Goal: Task Accomplishment & Management: Manage account settings

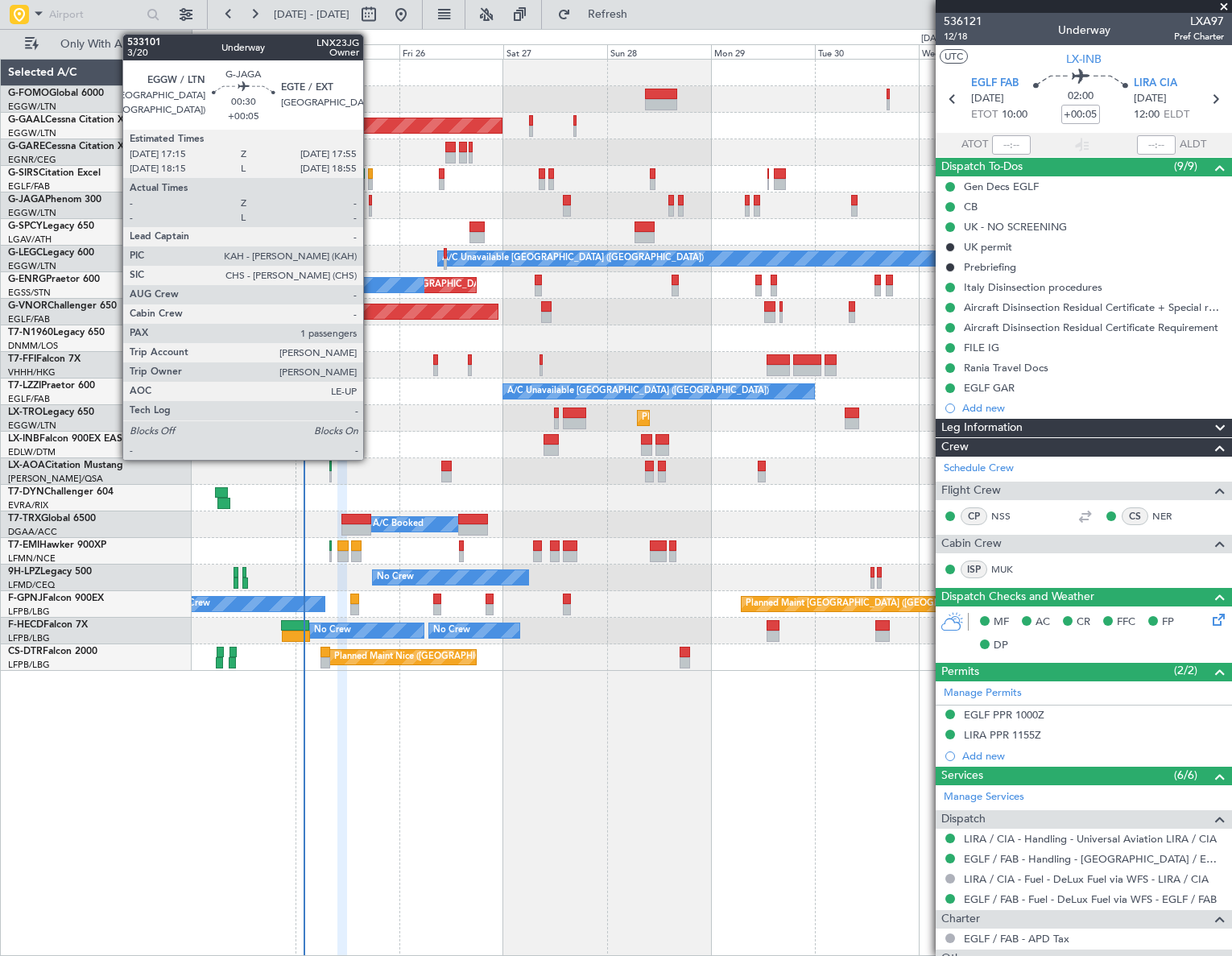
click at [370, 205] on div at bounding box center [371, 210] width 3 height 11
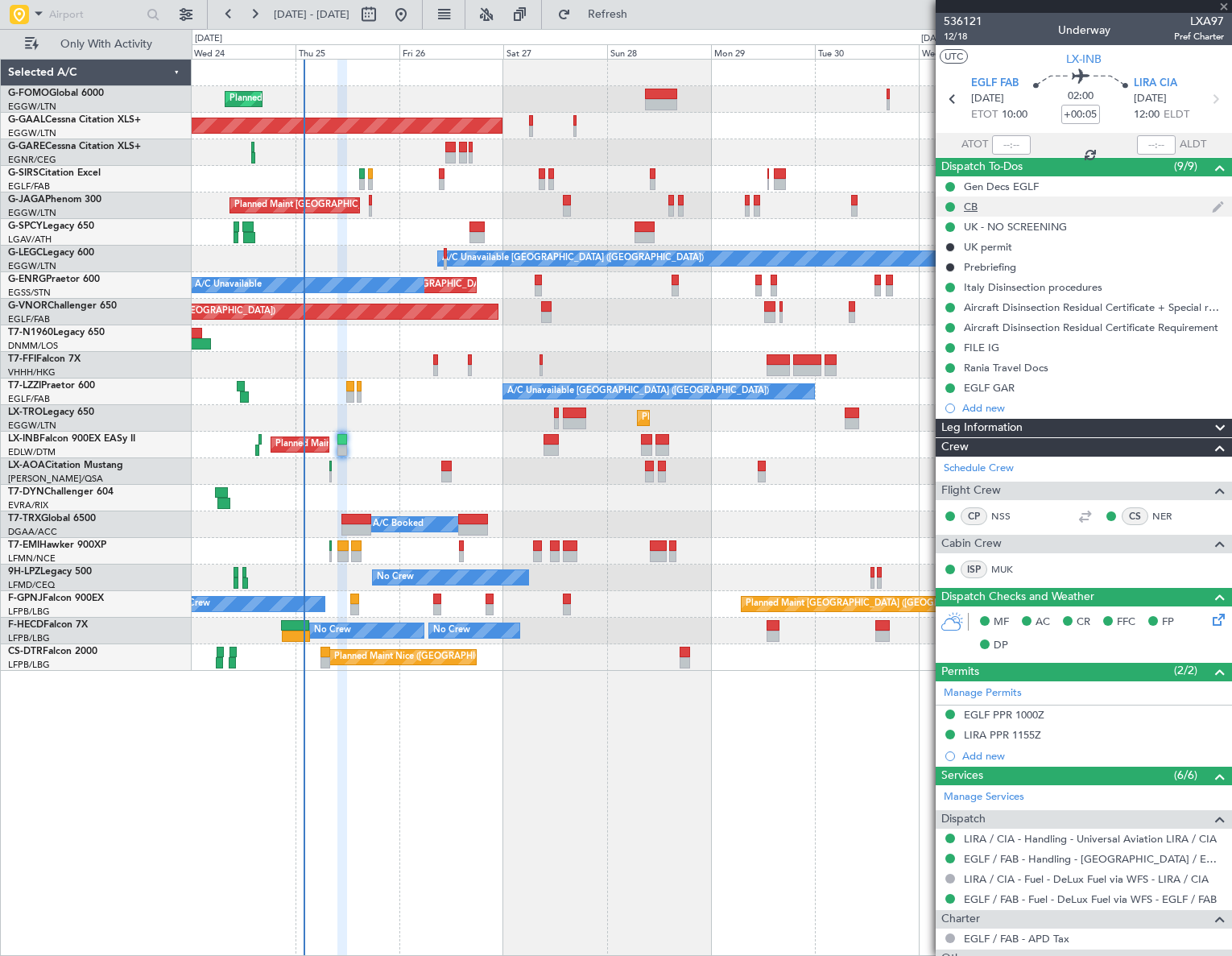
type input "1"
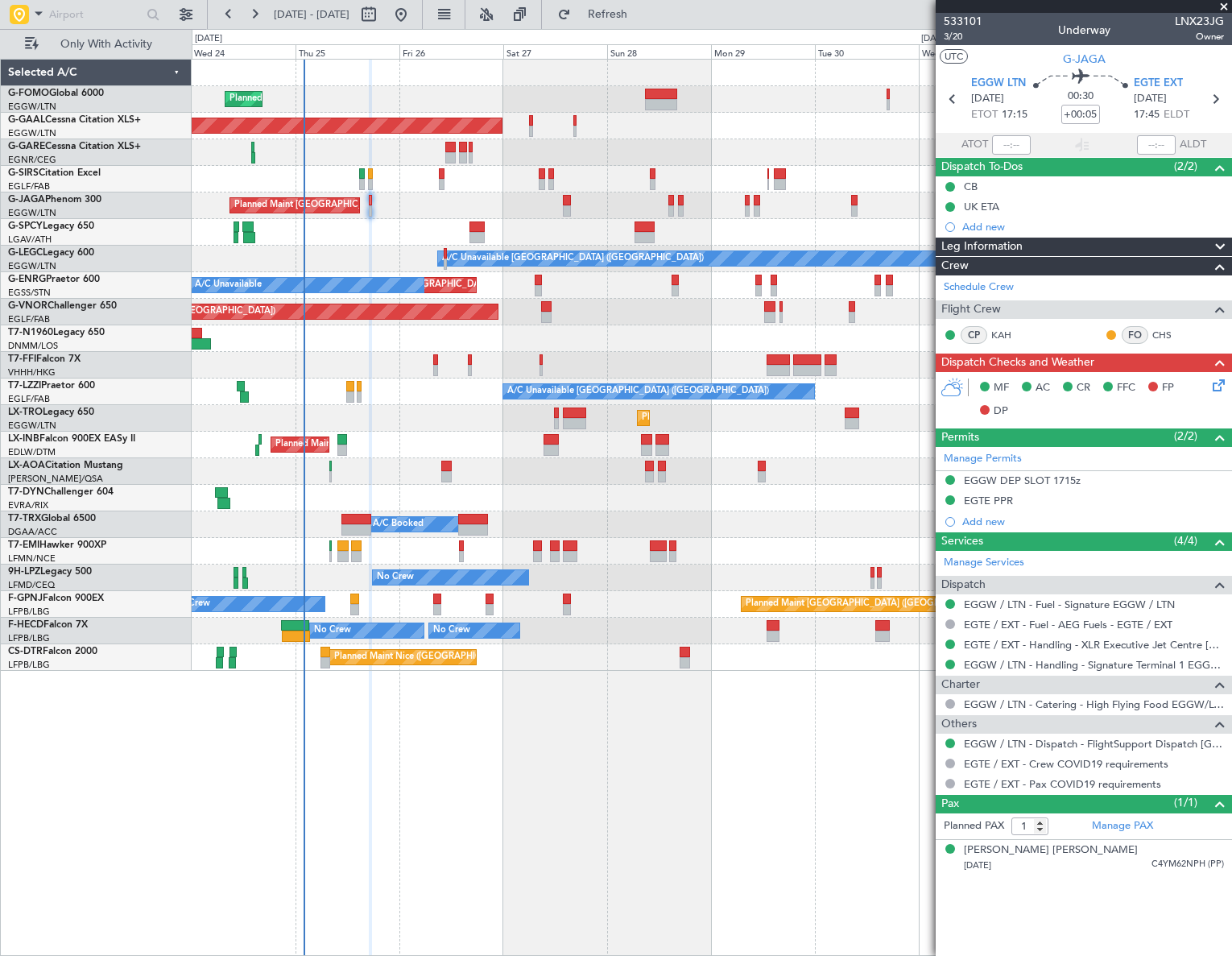
click at [1214, 382] on icon at bounding box center [1215, 382] width 13 height 13
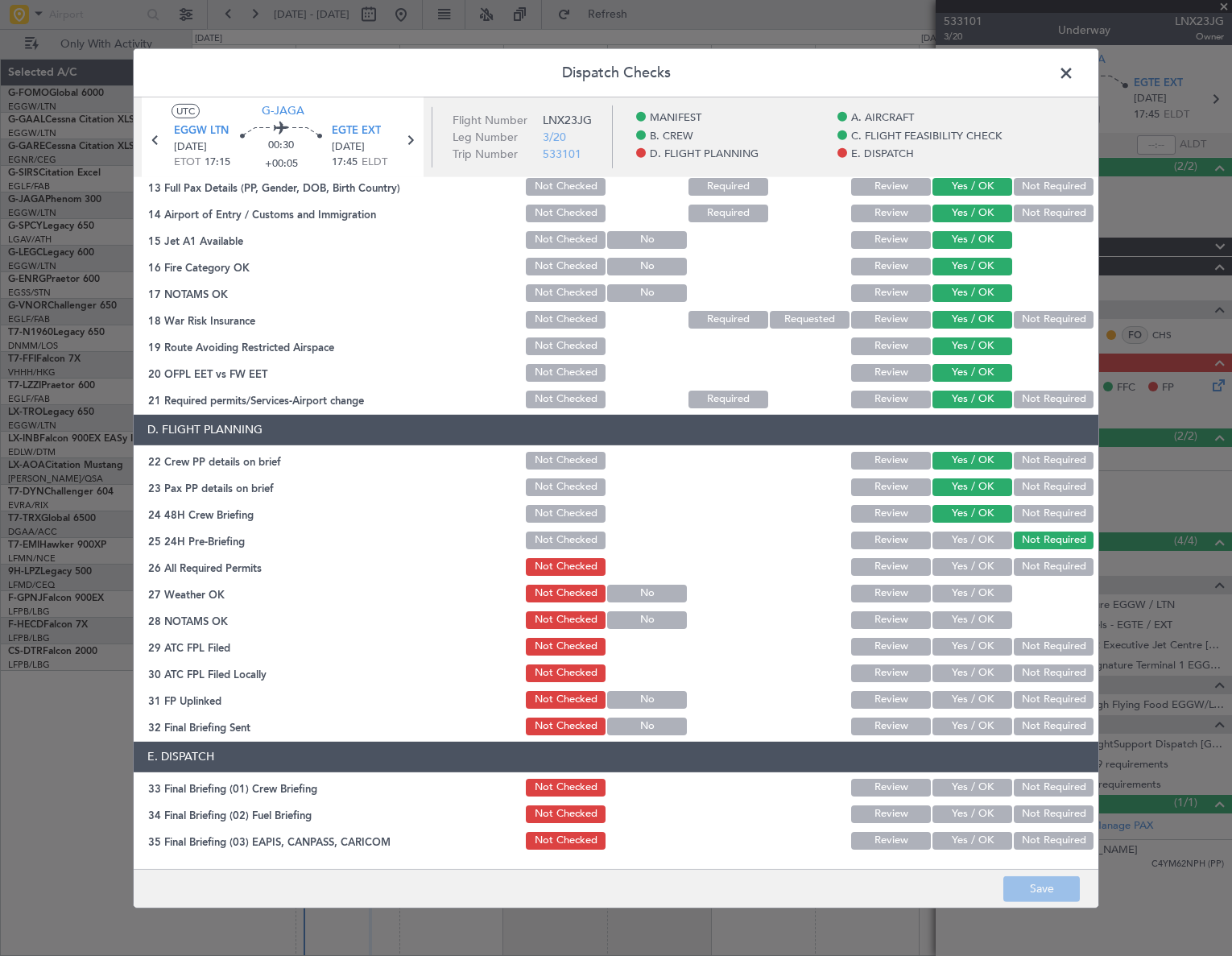
scroll to position [748, 0]
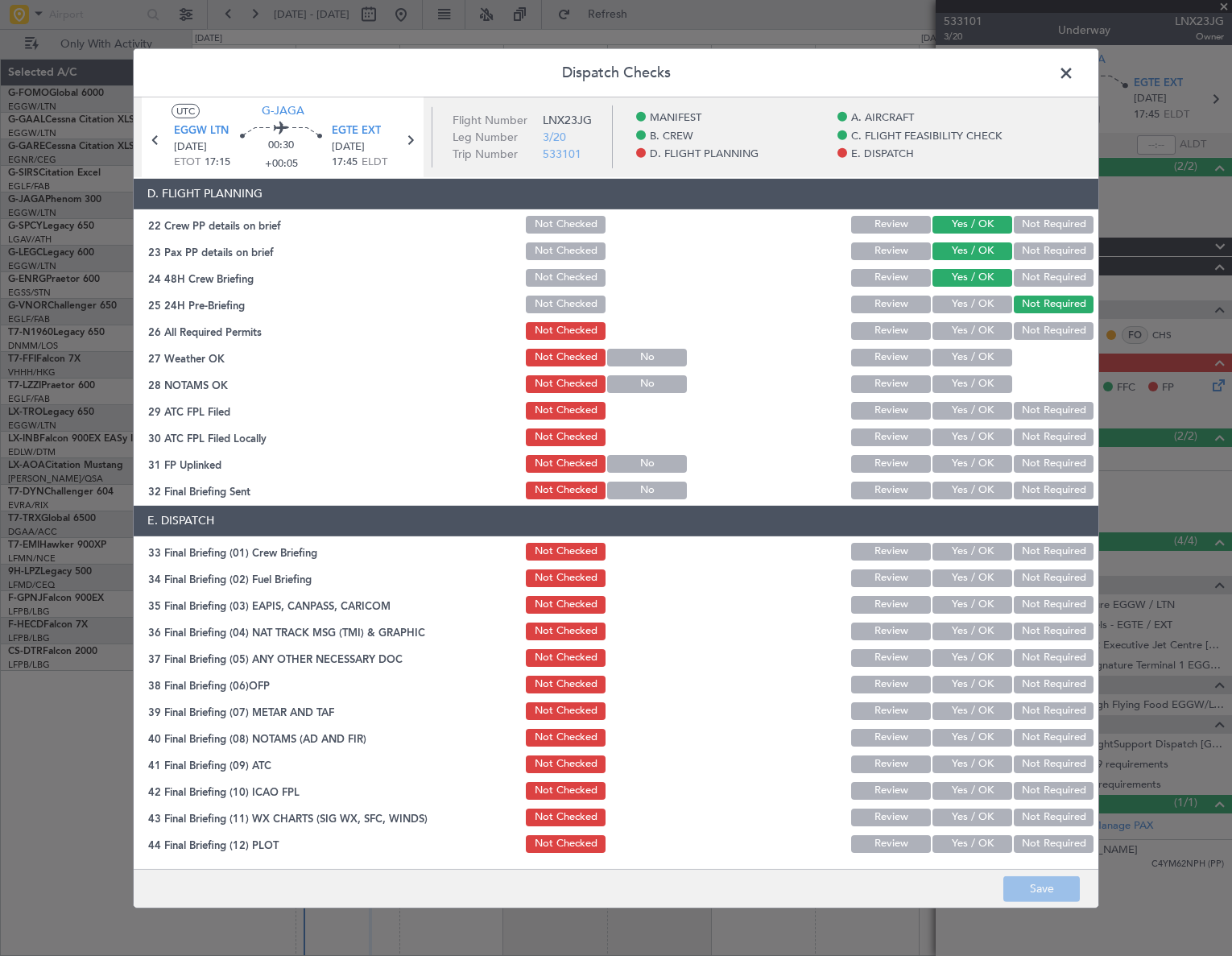
click at [1075, 77] on span at bounding box center [1075, 76] width 0 height 32
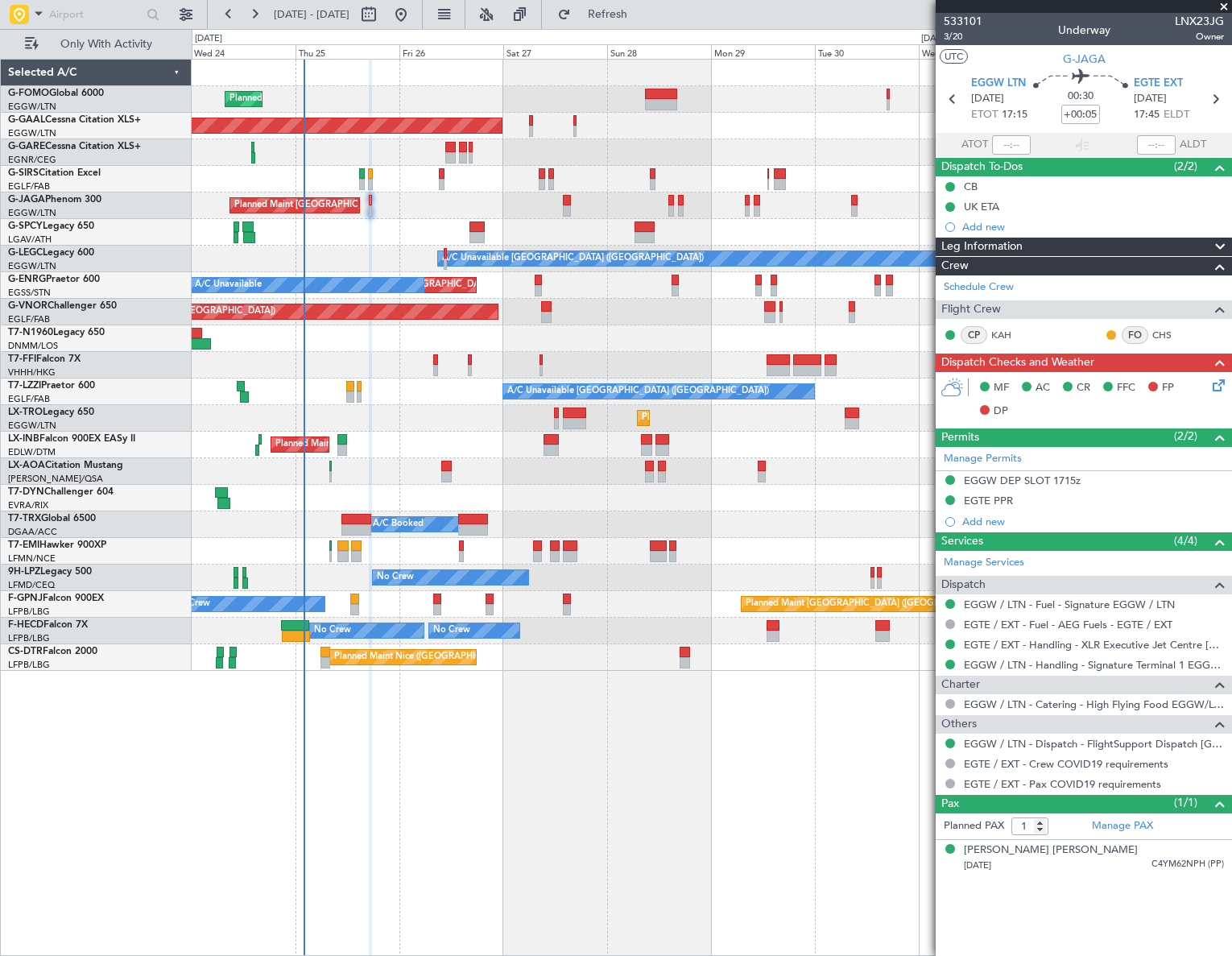
click at [632, 787] on div "Planned Maint [GEOGRAPHIC_DATA] ([GEOGRAPHIC_DATA]) Planned [GEOGRAPHIC_DATA] O…" at bounding box center [711, 506] width 1041 height 897
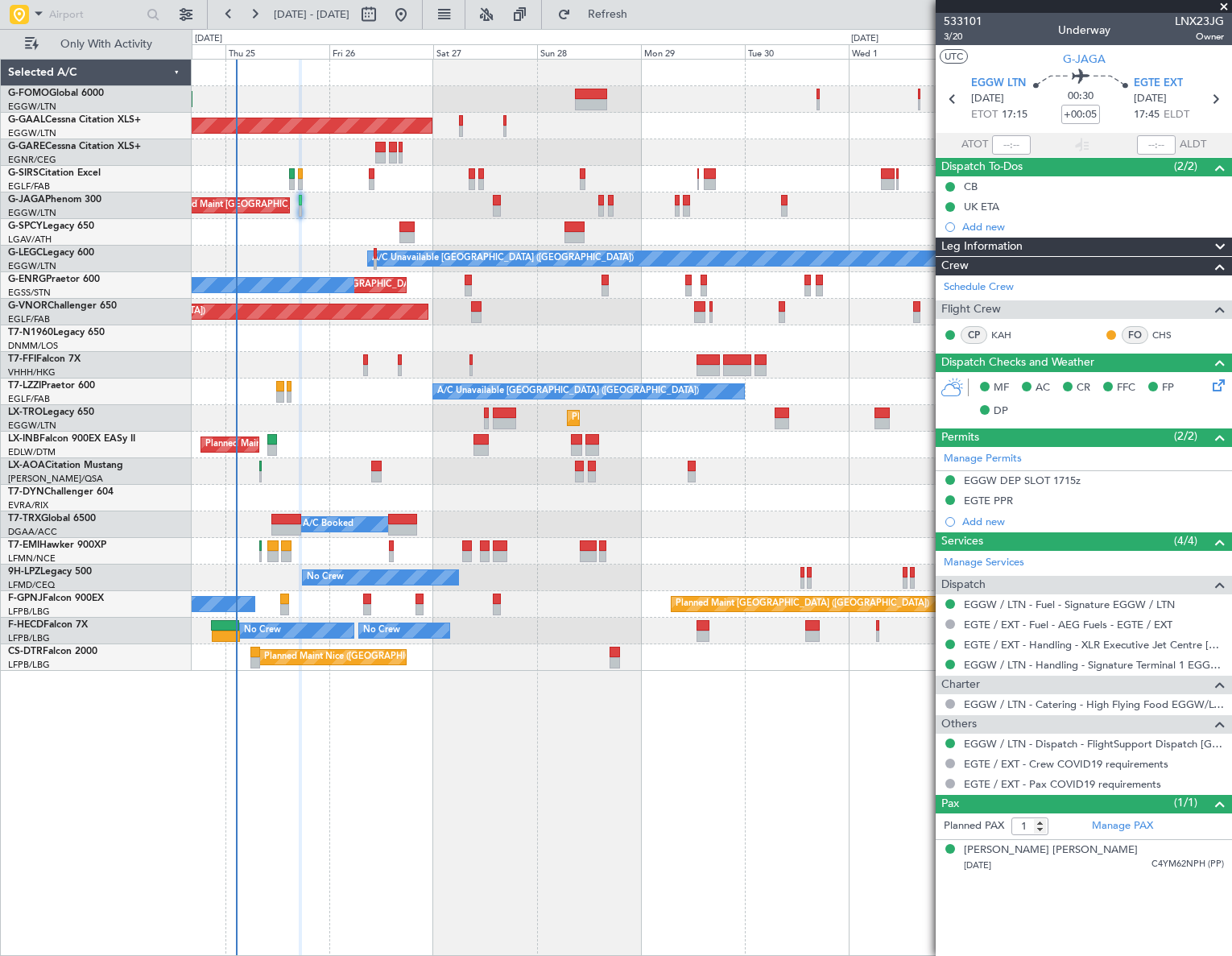
click at [416, 753] on div "Planned Maint [GEOGRAPHIC_DATA] ([GEOGRAPHIC_DATA]) Planned [GEOGRAPHIC_DATA] O…" at bounding box center [711, 506] width 1041 height 897
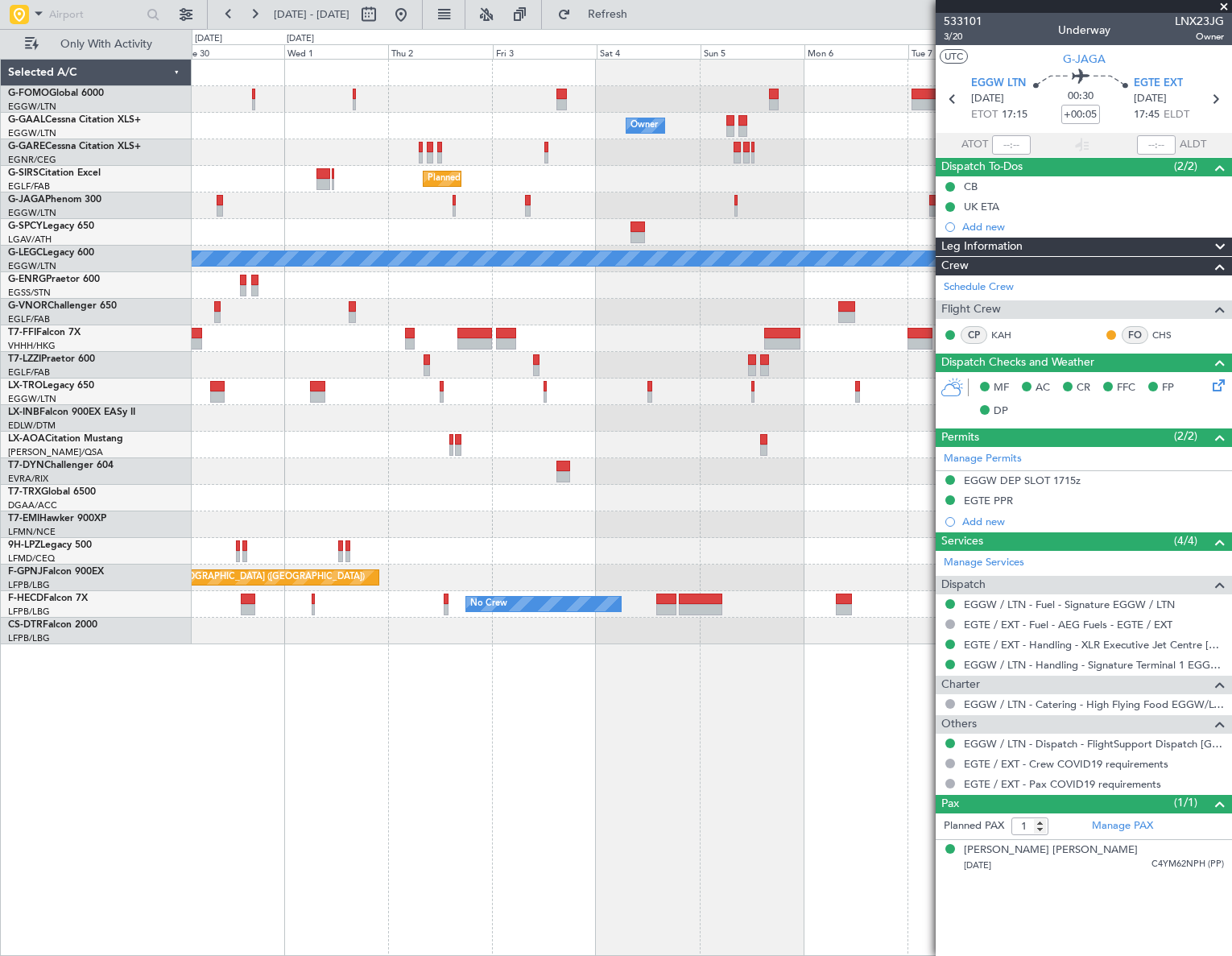
click at [209, 665] on div "Owner Owner Owner Planned Maint [GEOGRAPHIC_DATA] ([GEOGRAPHIC_DATA]) A/C Unava…" at bounding box center [711, 506] width 1040 height 897
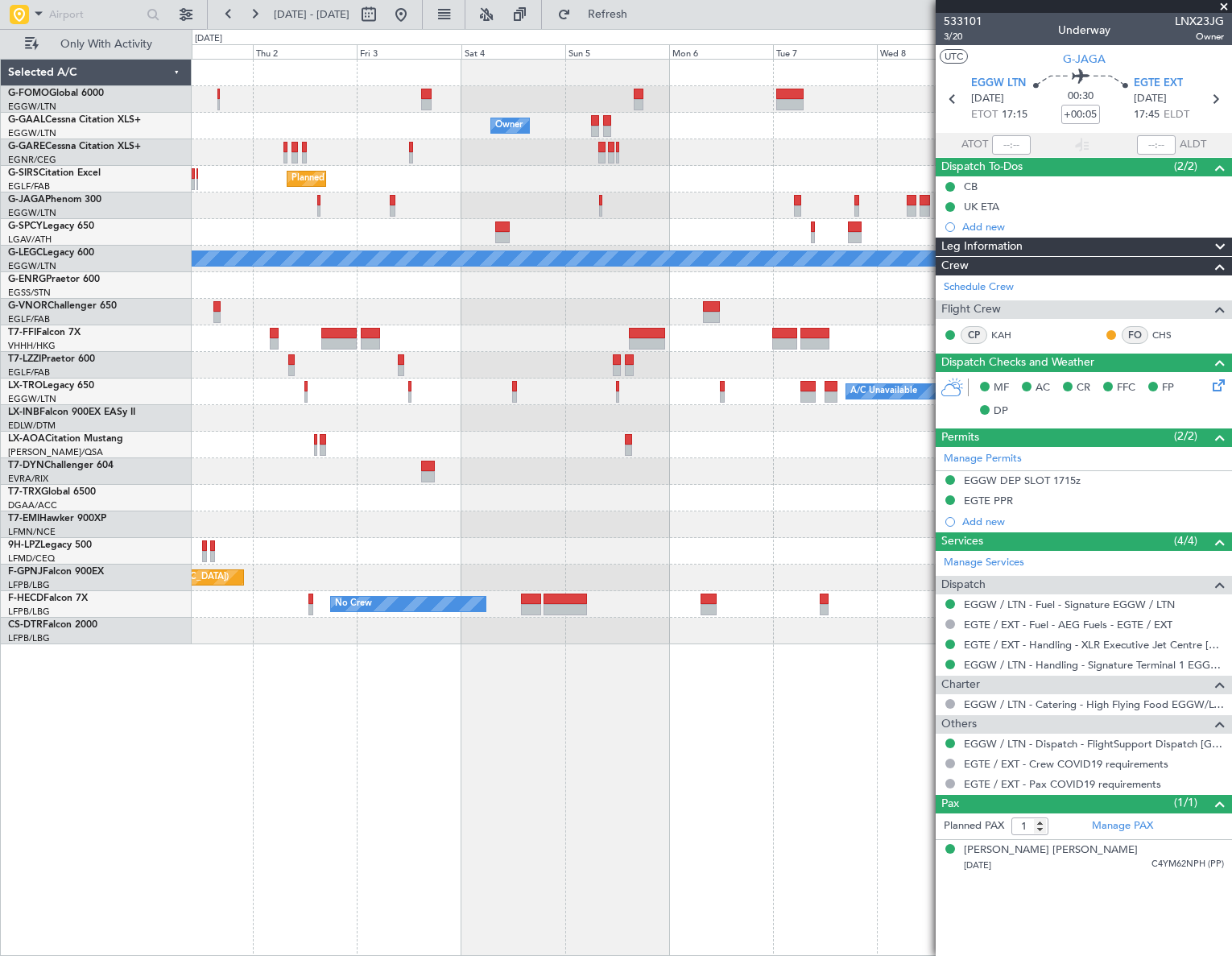
click at [49, 715] on div "Owner Owner Owner Planned Maint [GEOGRAPHIC_DATA] ([GEOGRAPHIC_DATA]) A/C Unava…" at bounding box center [616, 492] width 1232 height 927
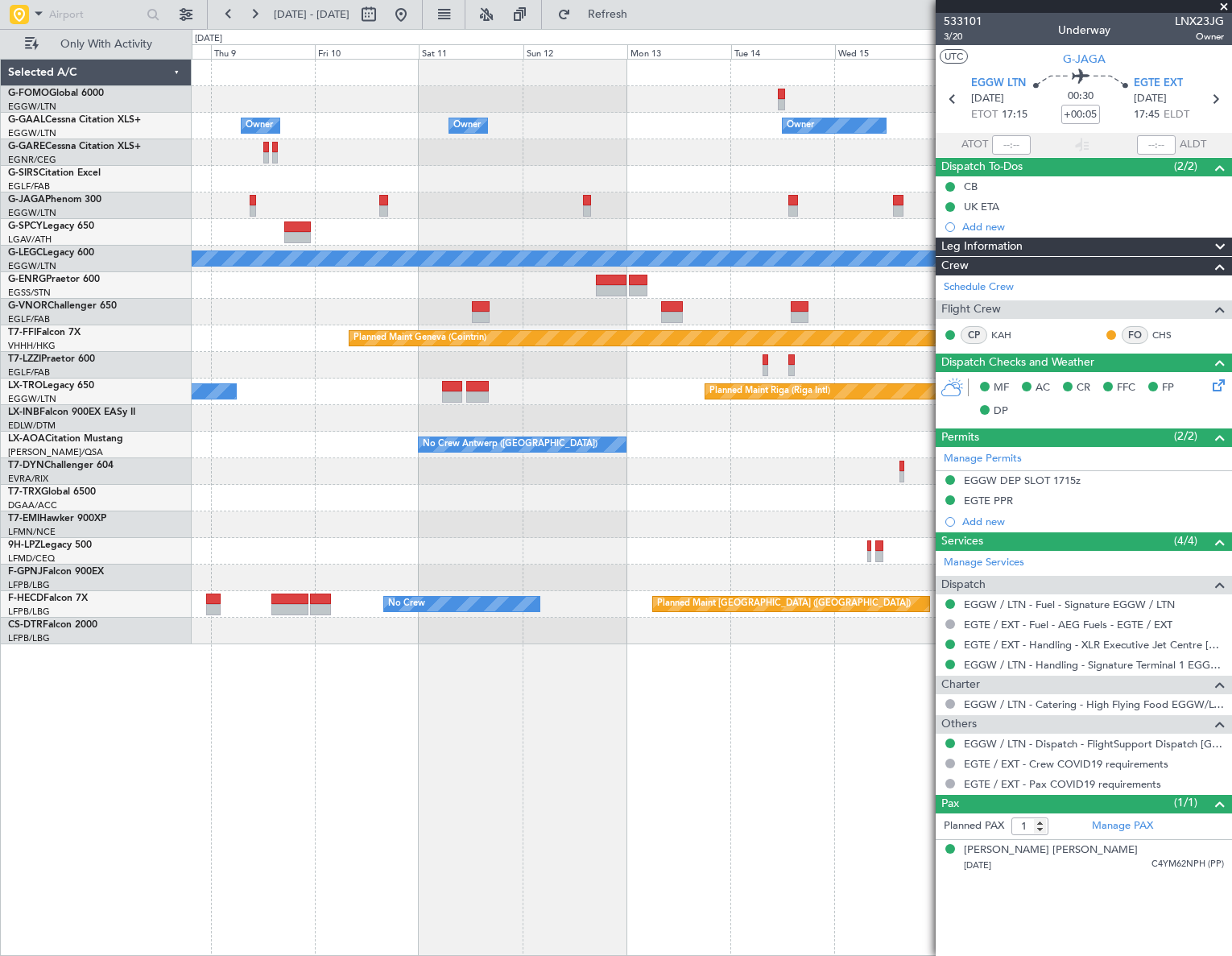
click at [132, 716] on div "Owner Owner Owner Owner No Crew Planned Maint [GEOGRAPHIC_DATA] ([GEOGRAPHIC_DA…" at bounding box center [616, 492] width 1232 height 927
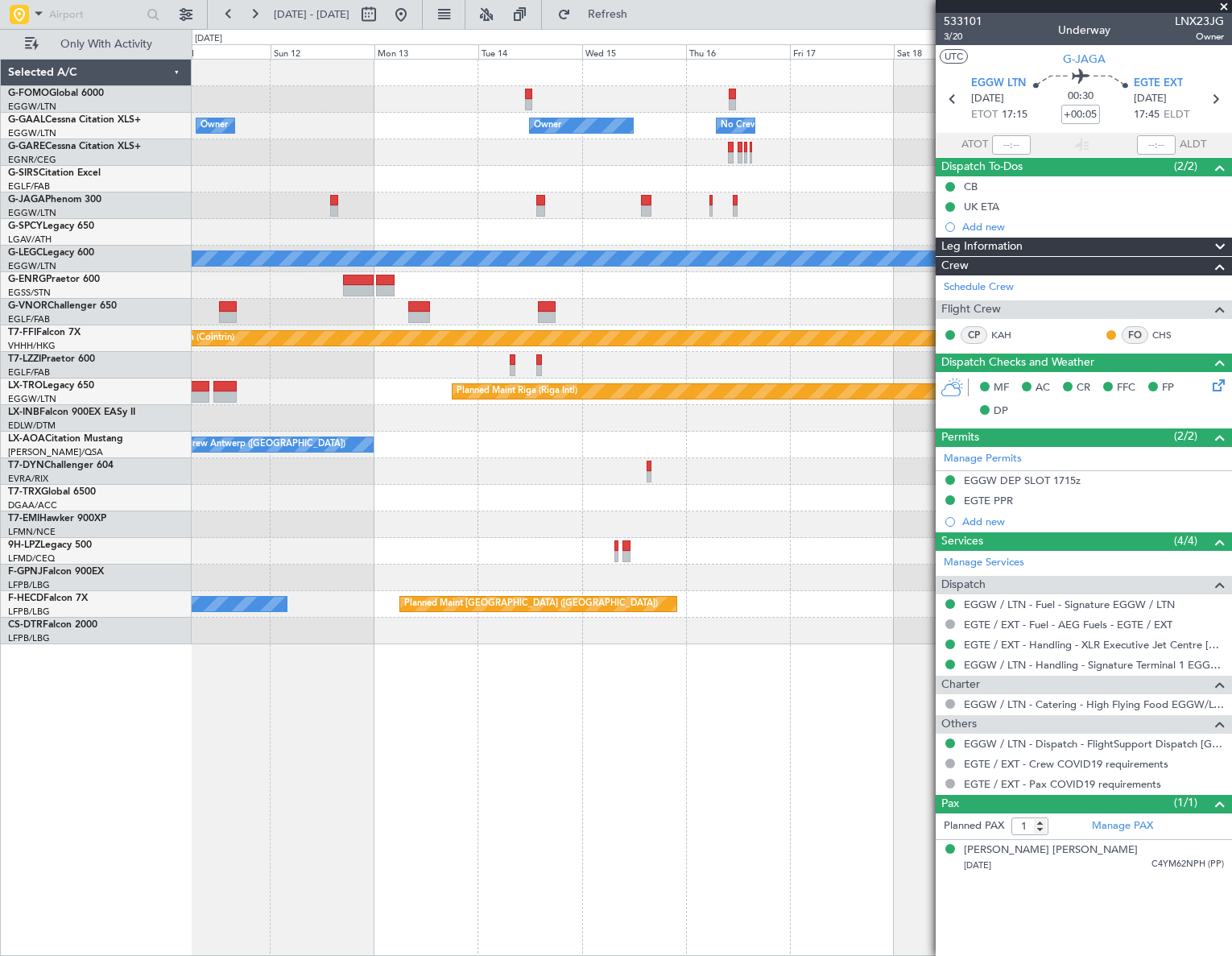
click at [160, 741] on div "Owner Owner Owner No Crew Owner Planned Maint [GEOGRAPHIC_DATA] ([GEOGRAPHIC_DA…" at bounding box center [616, 492] width 1232 height 927
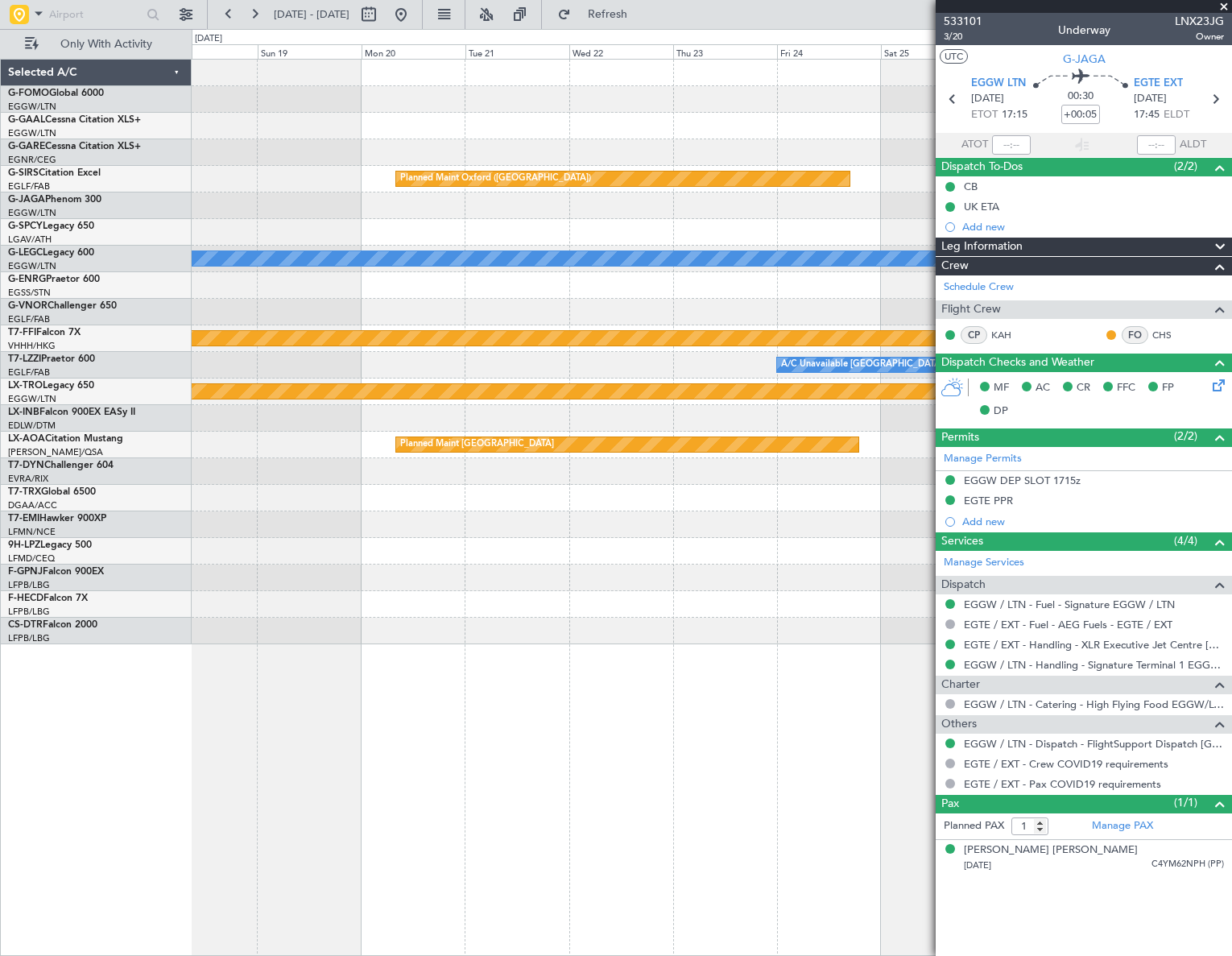
click at [355, 735] on div "No Crew Owner Planned Maint [GEOGRAPHIC_DATA] ([GEOGRAPHIC_DATA]) A/C Unavailab…" at bounding box center [711, 506] width 1040 height 897
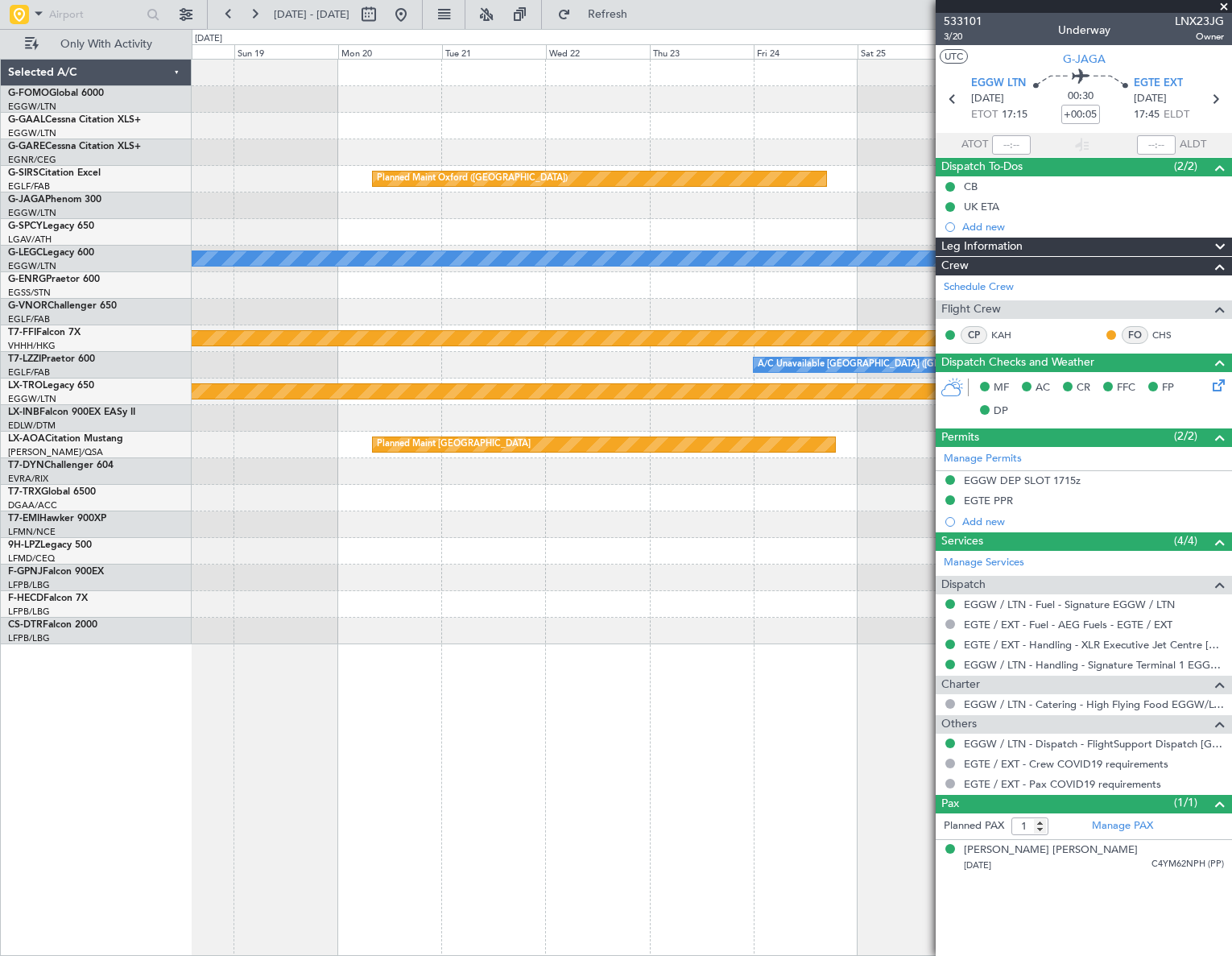
click at [268, 763] on div "No Crew Owner Planned Maint [GEOGRAPHIC_DATA] ([GEOGRAPHIC_DATA]) A/C Unavailab…" at bounding box center [711, 506] width 1040 height 897
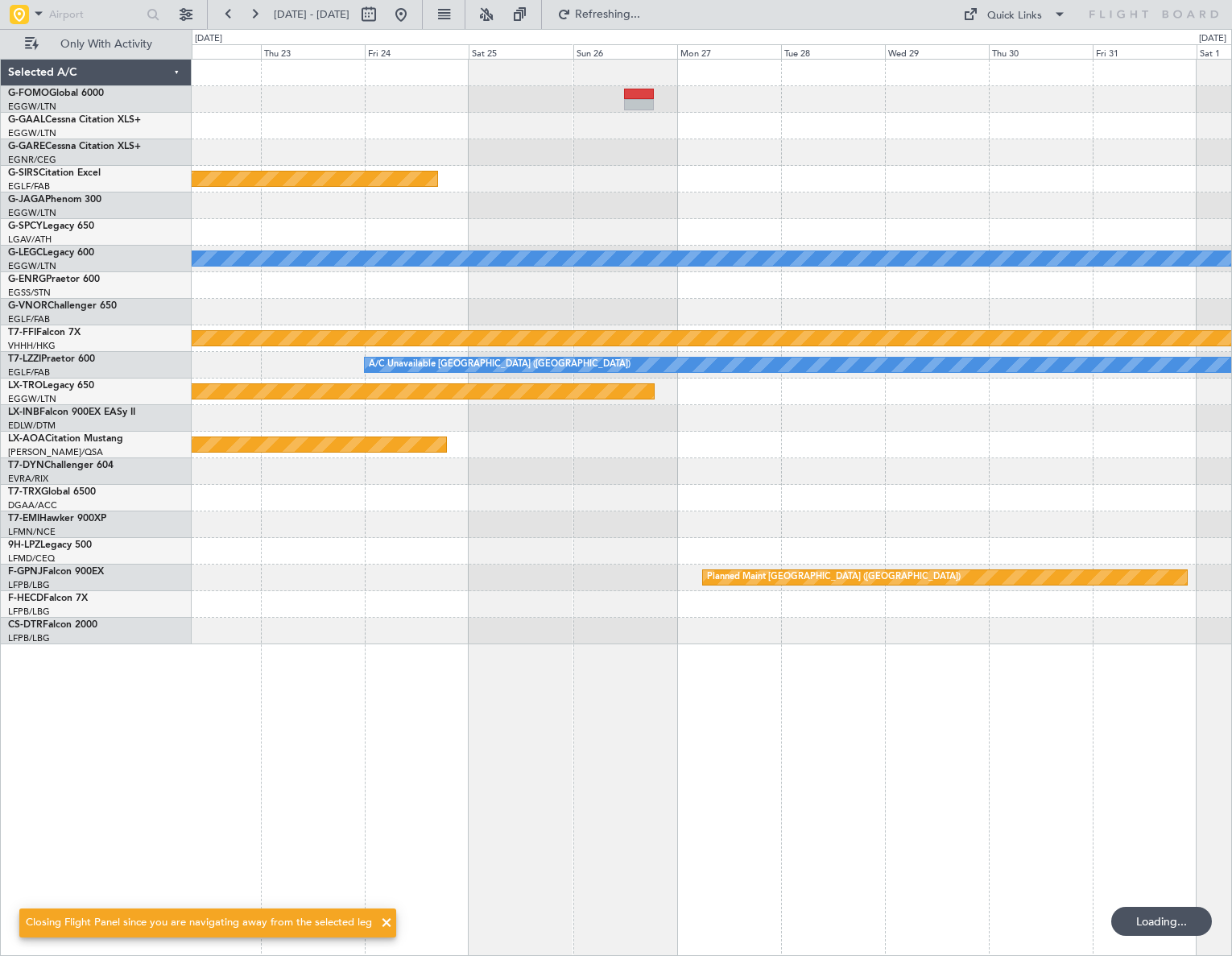
click at [246, 764] on div "Planned Maint Oxford ([GEOGRAPHIC_DATA]) Planned Maint [GEOGRAPHIC_DATA] Planne…" at bounding box center [711, 506] width 1041 height 897
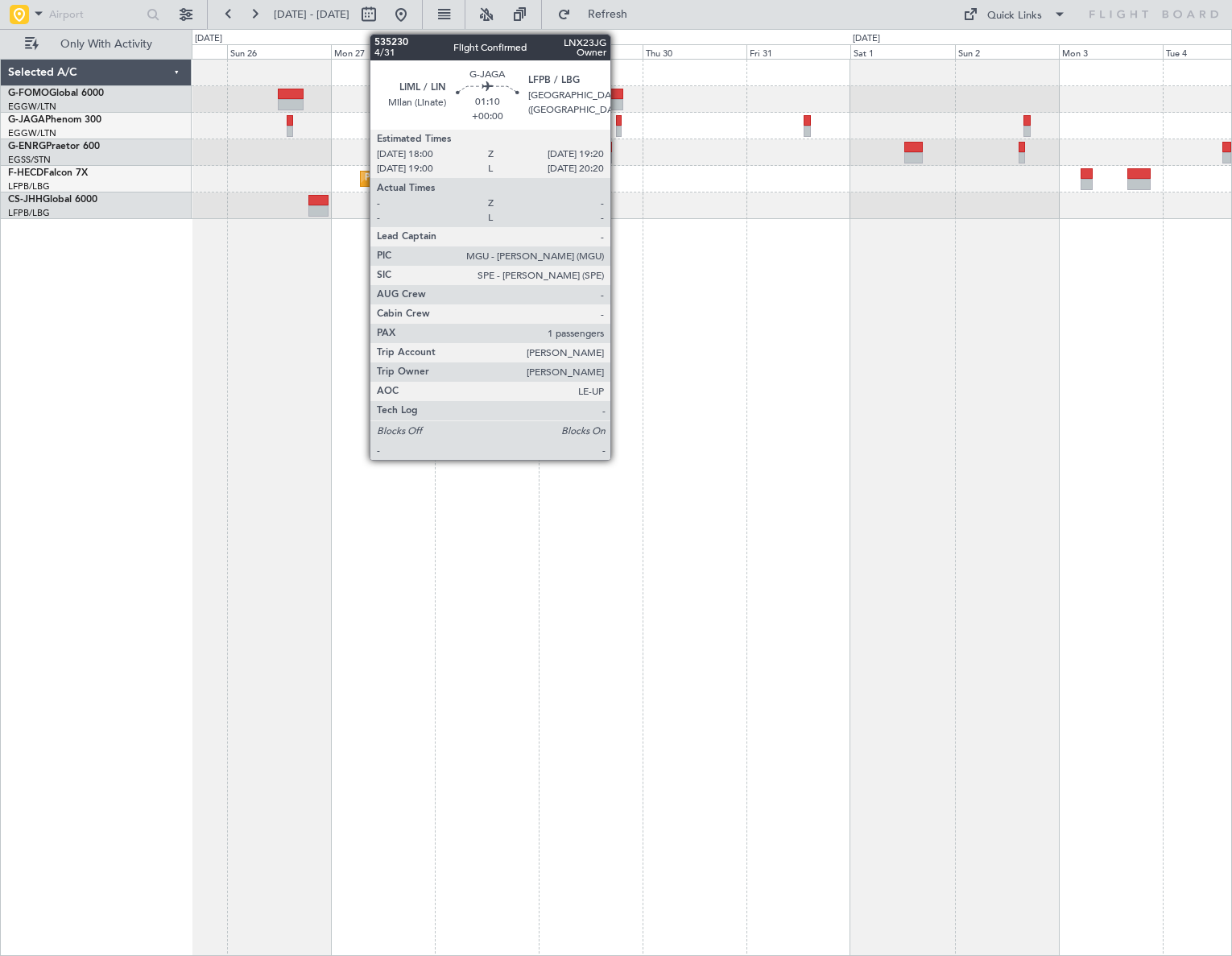
click at [617, 123] on div at bounding box center [619, 120] width 7 height 11
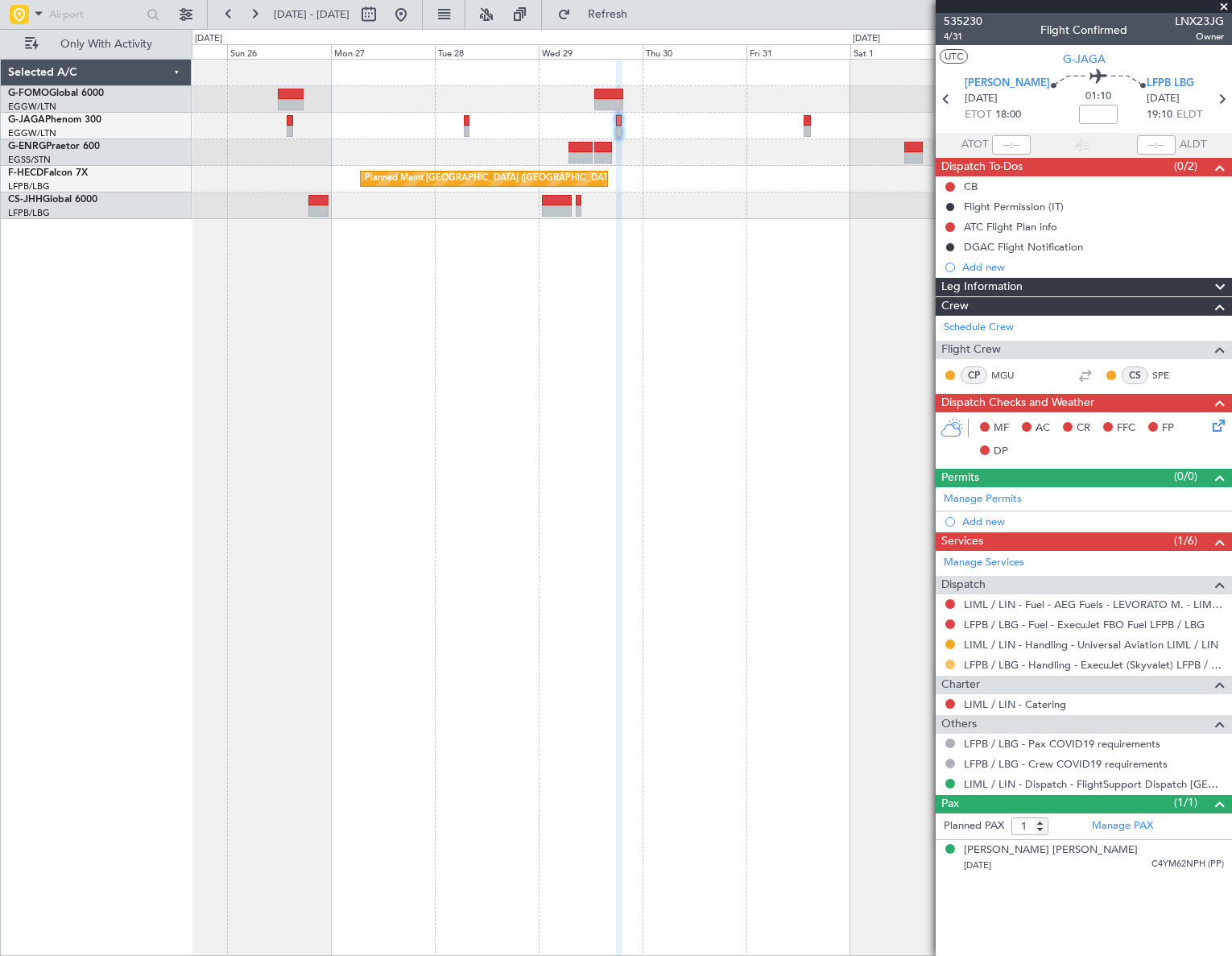
click at [948, 665] on button at bounding box center [949, 664] width 9 height 9
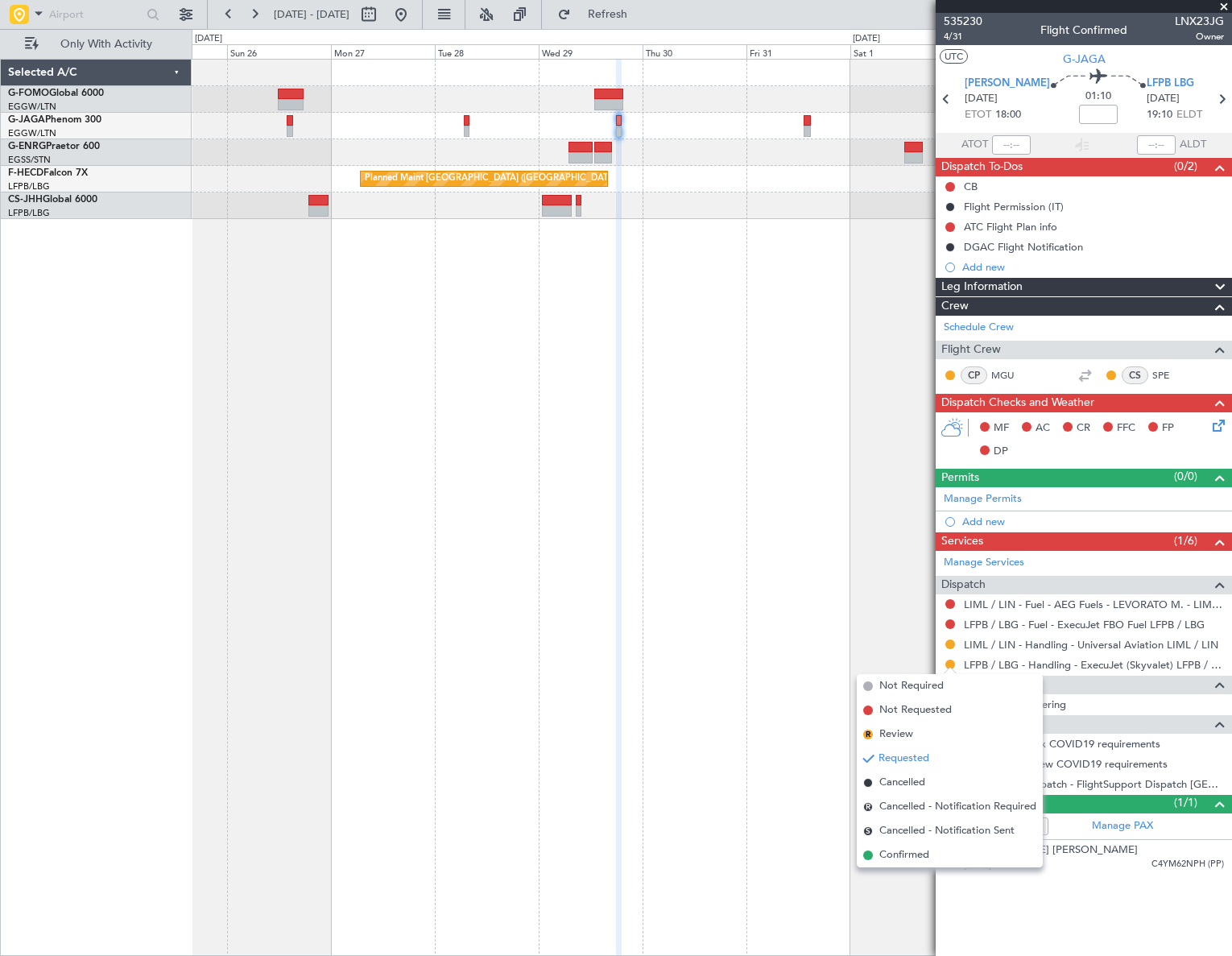
drag, startPoint x: 894, startPoint y: 860, endPoint x: 815, endPoint y: 680, distance: 196.6
click at [894, 859] on span "Confirmed" at bounding box center [903, 854] width 50 height 16
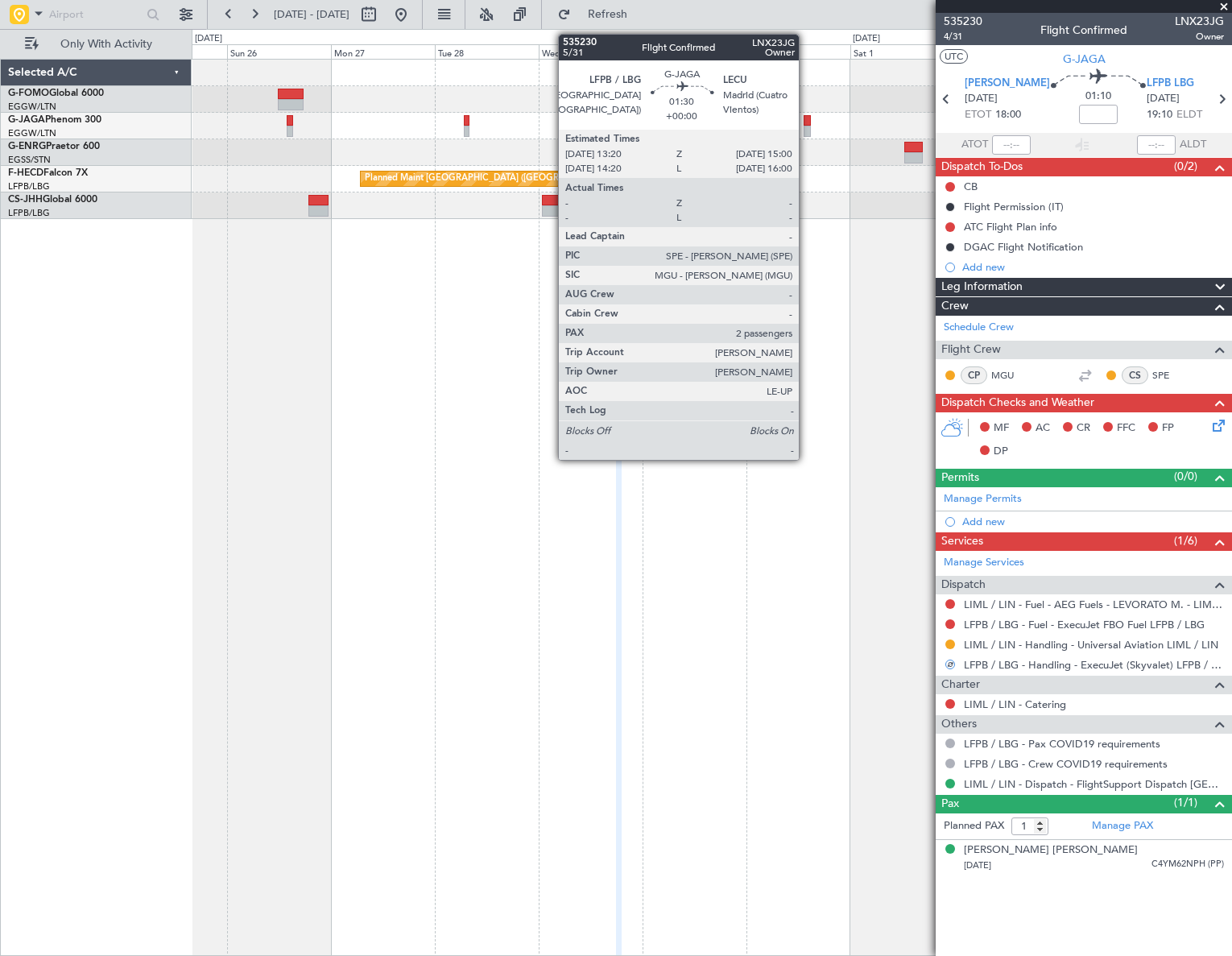
click at [806, 119] on div at bounding box center [807, 120] width 8 height 11
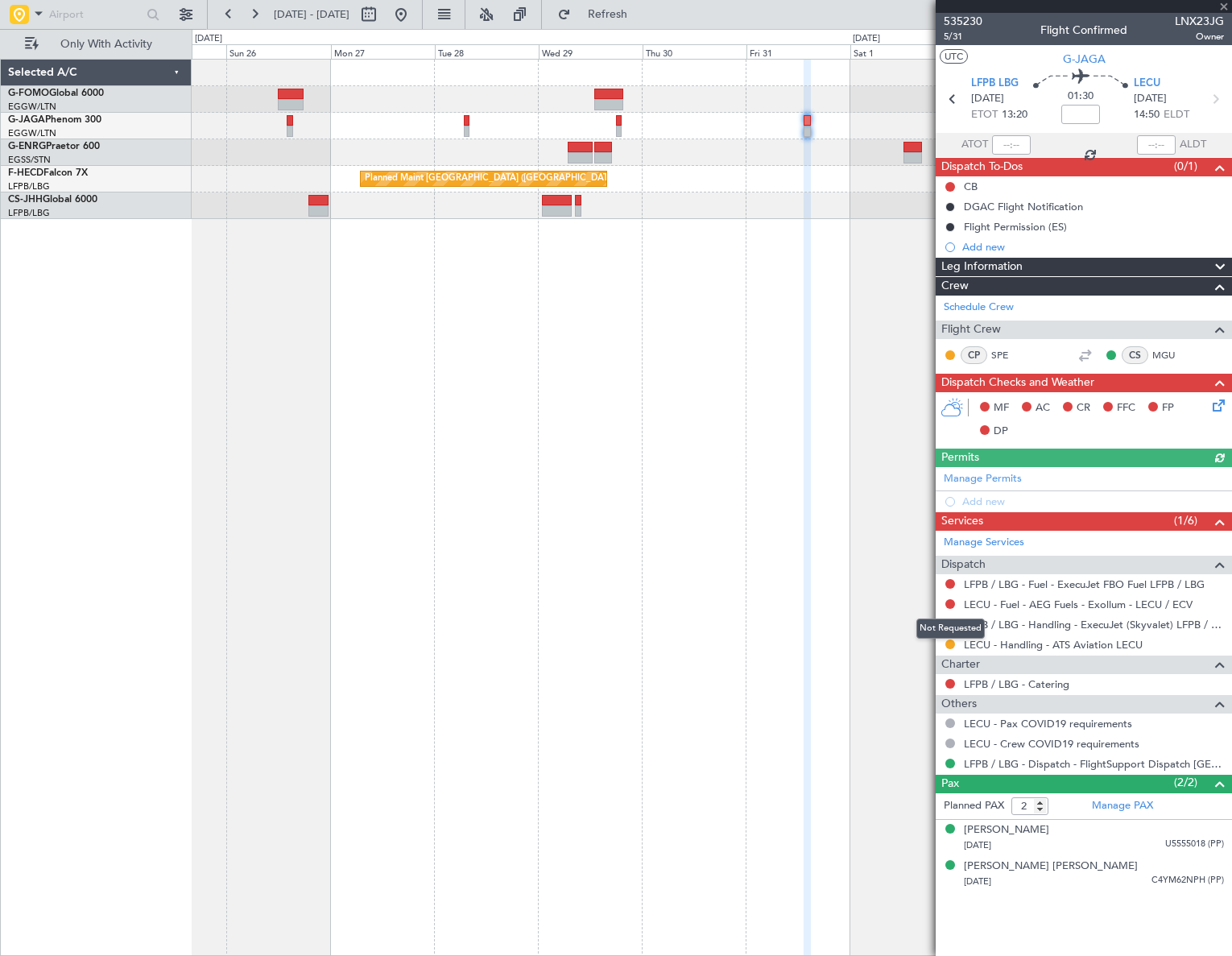
click at [948, 624] on div "Not Requested" at bounding box center [950, 628] width 69 height 20
click at [949, 620] on button at bounding box center [949, 623] width 9 height 9
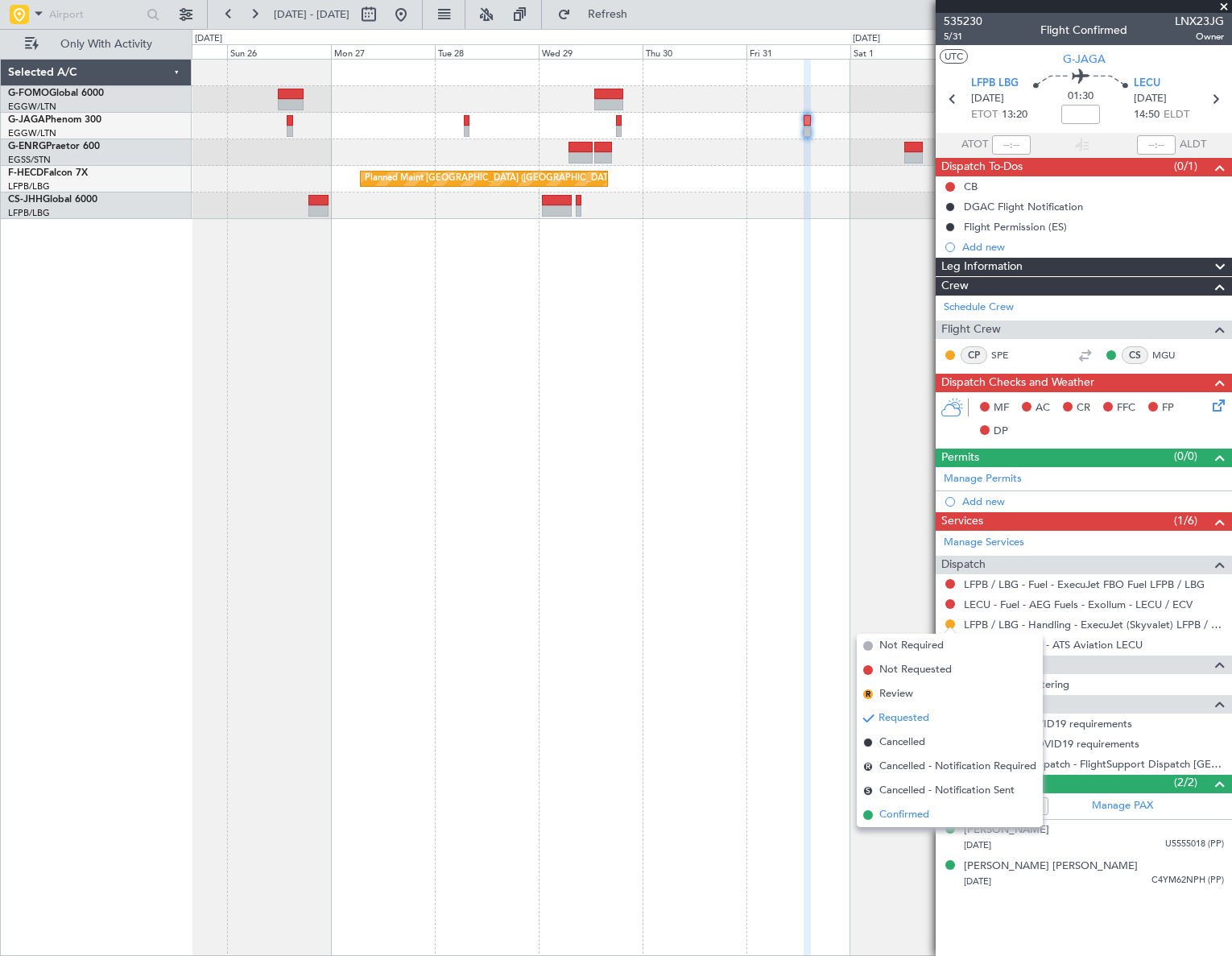
click at [897, 811] on span "Confirmed" at bounding box center [903, 815] width 50 height 16
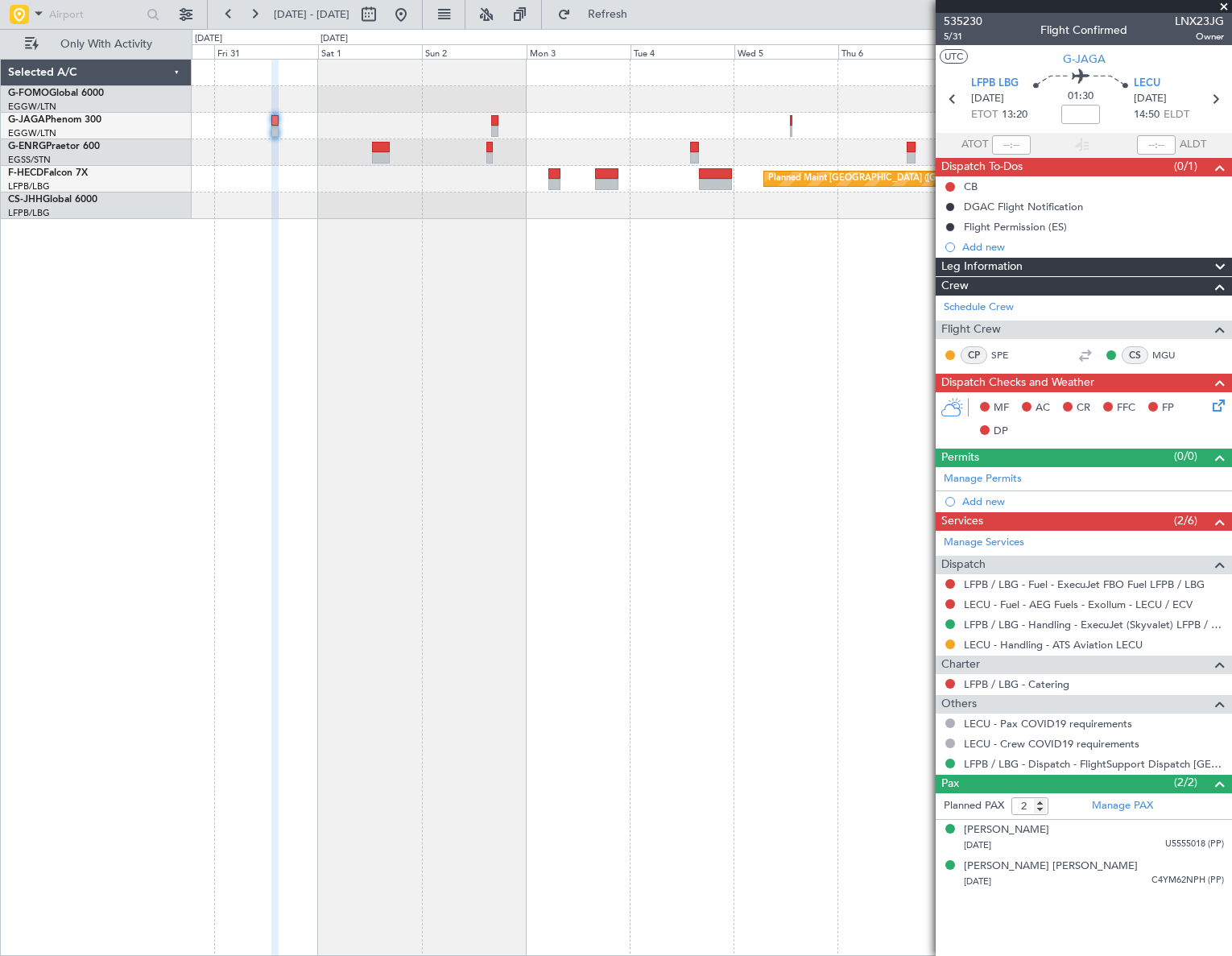
click at [0, 698] on html "[DATE] - [DATE] Refresh Quick Links Only With Activity Planned Maint [GEOGRAPHI…" at bounding box center [616, 478] width 1232 height 956
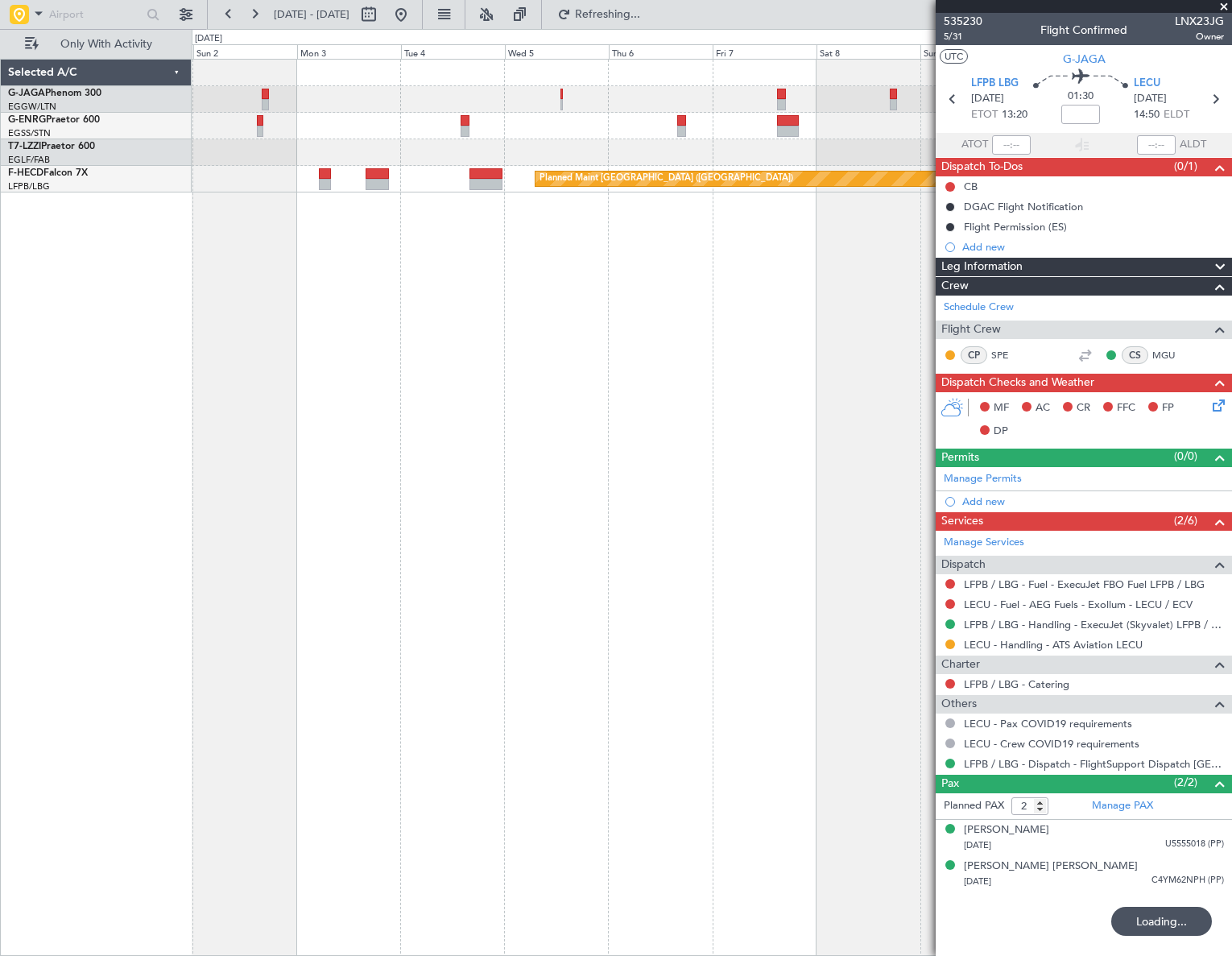
click at [446, 348] on div "Planned Maint [GEOGRAPHIC_DATA] ([GEOGRAPHIC_DATA])" at bounding box center [711, 506] width 1040 height 897
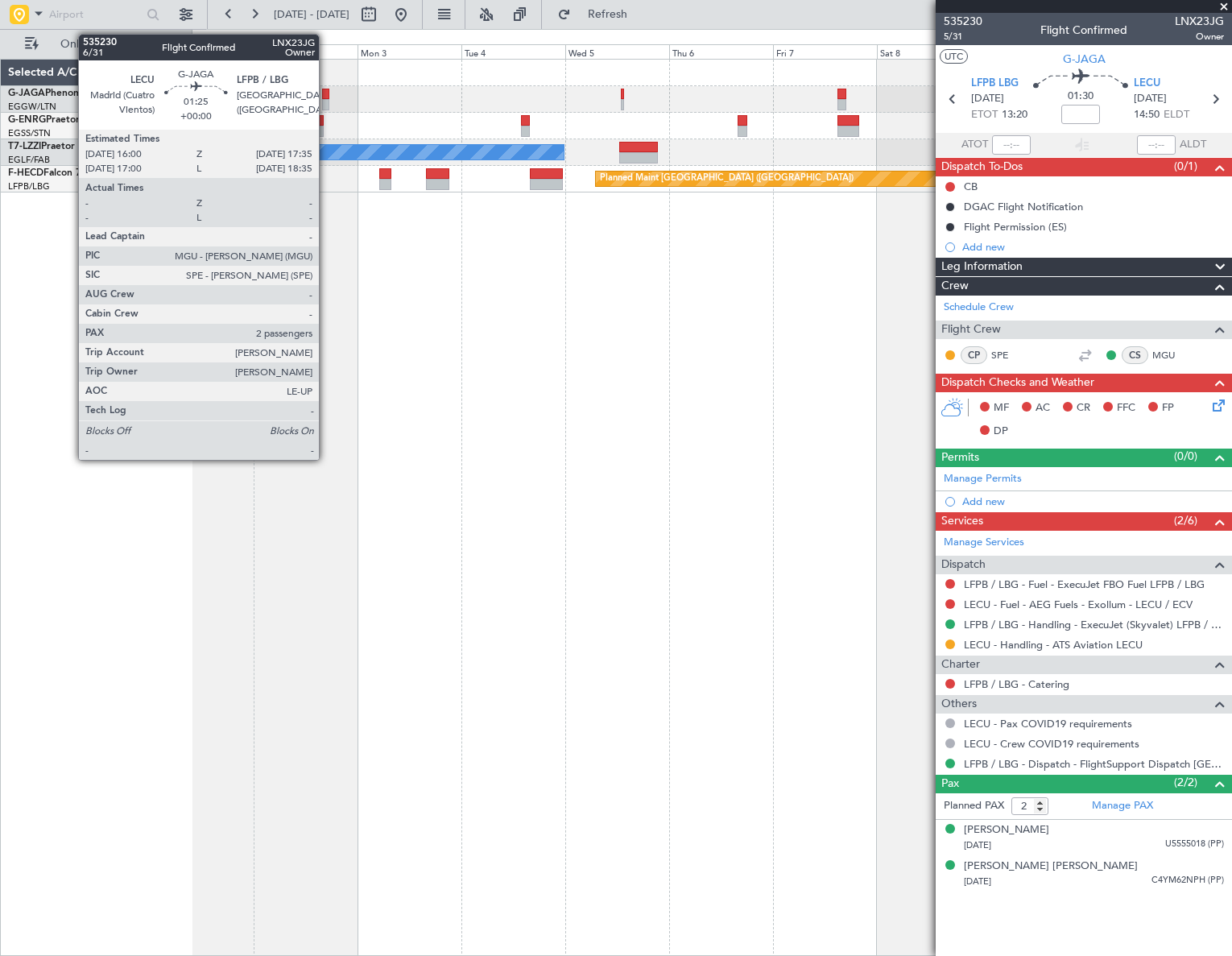
click at [322, 100] on div at bounding box center [711, 99] width 1040 height 26
click at [323, 101] on div at bounding box center [325, 104] width 8 height 11
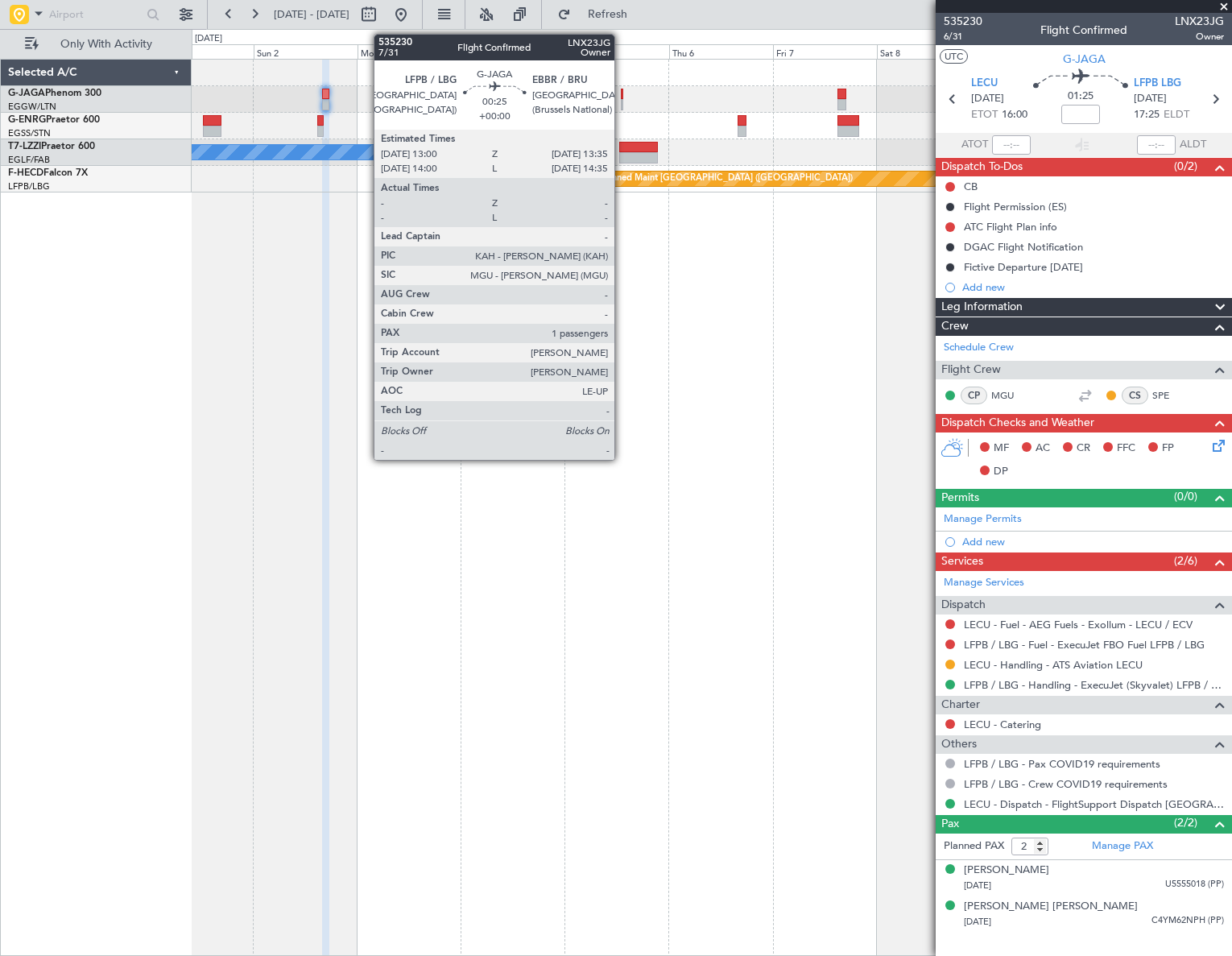
click at [622, 99] on div at bounding box center [622, 104] width 3 height 11
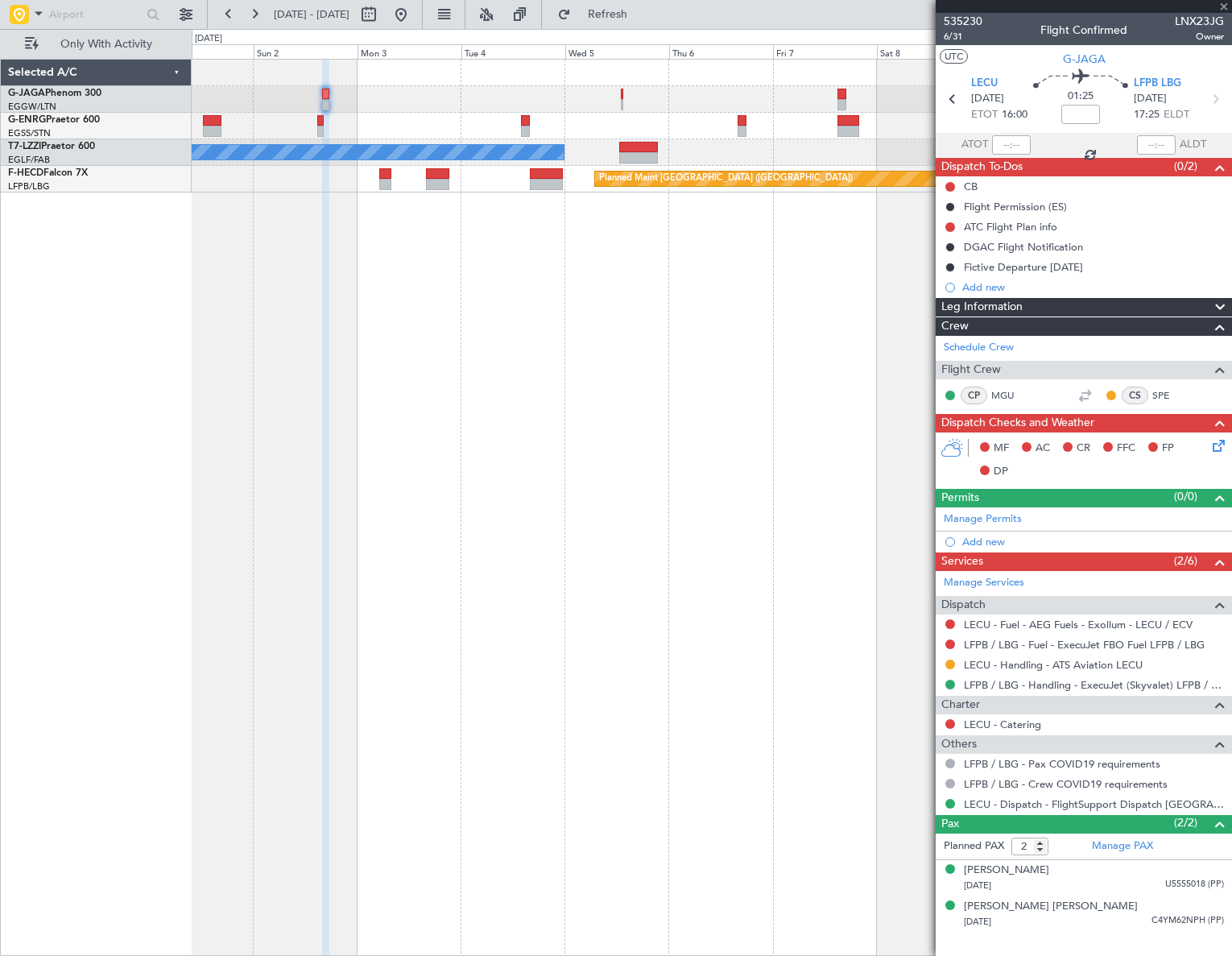
type input "1"
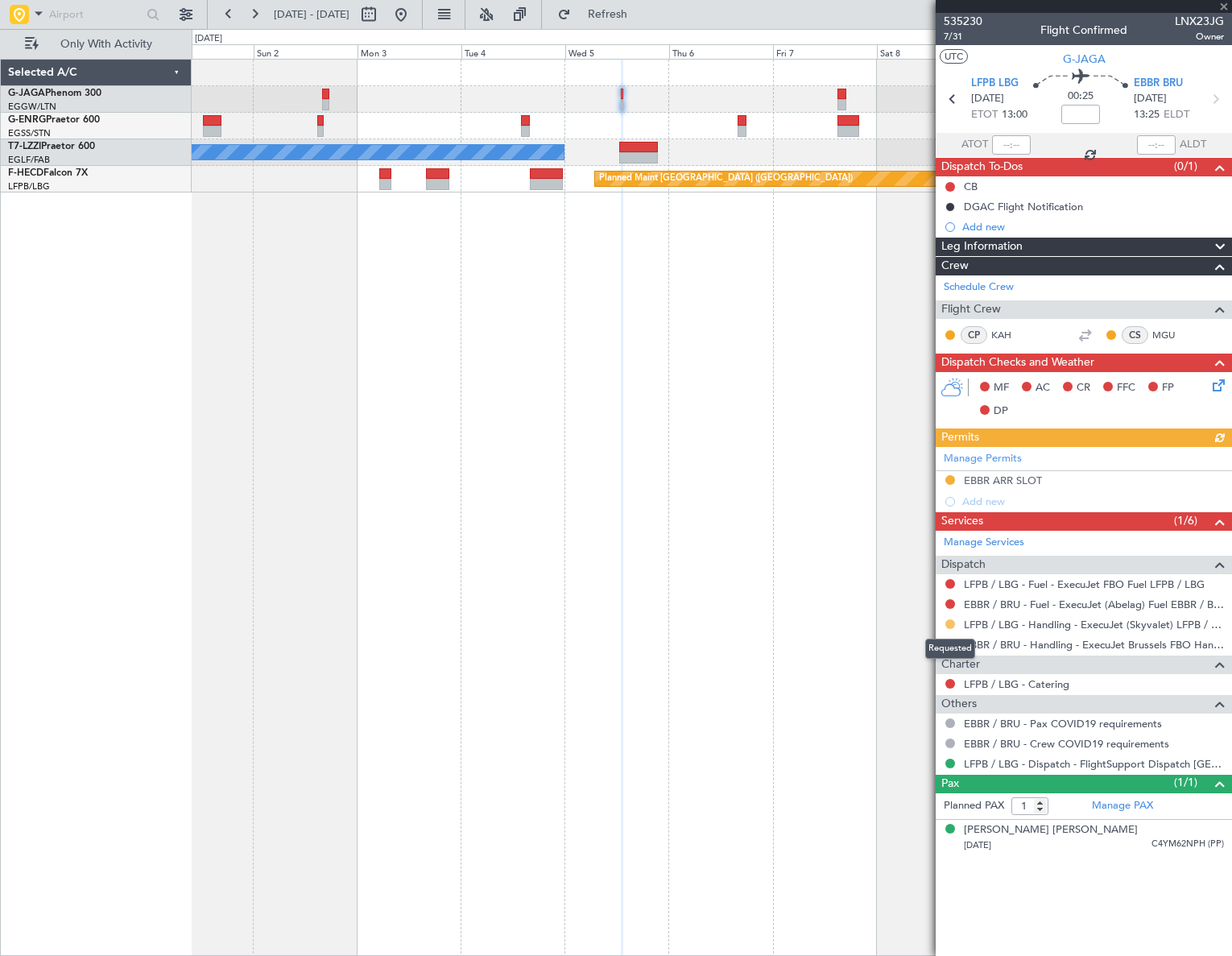
click at [950, 623] on button at bounding box center [949, 623] width 9 height 9
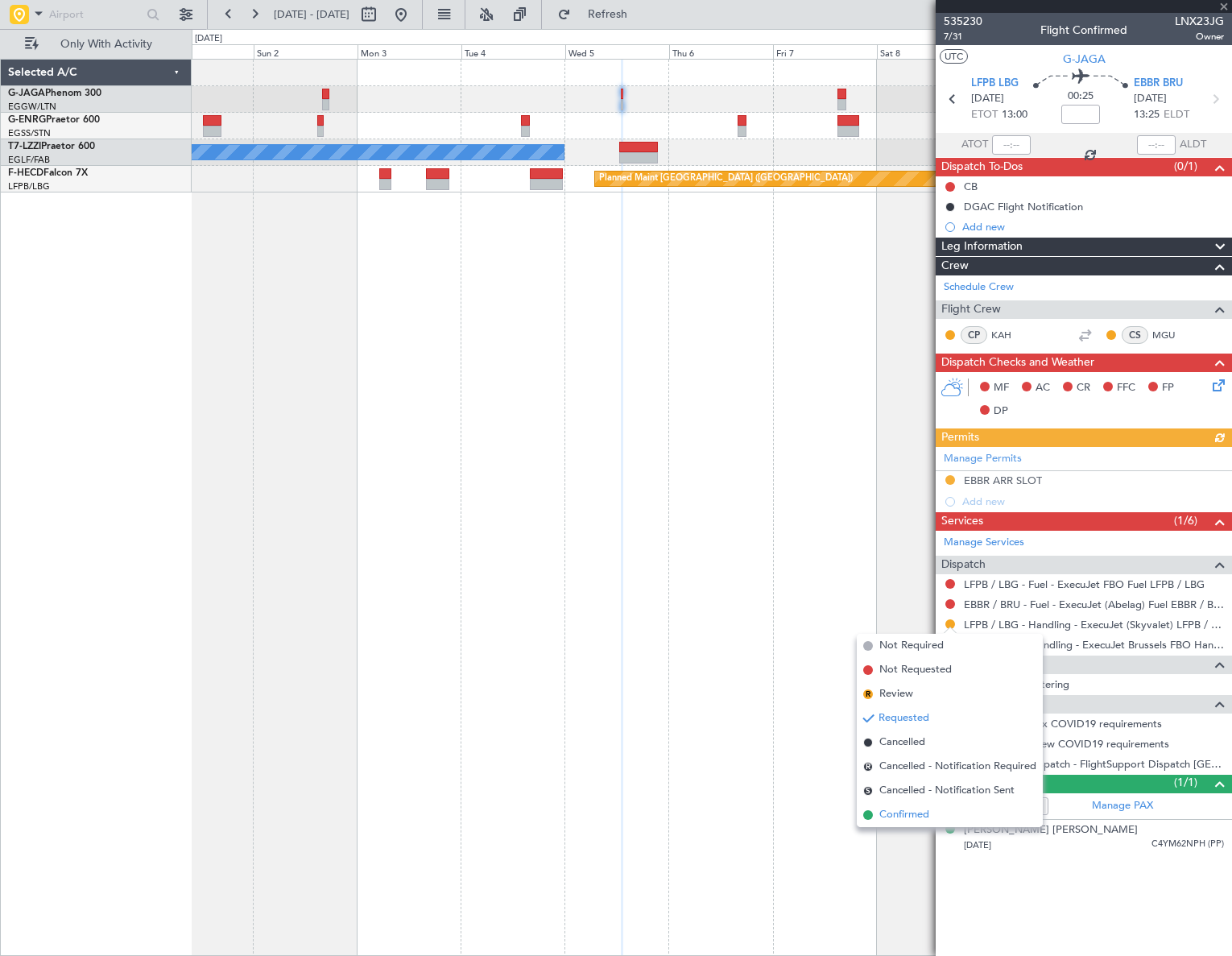
click at [881, 812] on span "Confirmed" at bounding box center [903, 815] width 50 height 16
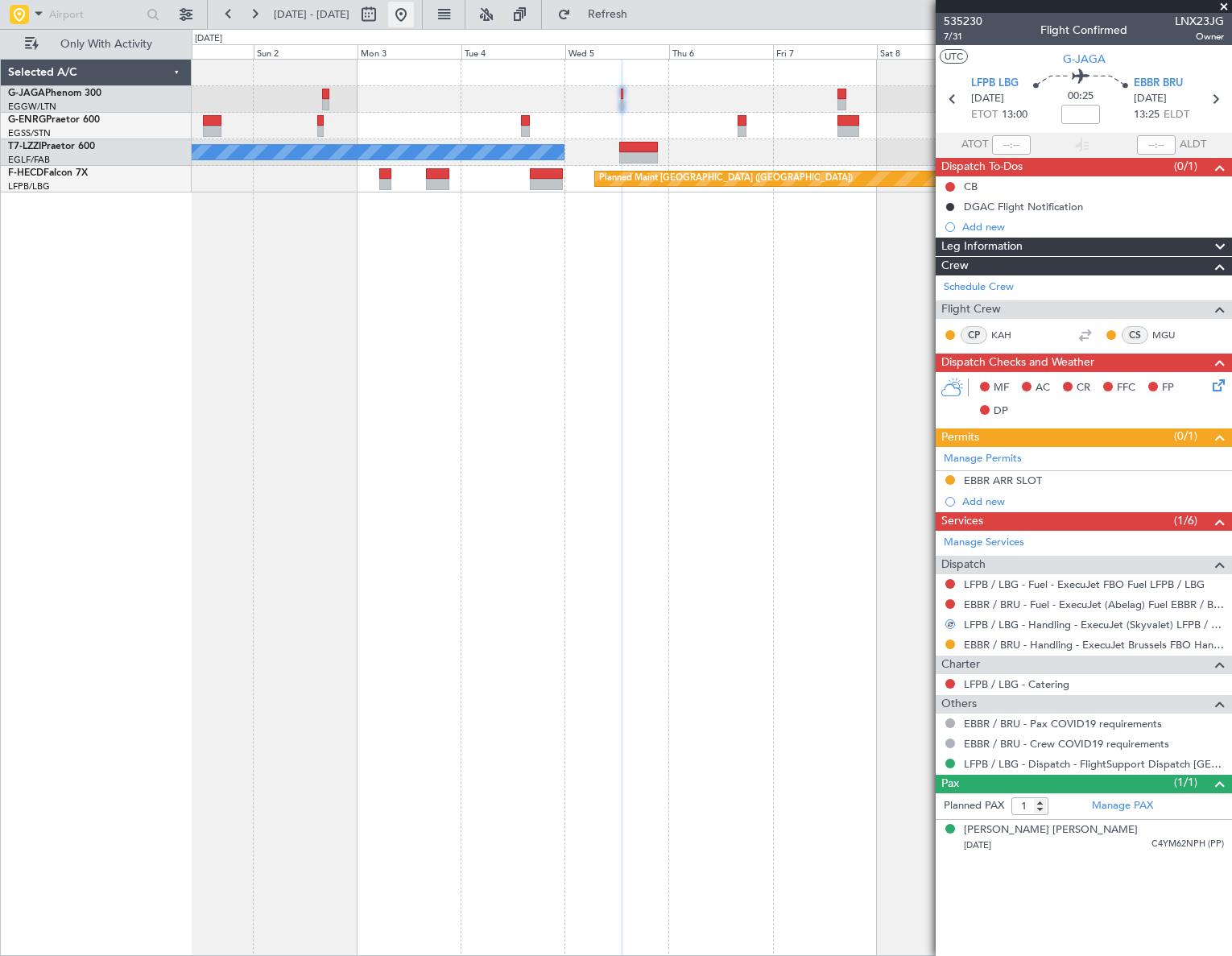
click at [414, 24] on button at bounding box center [401, 14] width 25 height 25
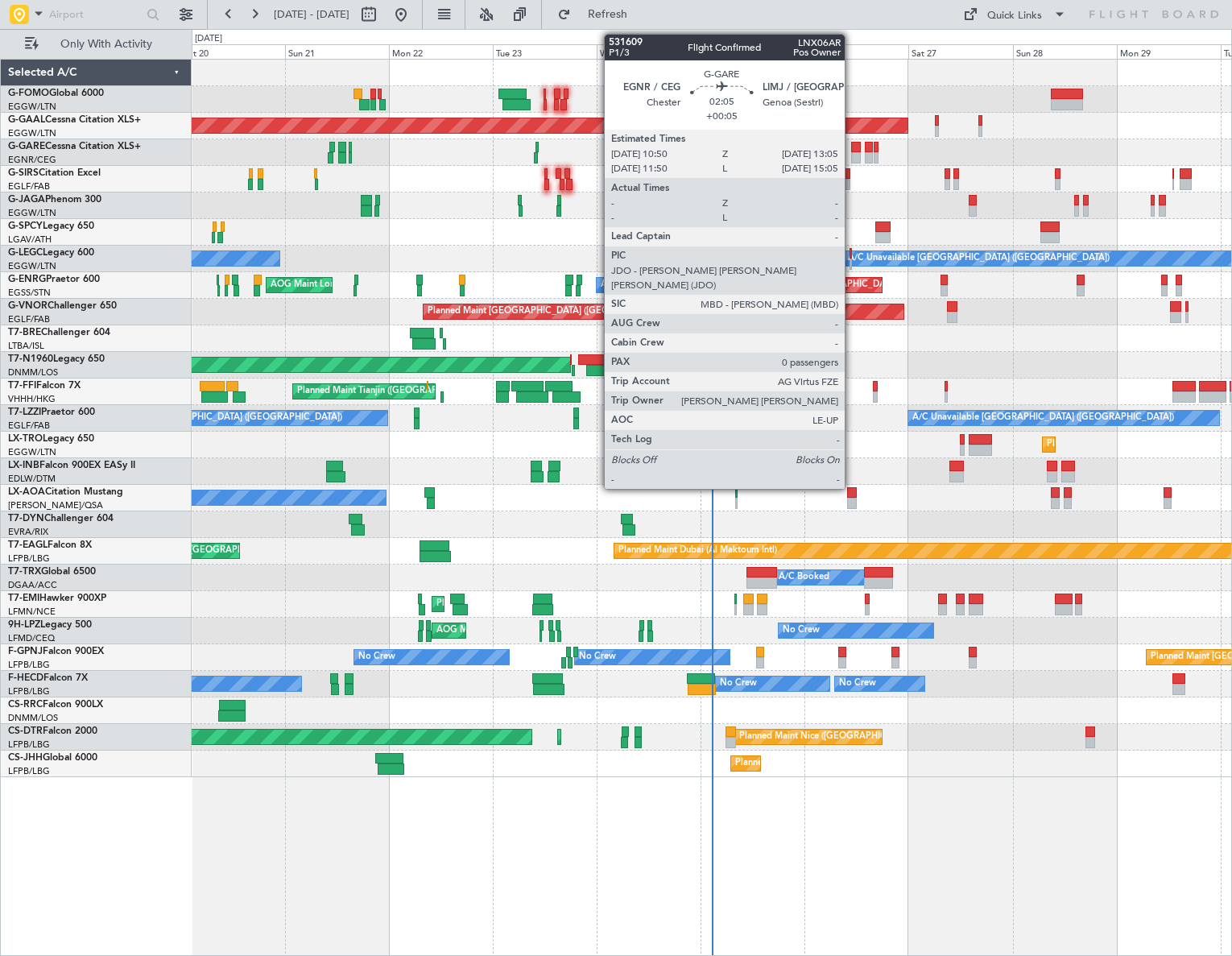
click at [853, 144] on div at bounding box center [856, 146] width 10 height 11
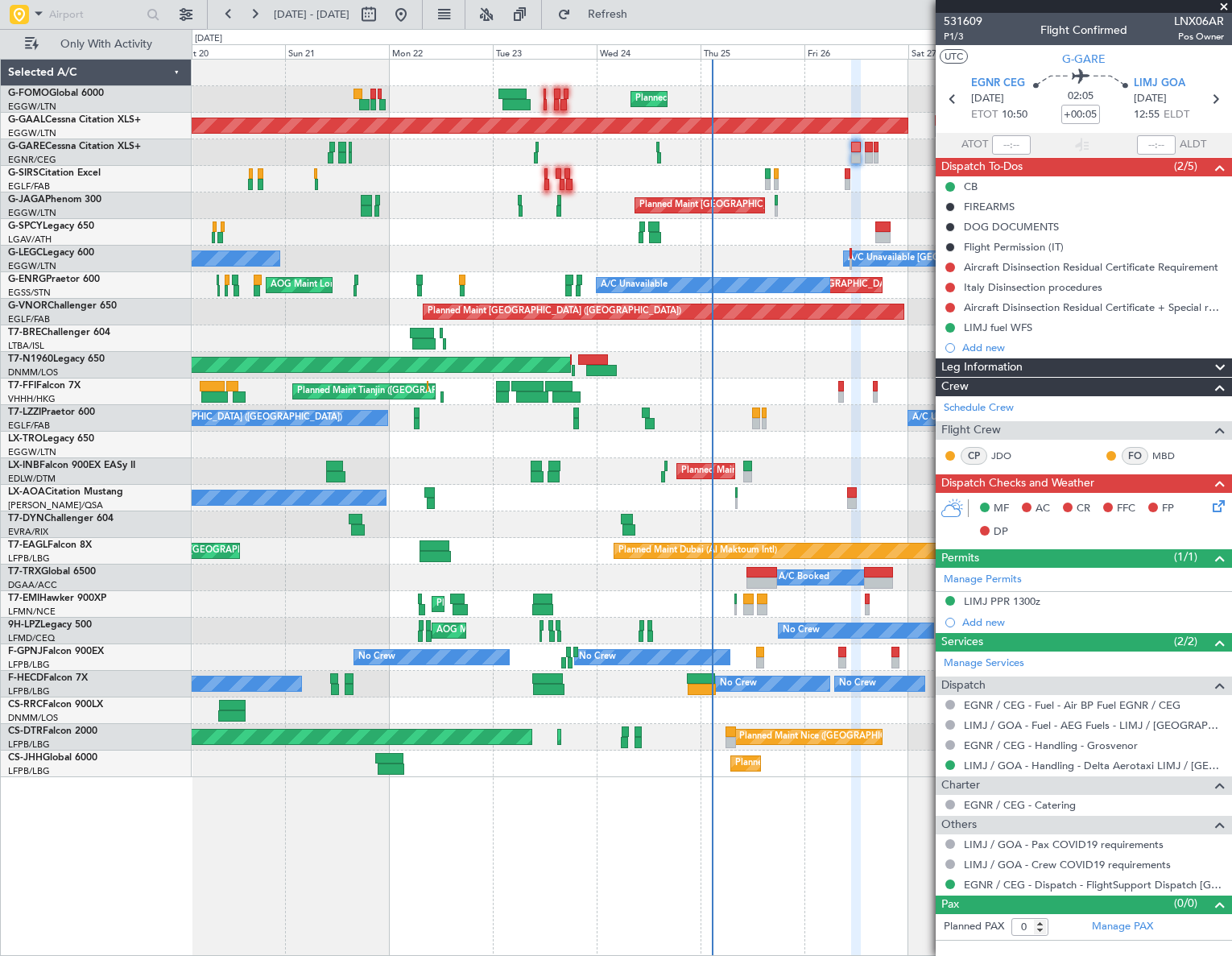
click at [424, 384] on div "Planned Maint [GEOGRAPHIC_DATA] ([GEOGRAPHIC_DATA]) Planned [GEOGRAPHIC_DATA] U…" at bounding box center [711, 417] width 1040 height 717
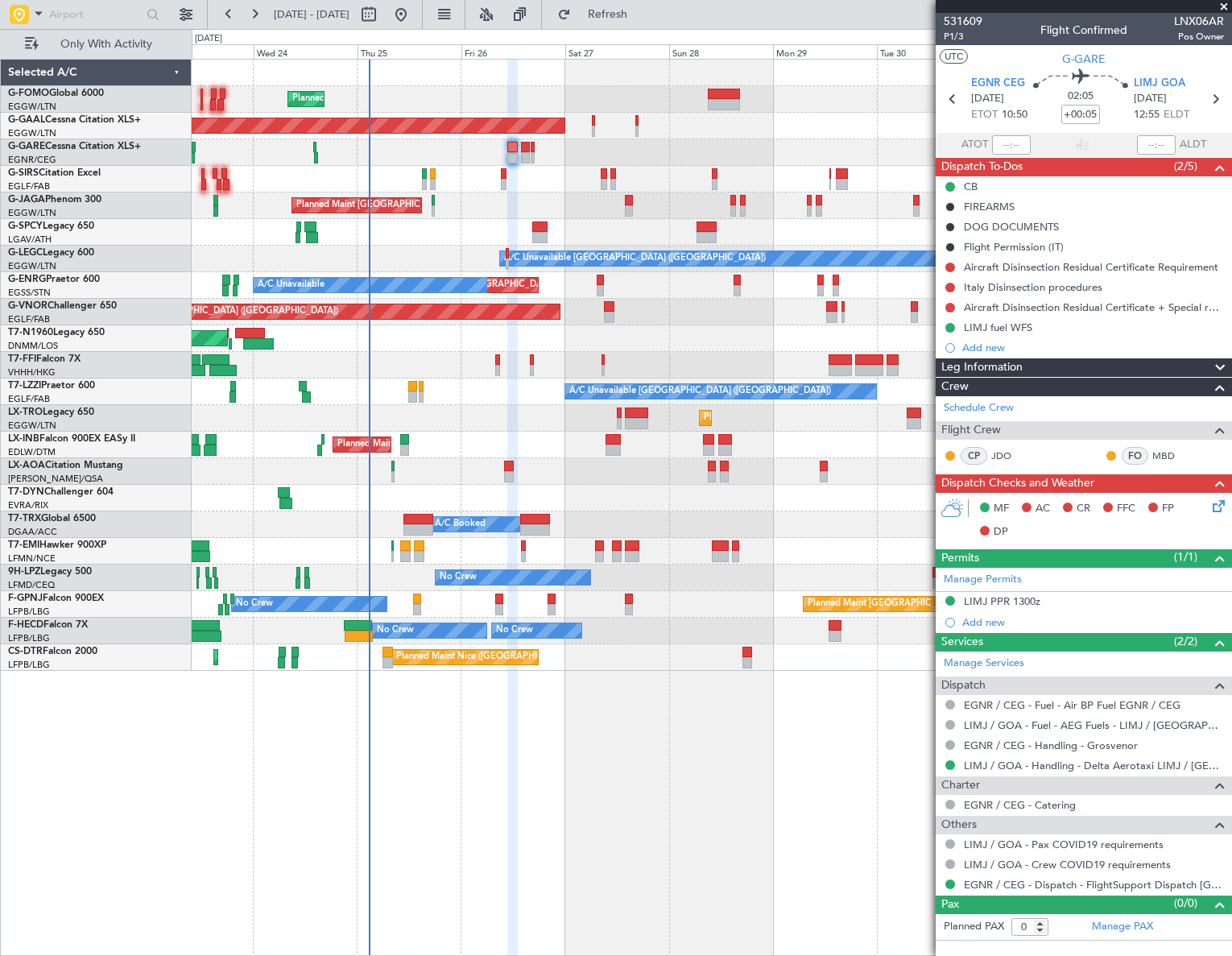
click at [0, 747] on html "[DATE] - [DATE] Refresh Quick Links Only With Activity Planned Maint [GEOGRAPHI…" at bounding box center [616, 478] width 1232 height 956
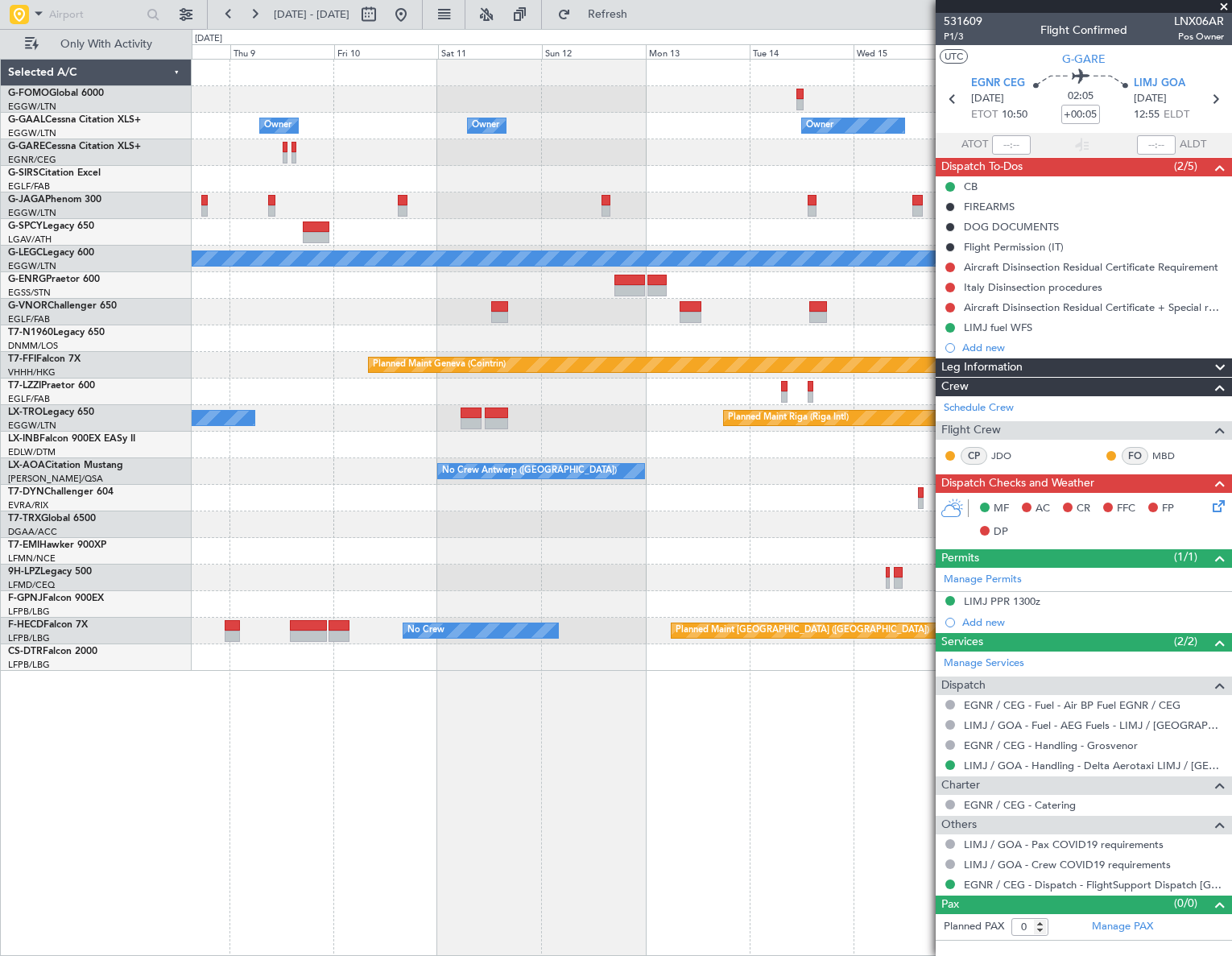
click at [0, 719] on html "[DATE] - [DATE] Refresh Quick Links Only With Activity Owner Owner Owner Owner …" at bounding box center [616, 478] width 1232 height 956
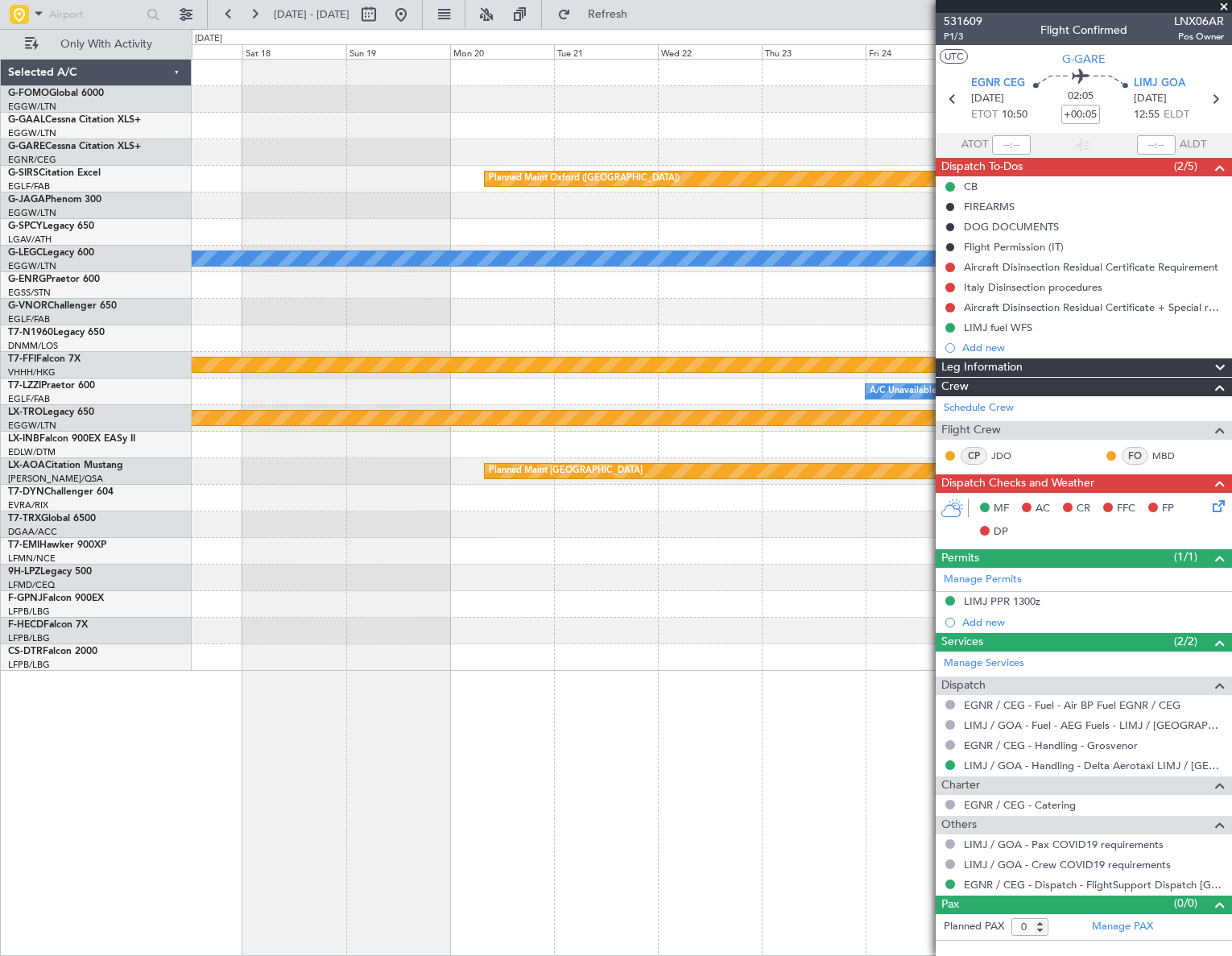
click at [136, 730] on div "No Crew Owner Owner Planned Maint [GEOGRAPHIC_DATA] ([GEOGRAPHIC_DATA]) A/C Una…" at bounding box center [616, 492] width 1232 height 927
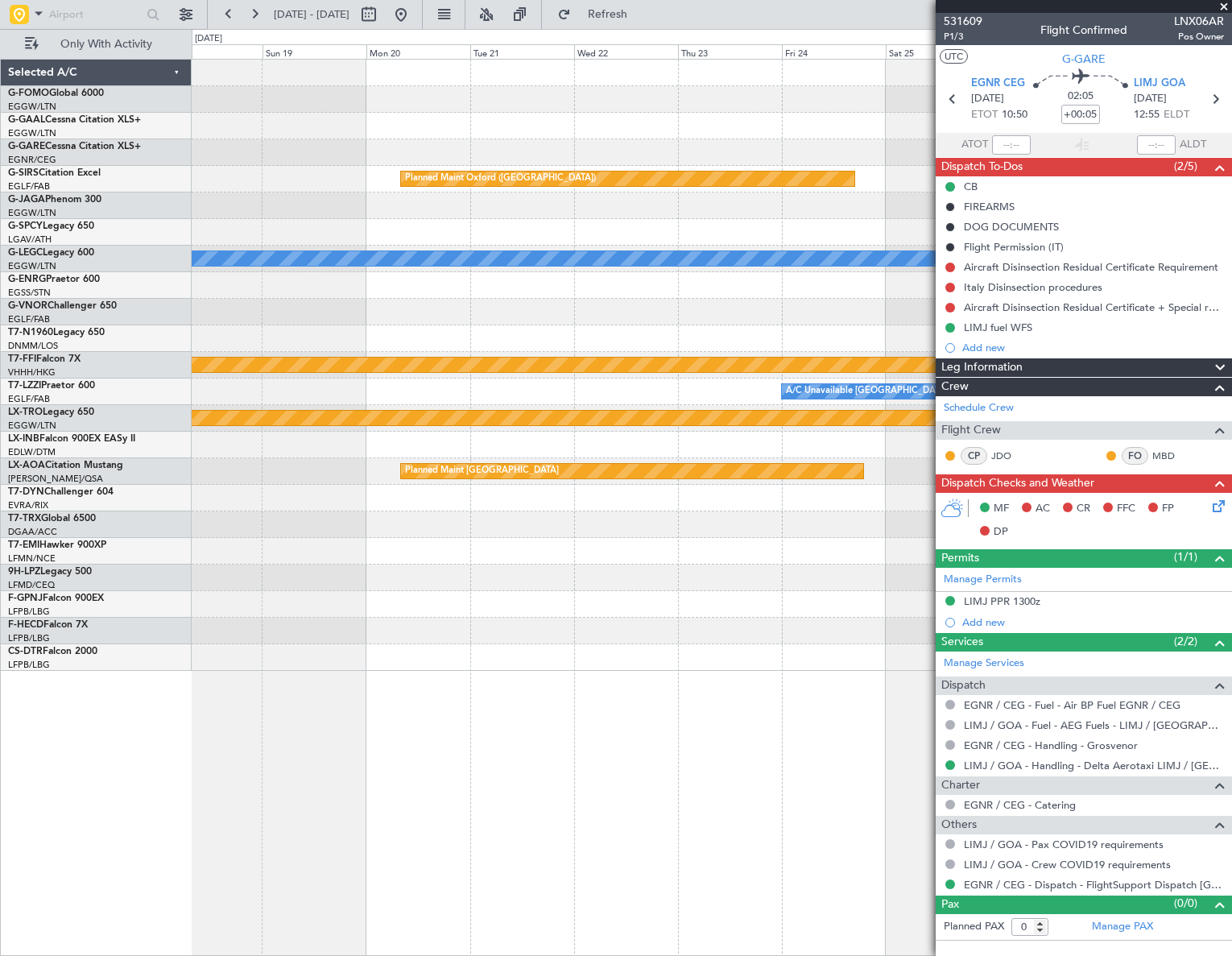
click at [225, 742] on div "No Crew Owner Planned Maint [GEOGRAPHIC_DATA] ([GEOGRAPHIC_DATA]) A/C Unavailab…" at bounding box center [711, 506] width 1040 height 897
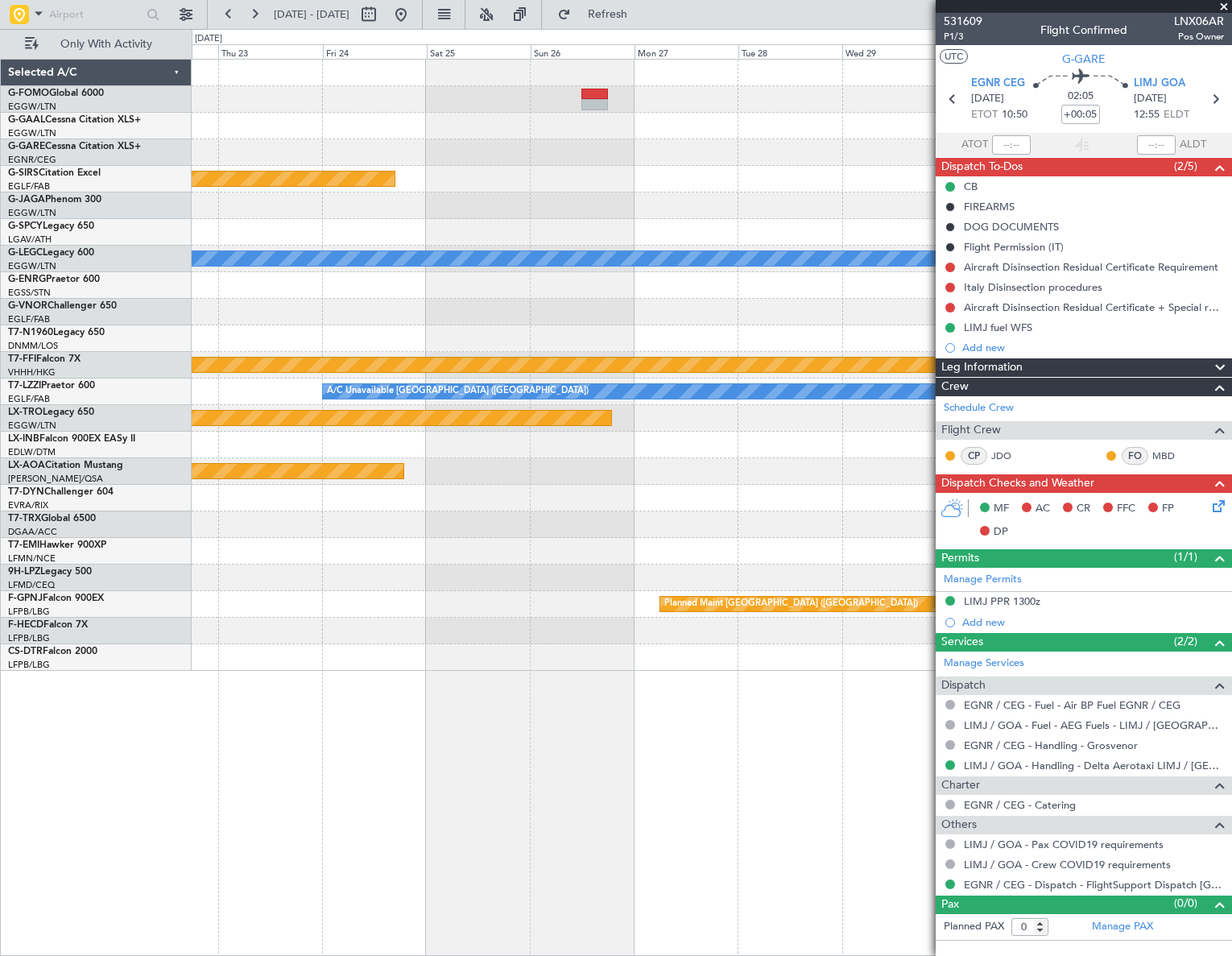
click at [45, 781] on div "Planned Maint Oxford ([GEOGRAPHIC_DATA]) Planned Maint [GEOGRAPHIC_DATA] Planne…" at bounding box center [616, 492] width 1232 height 927
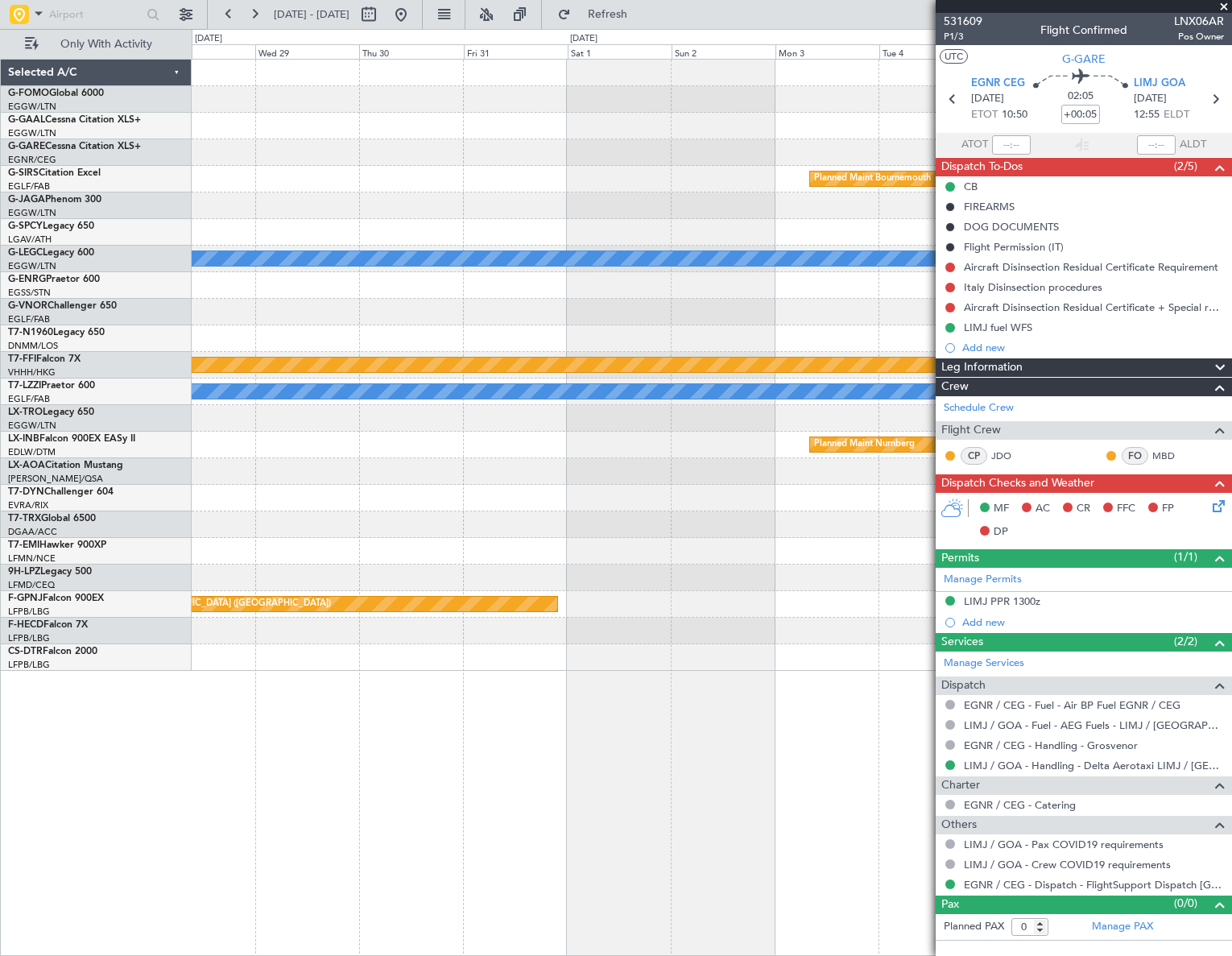
click at [168, 732] on div "Planned Maint Bournemouth Planned Maint [GEOGRAPHIC_DATA] A/C Unavailable [GEOG…" at bounding box center [616, 492] width 1232 height 927
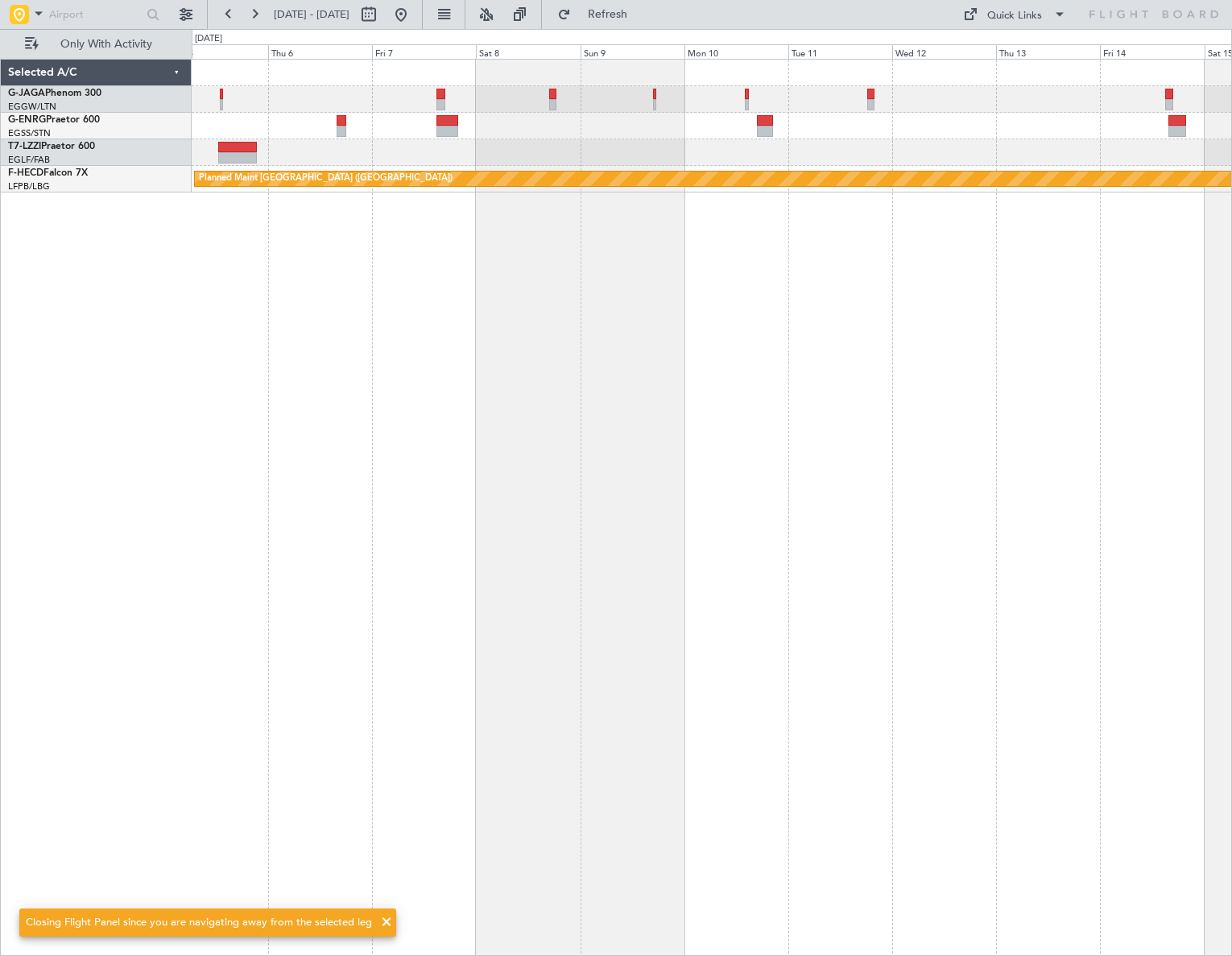
click at [500, 601] on div "A/C Unavailable [GEOGRAPHIC_DATA] ([GEOGRAPHIC_DATA]) Planned Maint [GEOGRAPHIC…" at bounding box center [711, 506] width 1041 height 897
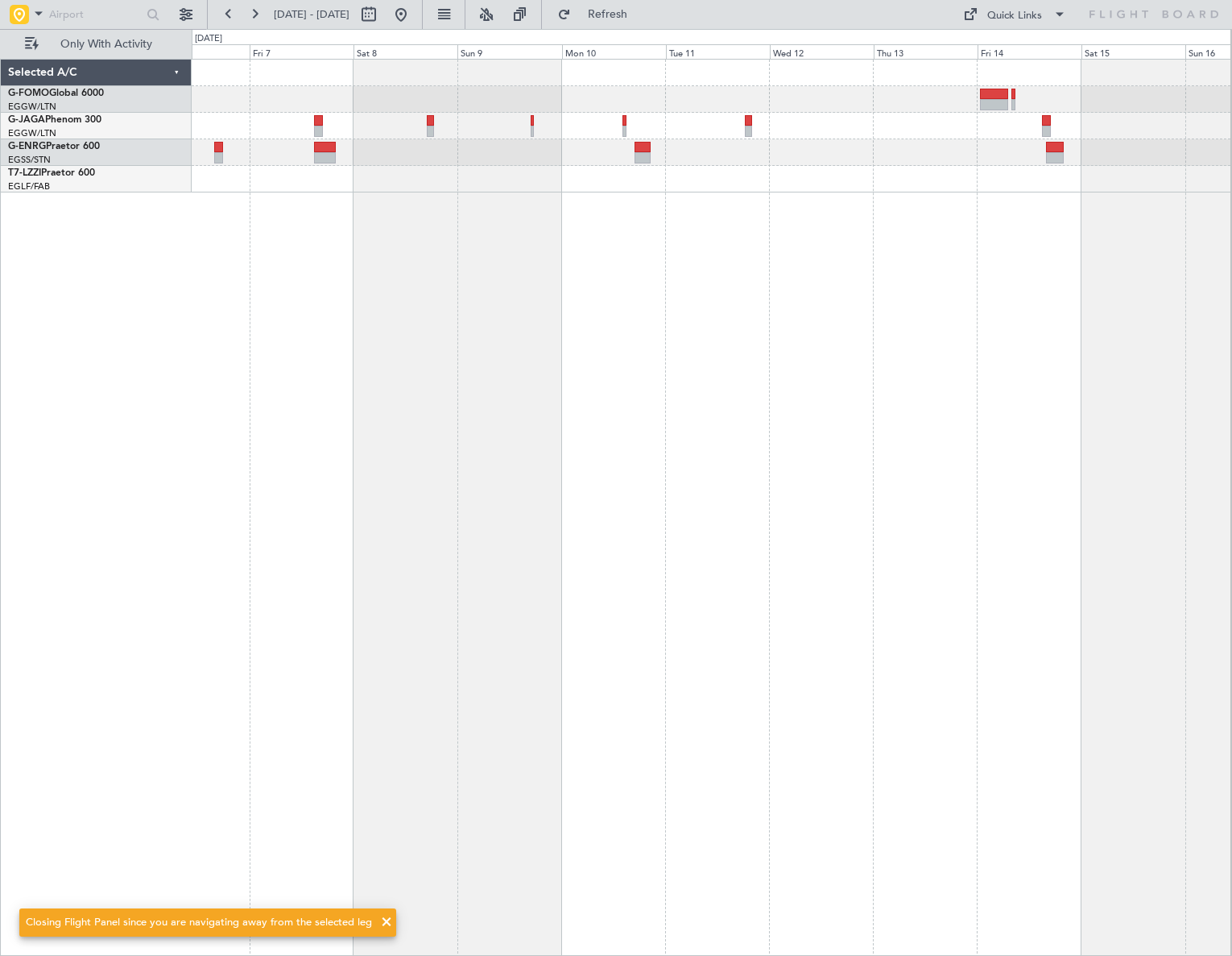
click at [574, 589] on div "A/C Unavailable [GEOGRAPHIC_DATA] ([GEOGRAPHIC_DATA])" at bounding box center [711, 506] width 1040 height 897
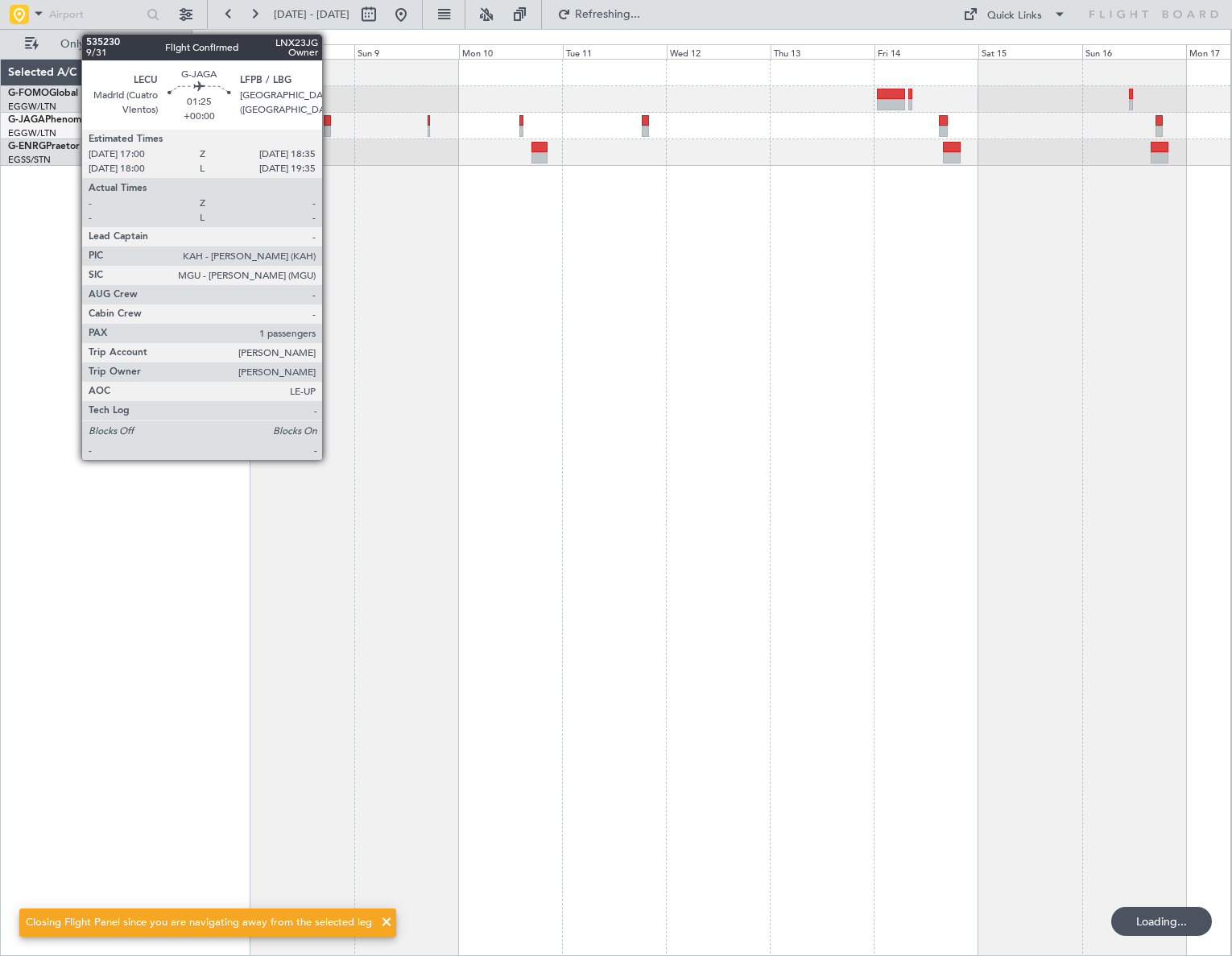
click at [329, 125] on div at bounding box center [327, 130] width 8 height 11
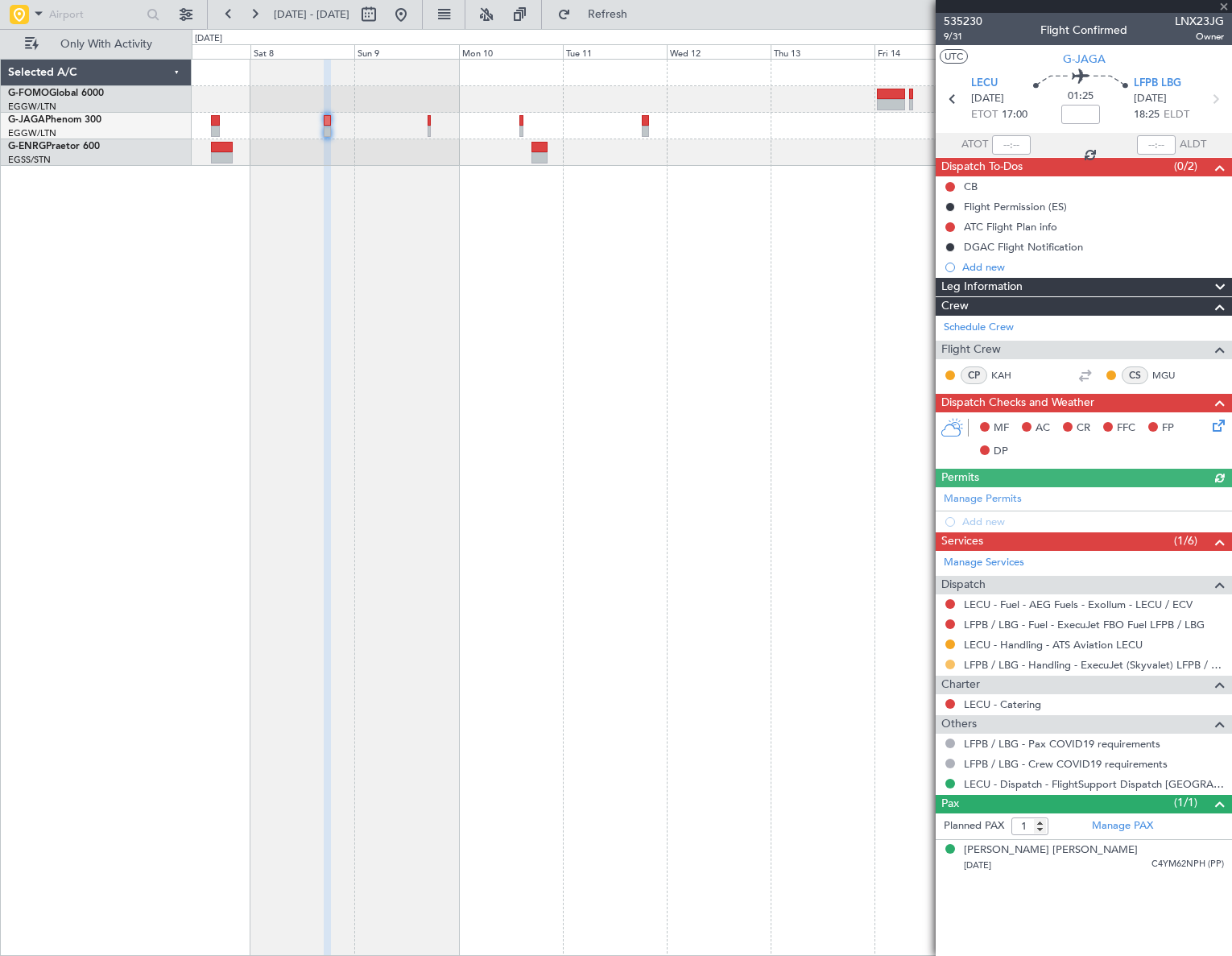
click at [950, 660] on button at bounding box center [949, 664] width 9 height 9
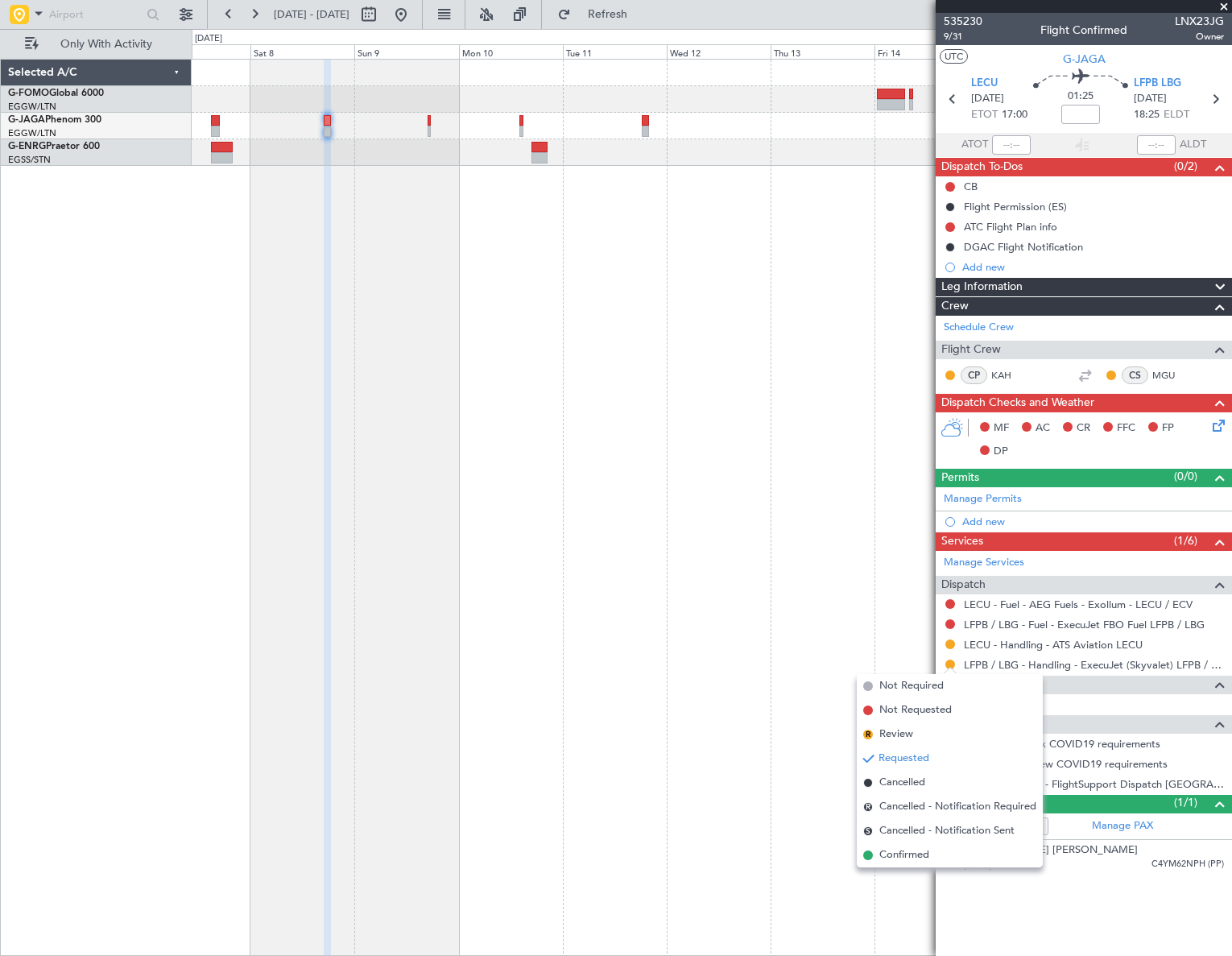
drag, startPoint x: 887, startPoint y: 858, endPoint x: 879, endPoint y: 850, distance: 11.3
click at [887, 858] on span "Confirmed" at bounding box center [903, 854] width 50 height 16
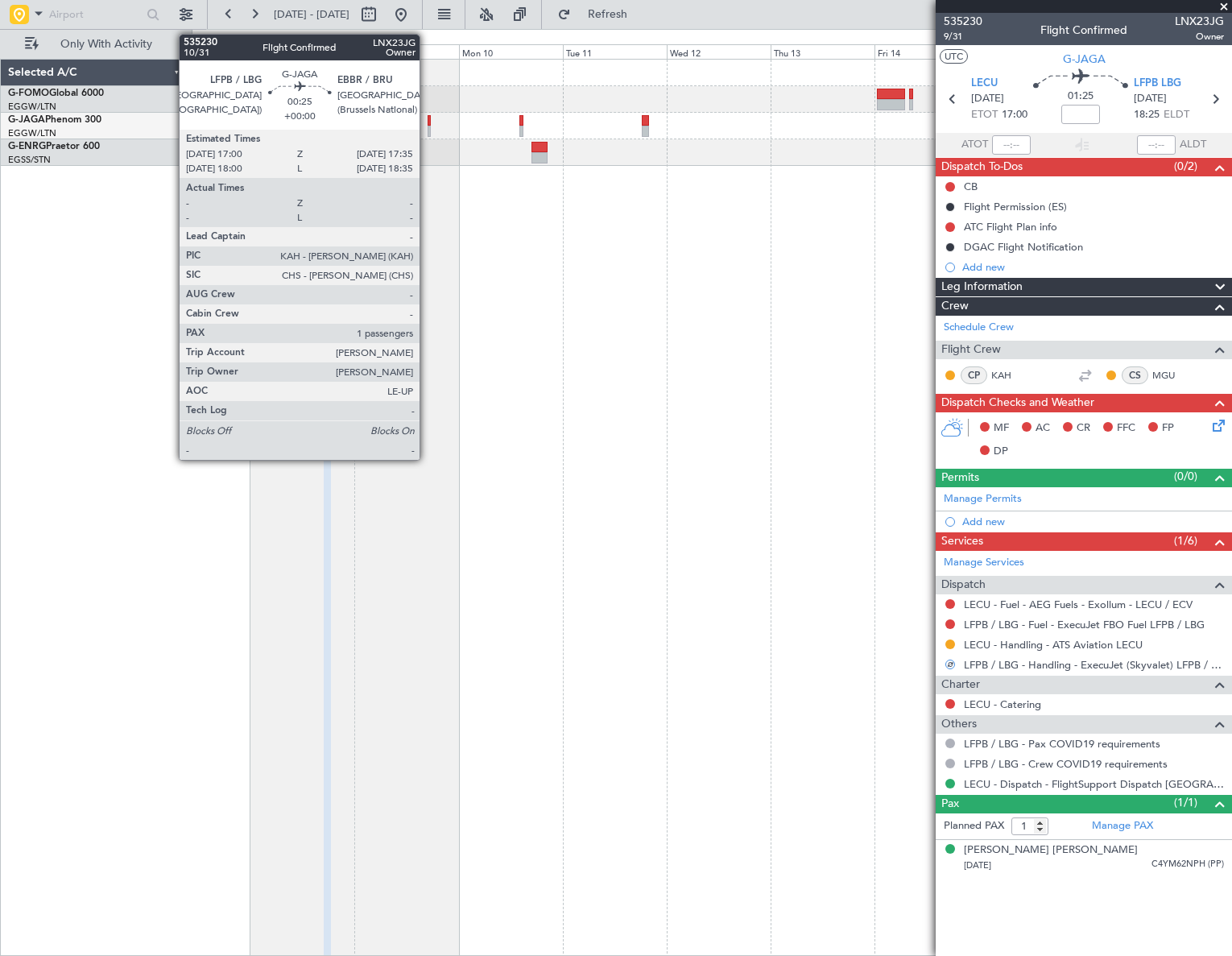
click at [428, 121] on div at bounding box center [429, 120] width 3 height 11
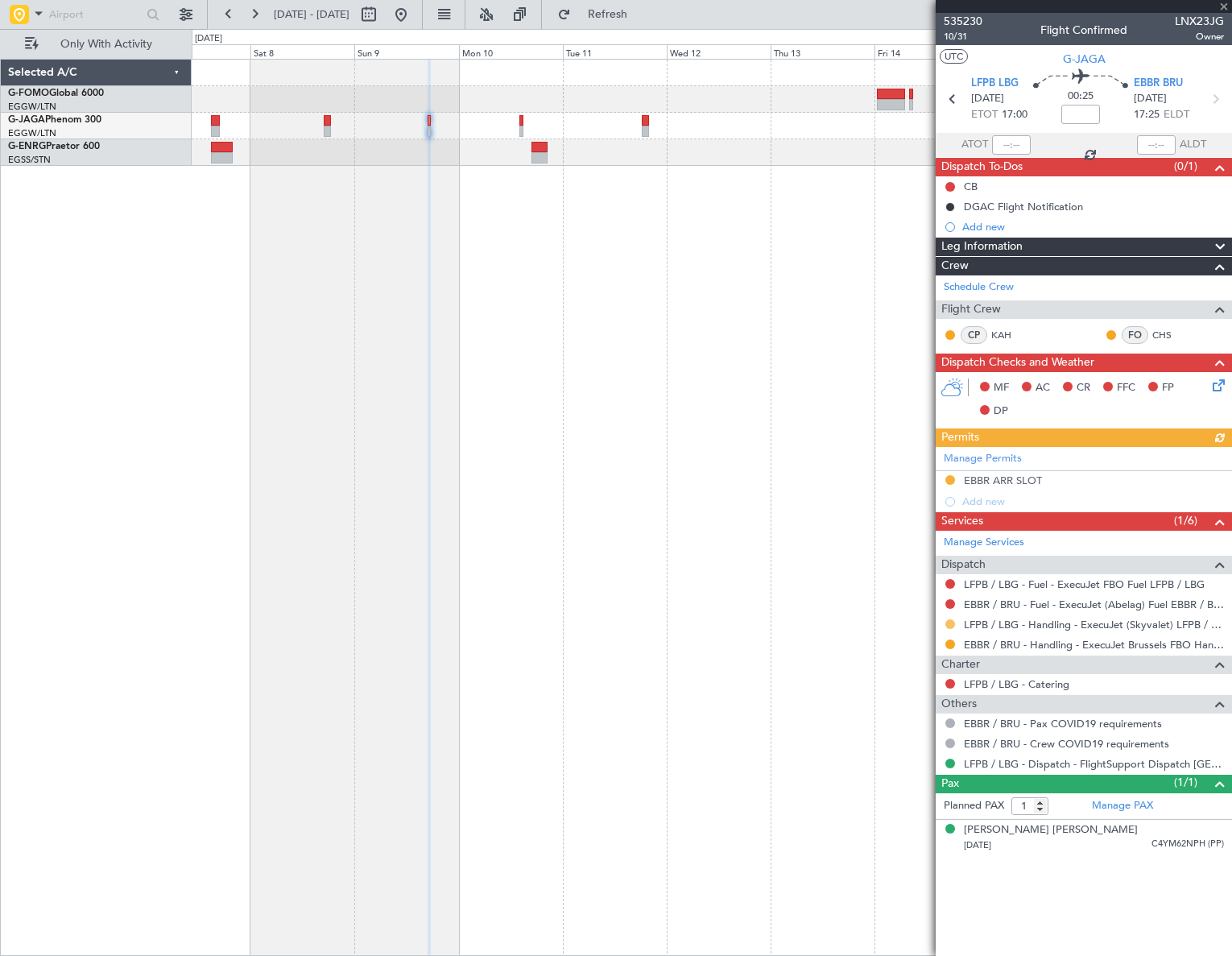
click at [948, 621] on button at bounding box center [949, 623] width 9 height 9
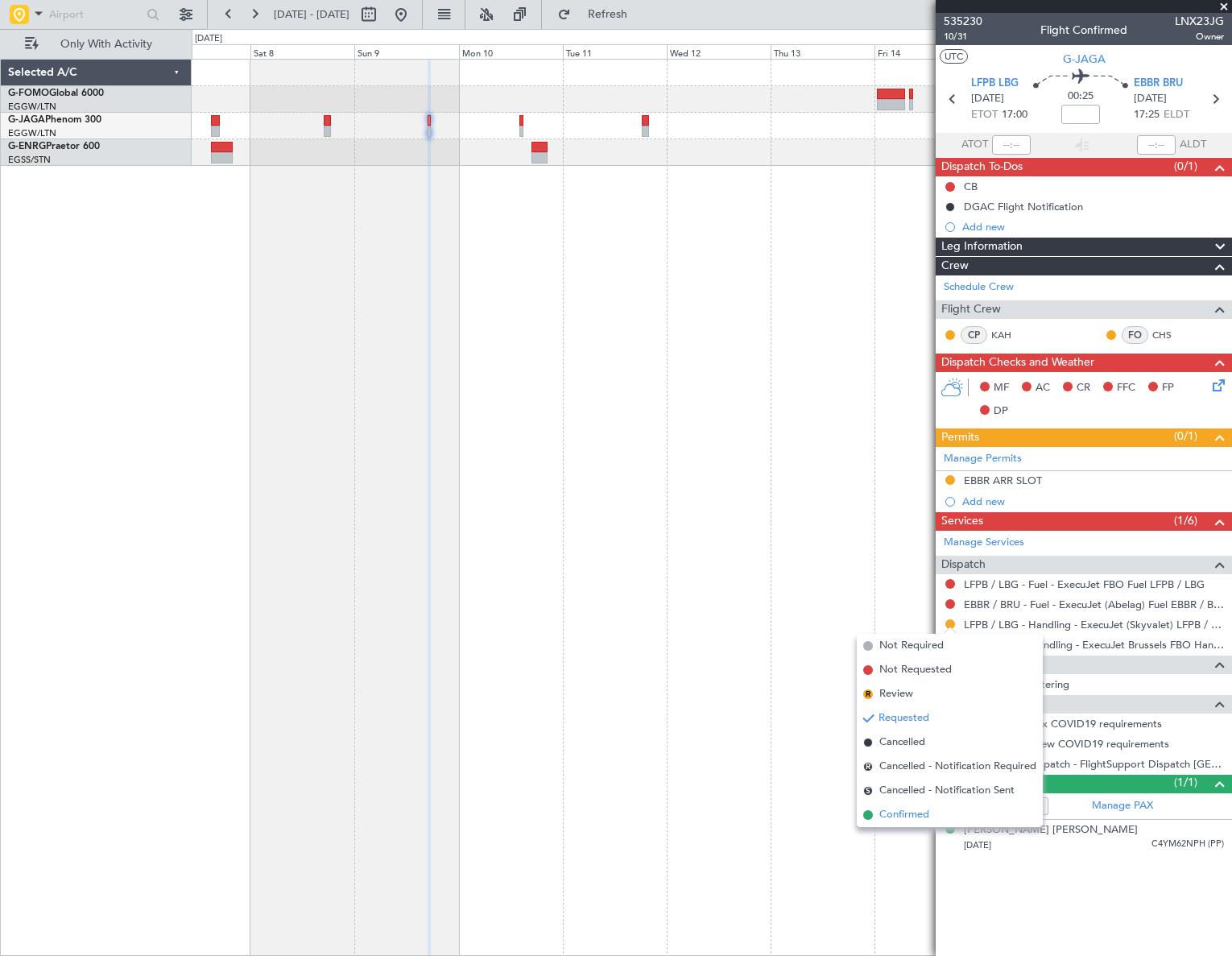
click at [889, 815] on span "Confirmed" at bounding box center [903, 815] width 50 height 16
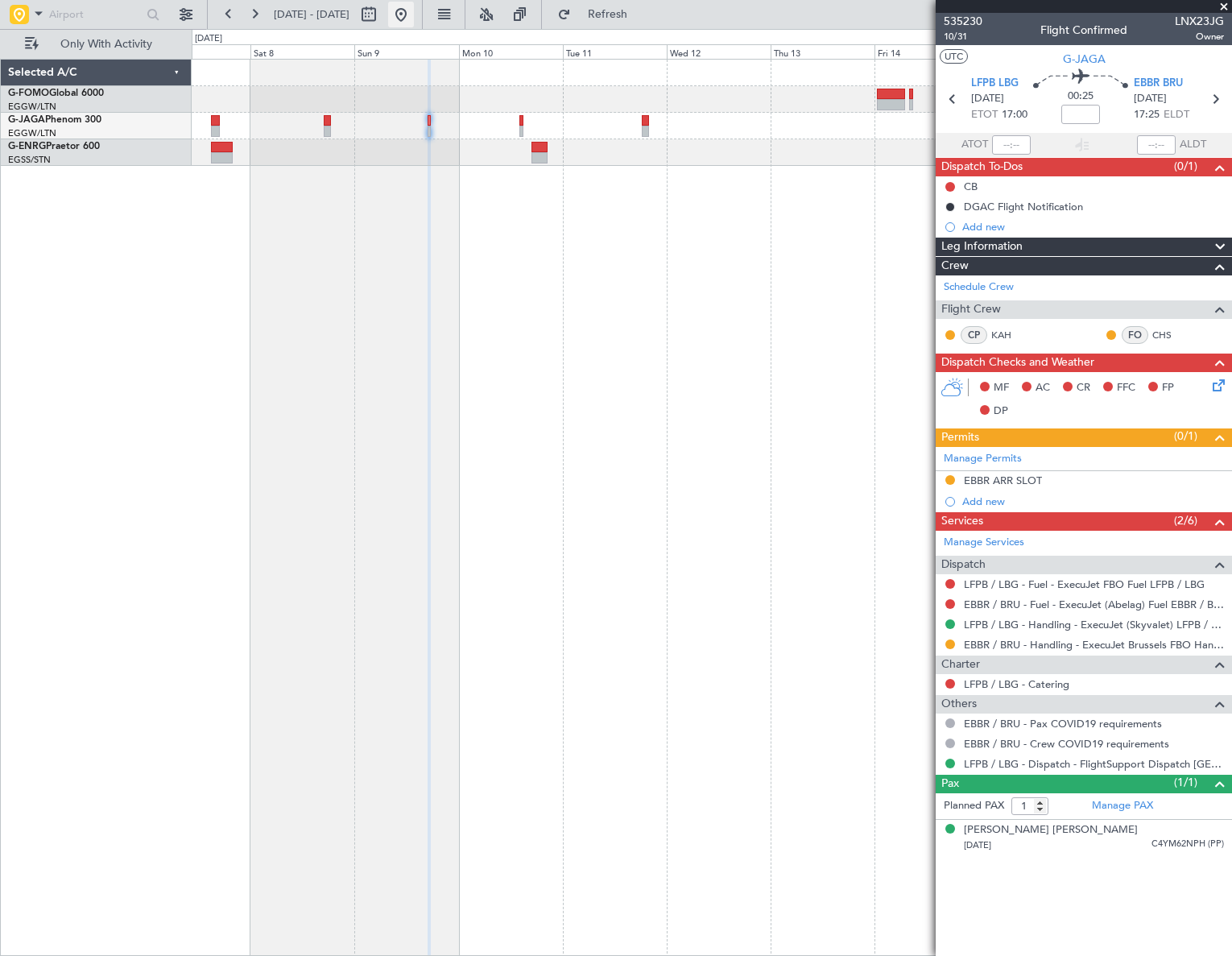
click at [414, 14] on button at bounding box center [401, 14] width 25 height 25
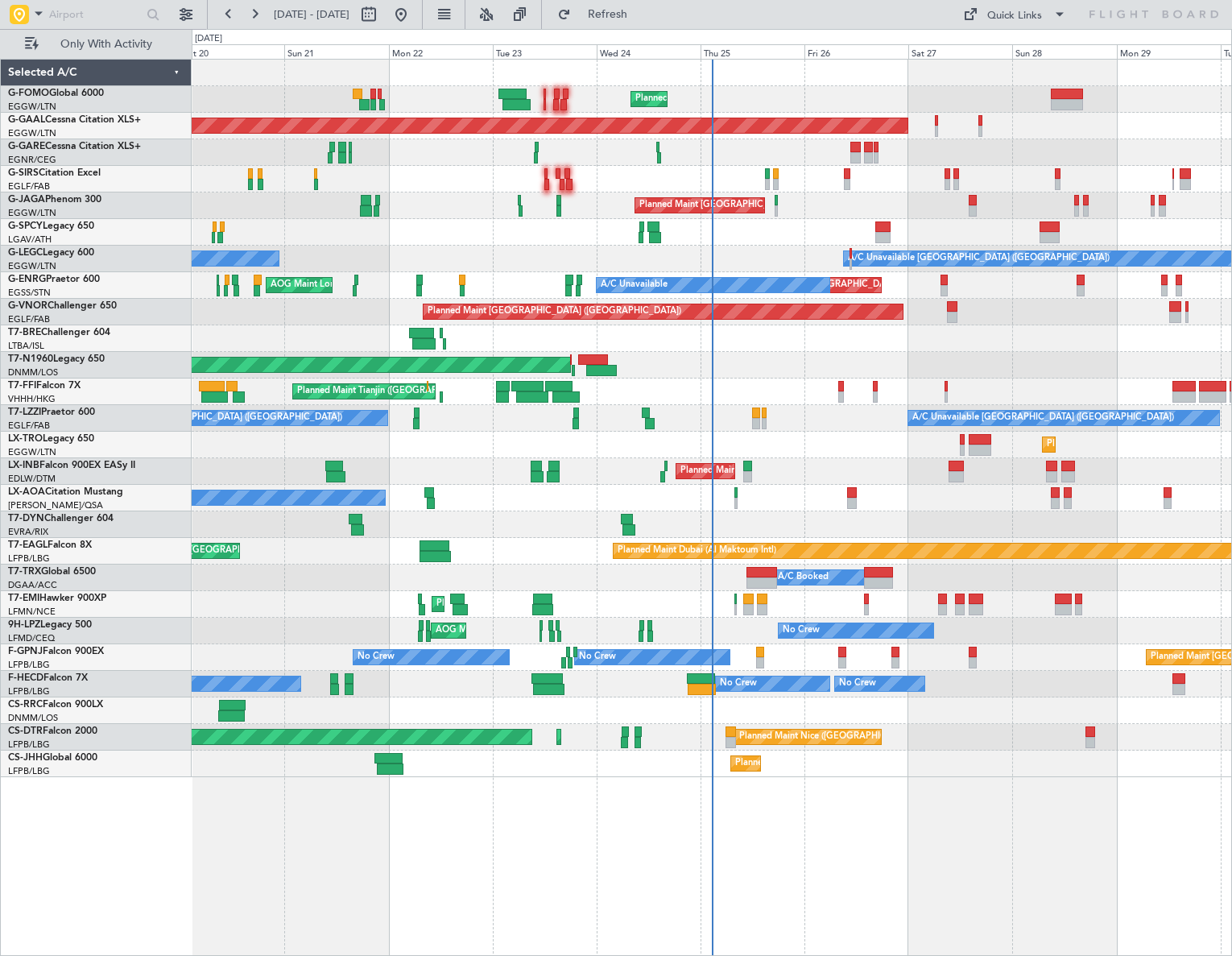
click at [0, 452] on html "[DATE] - [DATE] Refresh Quick Links Only With Activity Planned Maint [GEOGRAPHI…" at bounding box center [616, 478] width 1232 height 956
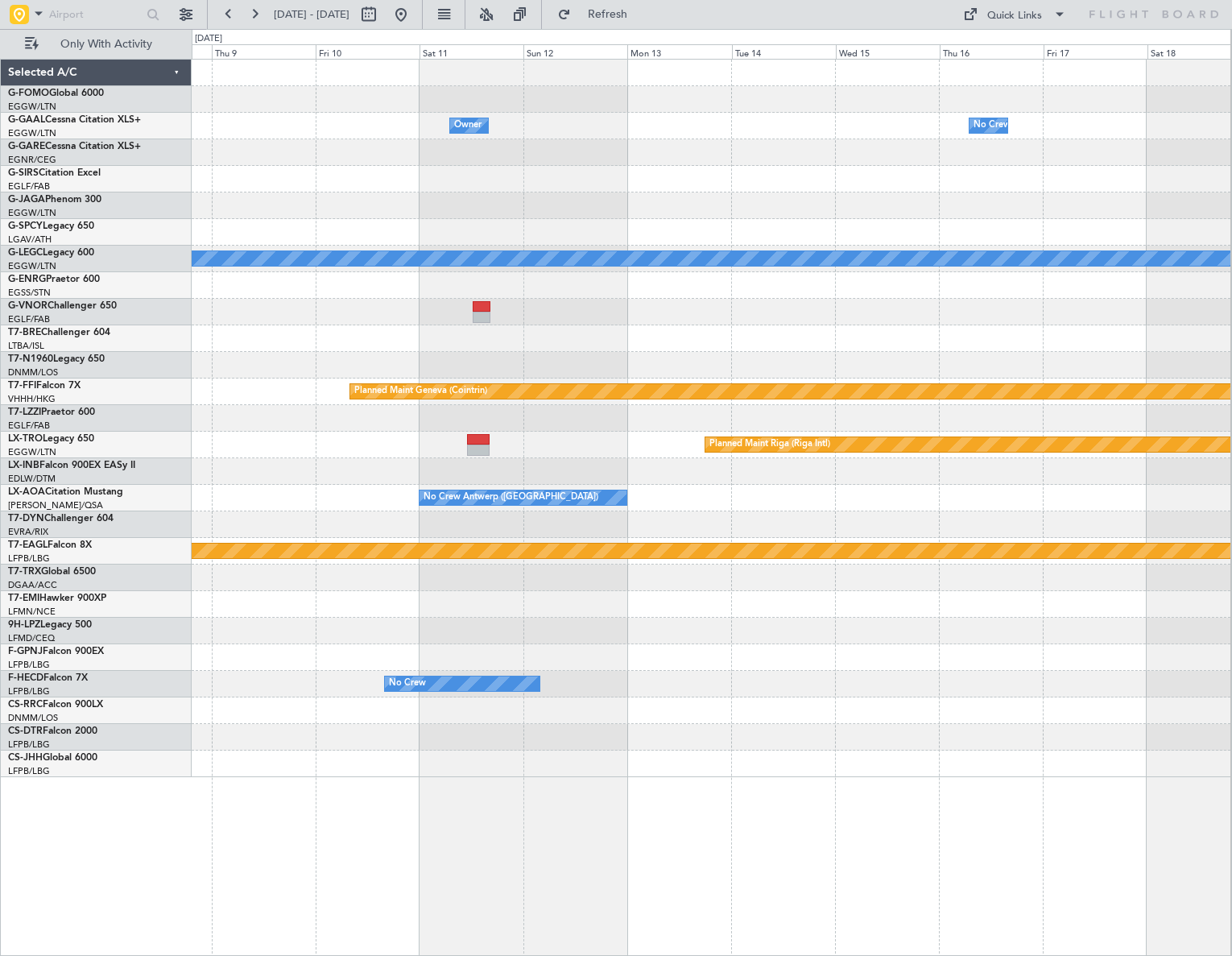
click at [0, 528] on html "[DATE] - [DATE] Refresh Quick Links Only With Activity Owner Owner No Crew Plan…" at bounding box center [616, 478] width 1232 height 956
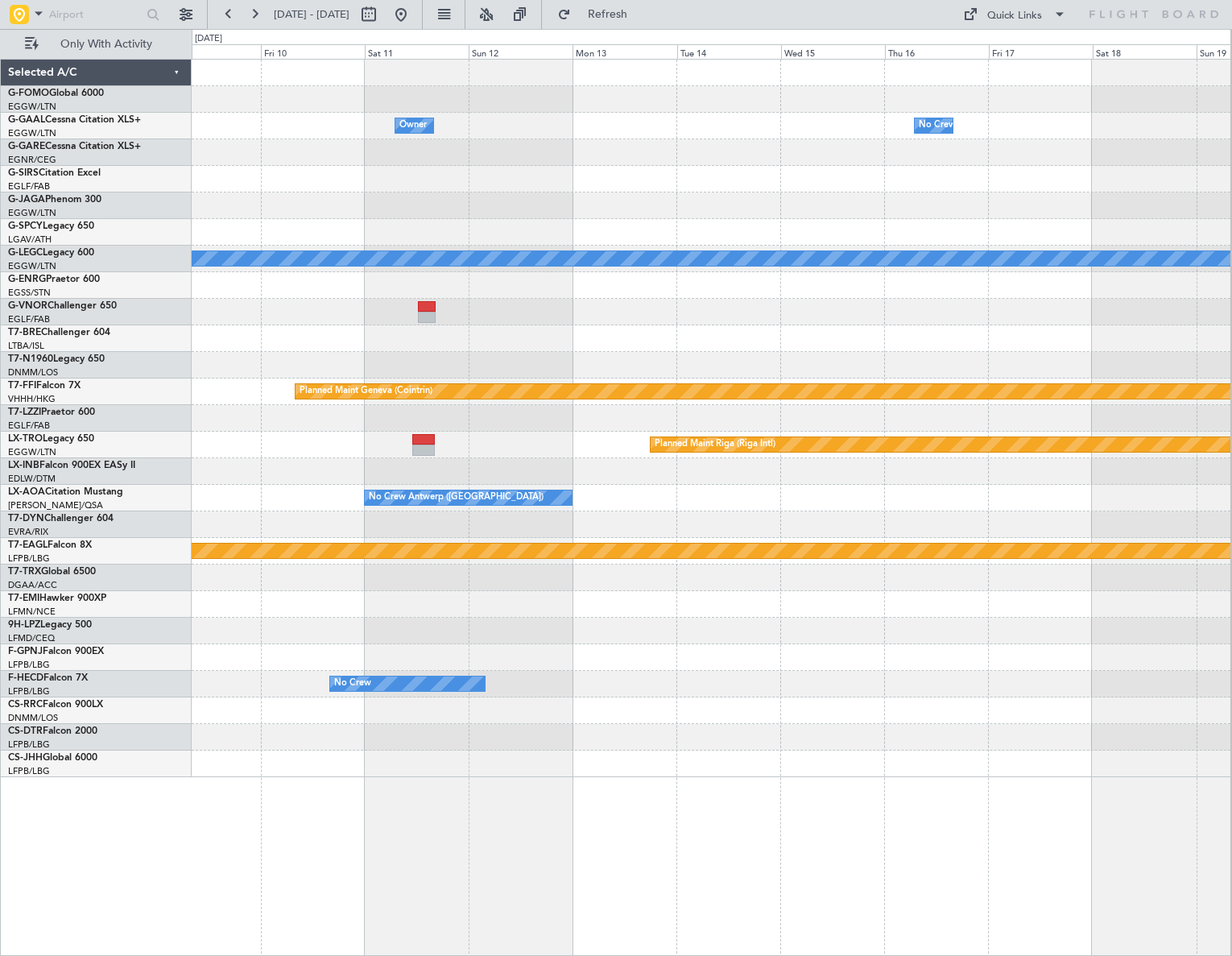
click at [77, 566] on div "Owner Owner No Crew Planned Maint [GEOGRAPHIC_DATA] ([GEOGRAPHIC_DATA]) A/C Una…" at bounding box center [616, 492] width 1232 height 927
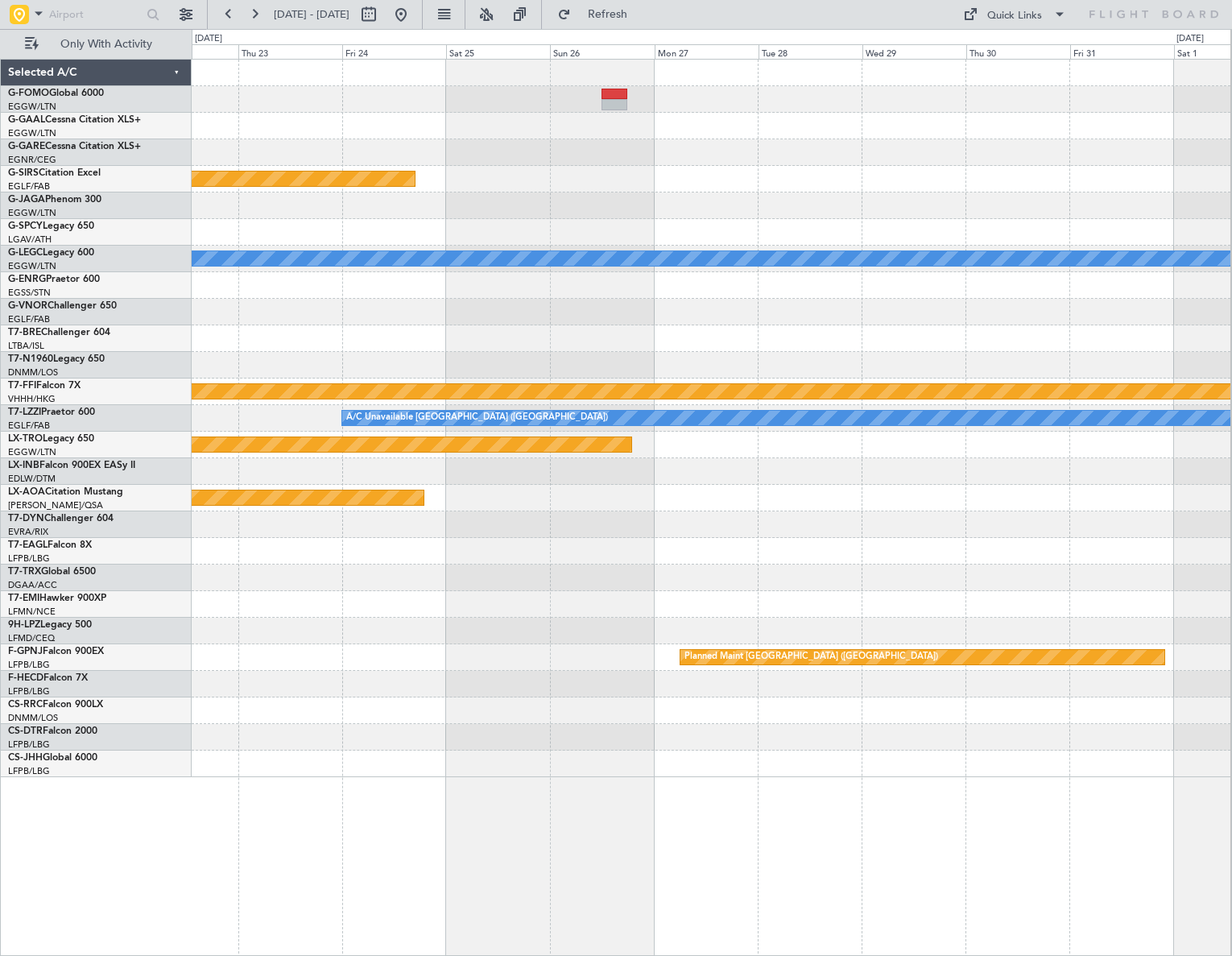
click at [389, 623] on div "Planned Maint Oxford ([GEOGRAPHIC_DATA]) Planned Maint [GEOGRAPHIC_DATA] Planne…" at bounding box center [710, 417] width 1039 height 717
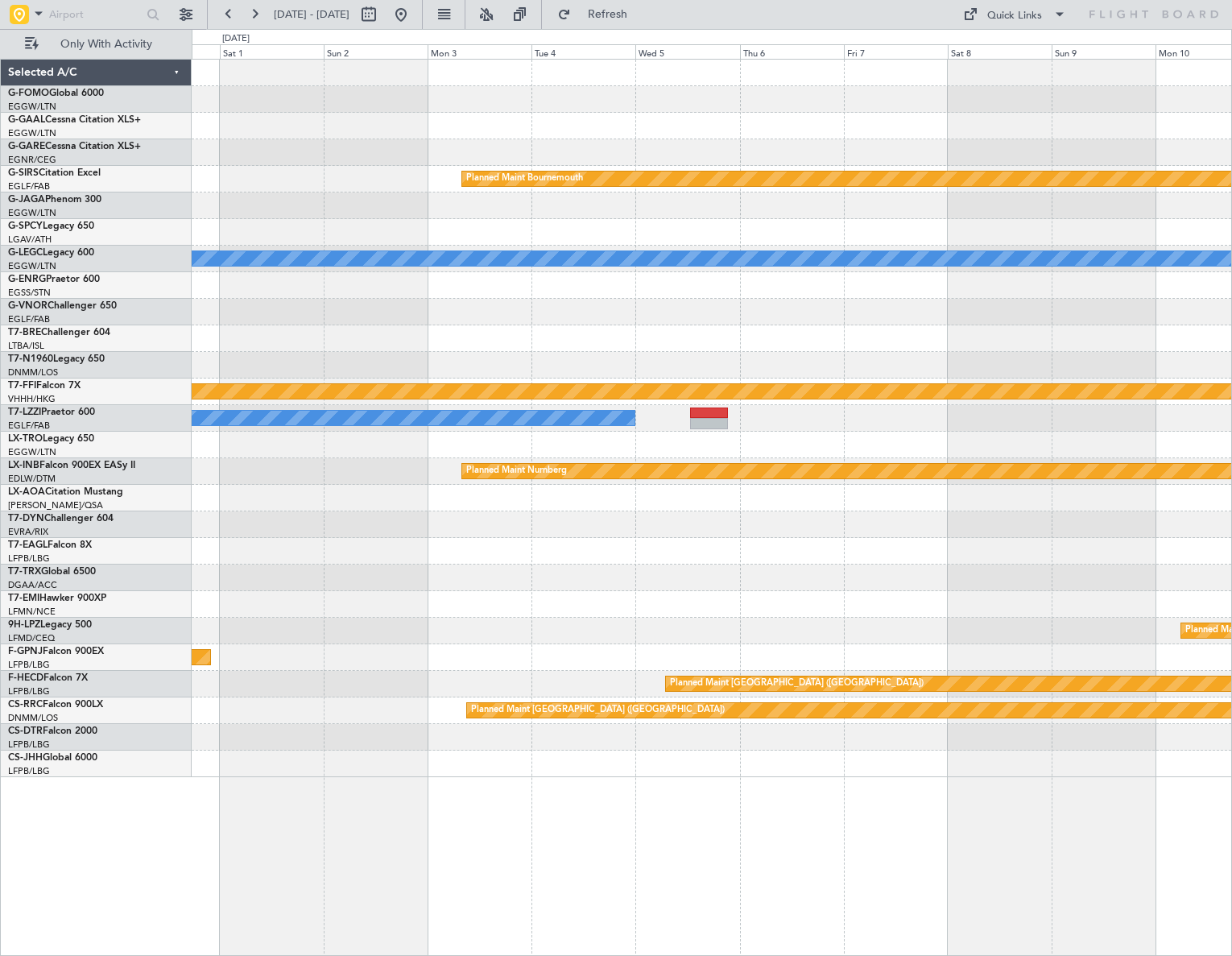
click at [19, 589] on div "Planned Maint Bournemouth Planned Maint [GEOGRAPHIC_DATA] A/C Unavailable [GEOG…" at bounding box center [616, 492] width 1232 height 927
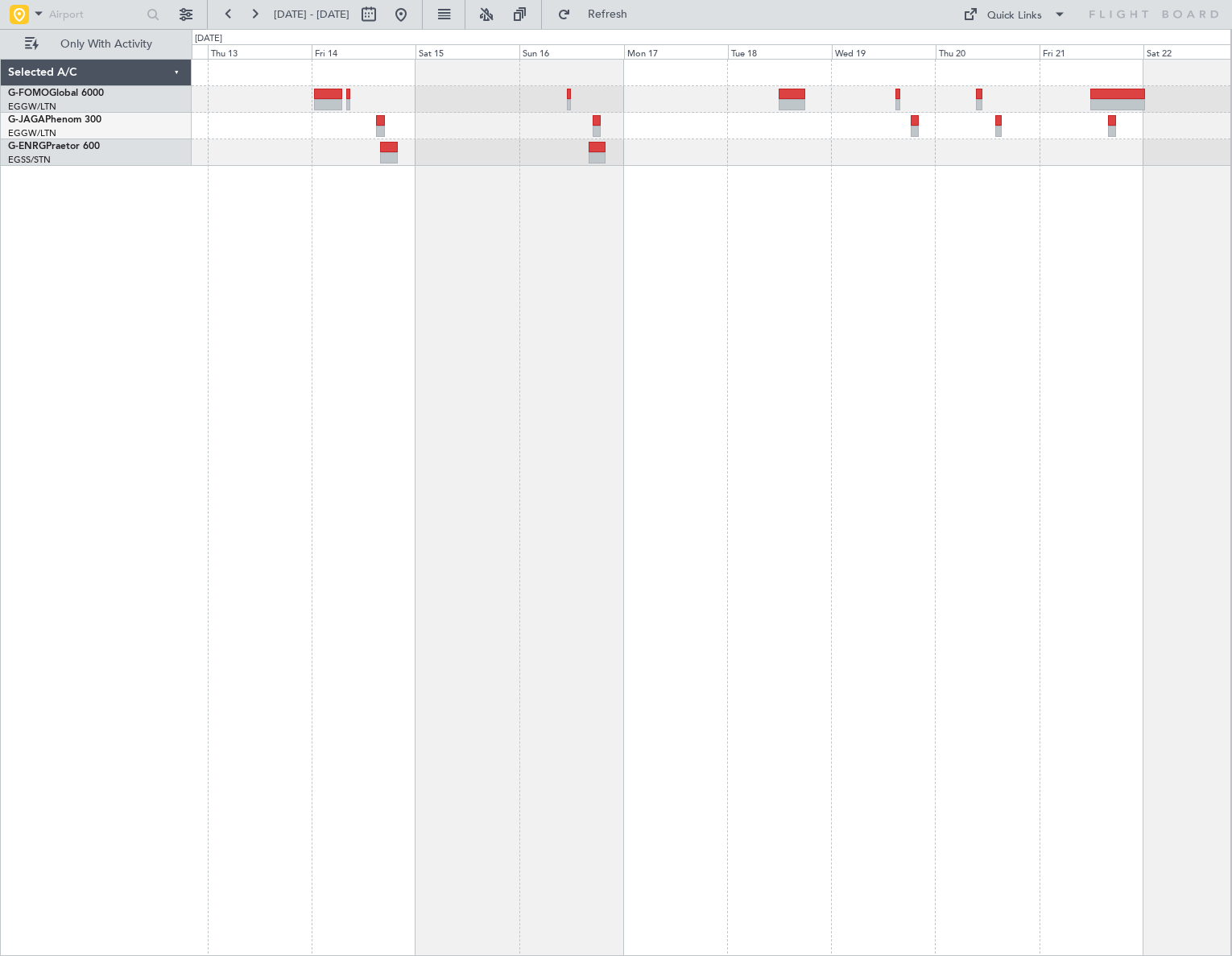
click at [214, 572] on div at bounding box center [711, 506] width 1040 height 897
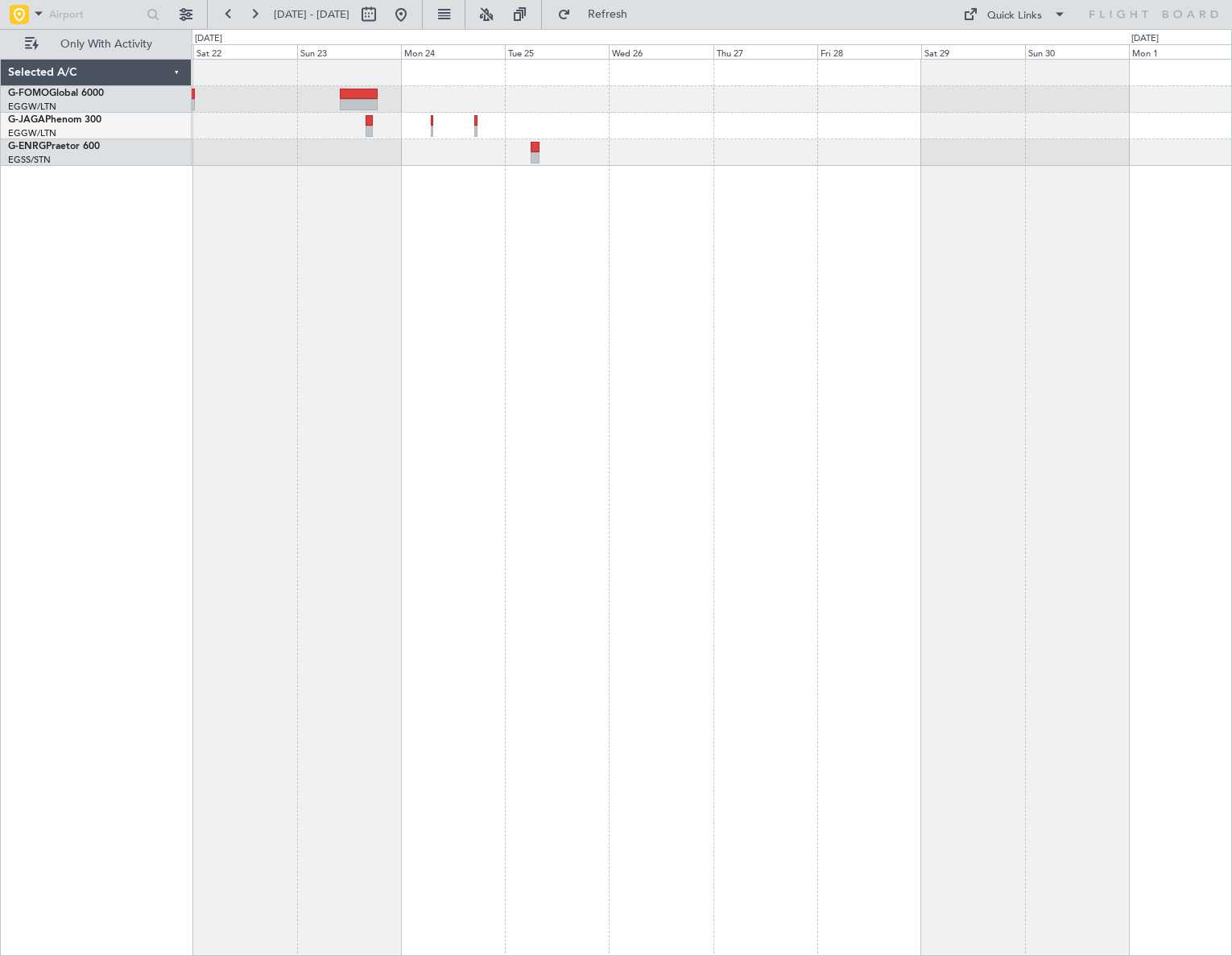
click at [337, 600] on div at bounding box center [711, 506] width 1041 height 897
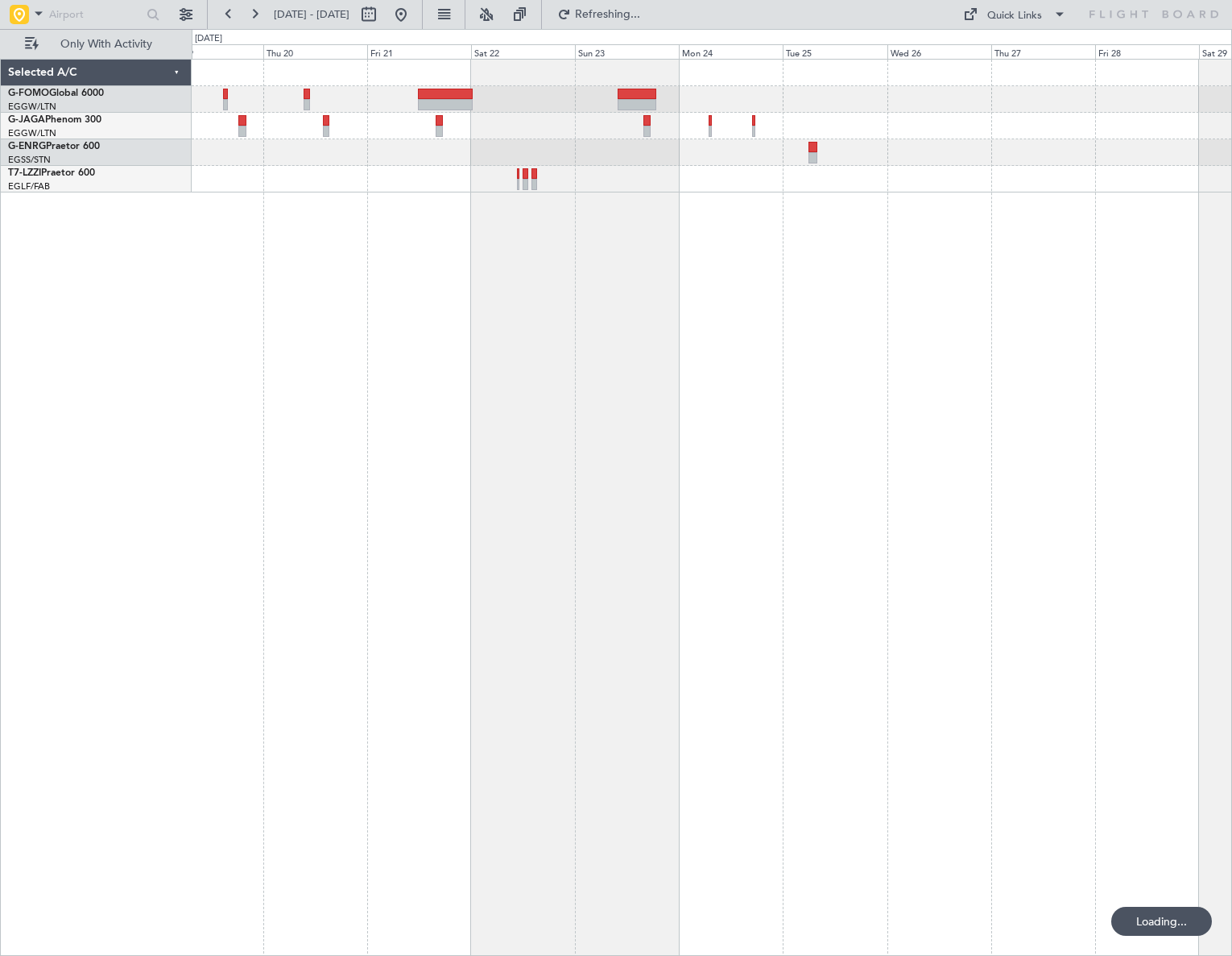
click at [653, 612] on div at bounding box center [711, 506] width 1041 height 897
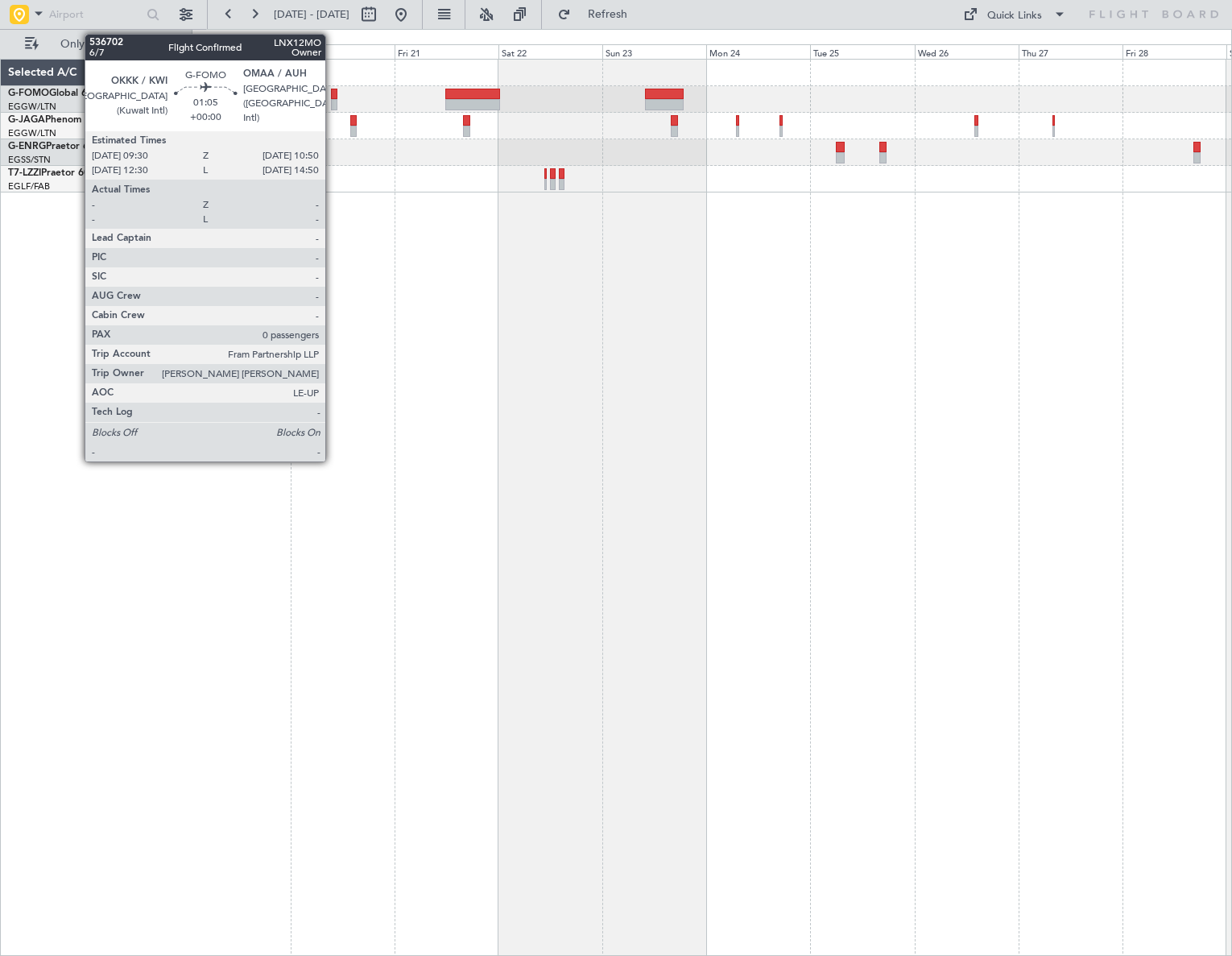
click at [333, 102] on div at bounding box center [334, 104] width 7 height 11
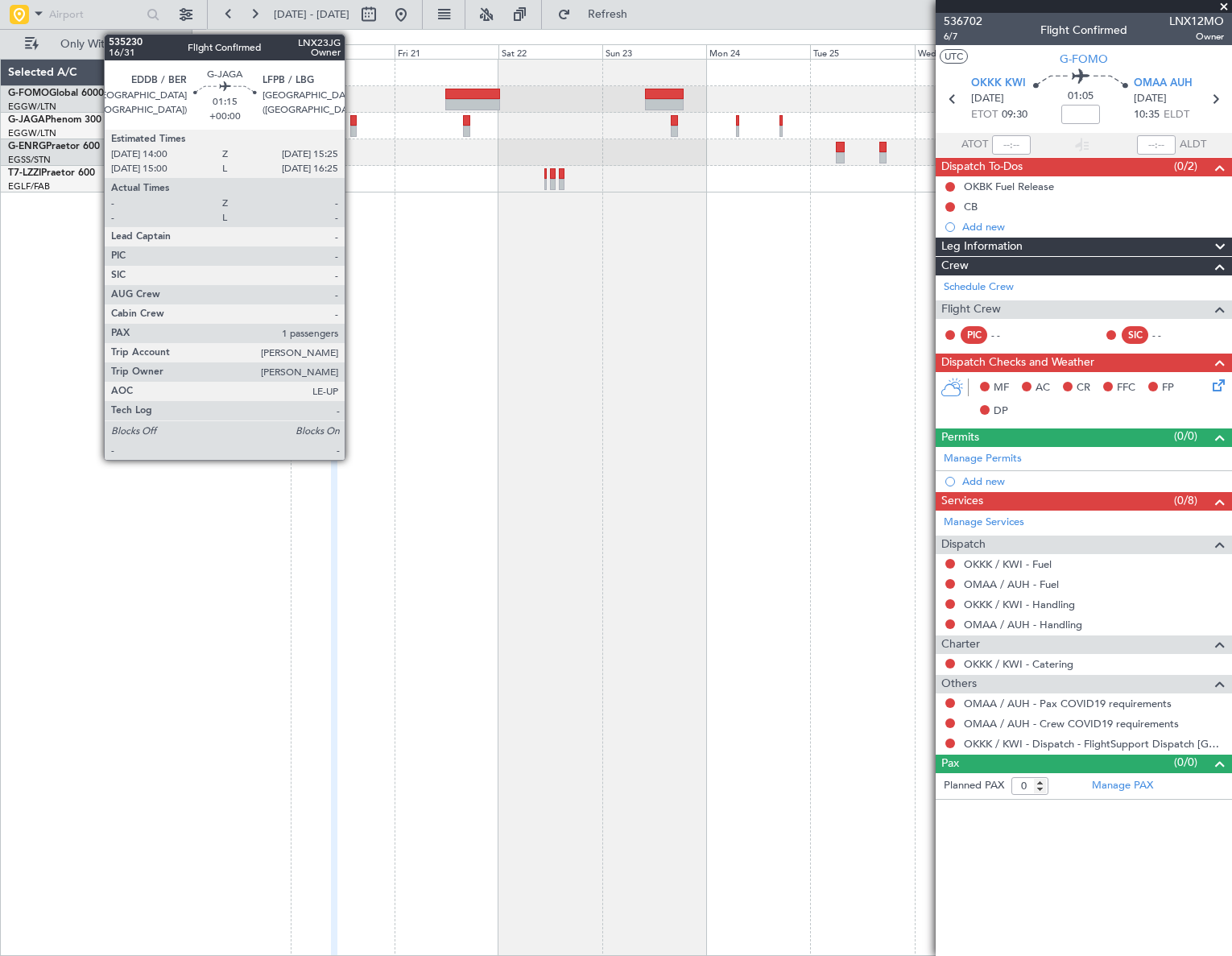
click at [352, 122] on div at bounding box center [354, 120] width 7 height 11
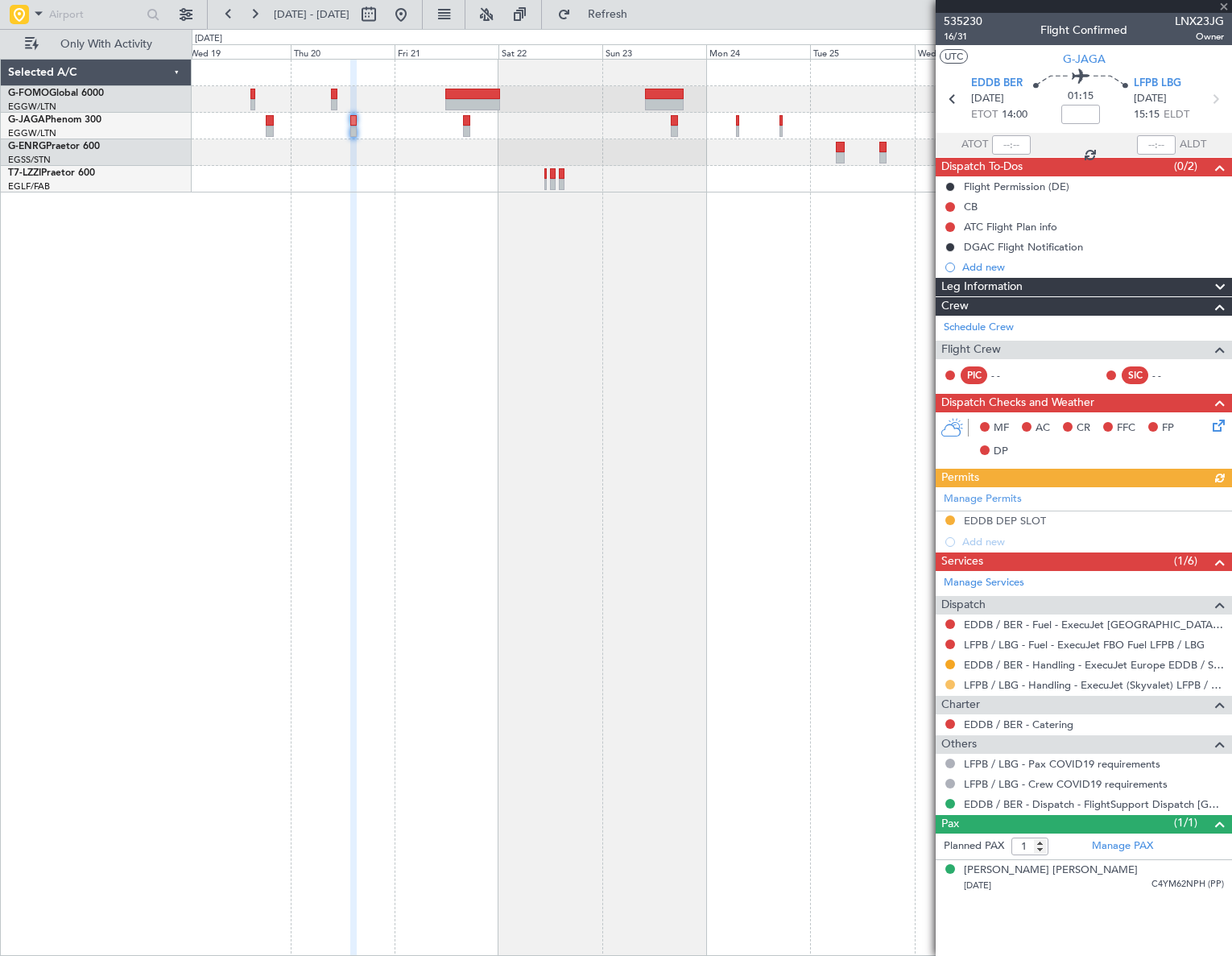
click at [950, 684] on button at bounding box center [949, 684] width 9 height 9
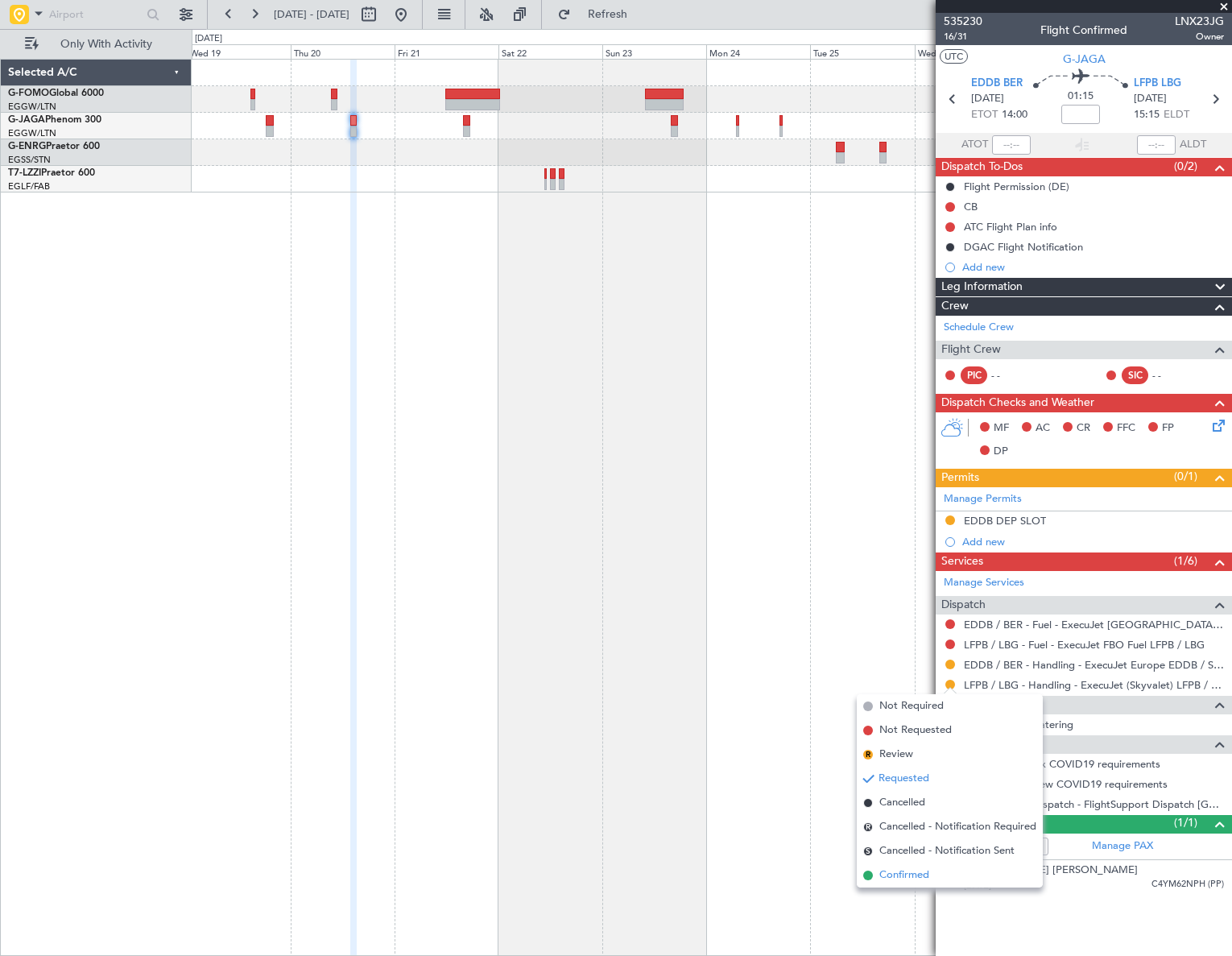
click at [909, 880] on span "Confirmed" at bounding box center [903, 875] width 50 height 16
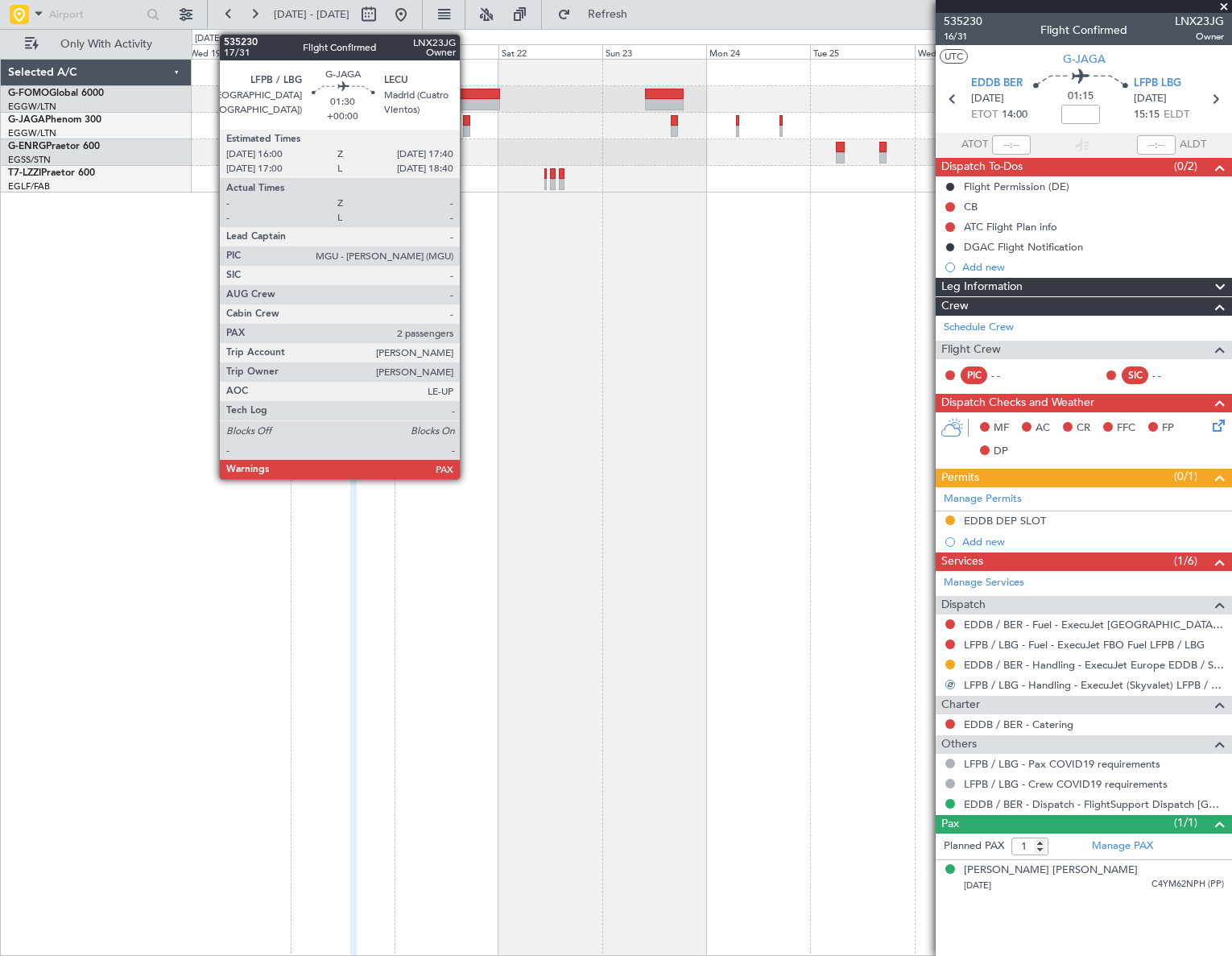
click at [467, 122] on div at bounding box center [467, 120] width 8 height 11
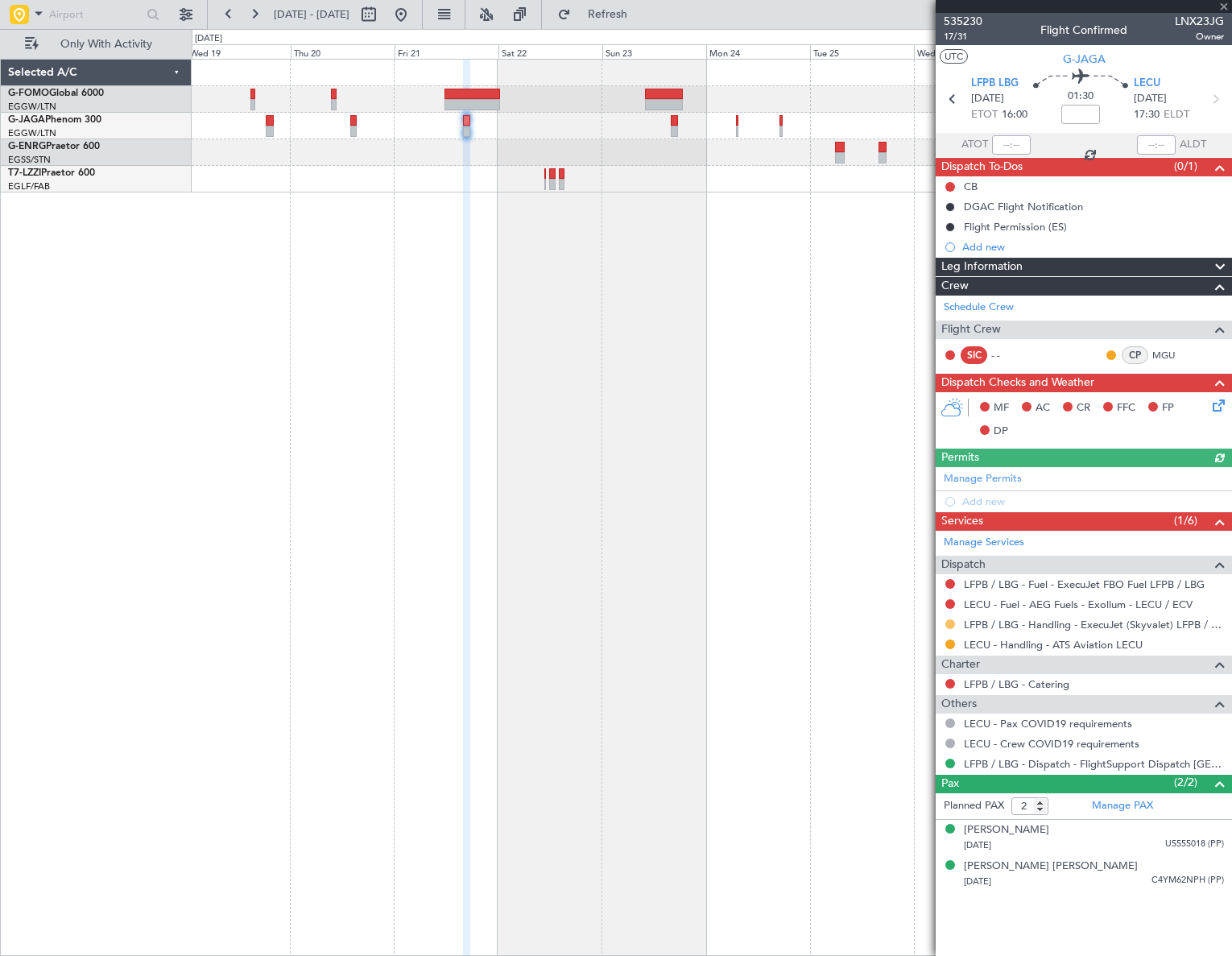
click at [947, 624] on button at bounding box center [949, 623] width 9 height 9
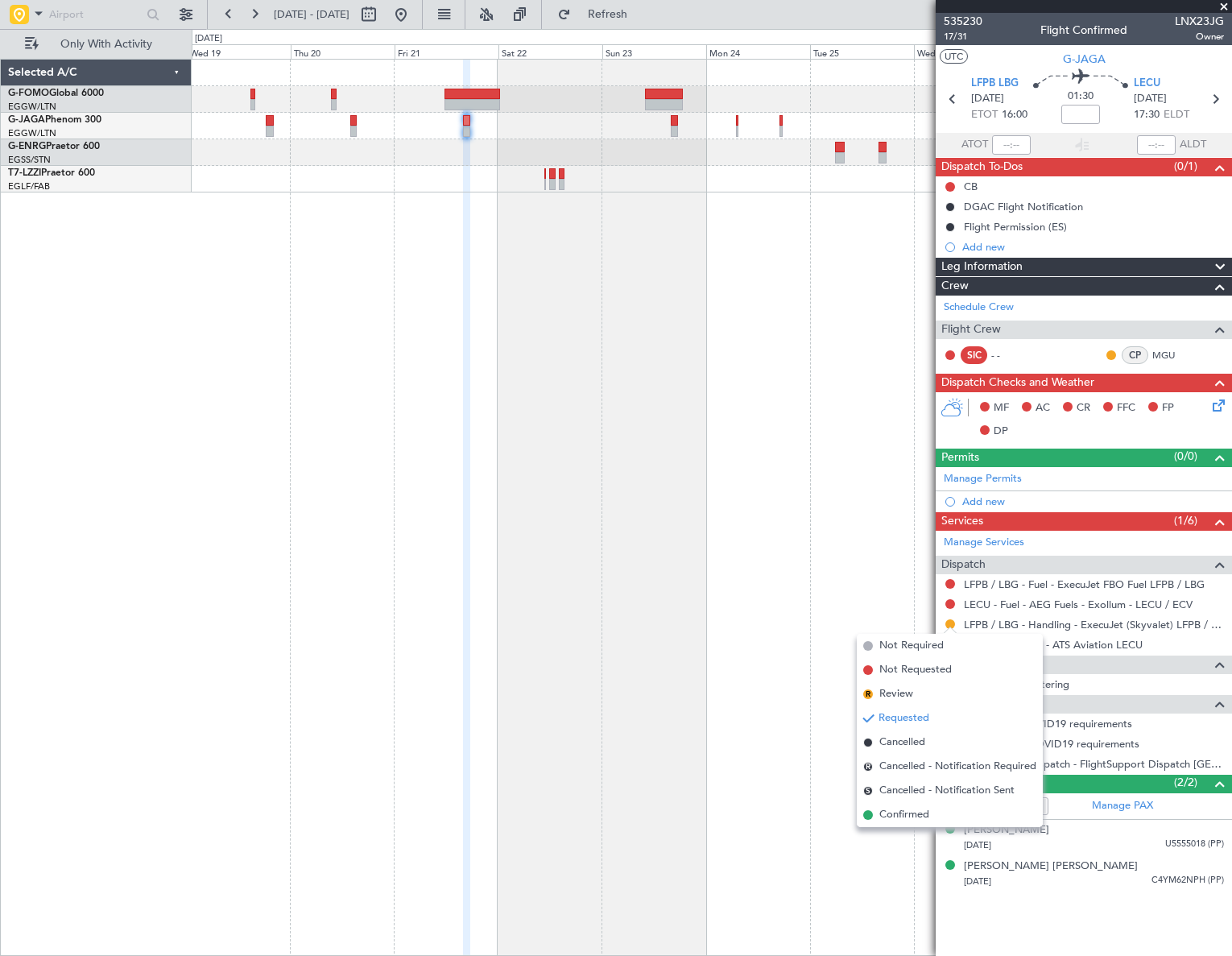
click at [898, 810] on span "Confirmed" at bounding box center [903, 815] width 50 height 16
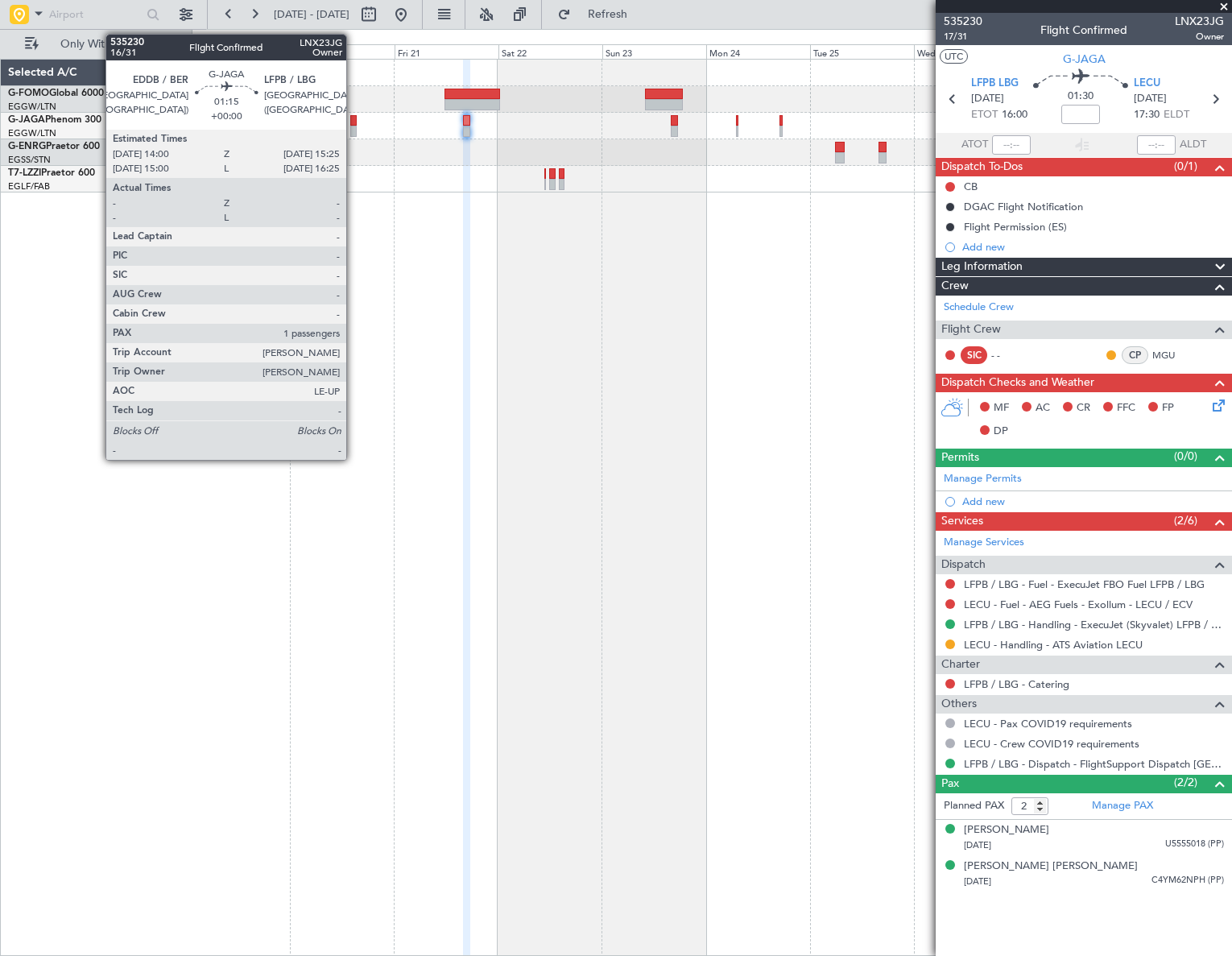
click at [353, 121] on div at bounding box center [354, 120] width 7 height 11
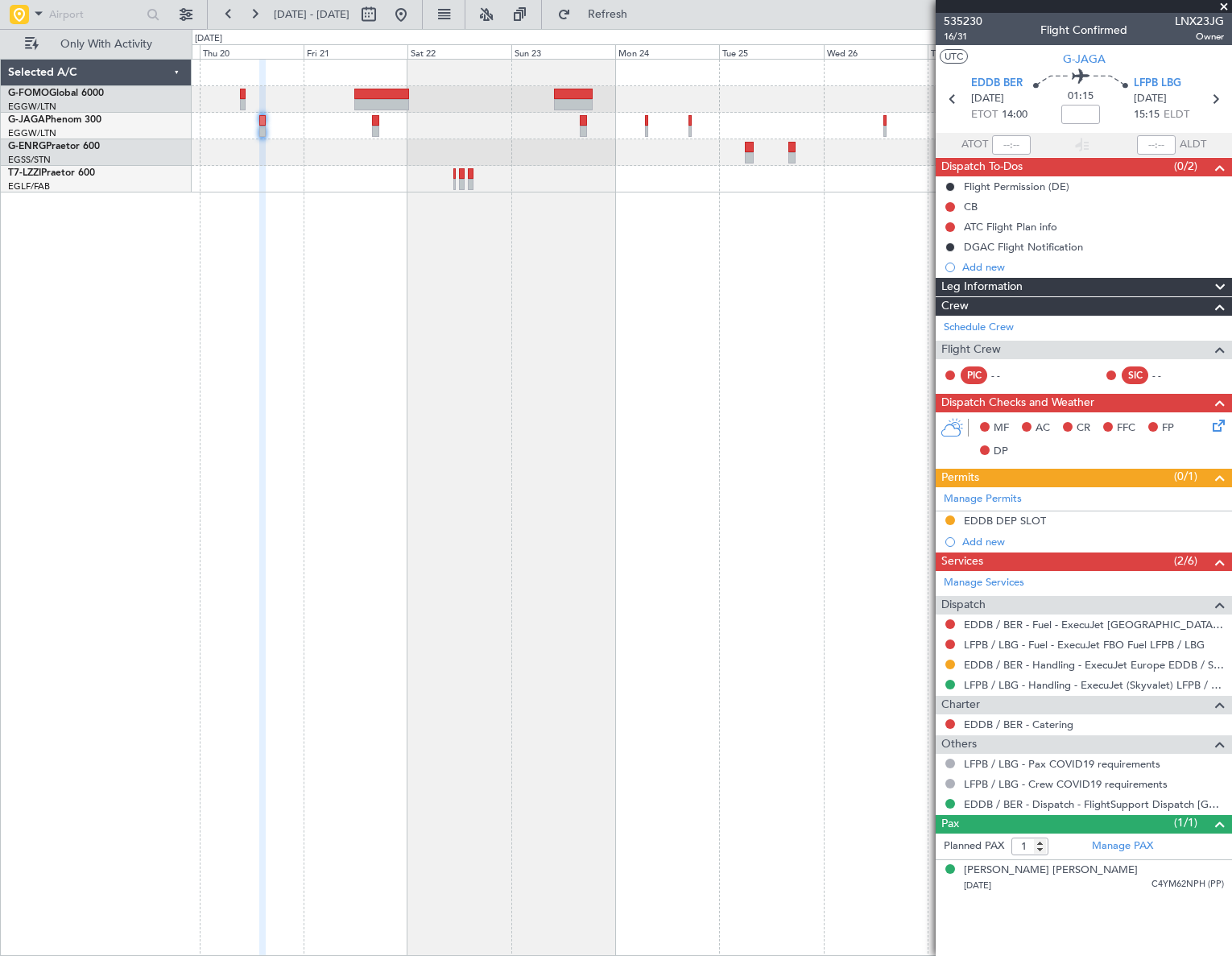
click at [671, 466] on div at bounding box center [711, 506] width 1041 height 897
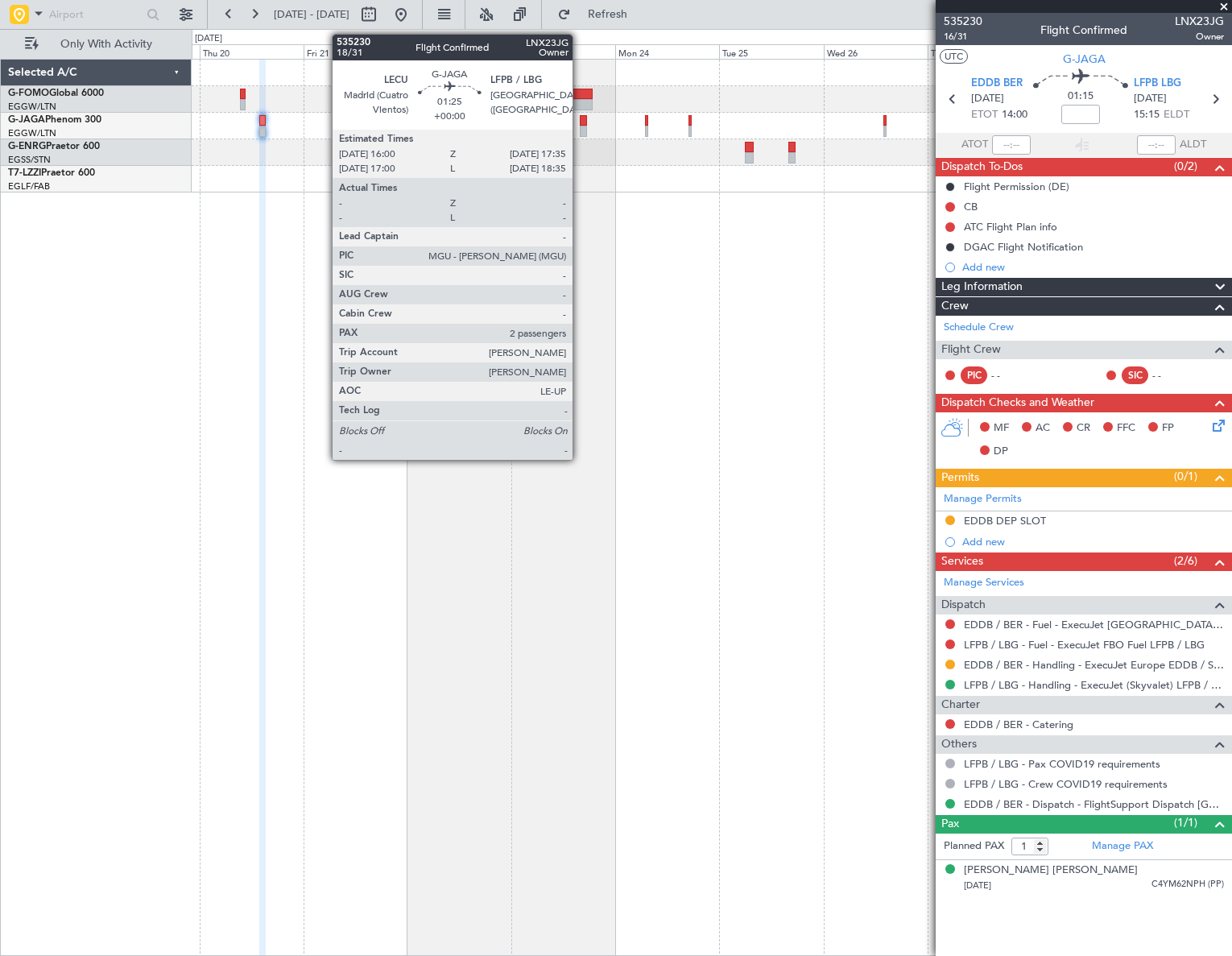
click at [580, 124] on div at bounding box center [583, 120] width 8 height 11
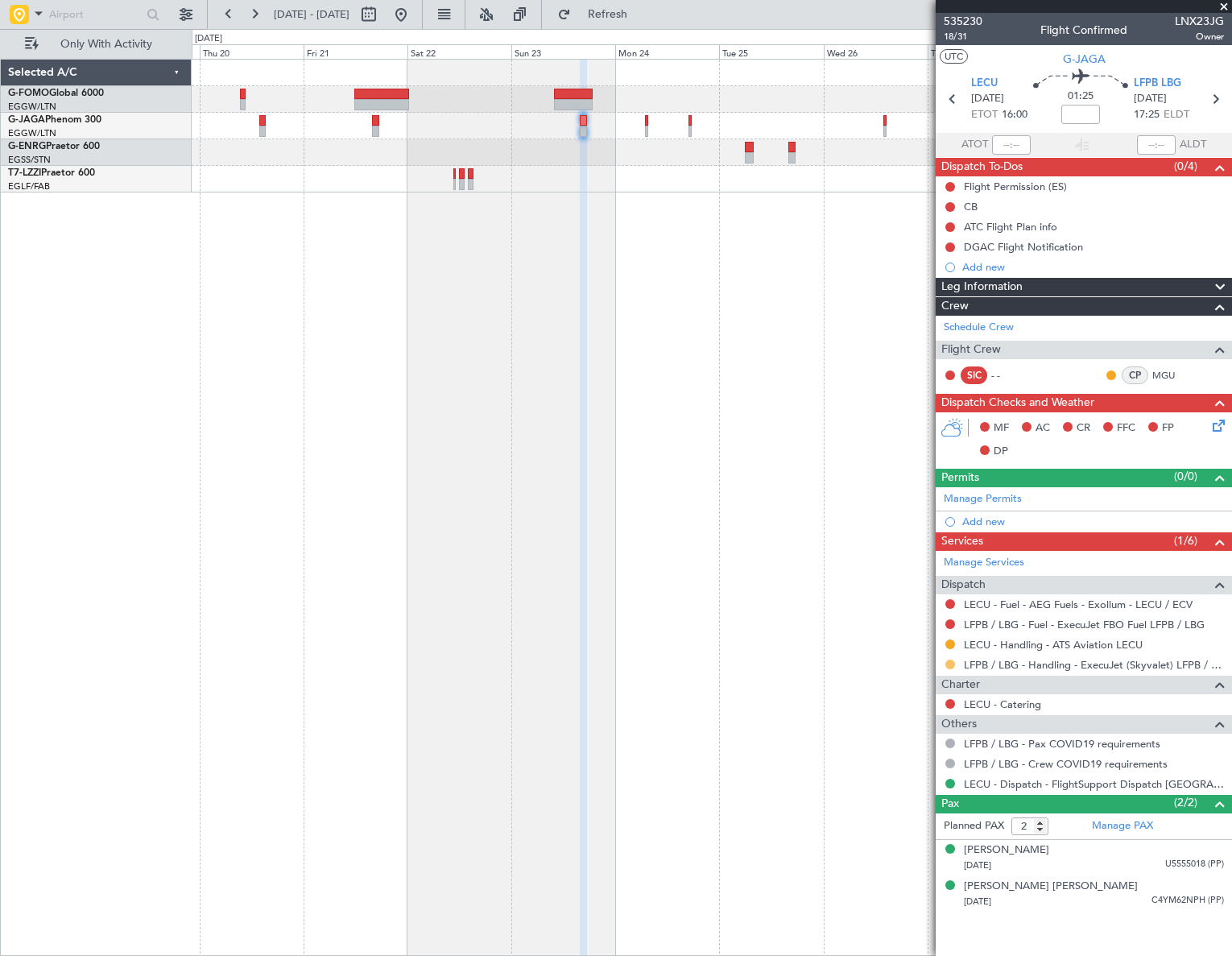
click at [946, 662] on button at bounding box center [949, 664] width 9 height 9
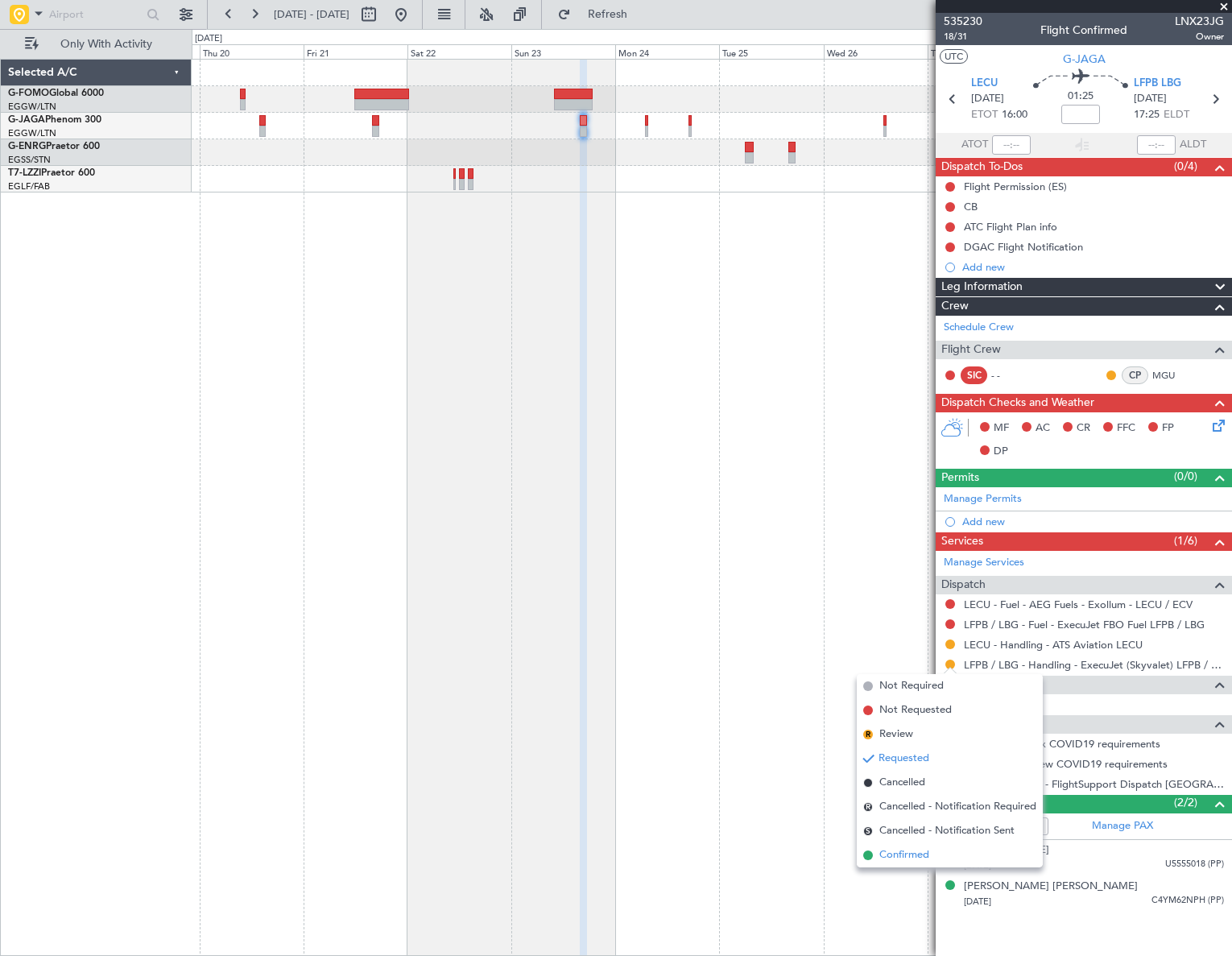
click at [874, 854] on li "Confirmed" at bounding box center [950, 855] width 186 height 25
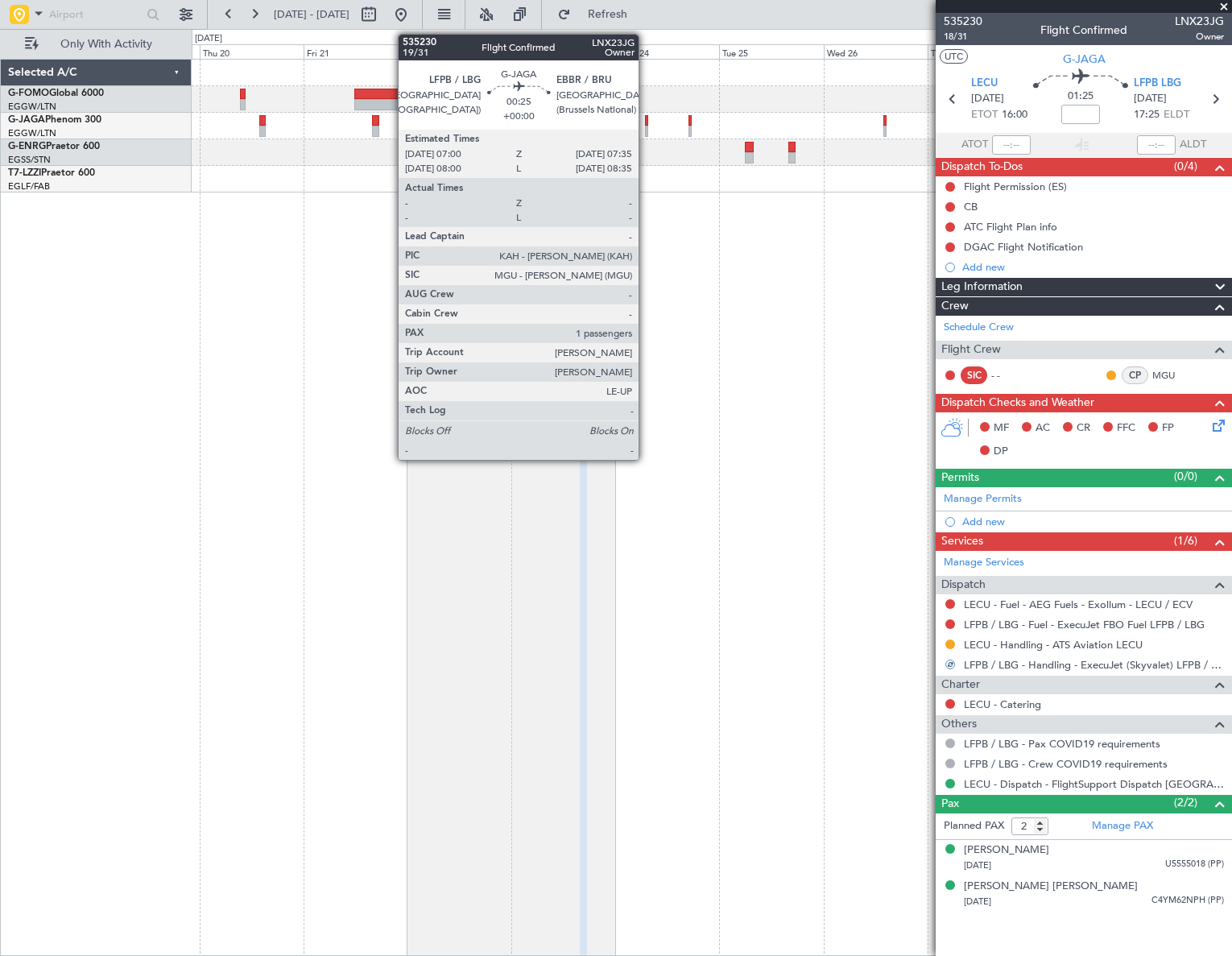
click at [646, 135] on div at bounding box center [647, 130] width 3 height 11
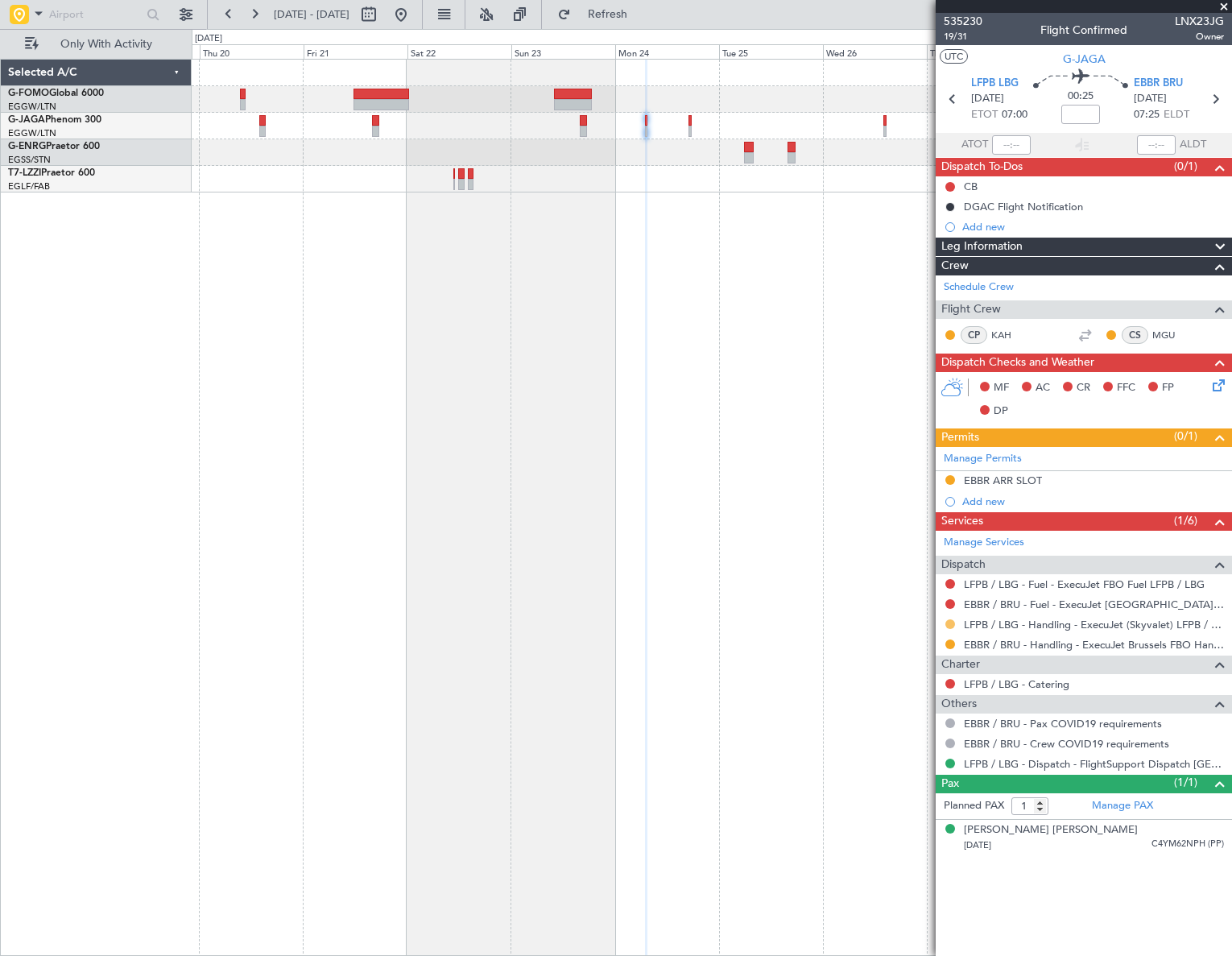
click at [949, 620] on button at bounding box center [949, 623] width 9 height 9
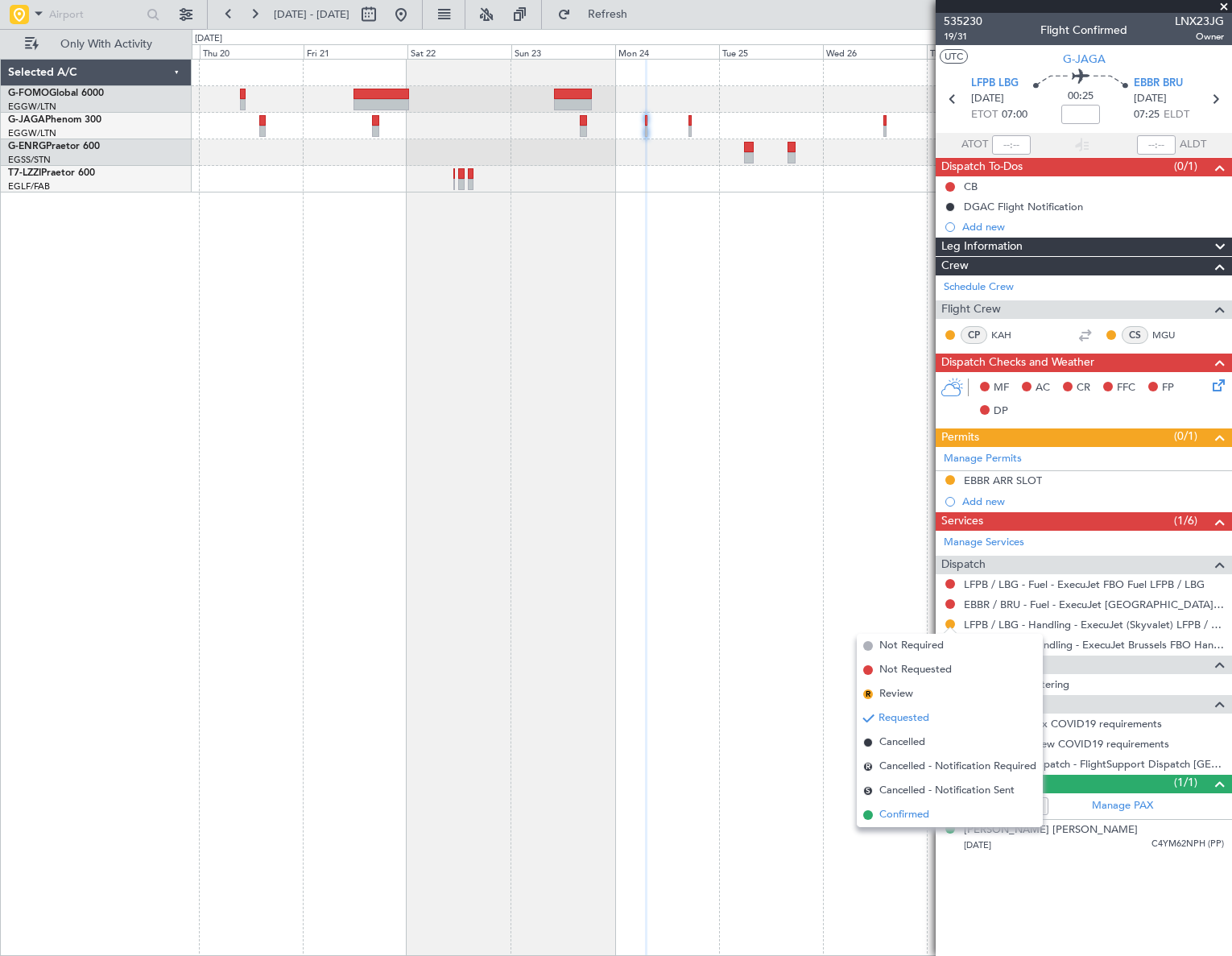
click at [878, 815] on li "Confirmed" at bounding box center [950, 815] width 186 height 25
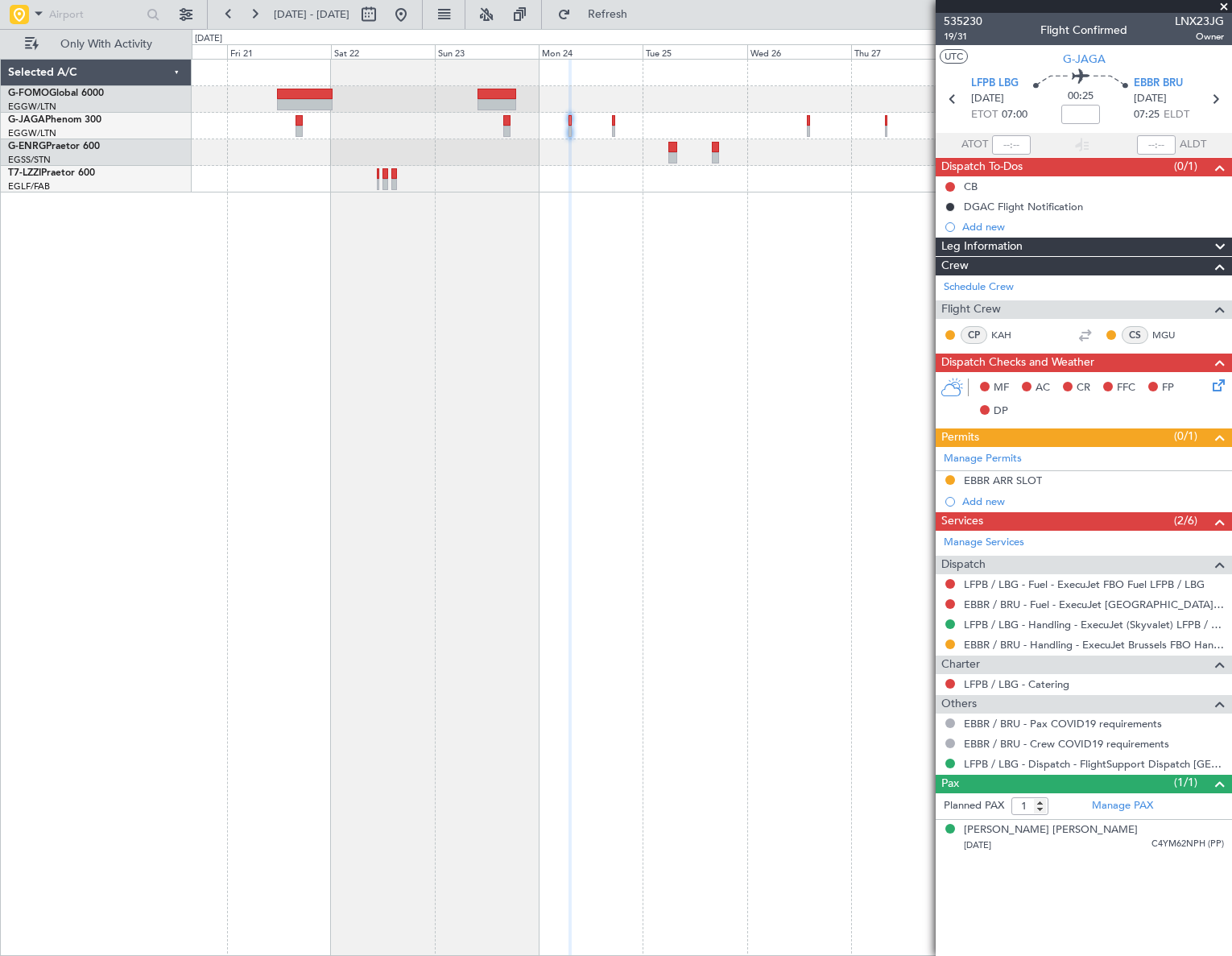
click at [715, 141] on div at bounding box center [711, 125] width 1040 height 133
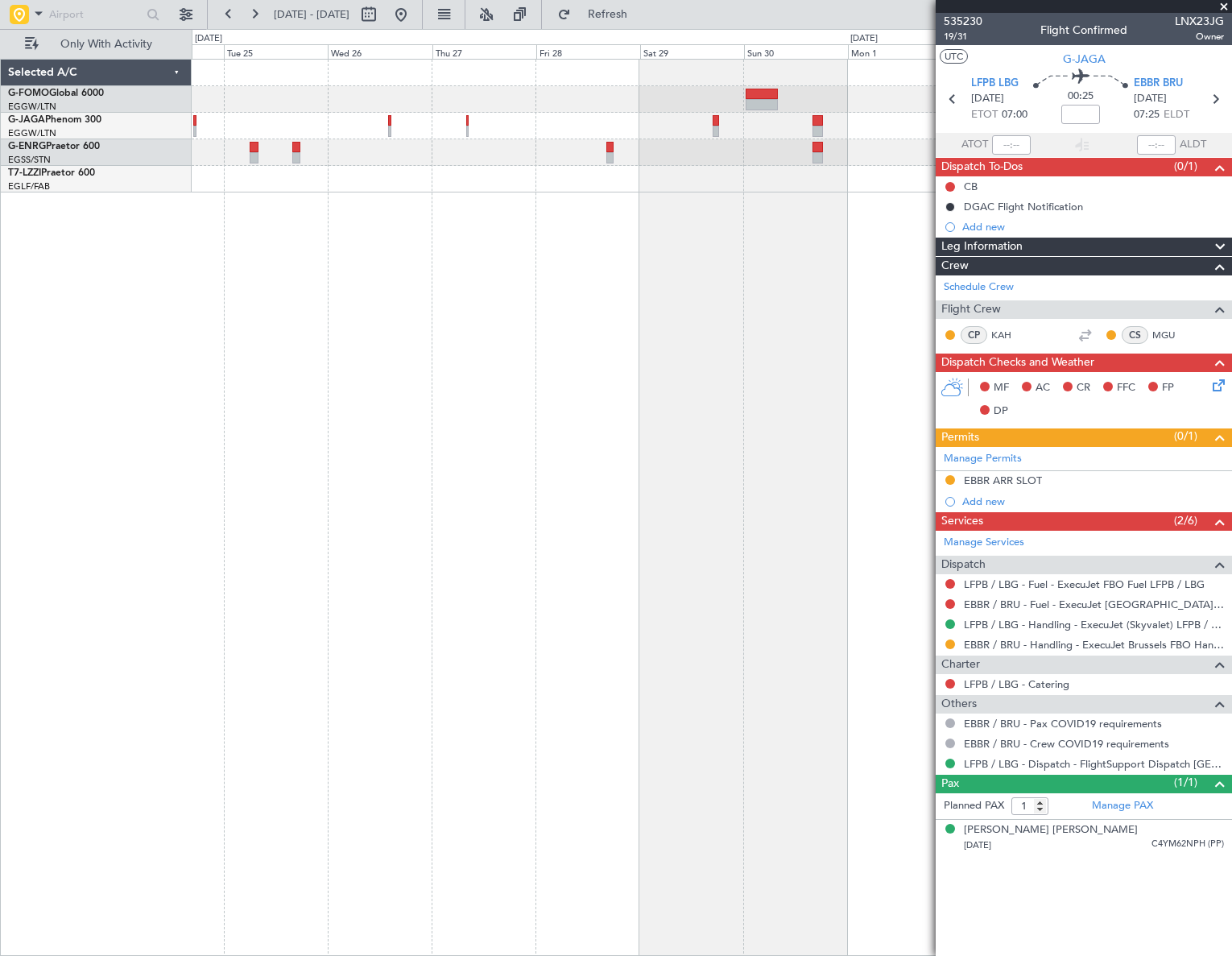
click at [121, 445] on div "Selected A/C G-FOMO Global 6000 EGGW/LTN [GEOGRAPHIC_DATA] ([GEOGRAPHIC_DATA]) …" at bounding box center [616, 492] width 1232 height 927
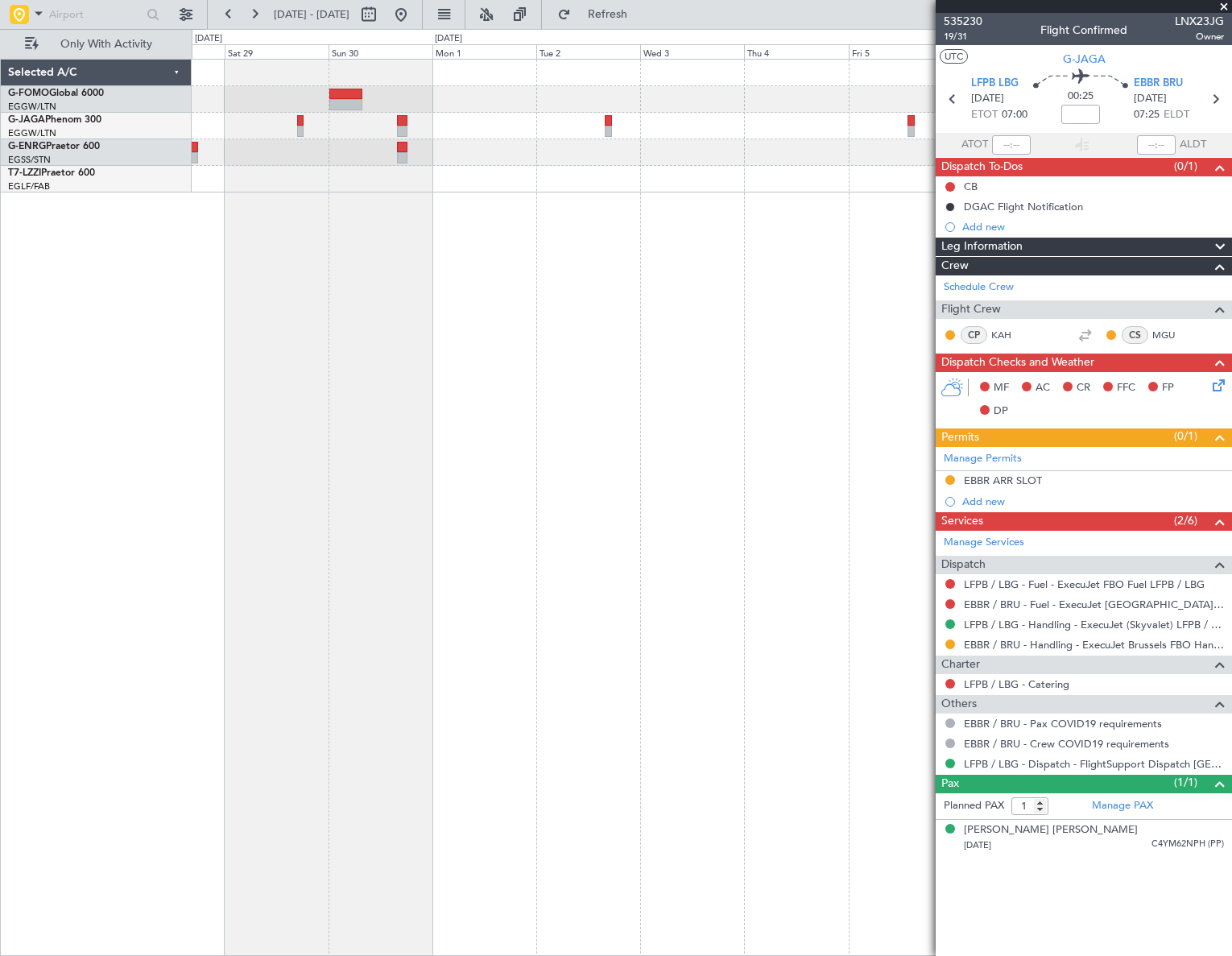
click at [281, 452] on div at bounding box center [711, 506] width 1041 height 897
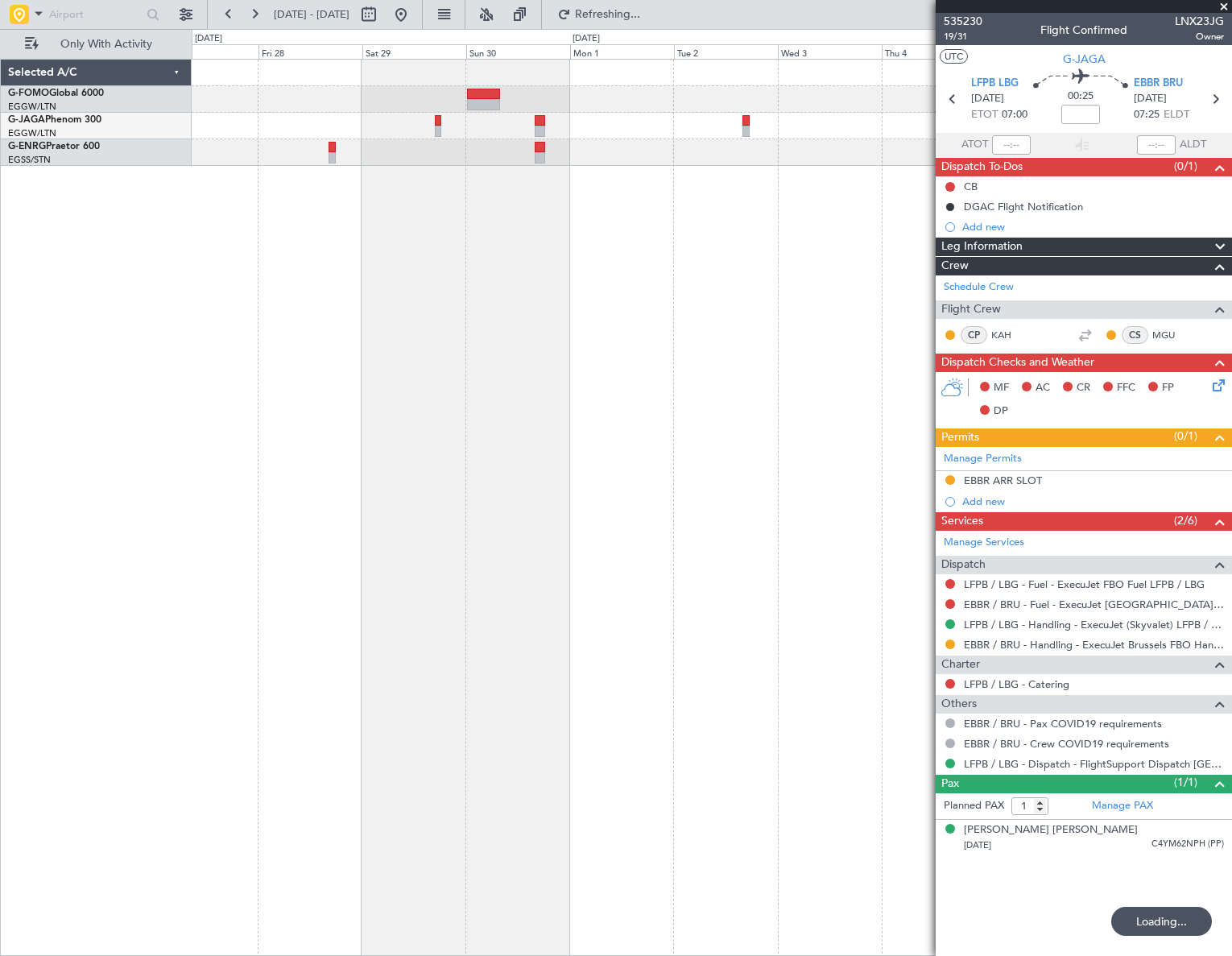
click at [765, 475] on div at bounding box center [711, 506] width 1040 height 897
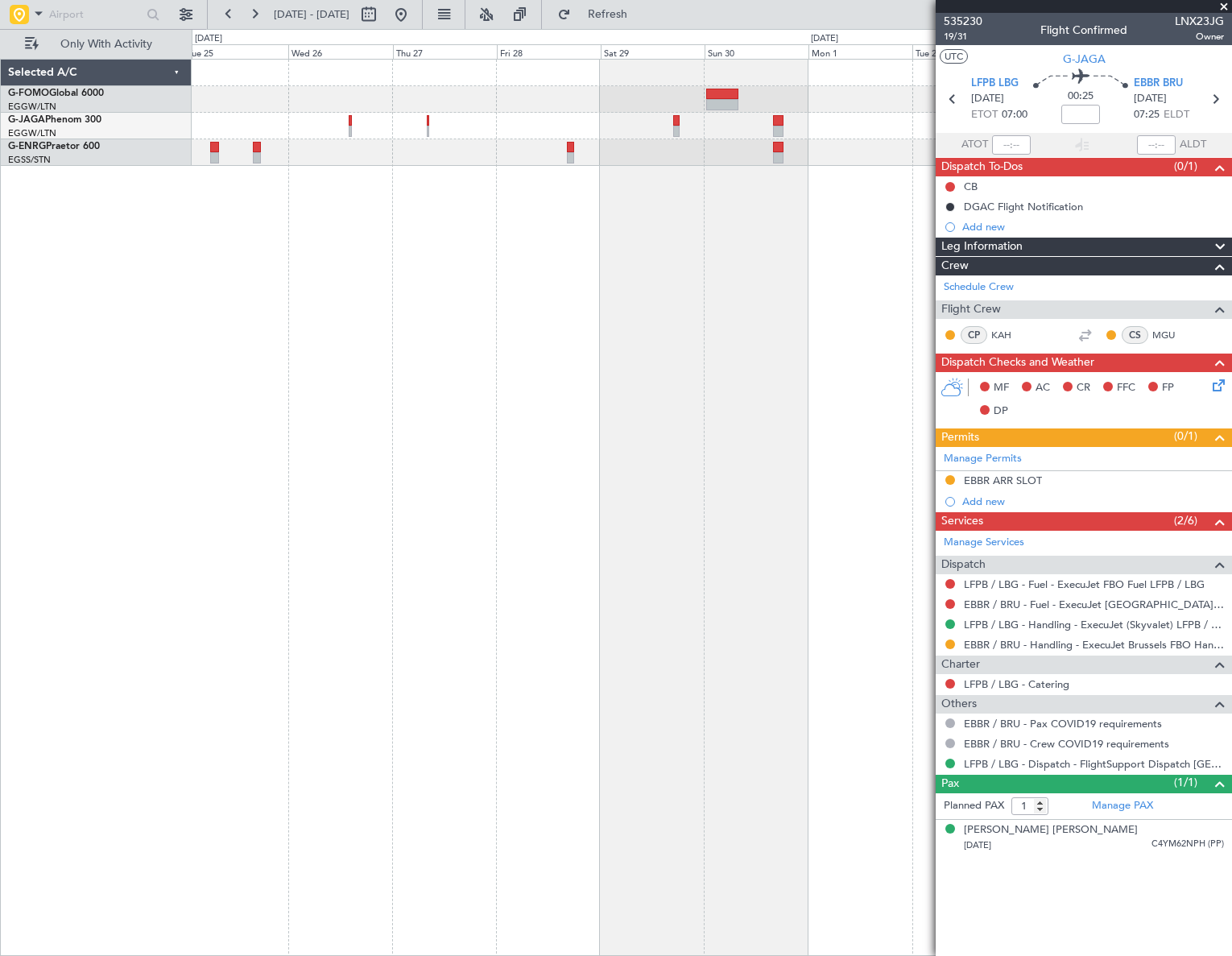
click at [297, 467] on div at bounding box center [711, 506] width 1040 height 897
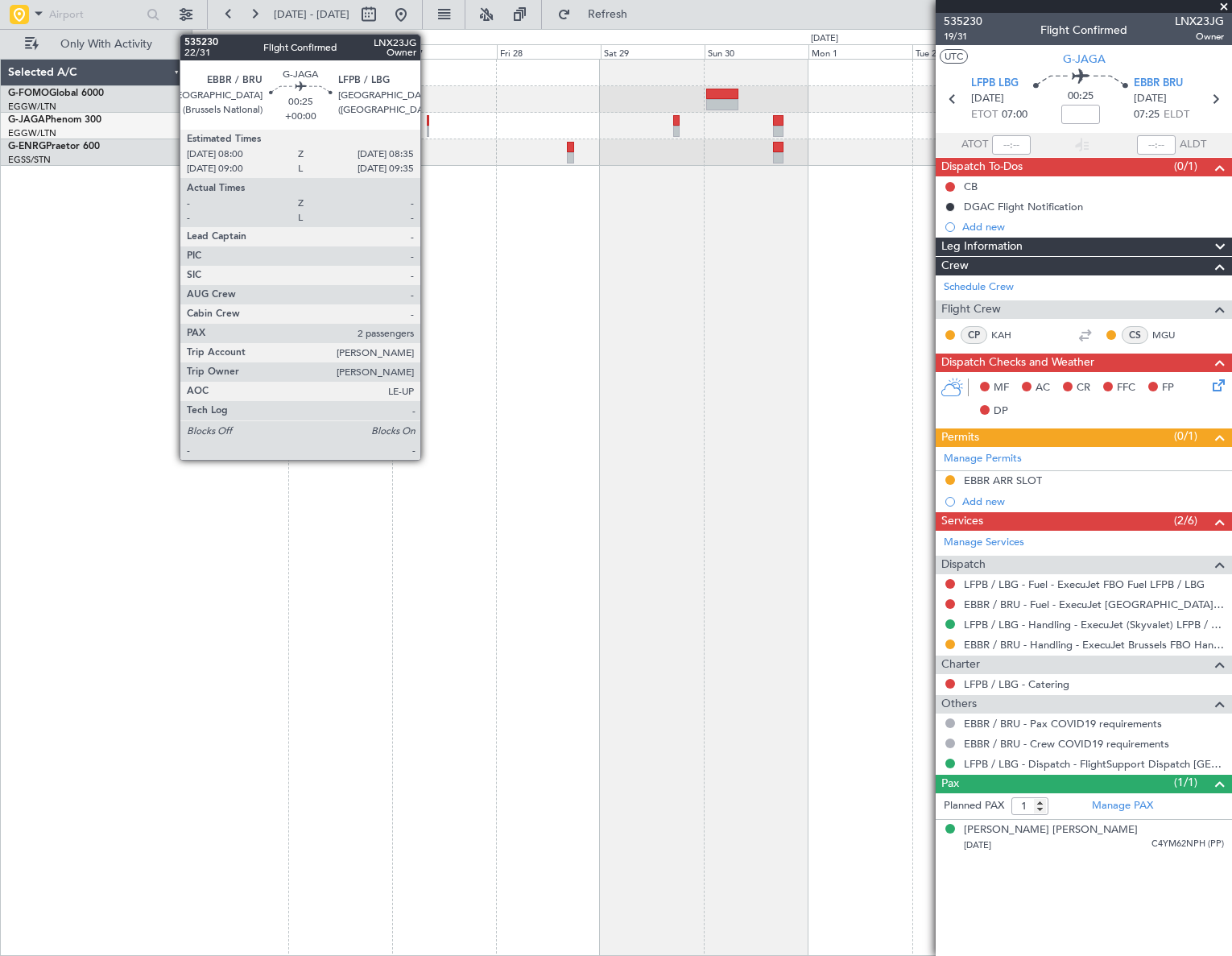
click at [428, 129] on div at bounding box center [428, 130] width 3 height 11
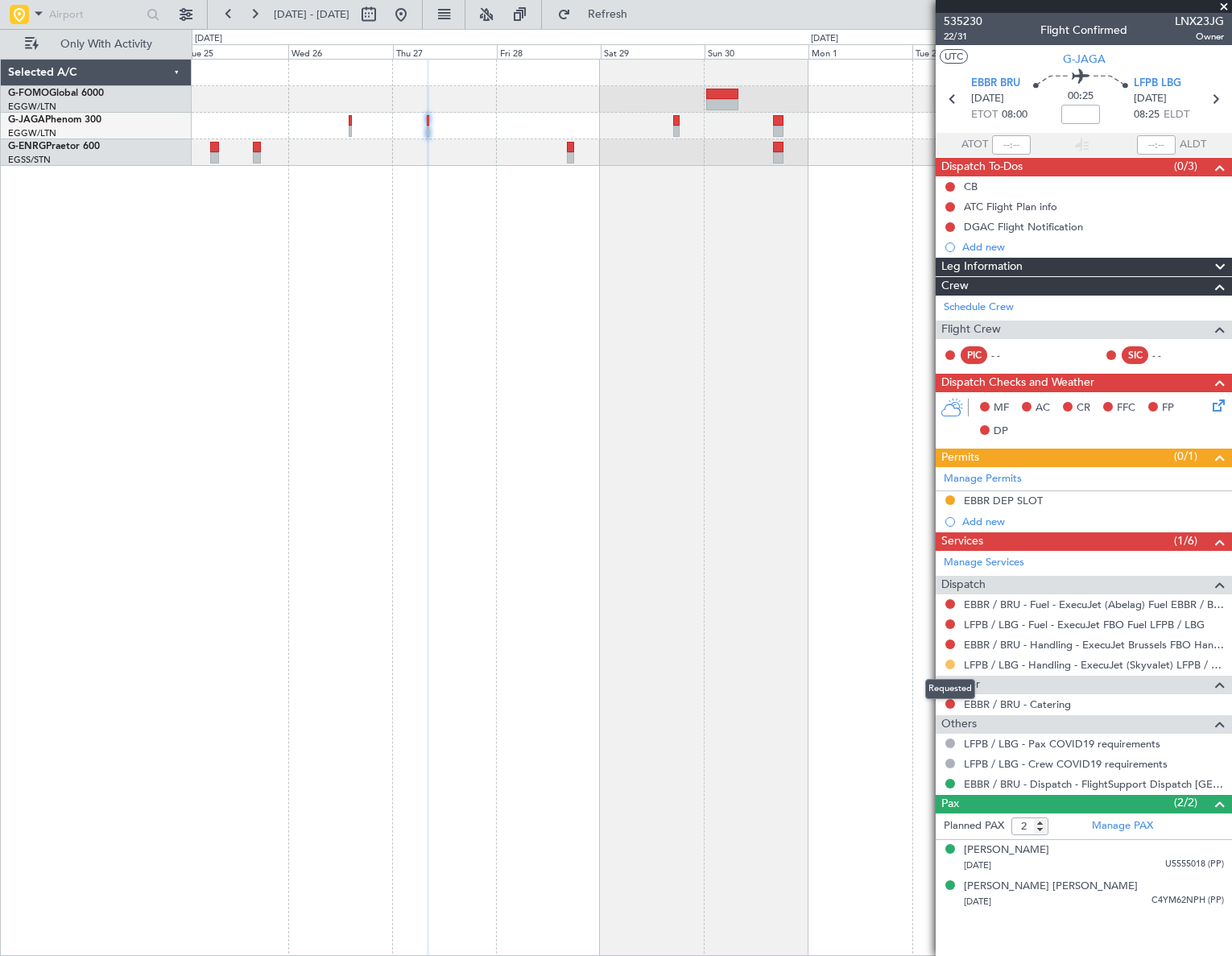
click at [947, 664] on button at bounding box center [949, 664] width 9 height 9
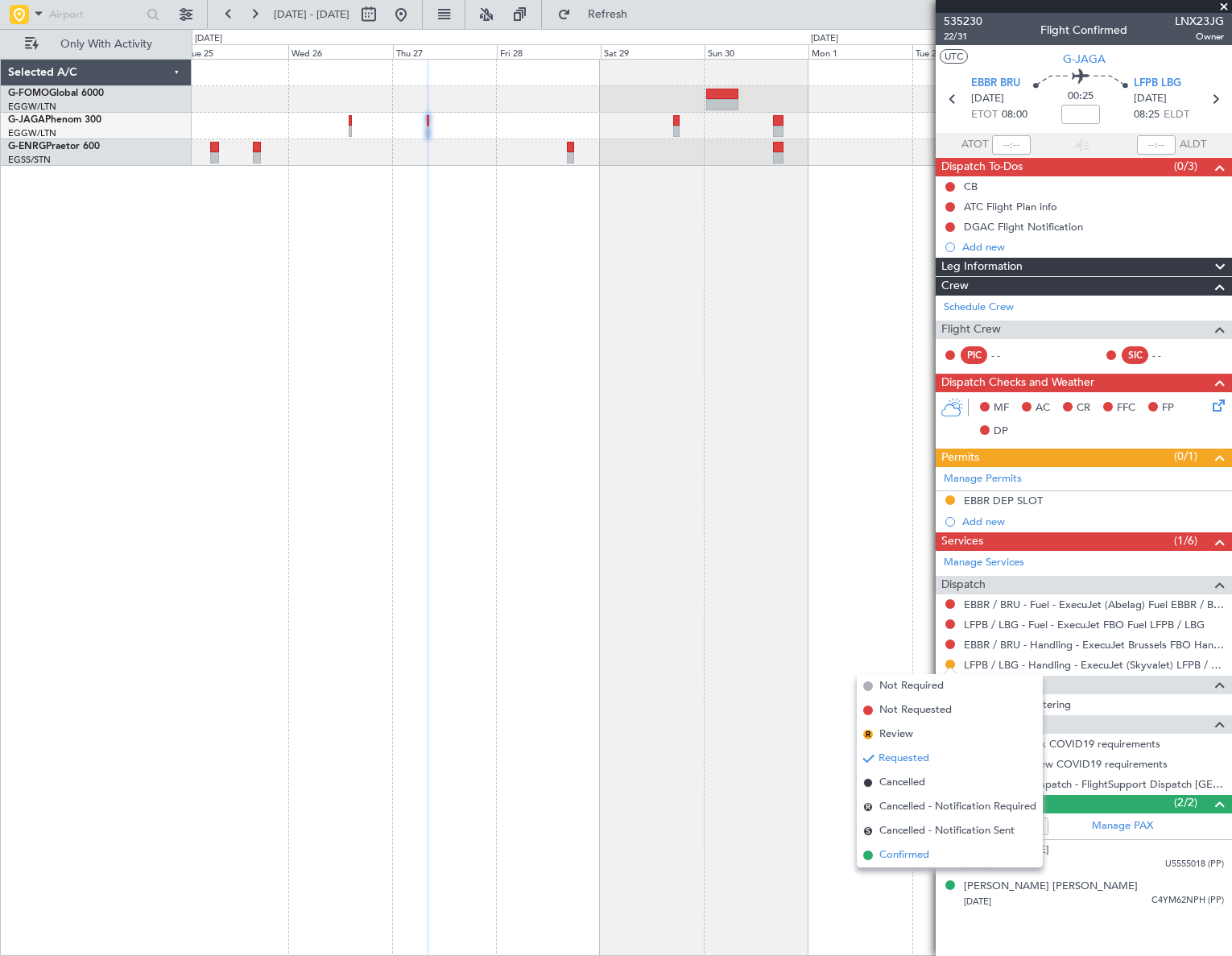
click at [911, 858] on span "Confirmed" at bounding box center [903, 854] width 50 height 16
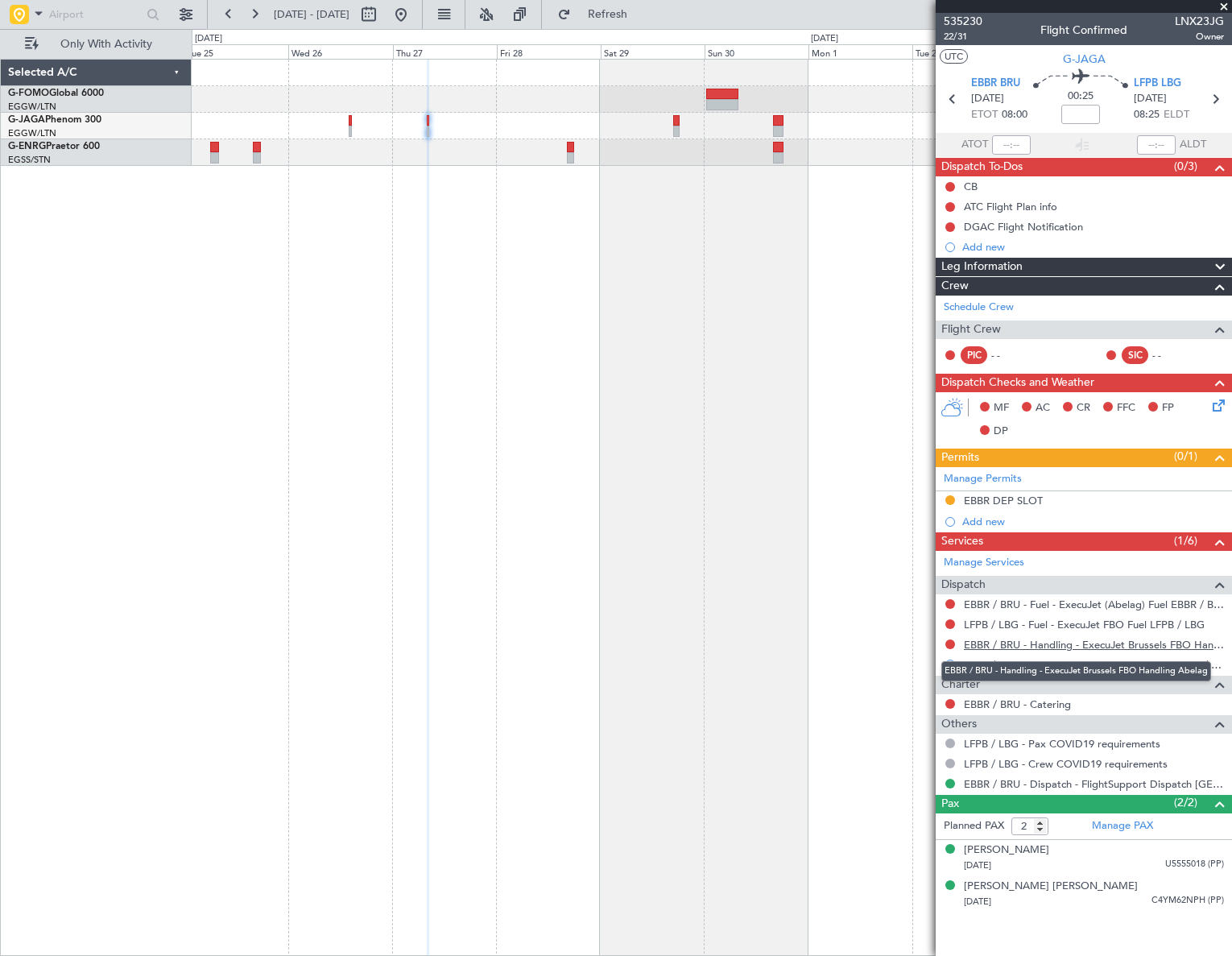
click at [1103, 644] on link "EBBR / BRU - Handling - ExecuJet Brussels FBO Handling Abelag" at bounding box center [1093, 644] width 260 height 14
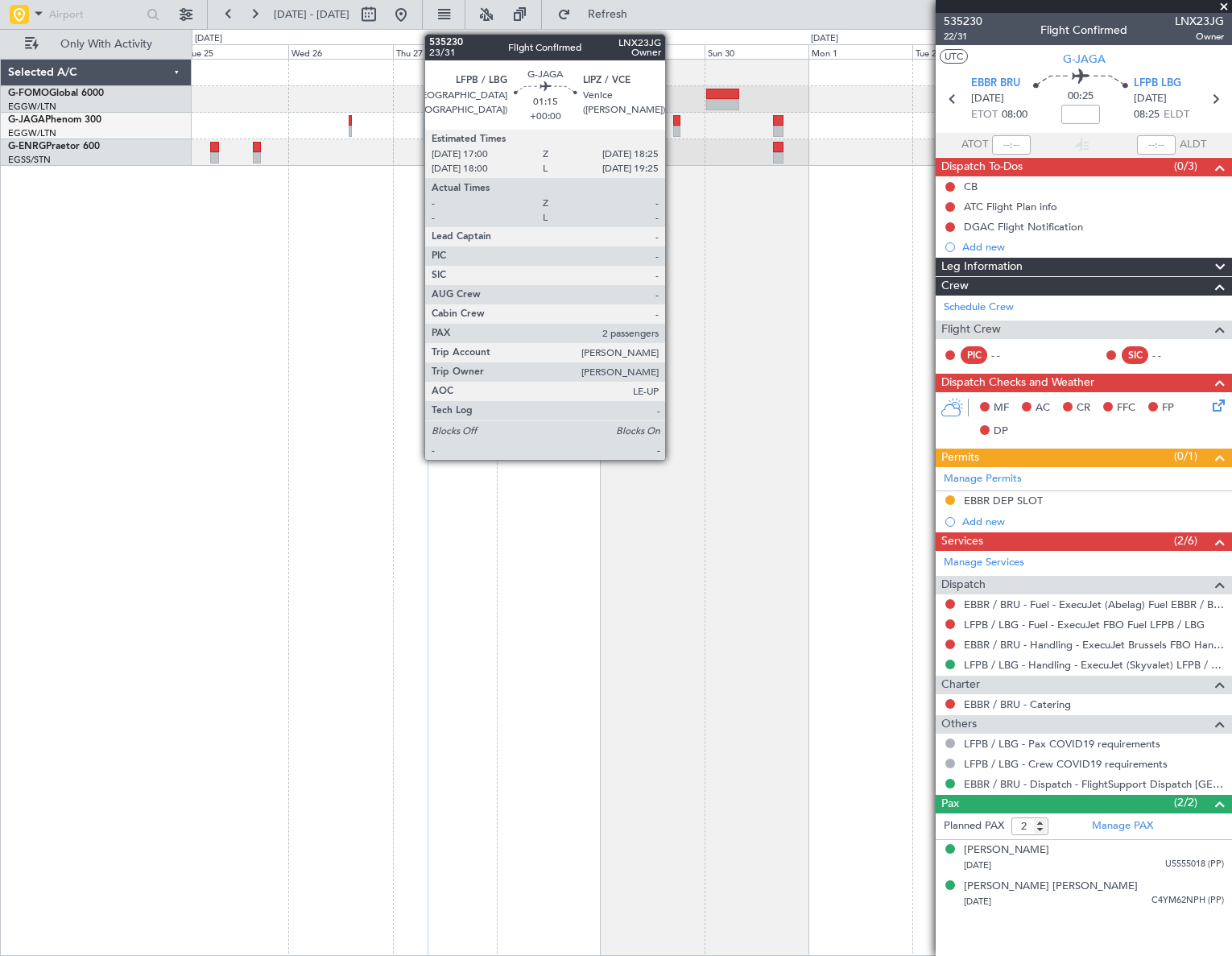
click at [673, 125] on div at bounding box center [677, 130] width 7 height 11
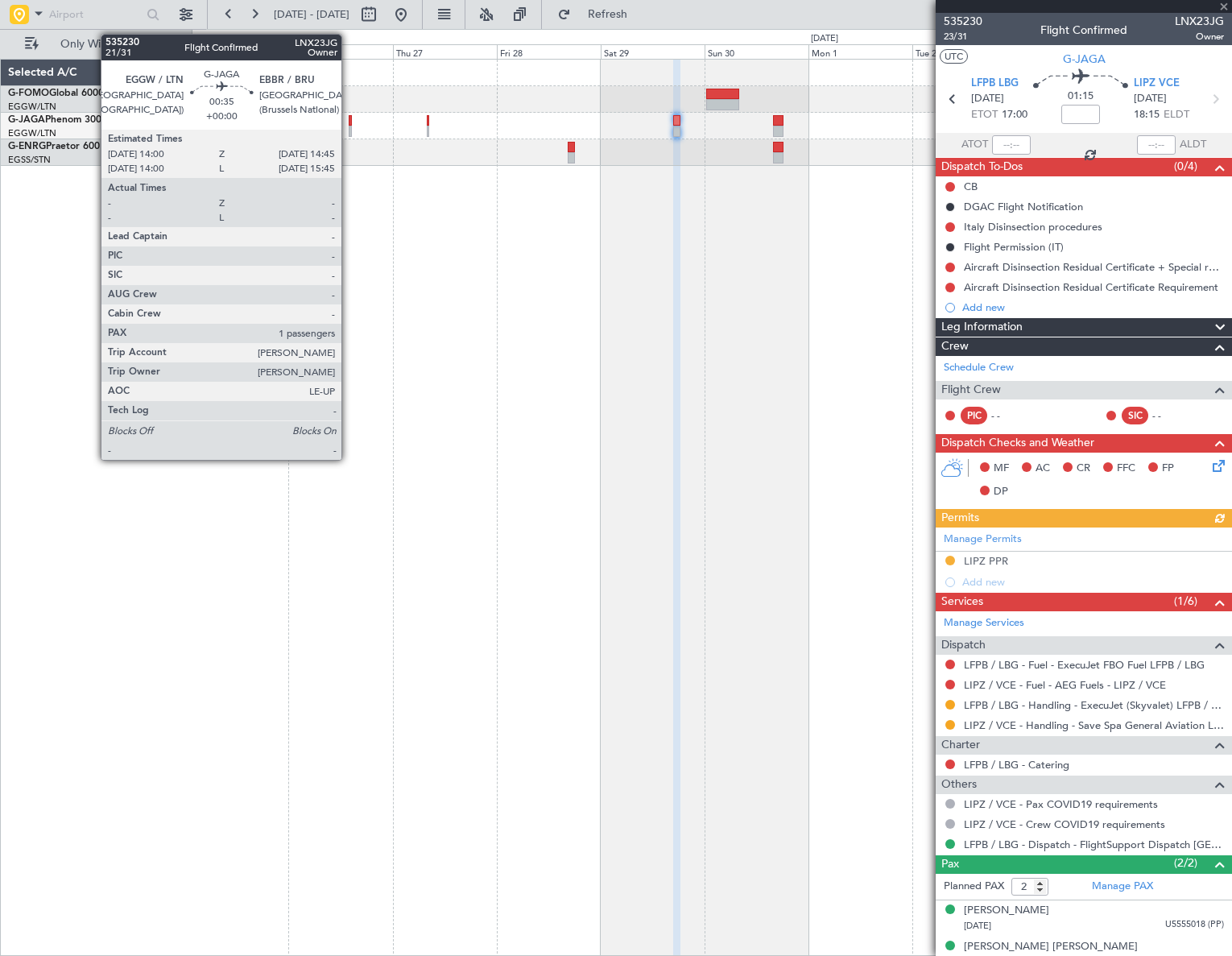
click at [349, 125] on div at bounding box center [351, 130] width 4 height 11
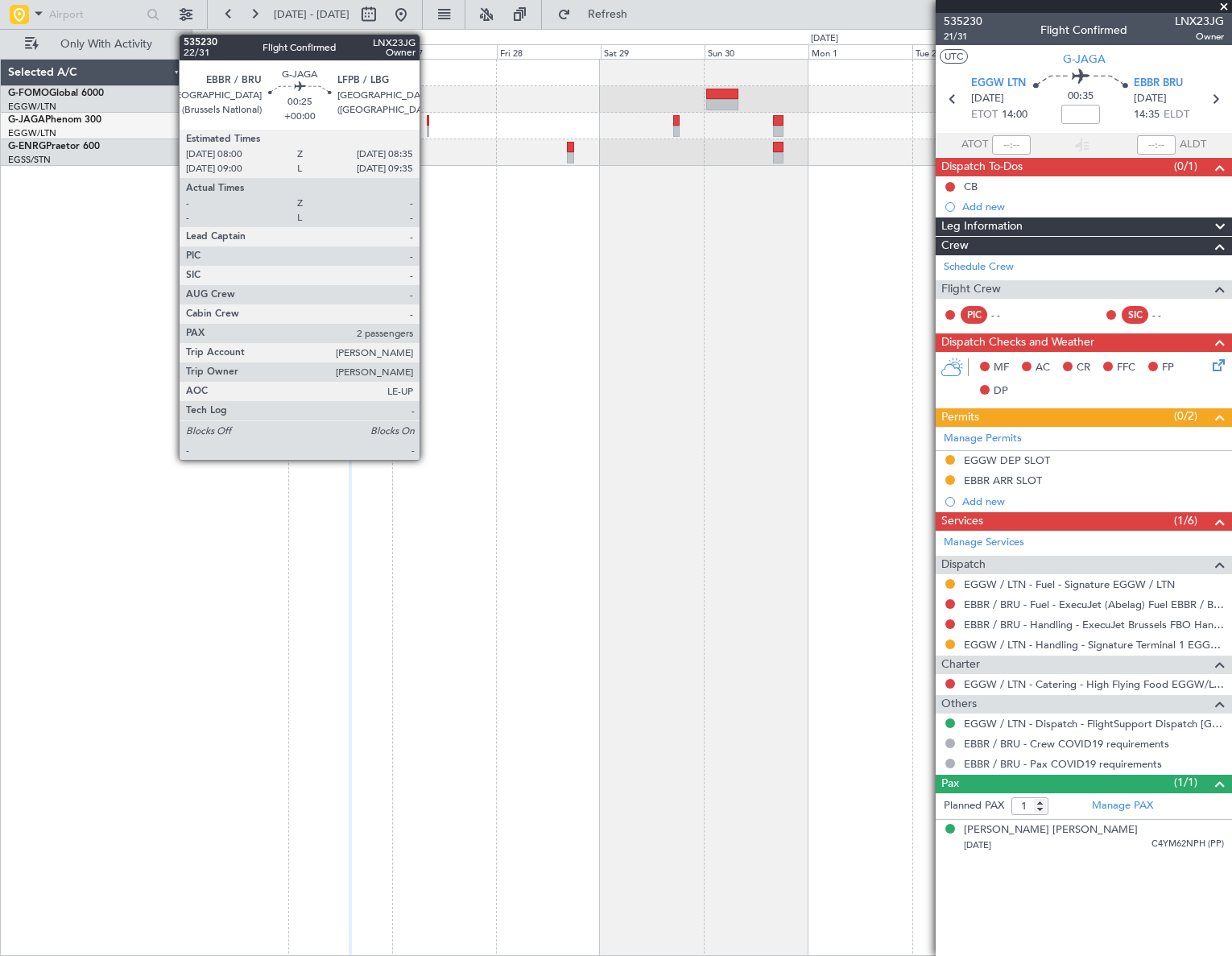
click at [427, 127] on div at bounding box center [428, 130] width 3 height 11
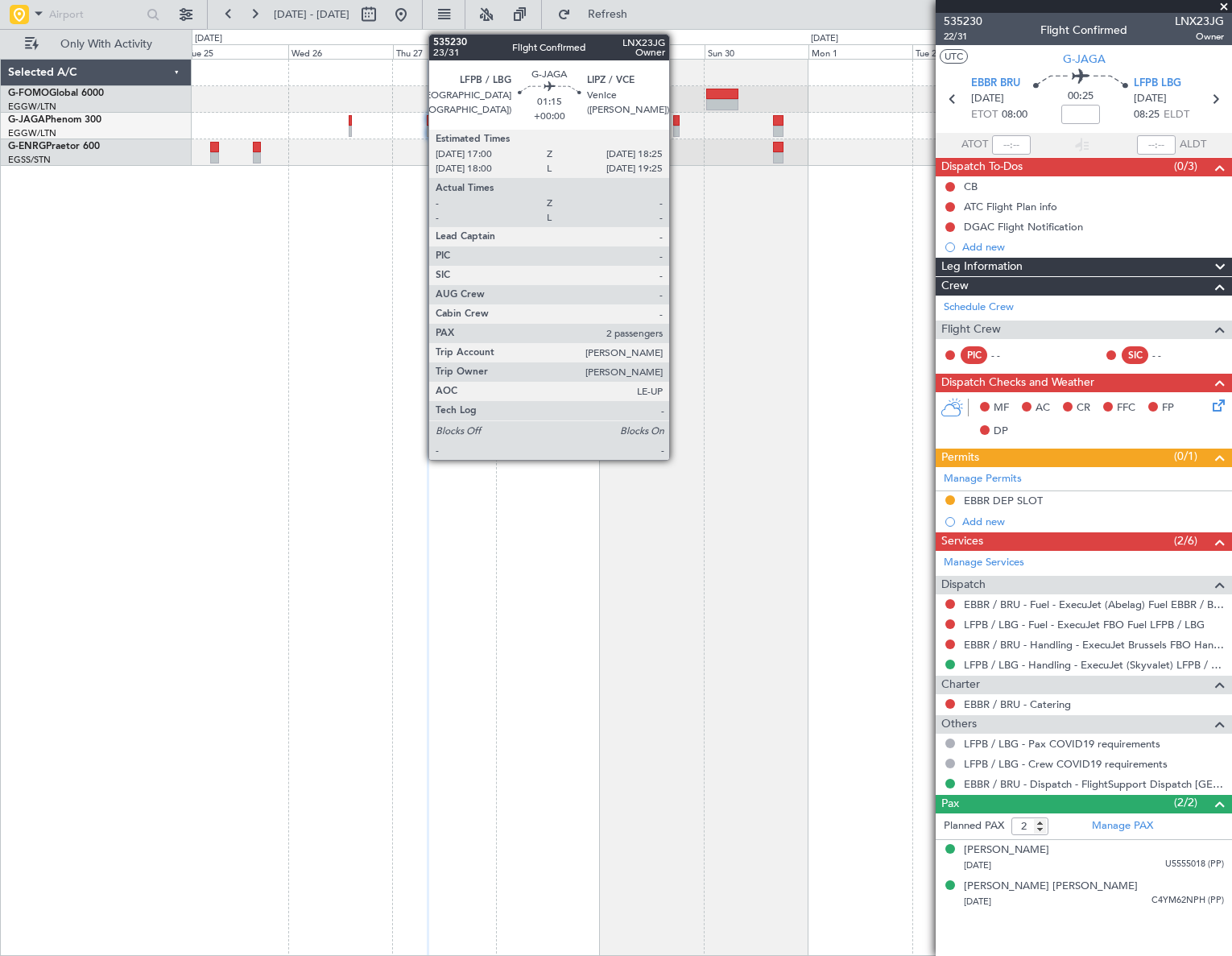
click at [677, 126] on div at bounding box center [677, 130] width 7 height 11
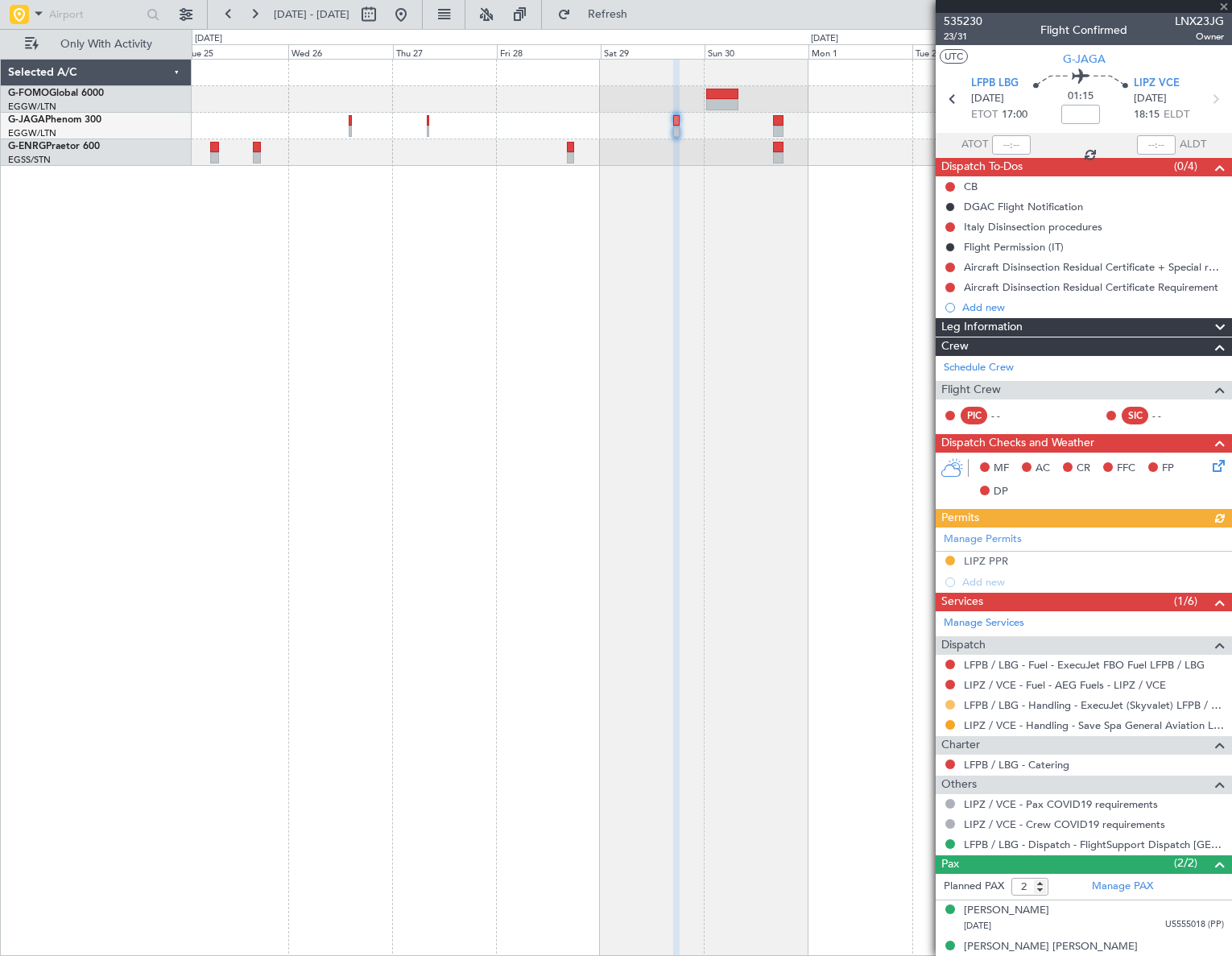
click at [950, 707] on button at bounding box center [949, 704] width 9 height 9
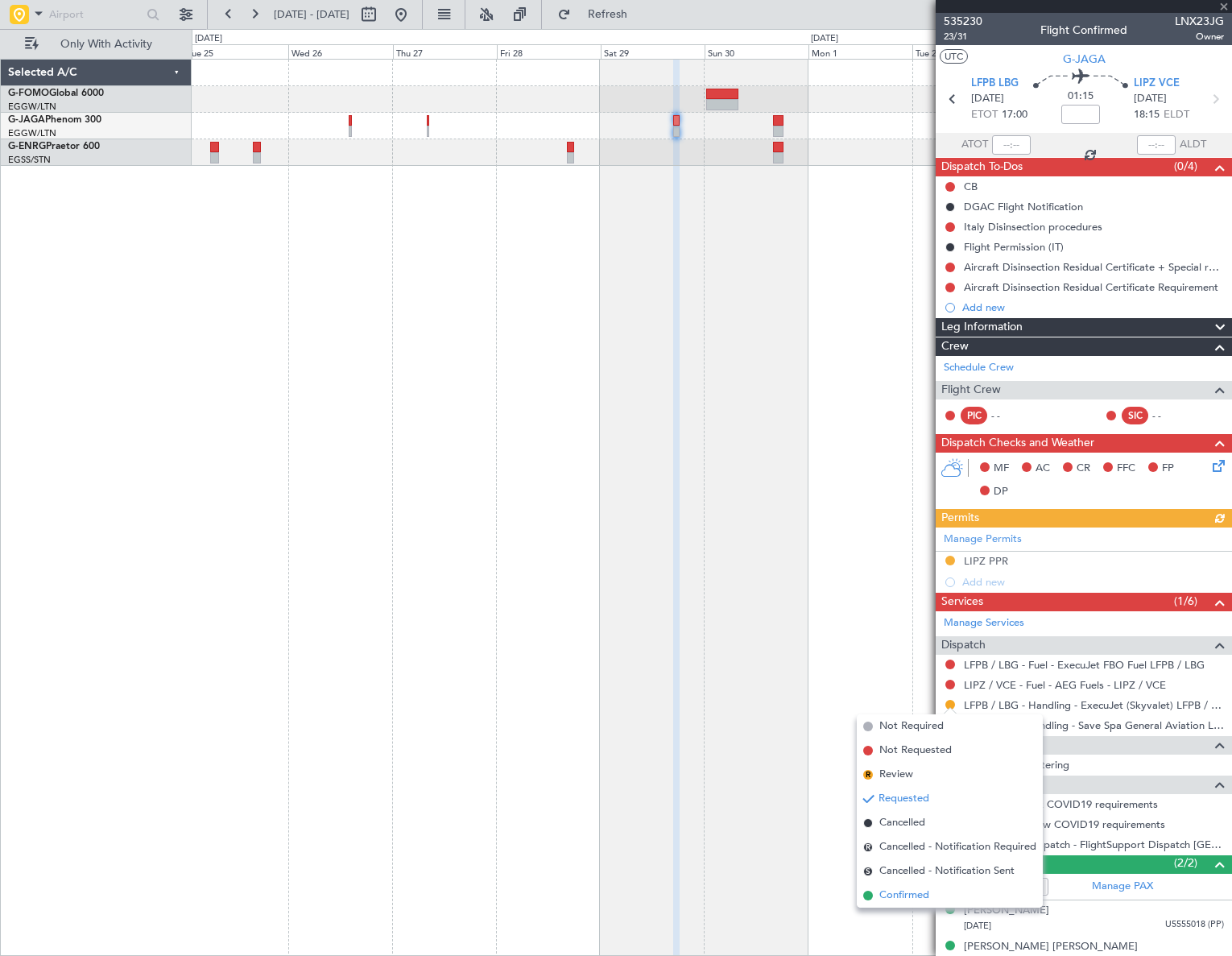
click at [908, 898] on span "Confirmed" at bounding box center [903, 895] width 50 height 16
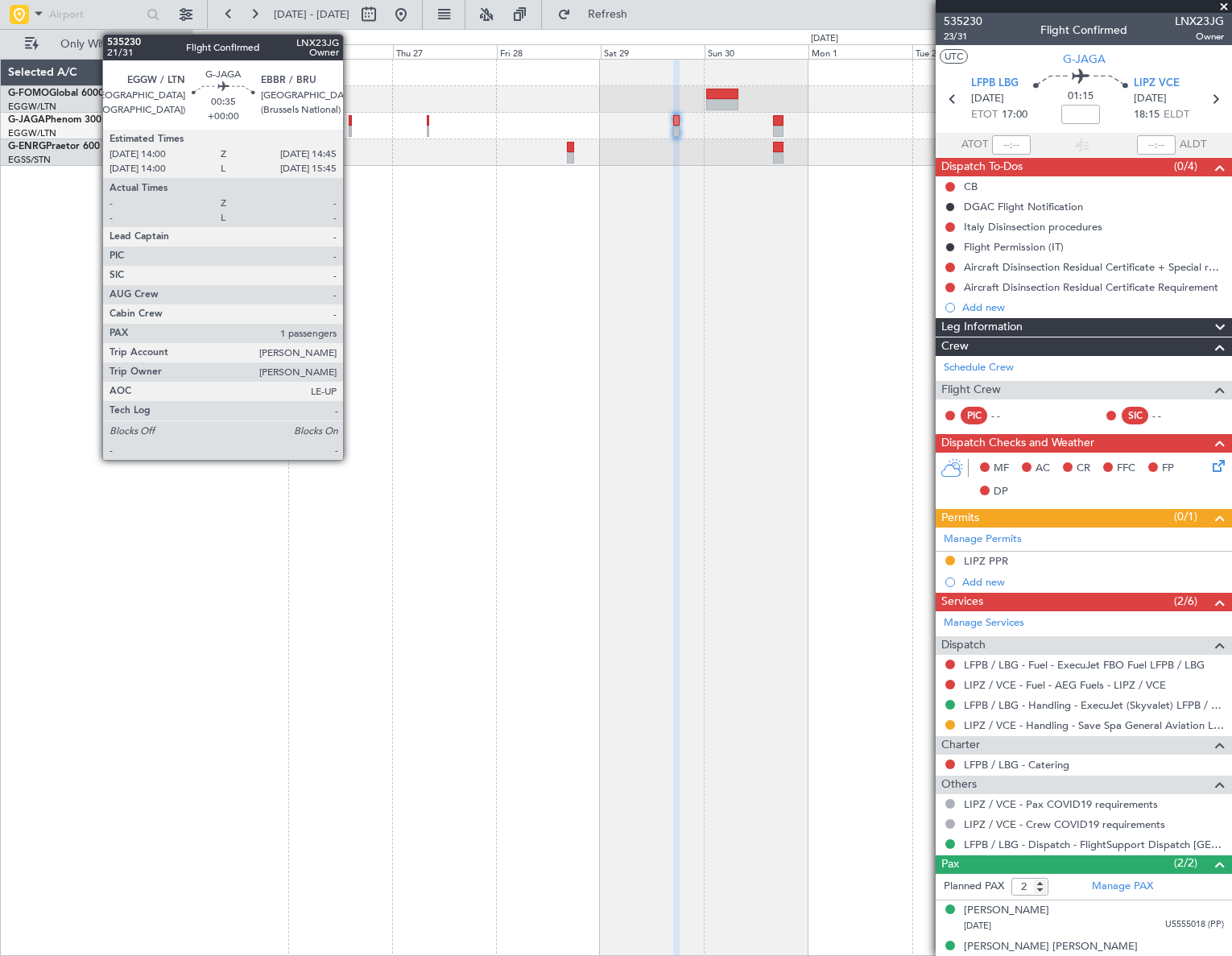
click at [351, 127] on div at bounding box center [351, 130] width 4 height 11
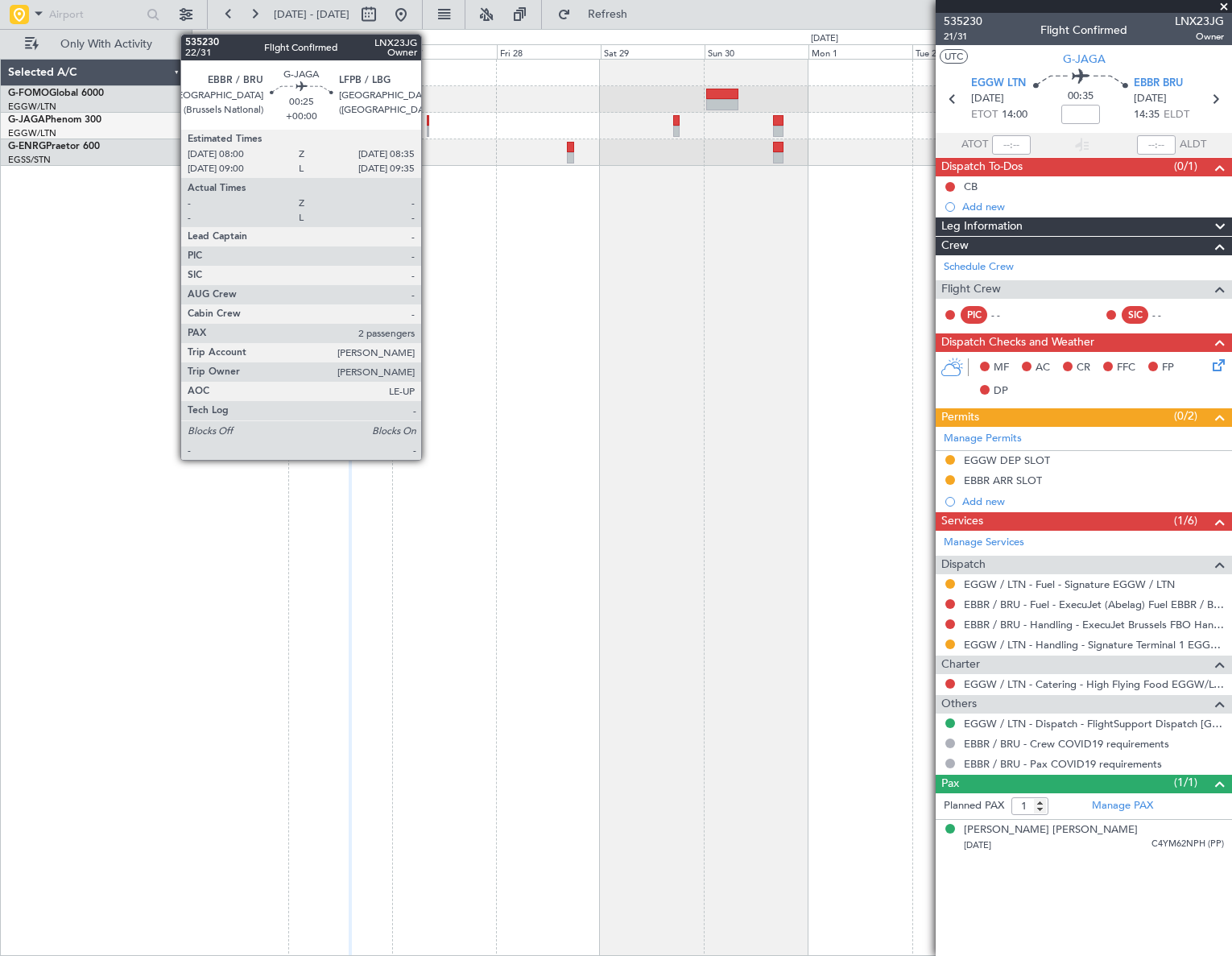
click at [428, 133] on div at bounding box center [428, 130] width 3 height 11
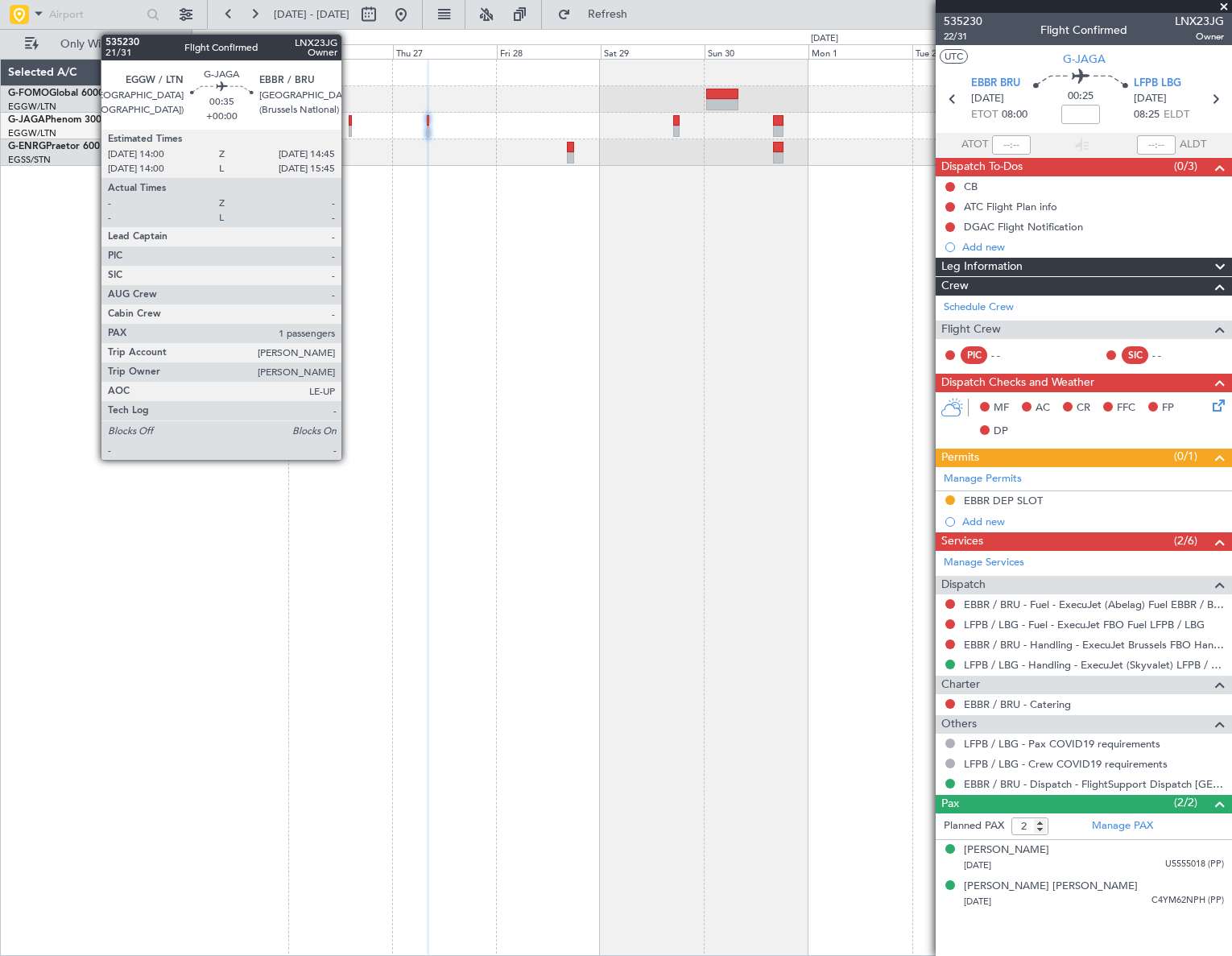
click at [349, 129] on div at bounding box center [351, 130] width 4 height 11
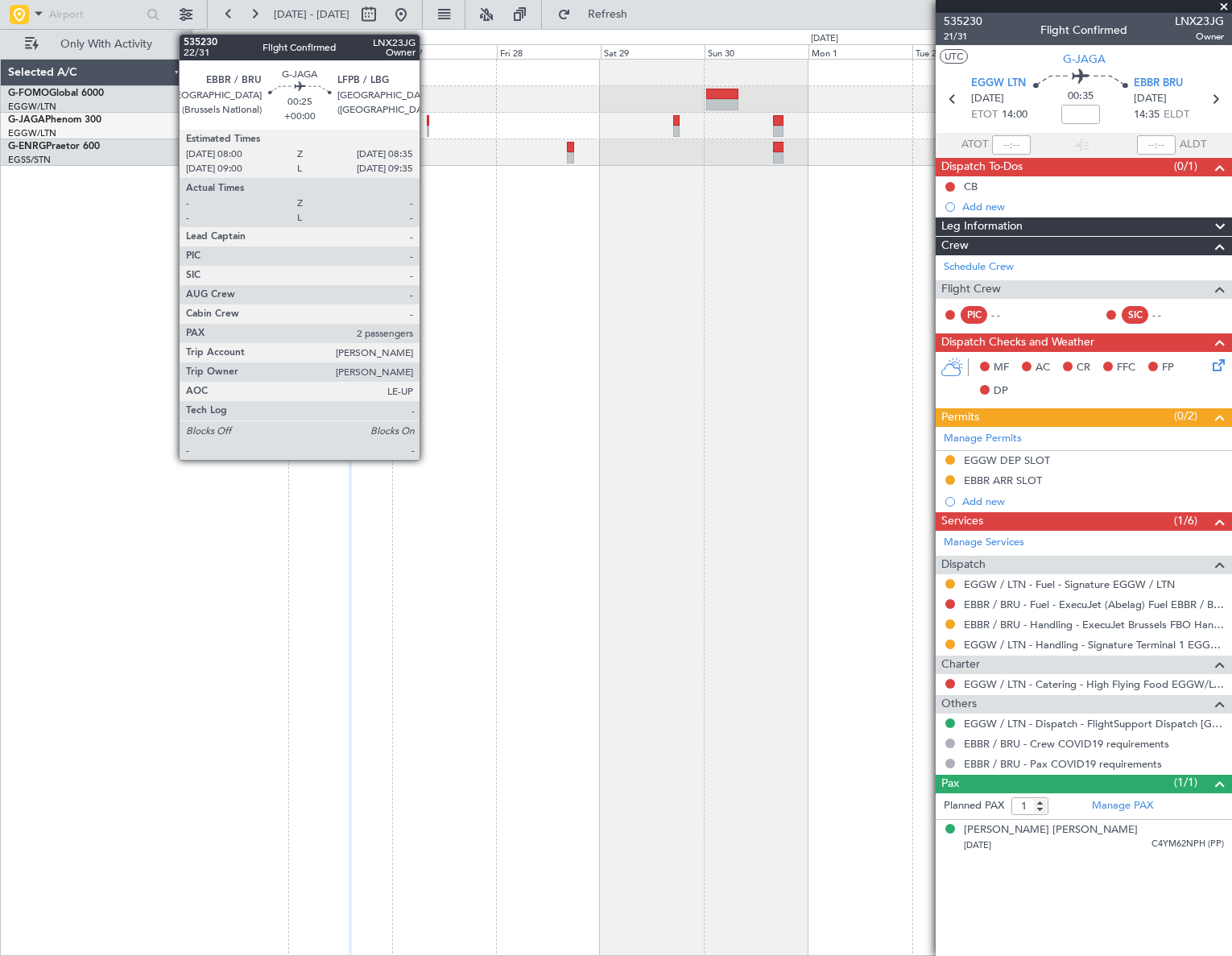
click at [427, 126] on div at bounding box center [428, 130] width 3 height 11
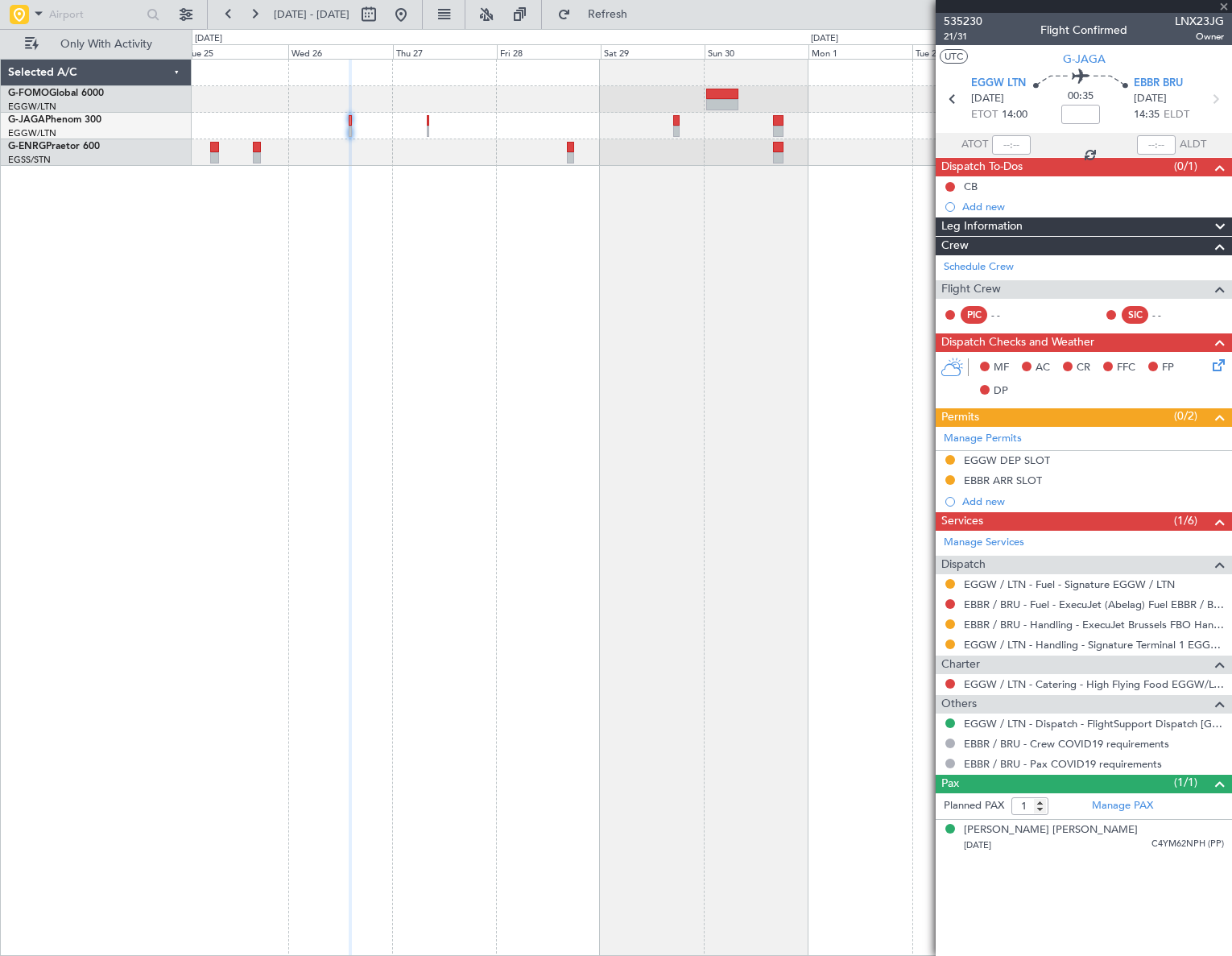
type input "2"
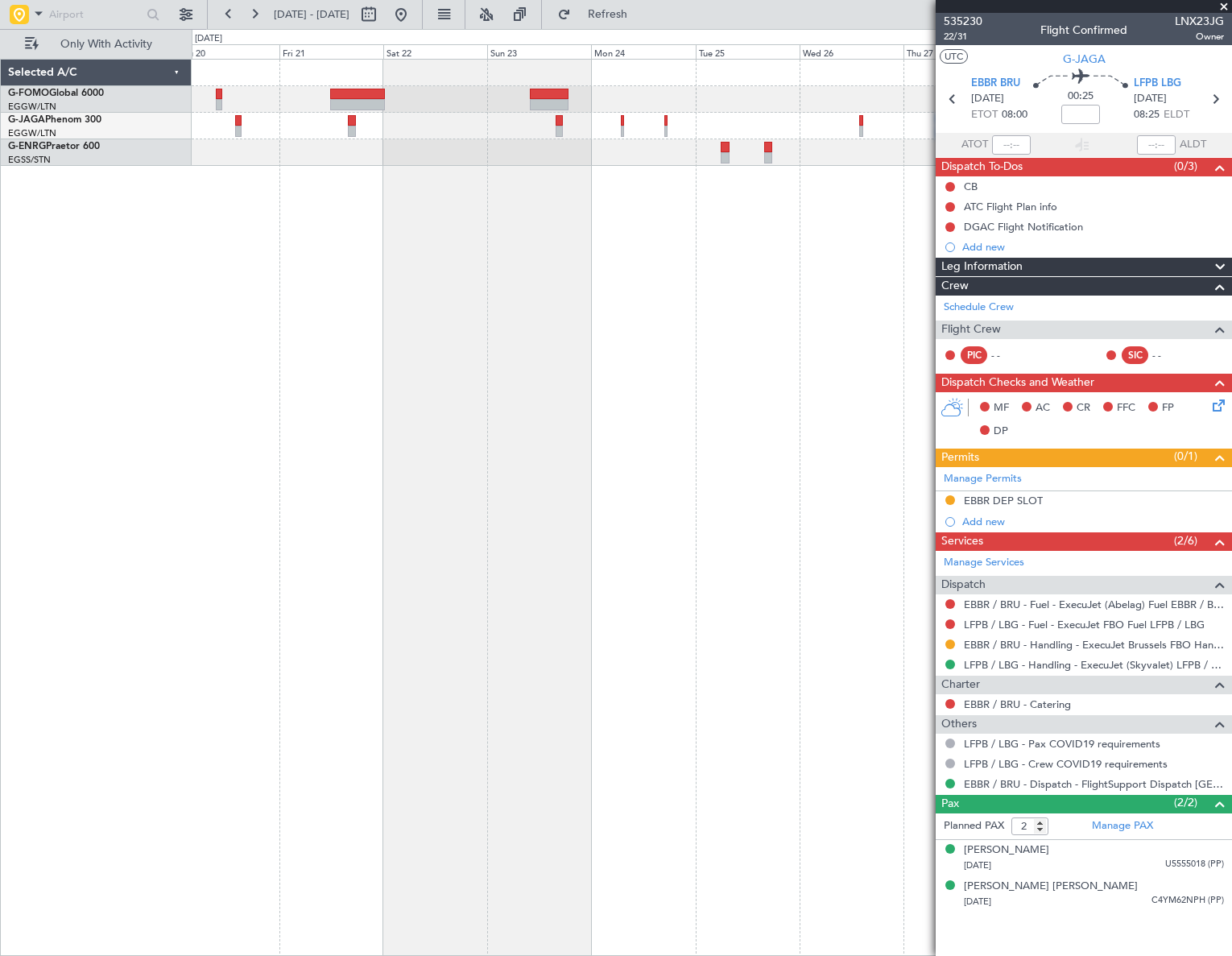
click at [1231, 298] on html "[DATE] - [DATE] Refresh Quick Links Only With Activity Selected A/C G-FOMO Glob…" at bounding box center [616, 478] width 1232 height 956
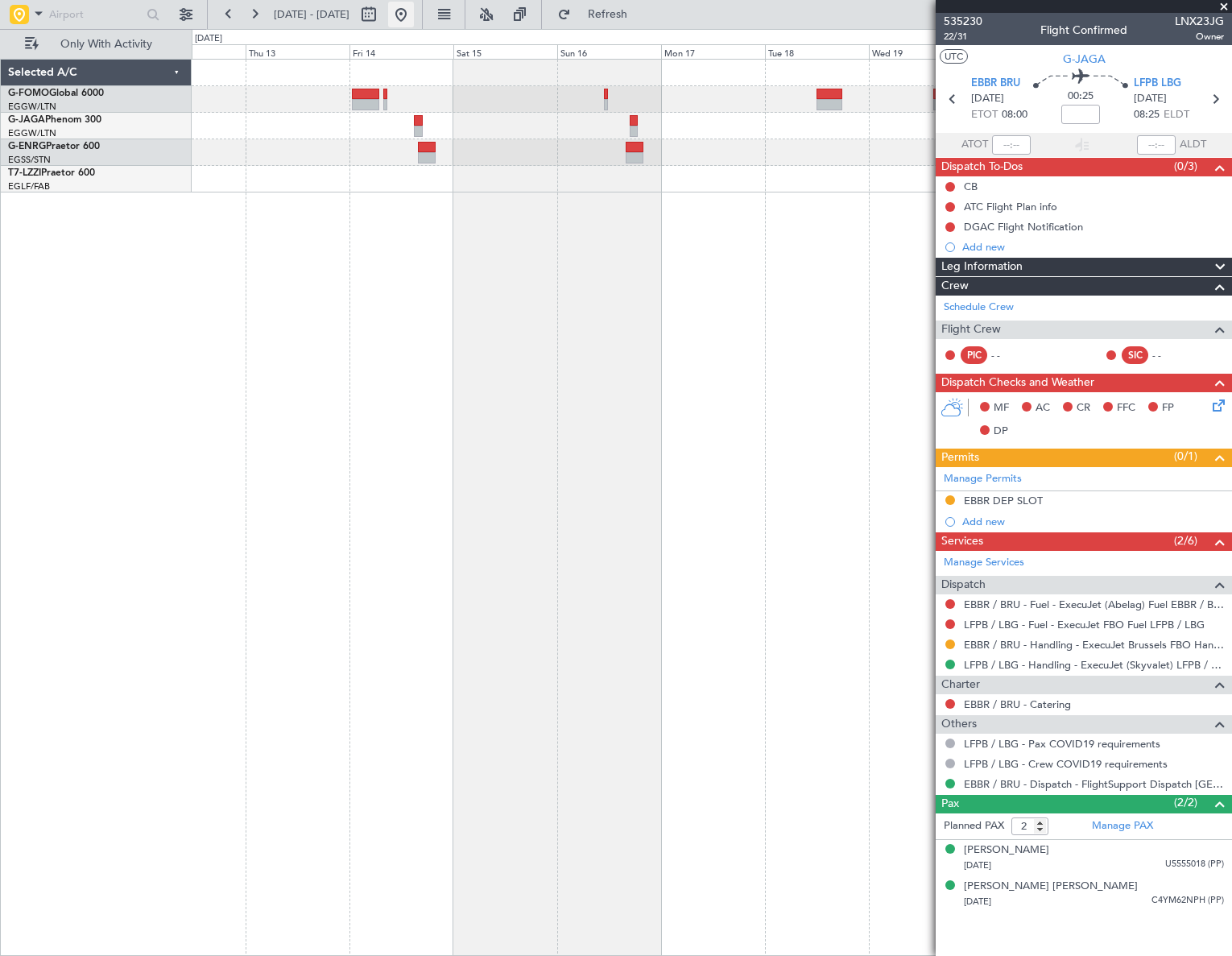
click at [414, 16] on button at bounding box center [401, 14] width 25 height 25
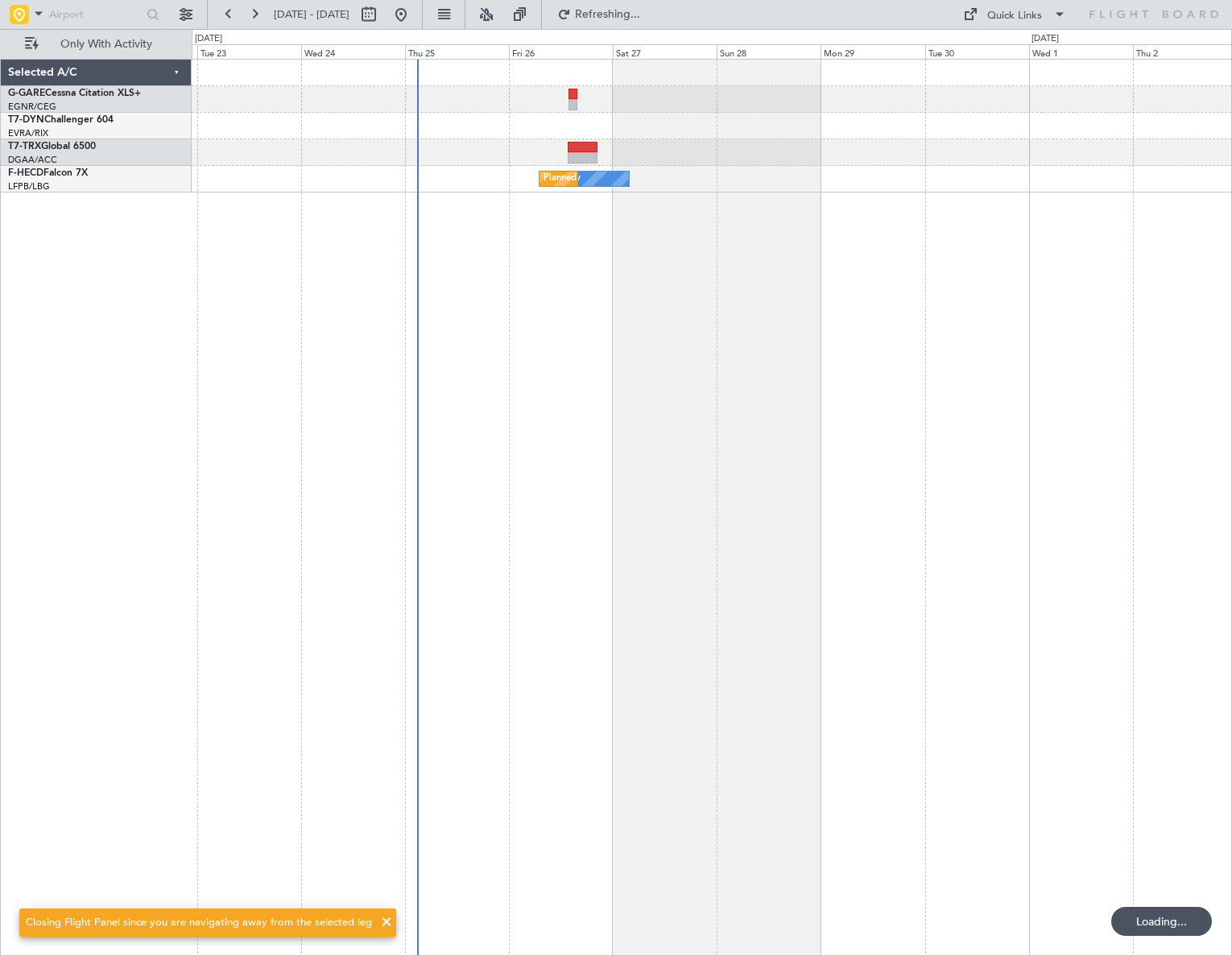
click at [435, 564] on div "No Crew Planned Maint [GEOGRAPHIC_DATA] ([GEOGRAPHIC_DATA])" at bounding box center [711, 506] width 1041 height 897
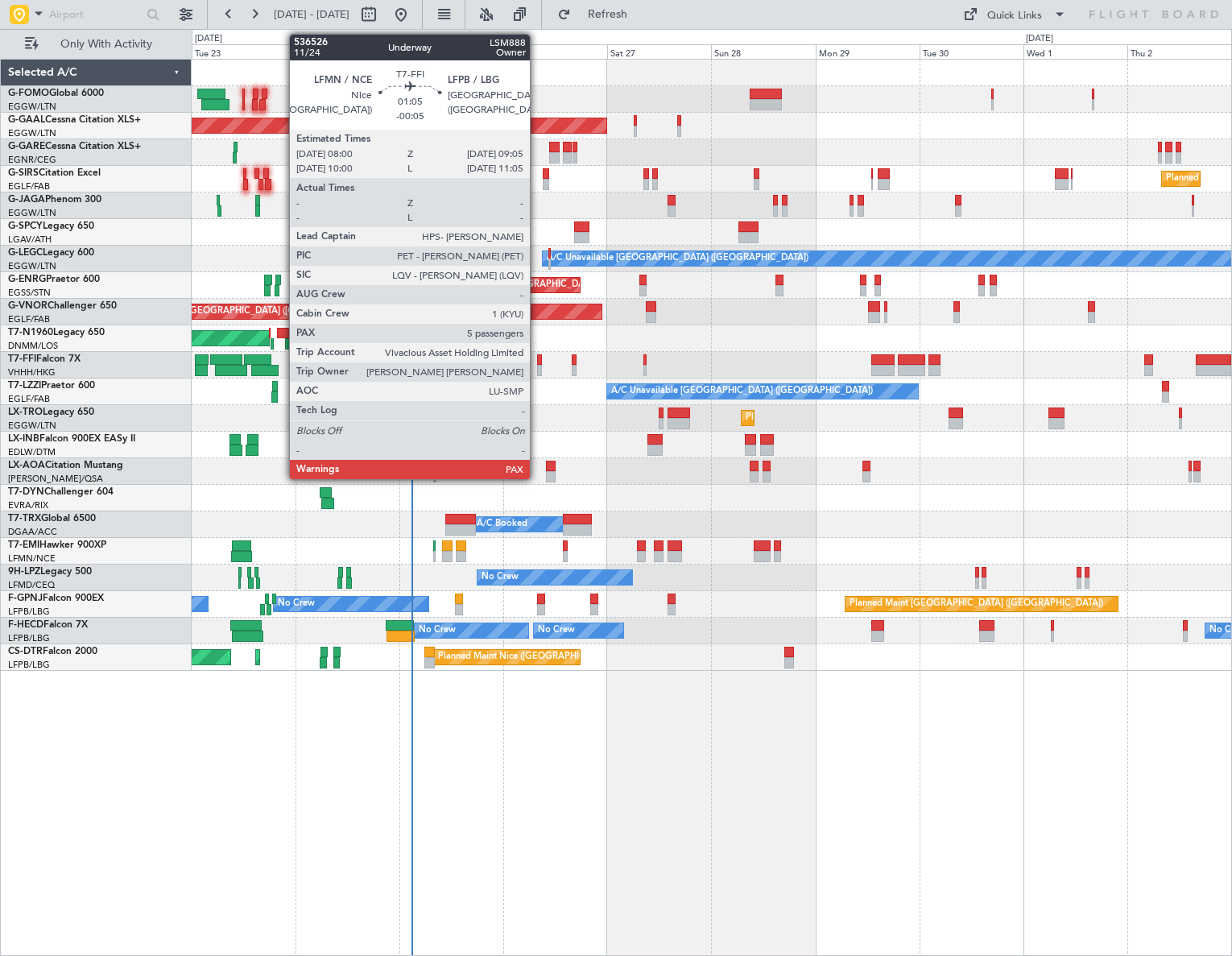
click at [537, 362] on div at bounding box center [539, 359] width 5 height 11
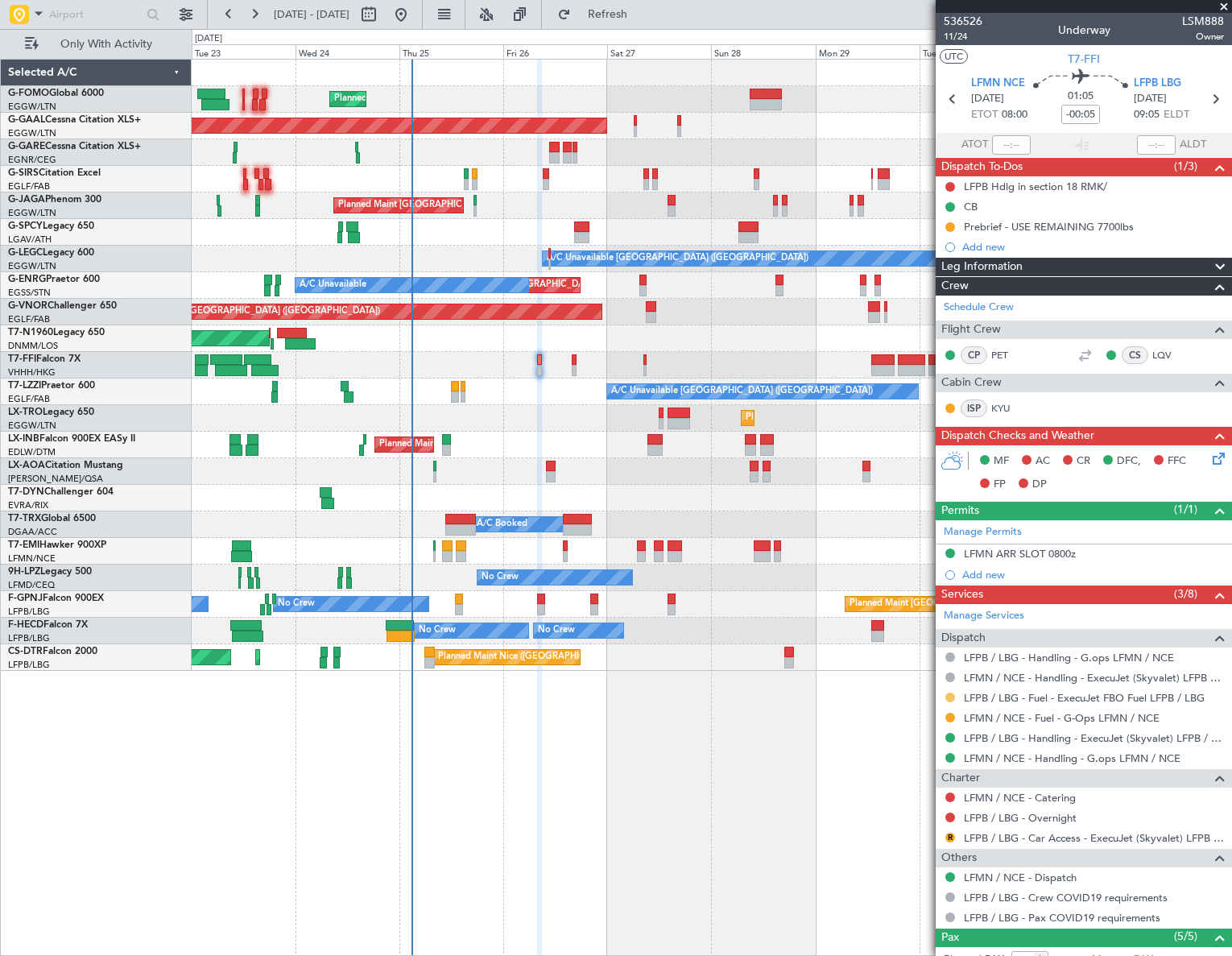
click at [950, 693] on button at bounding box center [949, 697] width 9 height 9
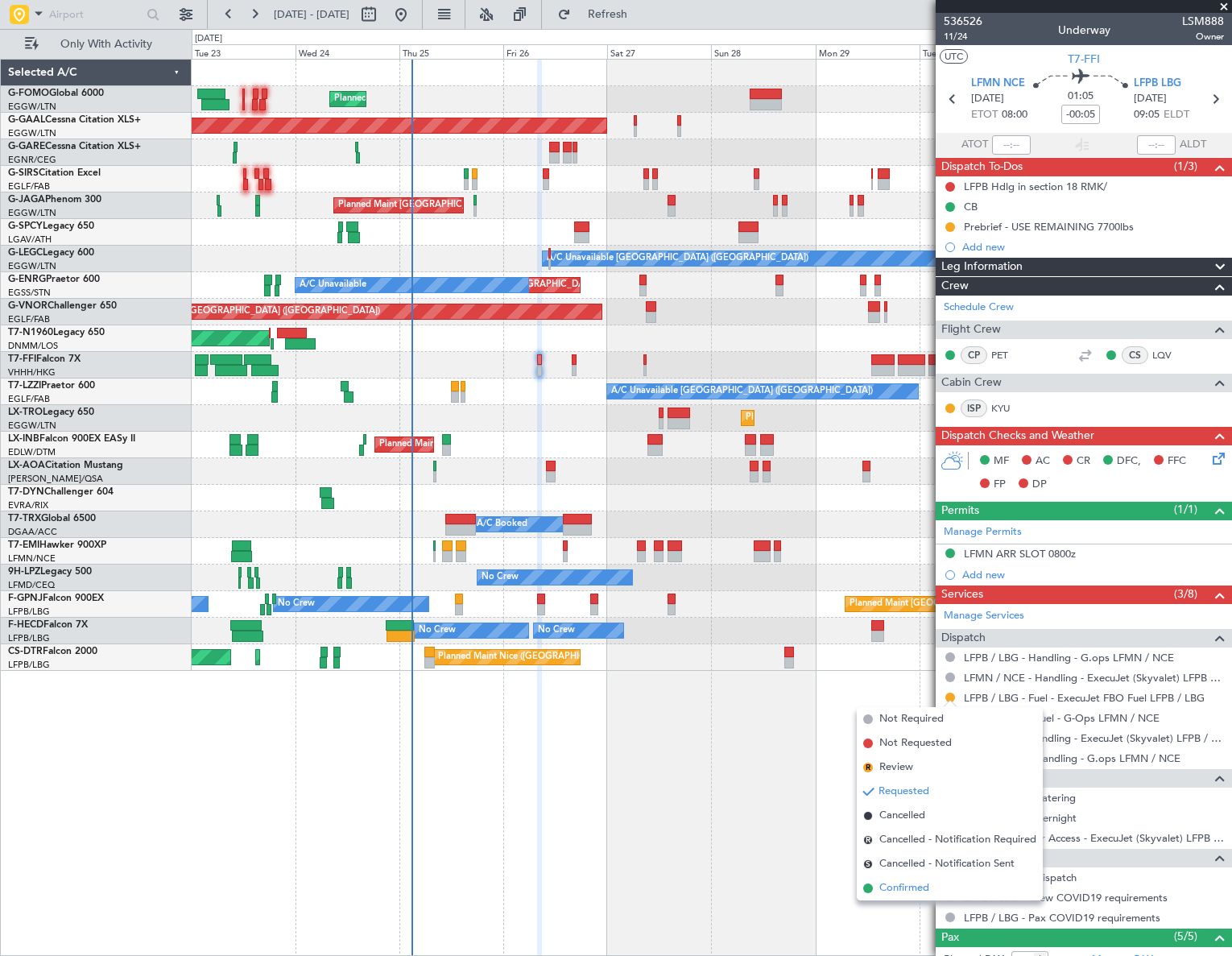
click at [884, 884] on span "Confirmed" at bounding box center [903, 887] width 50 height 16
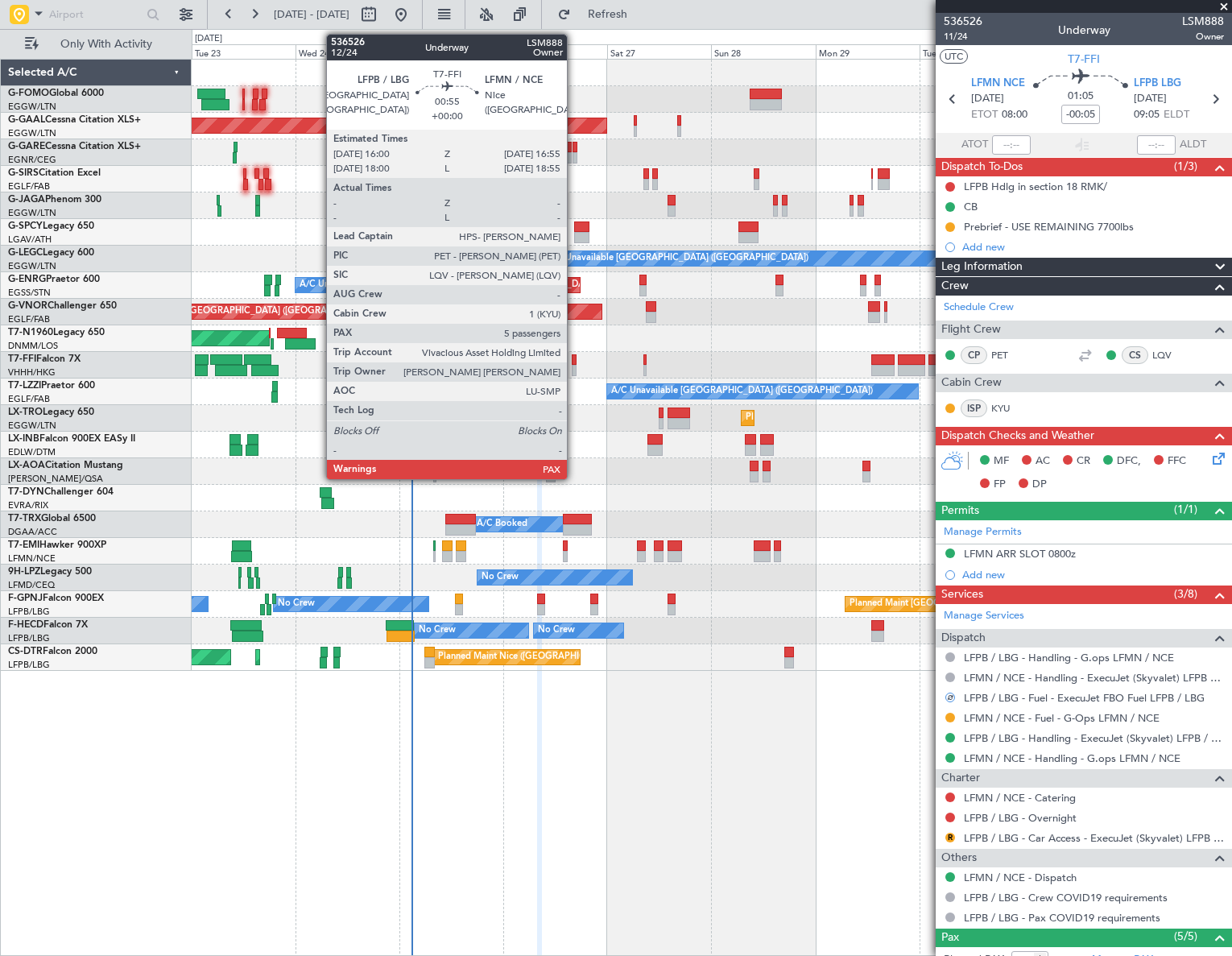
click at [574, 361] on div at bounding box center [573, 359] width 4 height 11
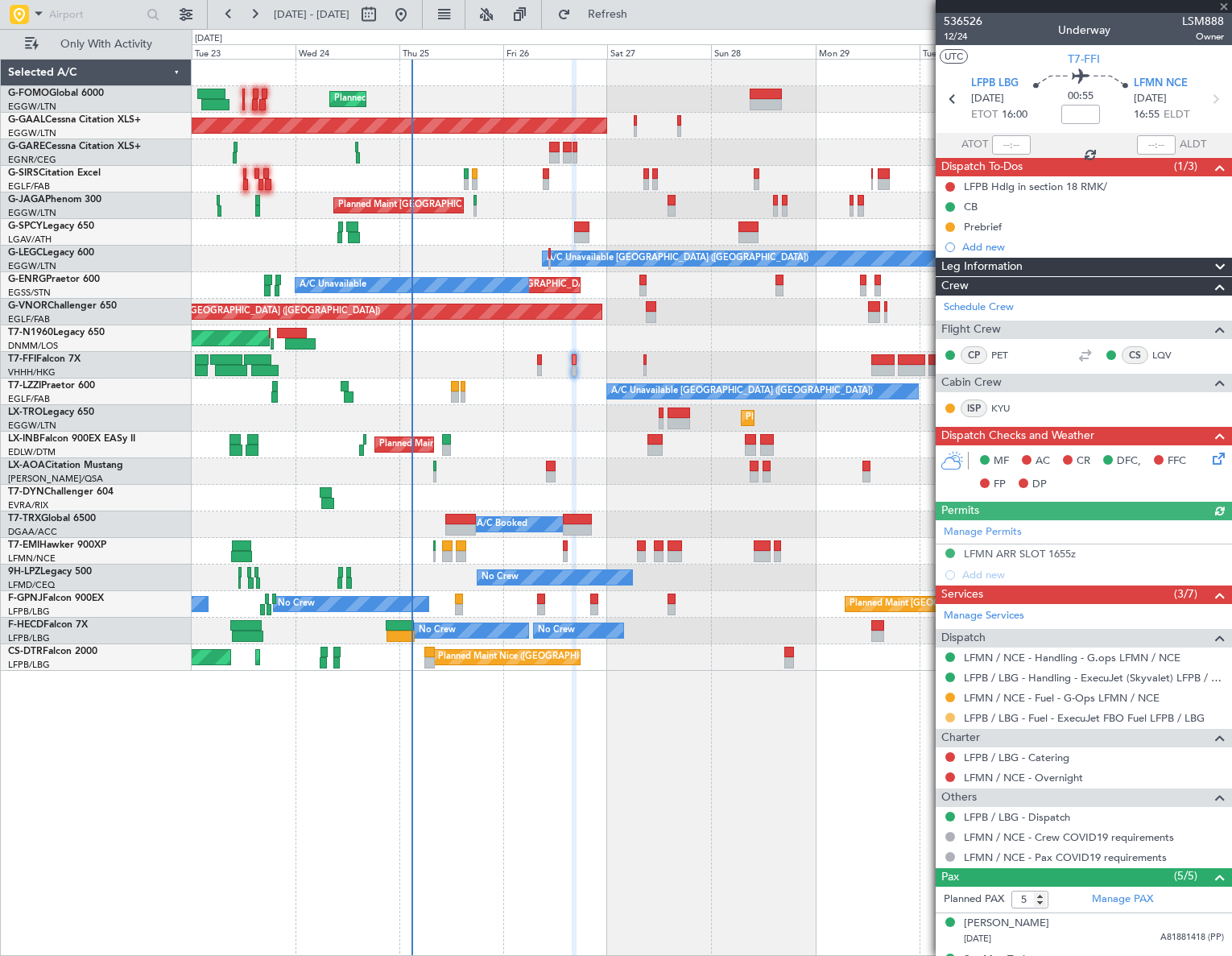
click at [948, 718] on button at bounding box center [949, 717] width 9 height 9
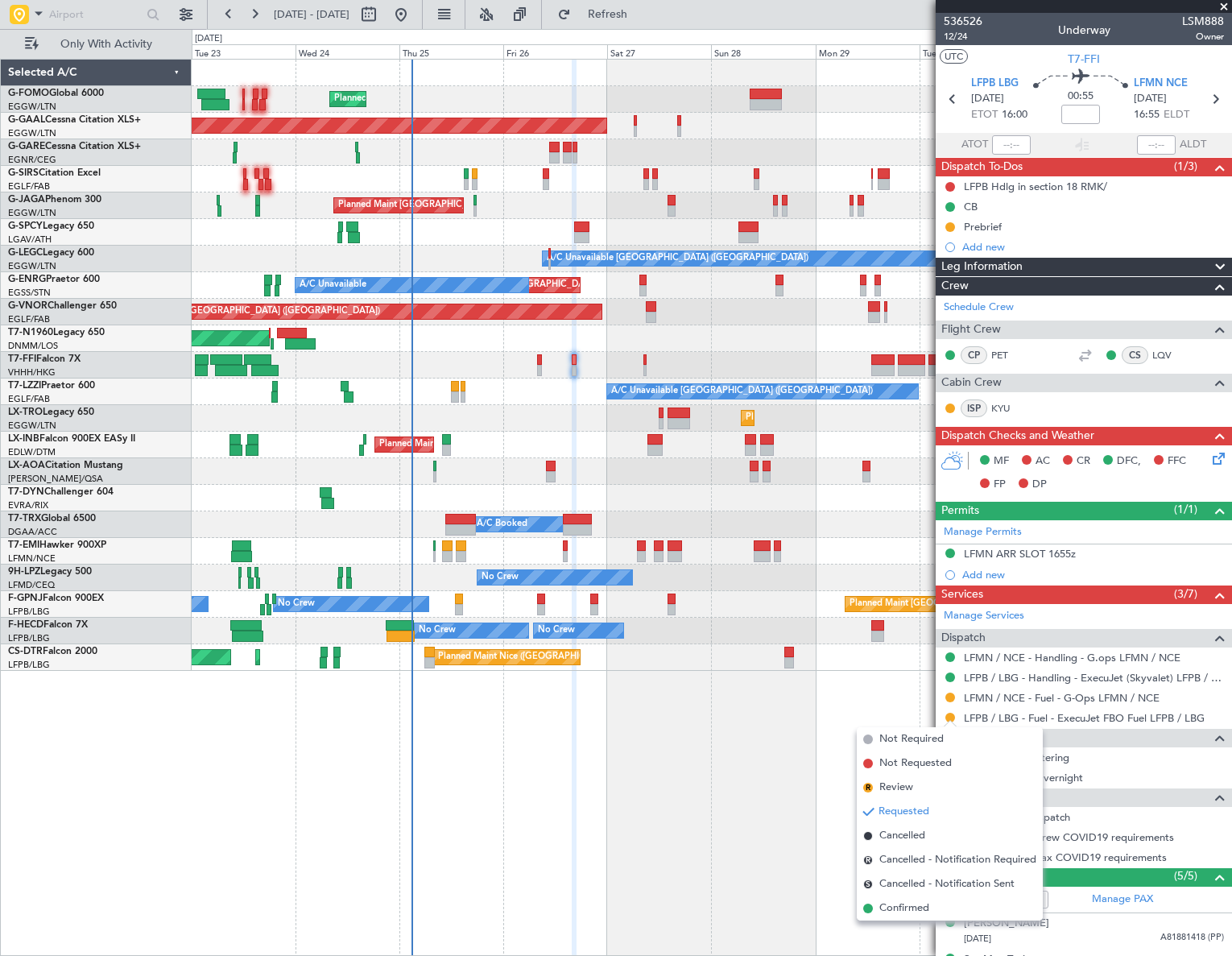
click at [906, 912] on span "Confirmed" at bounding box center [903, 908] width 50 height 16
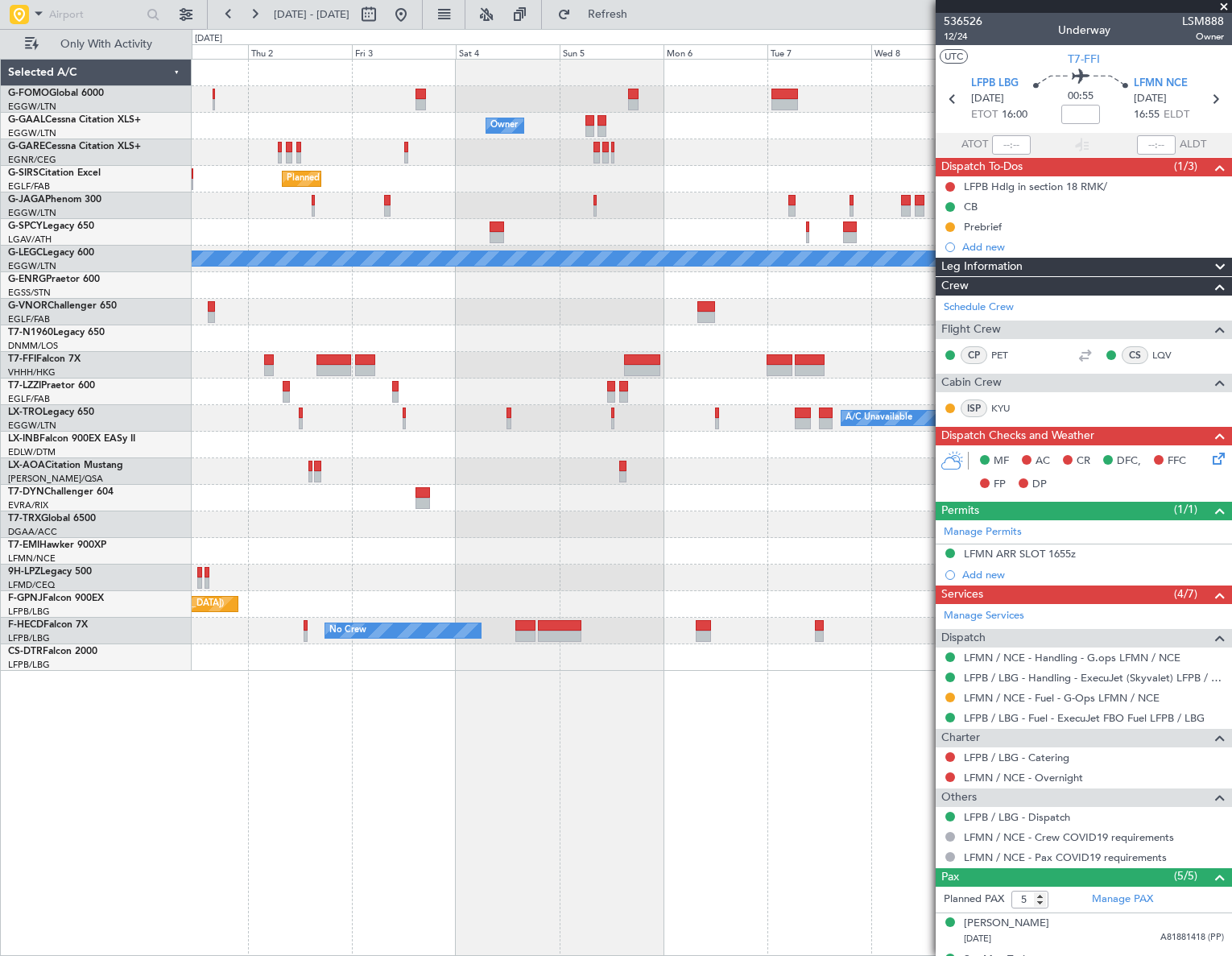
click at [0, 595] on html "[DATE] - [DATE] Refresh Quick Links Only With Activity Owner Owner Owner Planne…" at bounding box center [616, 478] width 1232 height 956
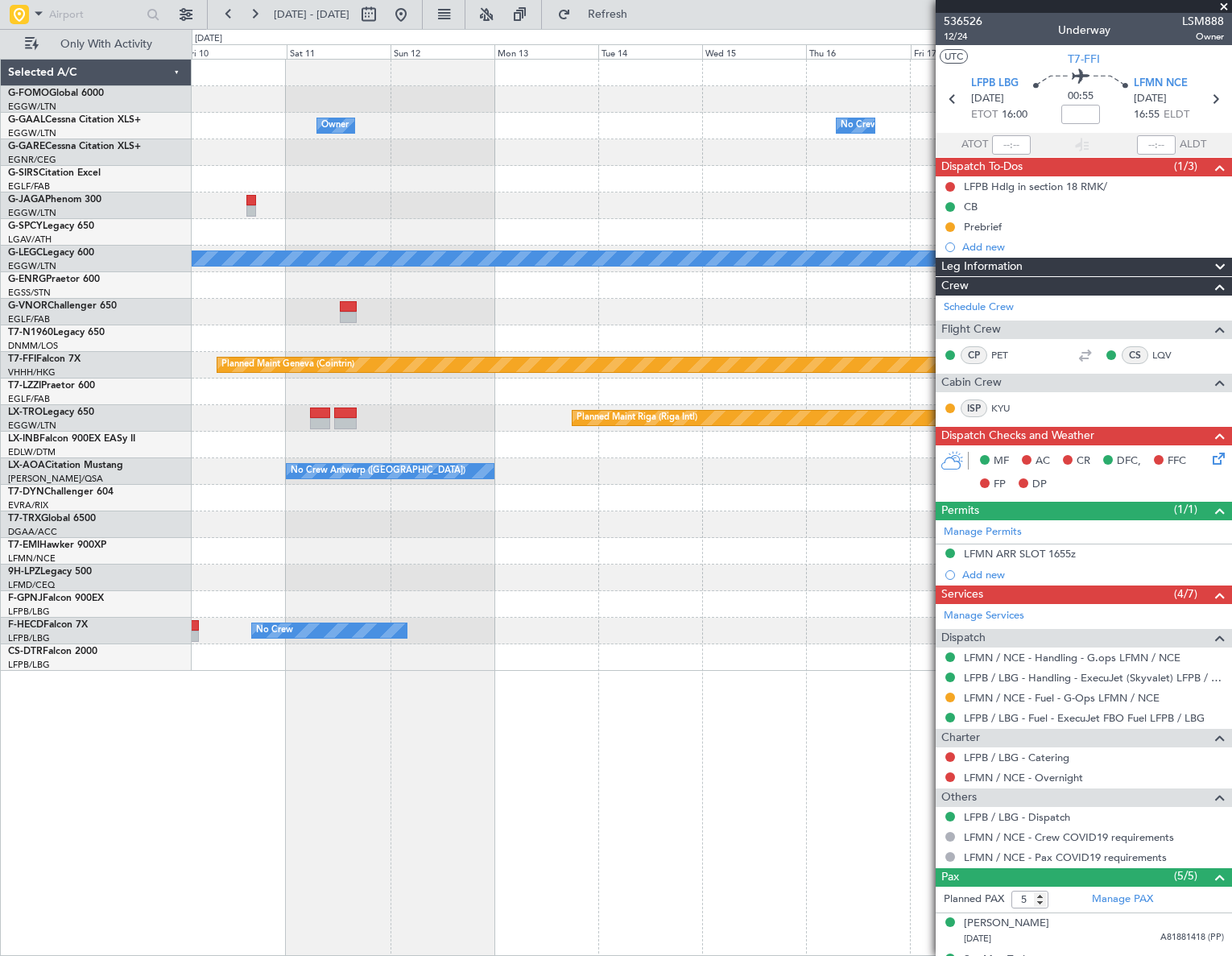
click at [0, 656] on html "[DATE] - [DATE] Refresh Quick Links Only With Activity Owner Owner No Crew Owne…" at bounding box center [616, 478] width 1232 height 956
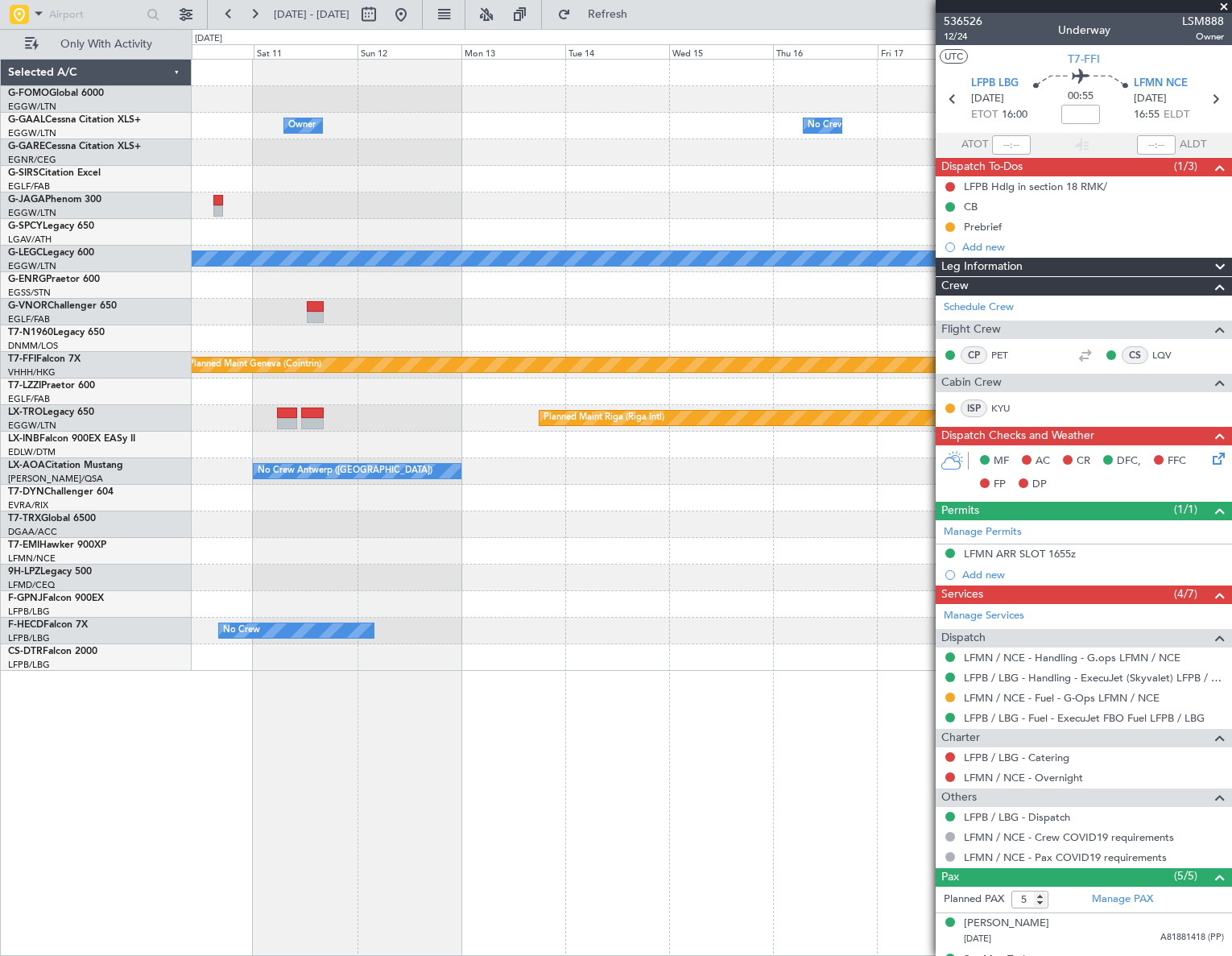
click at [0, 604] on html "[DATE] - [DATE] Refresh Quick Links Only With Activity Owner Owner No Crew Owne…" at bounding box center [616, 478] width 1232 height 956
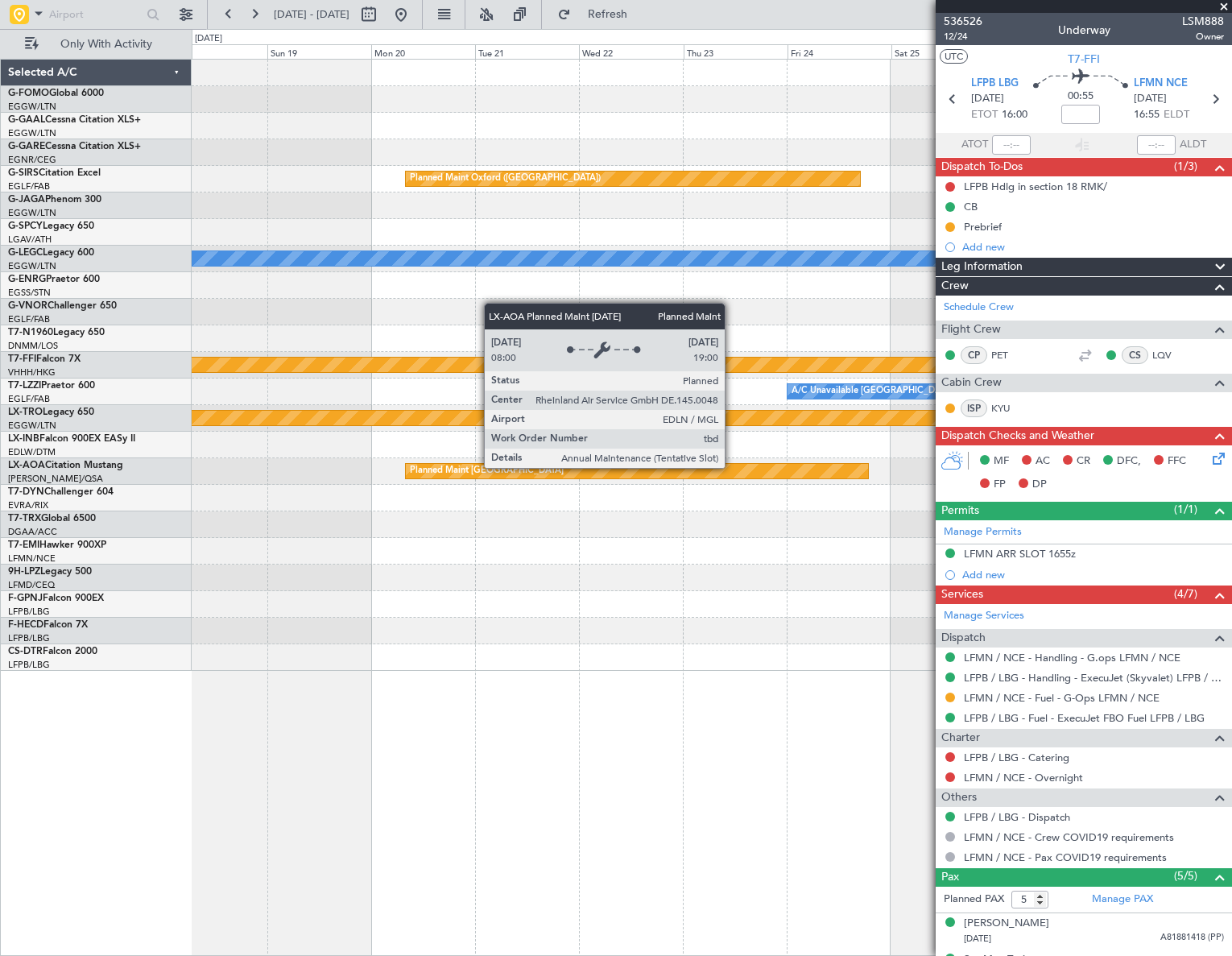
click at [130, 593] on div "No Crew Owner Planned Maint [GEOGRAPHIC_DATA] ([GEOGRAPHIC_DATA]) A/C Unavailab…" at bounding box center [616, 492] width 1232 height 927
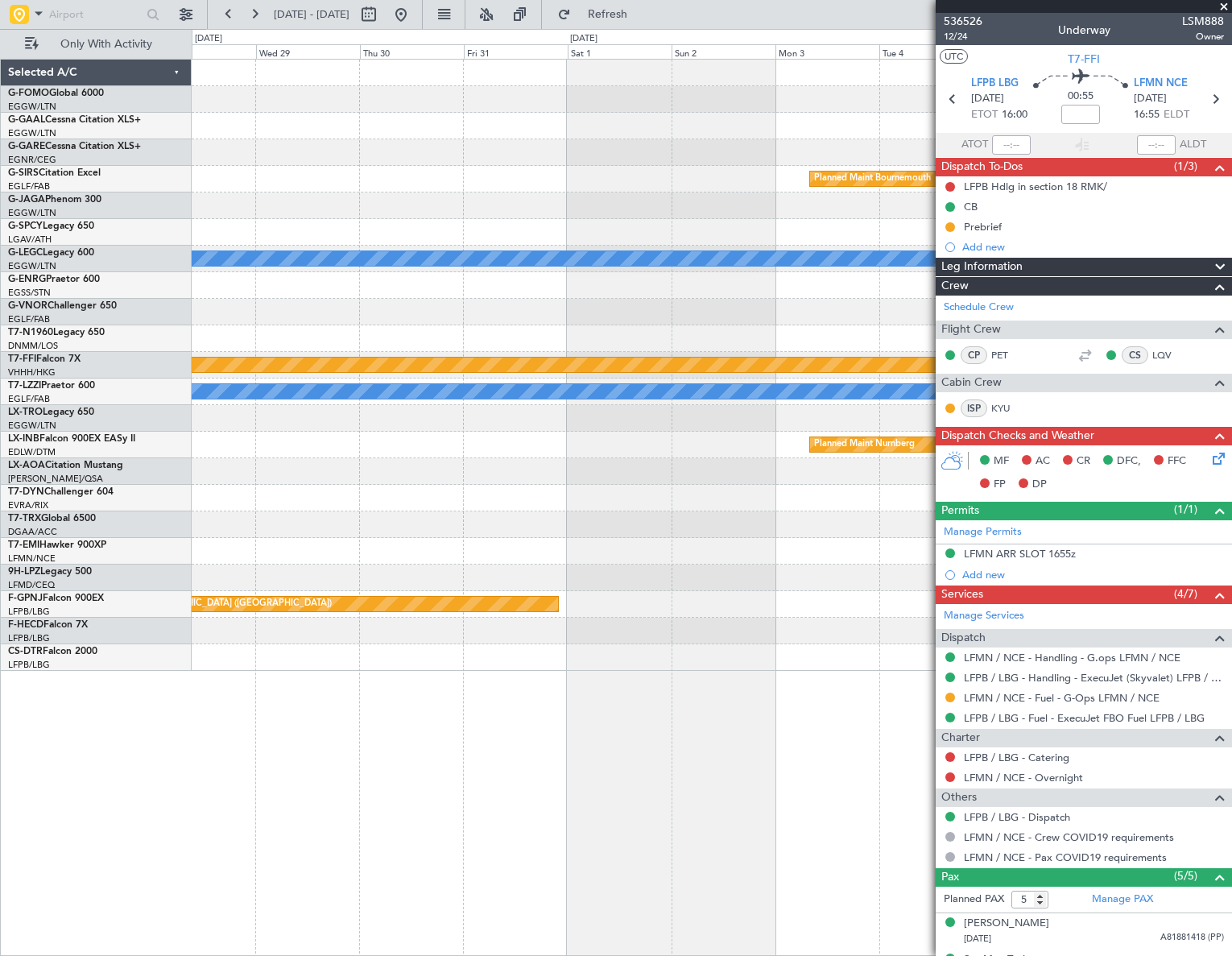
click at [140, 626] on div "Planned Maint Bournemouth Planned Maint [GEOGRAPHIC_DATA] A/C Unavailable [GEOG…" at bounding box center [616, 492] width 1232 height 927
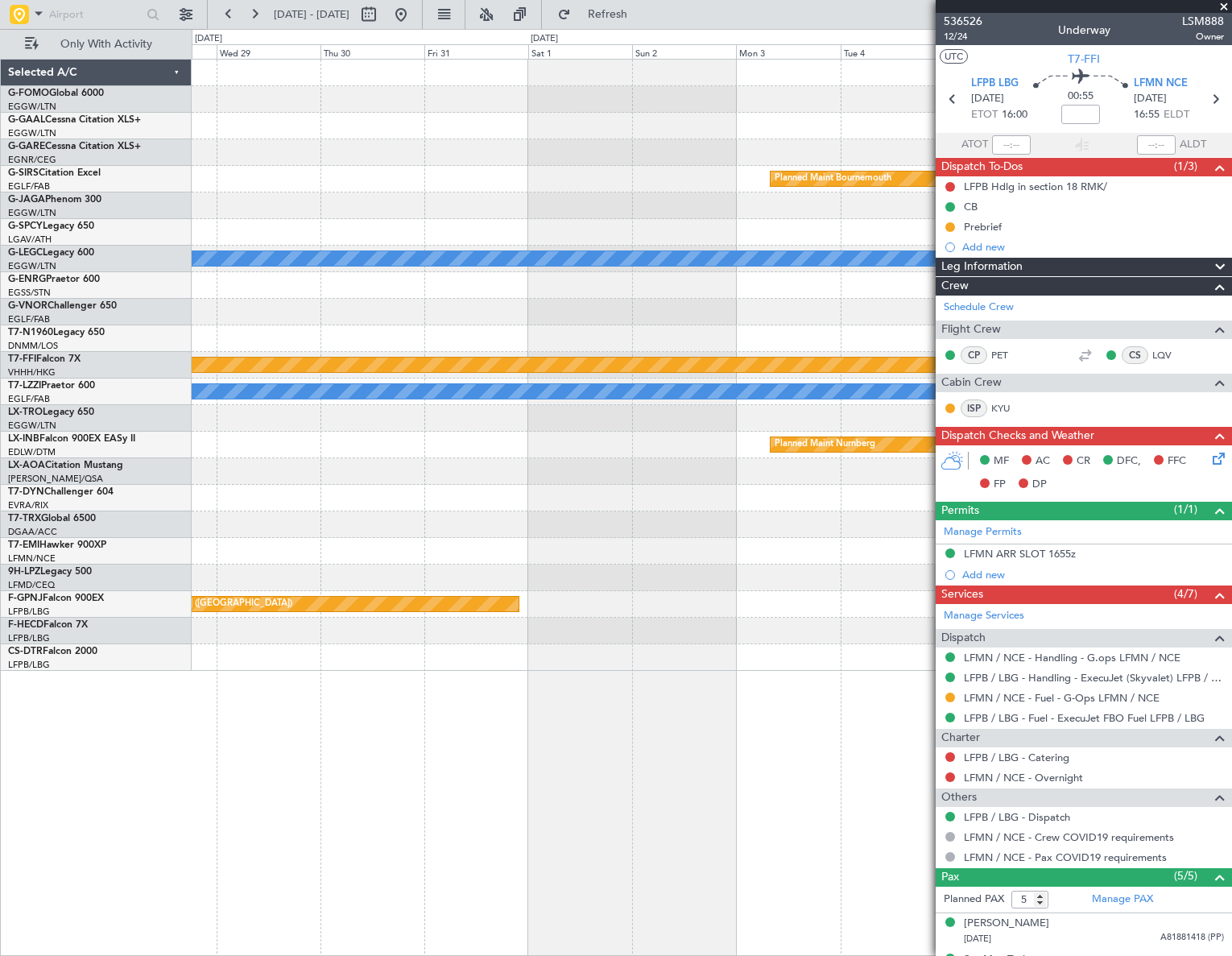
click at [208, 609] on div "Planned Maint Bournemouth Planned Maint [GEOGRAPHIC_DATA] A/C Unavailable [GEOG…" at bounding box center [711, 365] width 1040 height 611
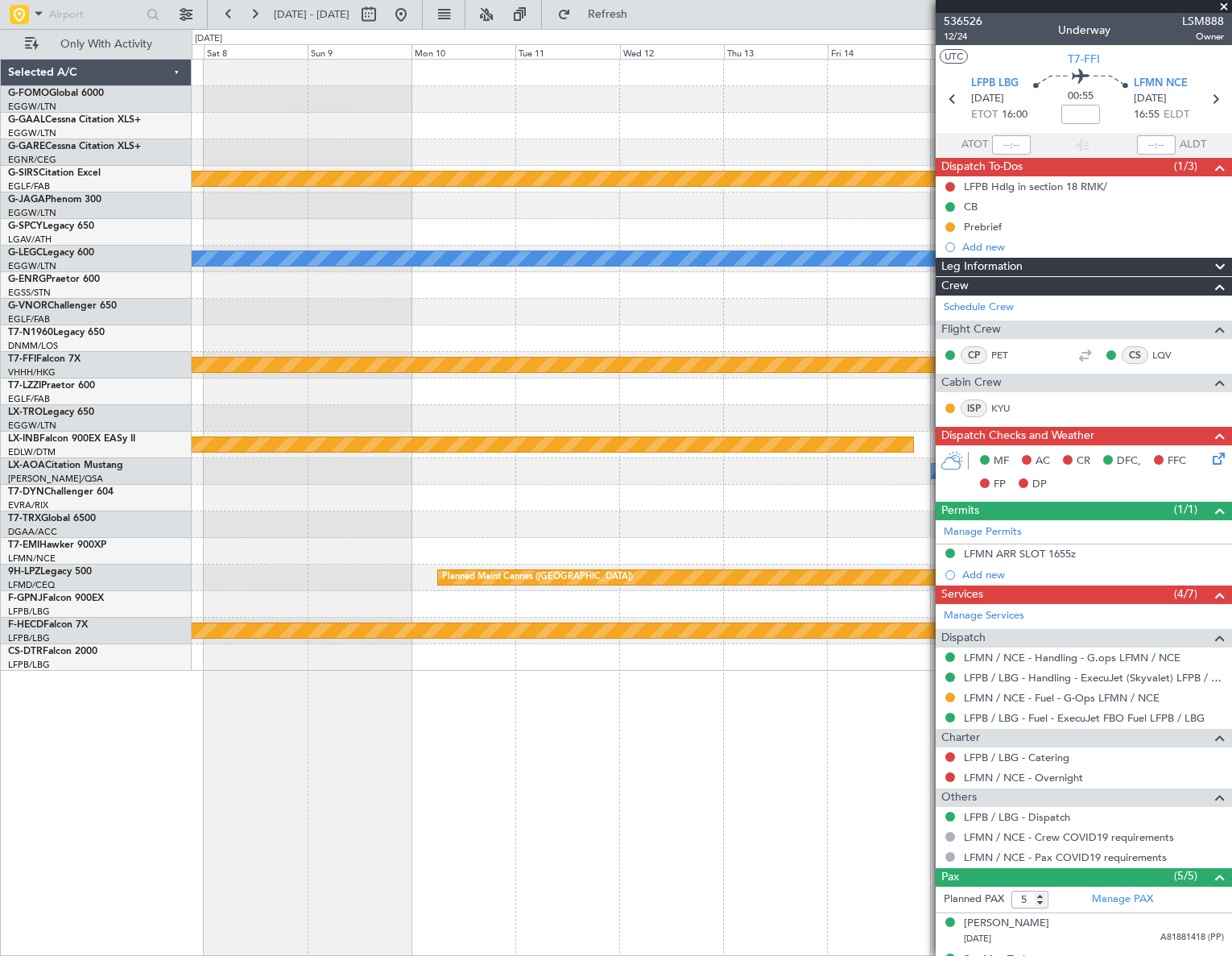
click at [82, 633] on div "Owner Owner Planned Maint [GEOGRAPHIC_DATA] Planned Maint [GEOGRAPHIC_DATA] A/C…" at bounding box center [616, 492] width 1232 height 927
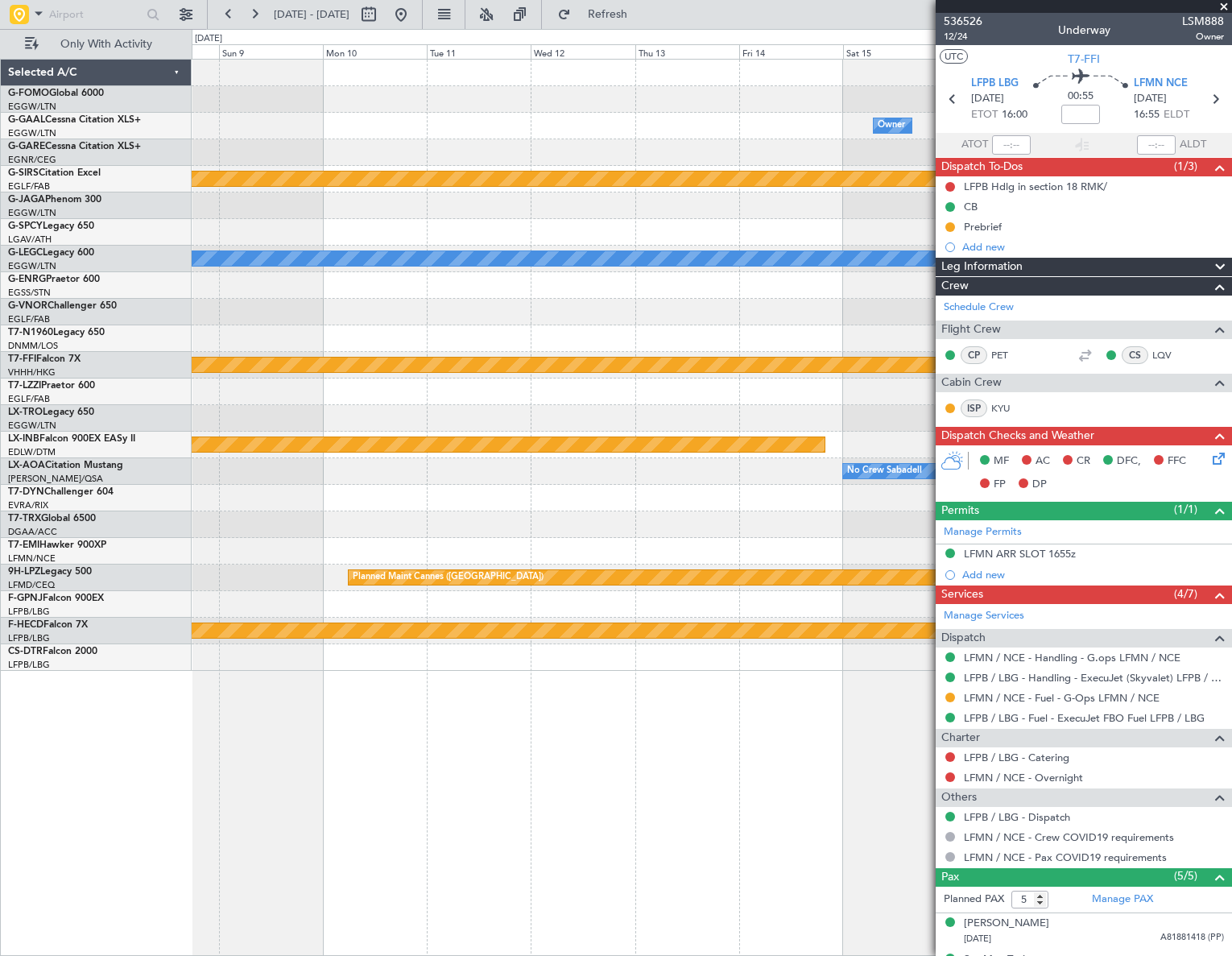
click at [64, 652] on div "Owner Owner Planned Maint [GEOGRAPHIC_DATA] Planned Maint [GEOGRAPHIC_DATA] A/C…" at bounding box center [616, 492] width 1232 height 927
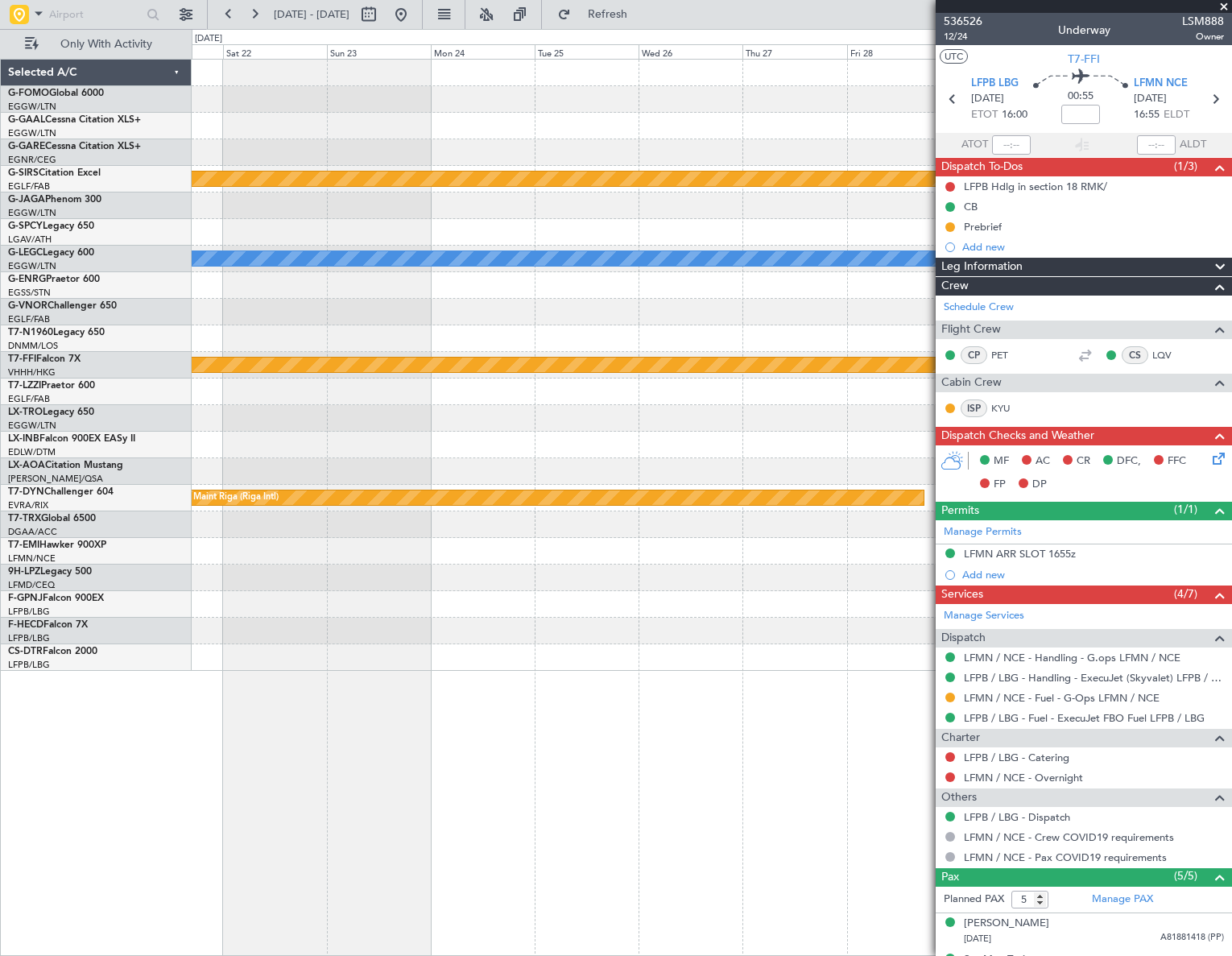
click at [205, 631] on div "Owner Planned Maint [GEOGRAPHIC_DATA] A/C Unavailable [GEOGRAPHIC_DATA] ([GEOGR…" at bounding box center [711, 365] width 1040 height 611
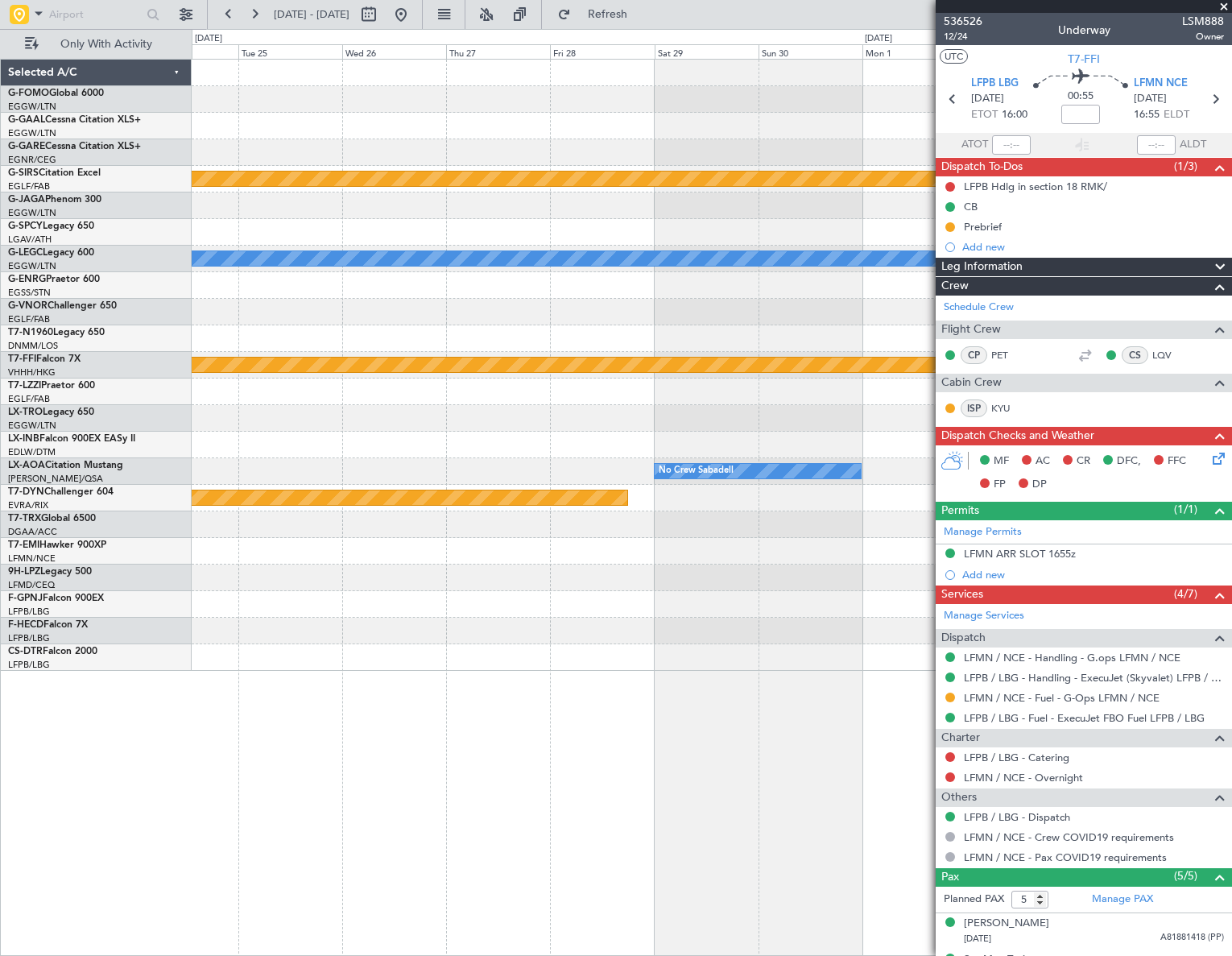
click at [225, 624] on div "Planned Maint Bournemouth A/C Unavailable [GEOGRAPHIC_DATA] ([GEOGRAPHIC_DATA])…" at bounding box center [711, 365] width 1040 height 611
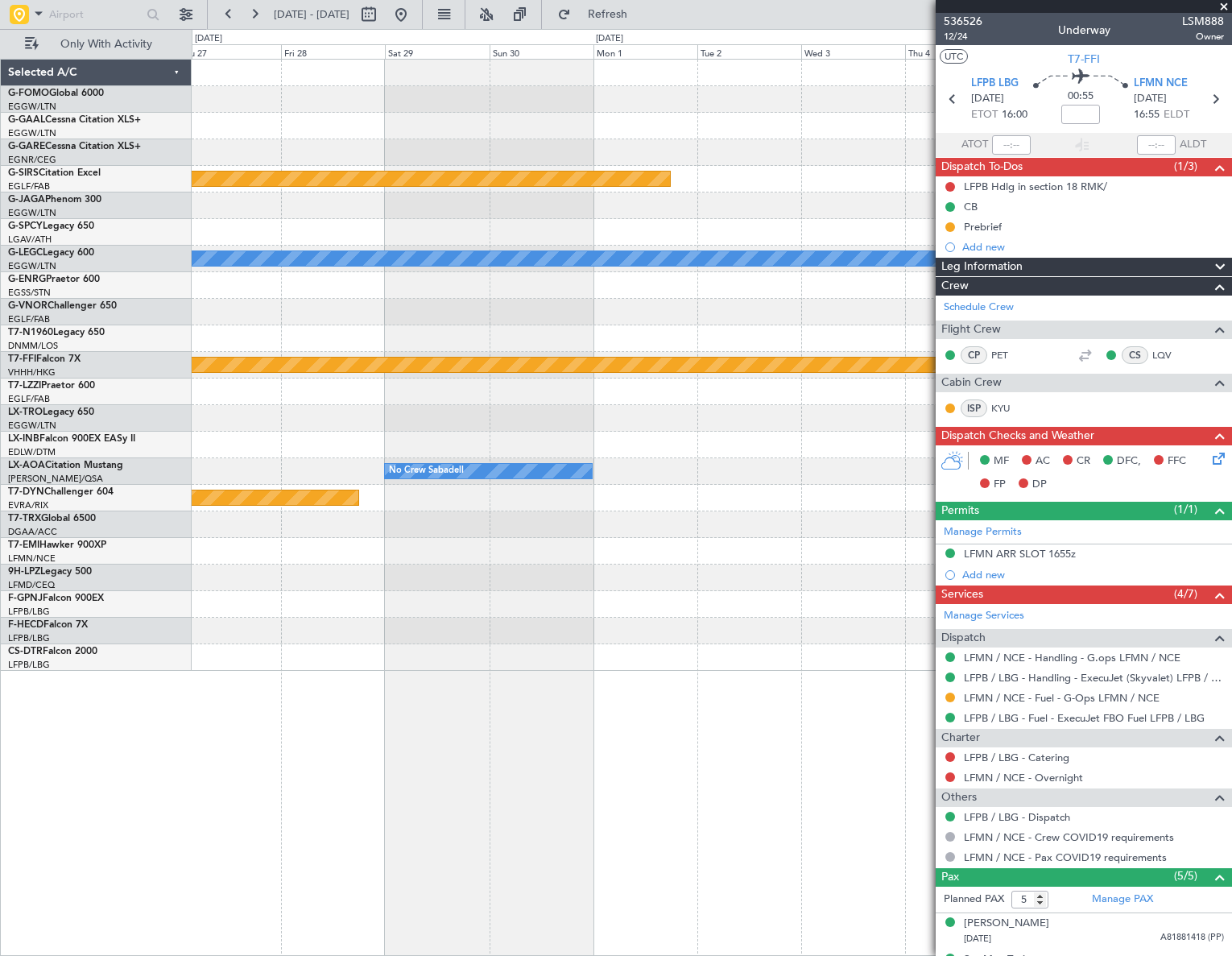
click at [0, 668] on html "[DATE] - [DATE] Refresh Quick Links Only With Activity Planned Maint [GEOGRAPHI…" at bounding box center [616, 478] width 1232 height 956
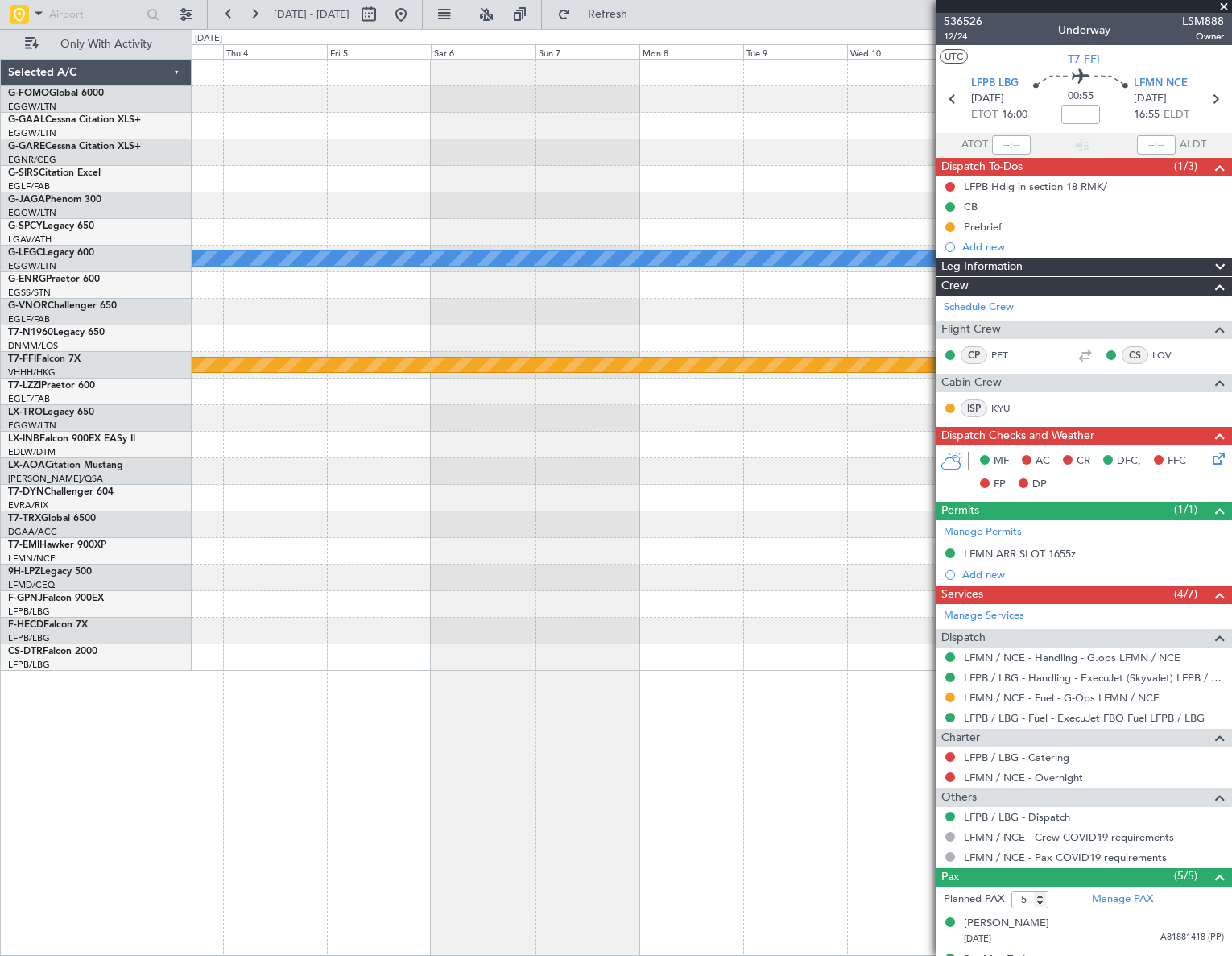
click at [539, 572] on div "Planned Maint Bournemouth A/C Unavailable [GEOGRAPHIC_DATA] ([GEOGRAPHIC_DATA])…" at bounding box center [711, 365] width 1040 height 611
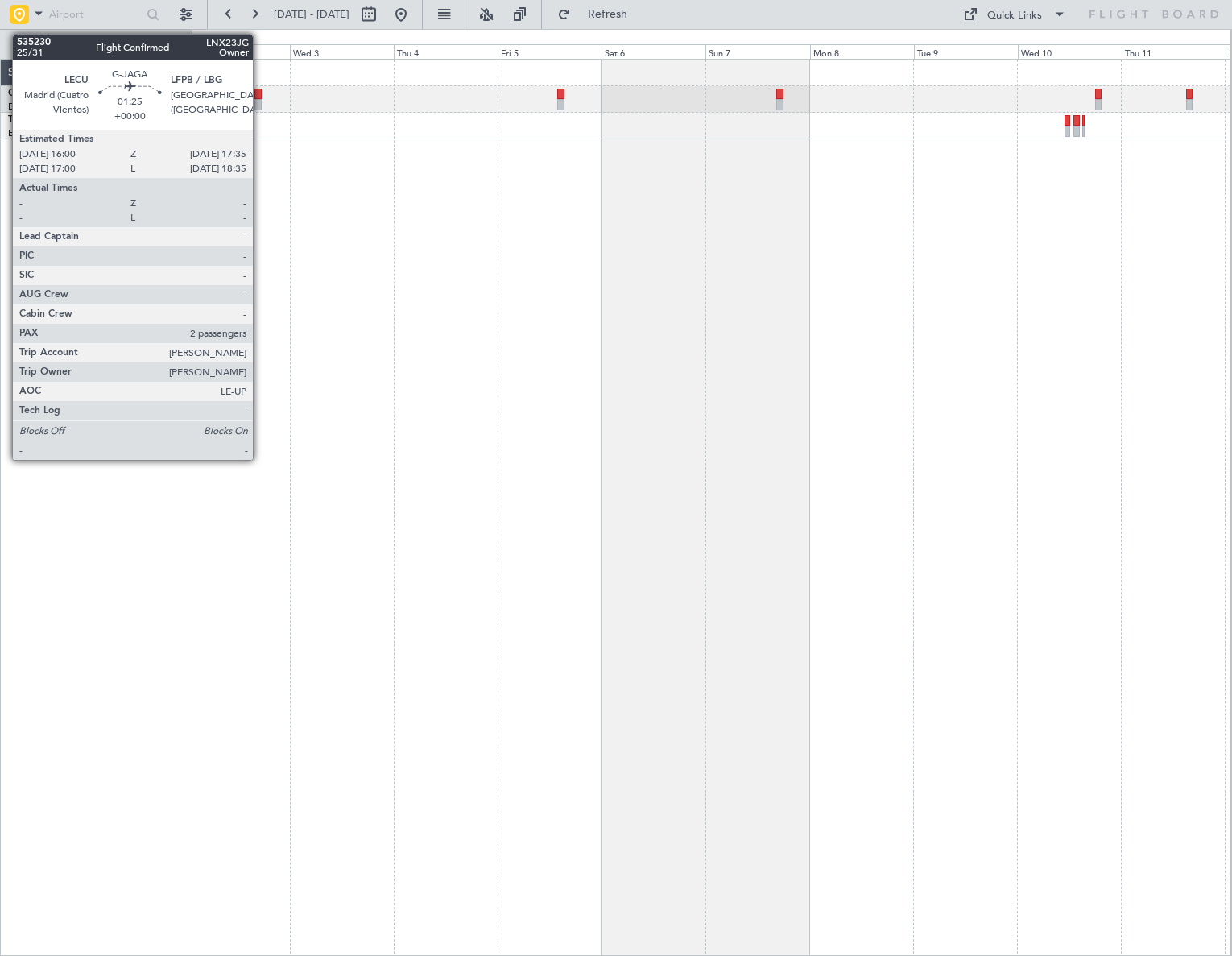
click at [260, 95] on div at bounding box center [257, 94] width 8 height 11
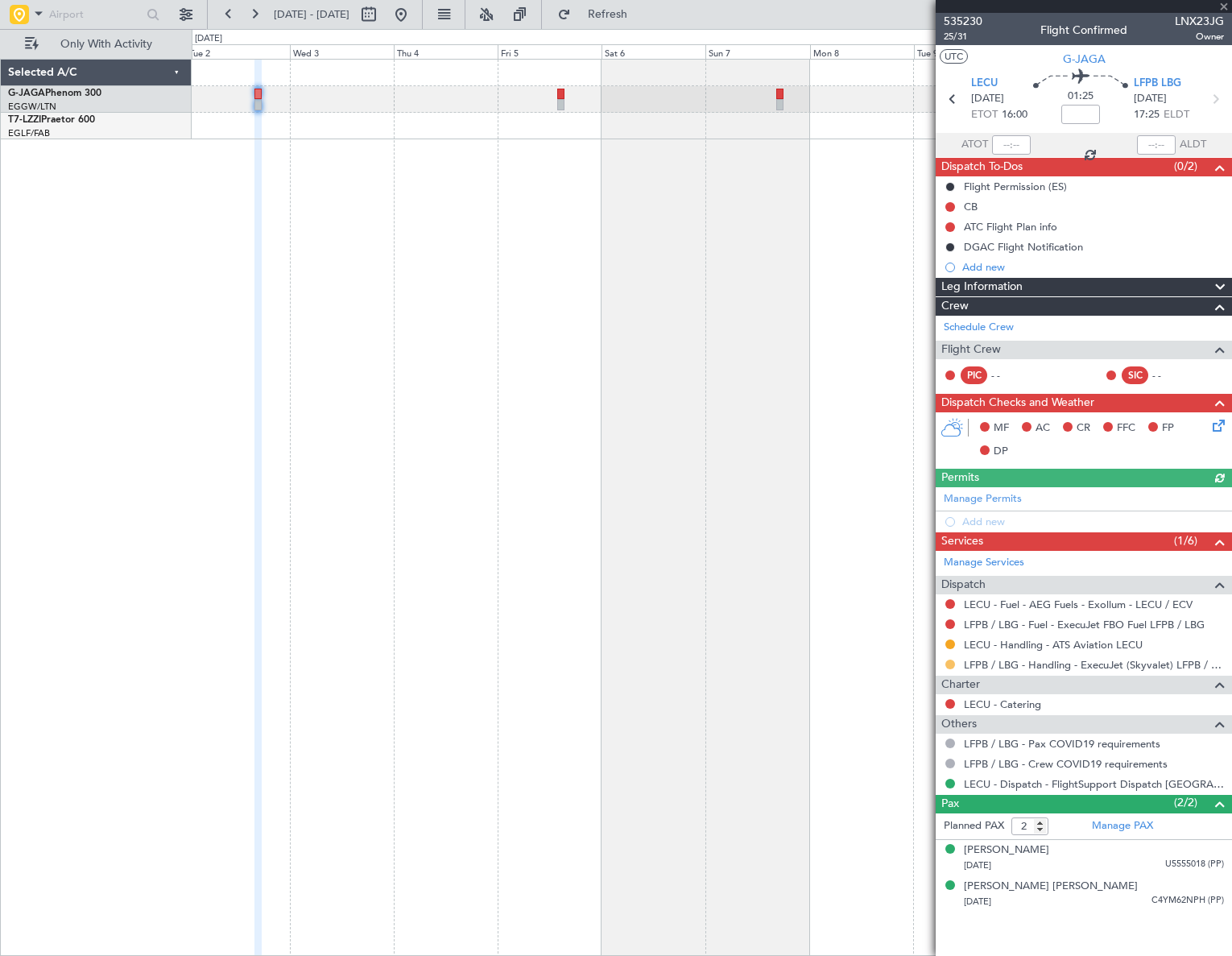
click at [950, 665] on button at bounding box center [949, 664] width 9 height 9
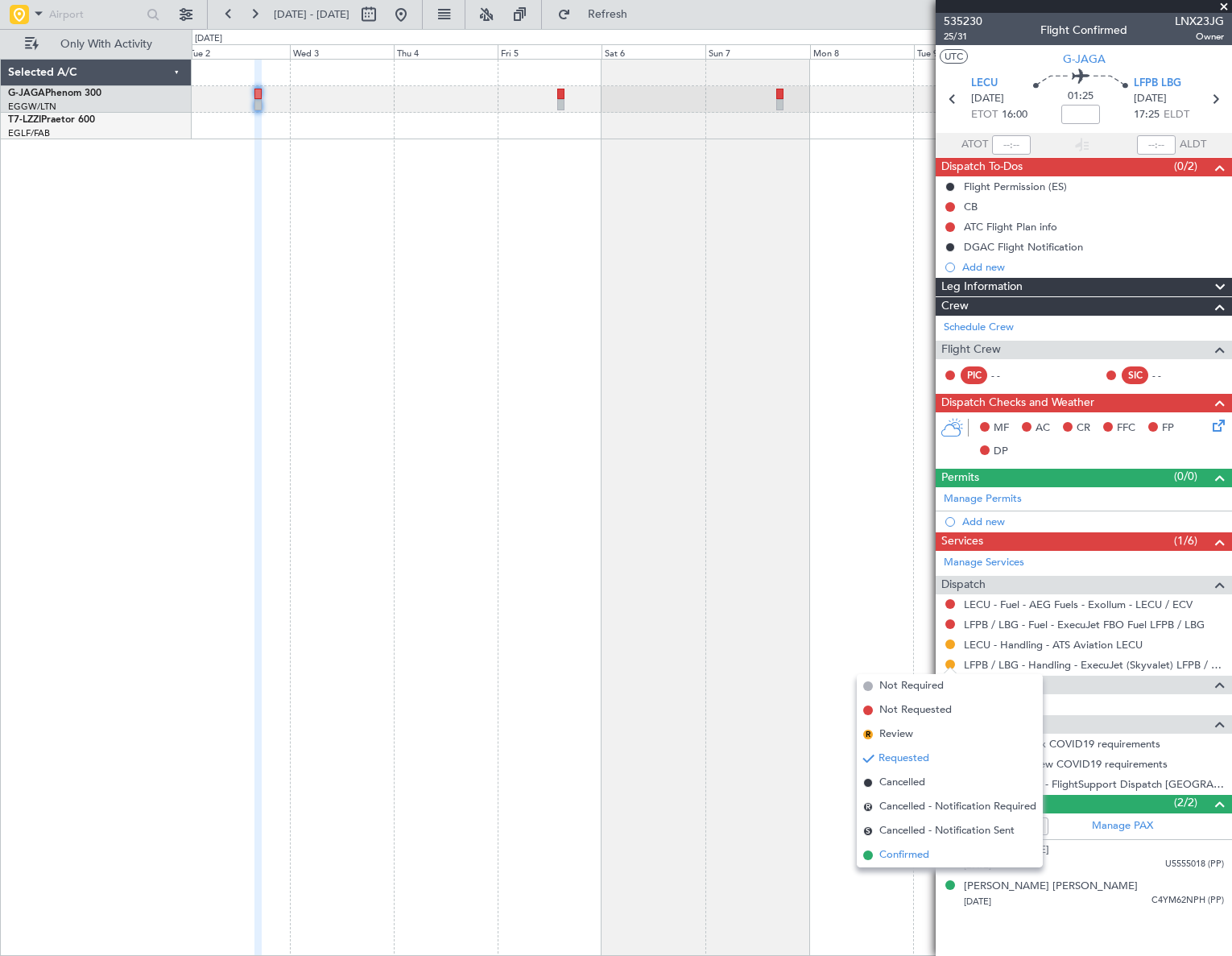
click at [876, 849] on li "Confirmed" at bounding box center [950, 855] width 186 height 25
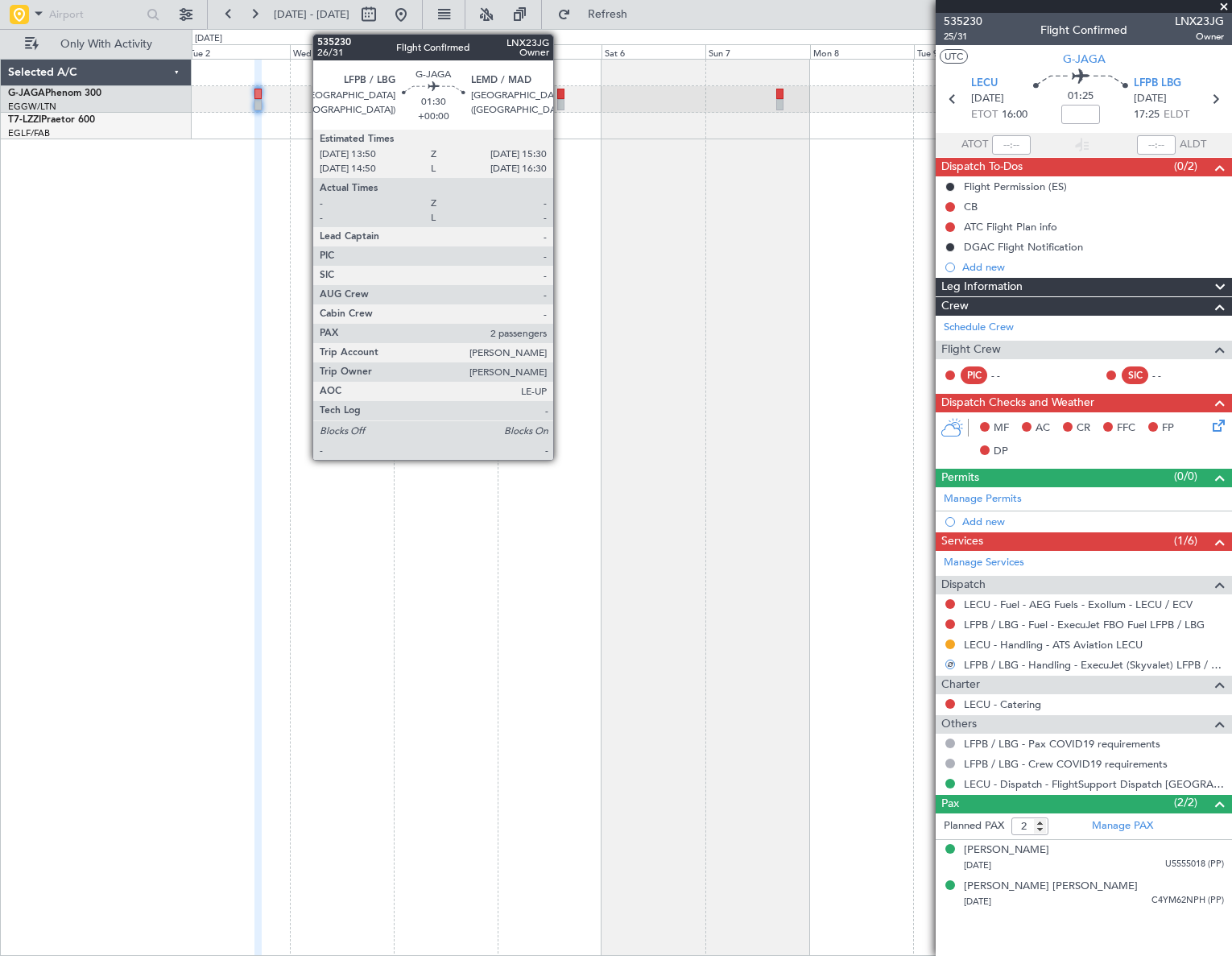
click at [561, 96] on div at bounding box center [561, 94] width 8 height 11
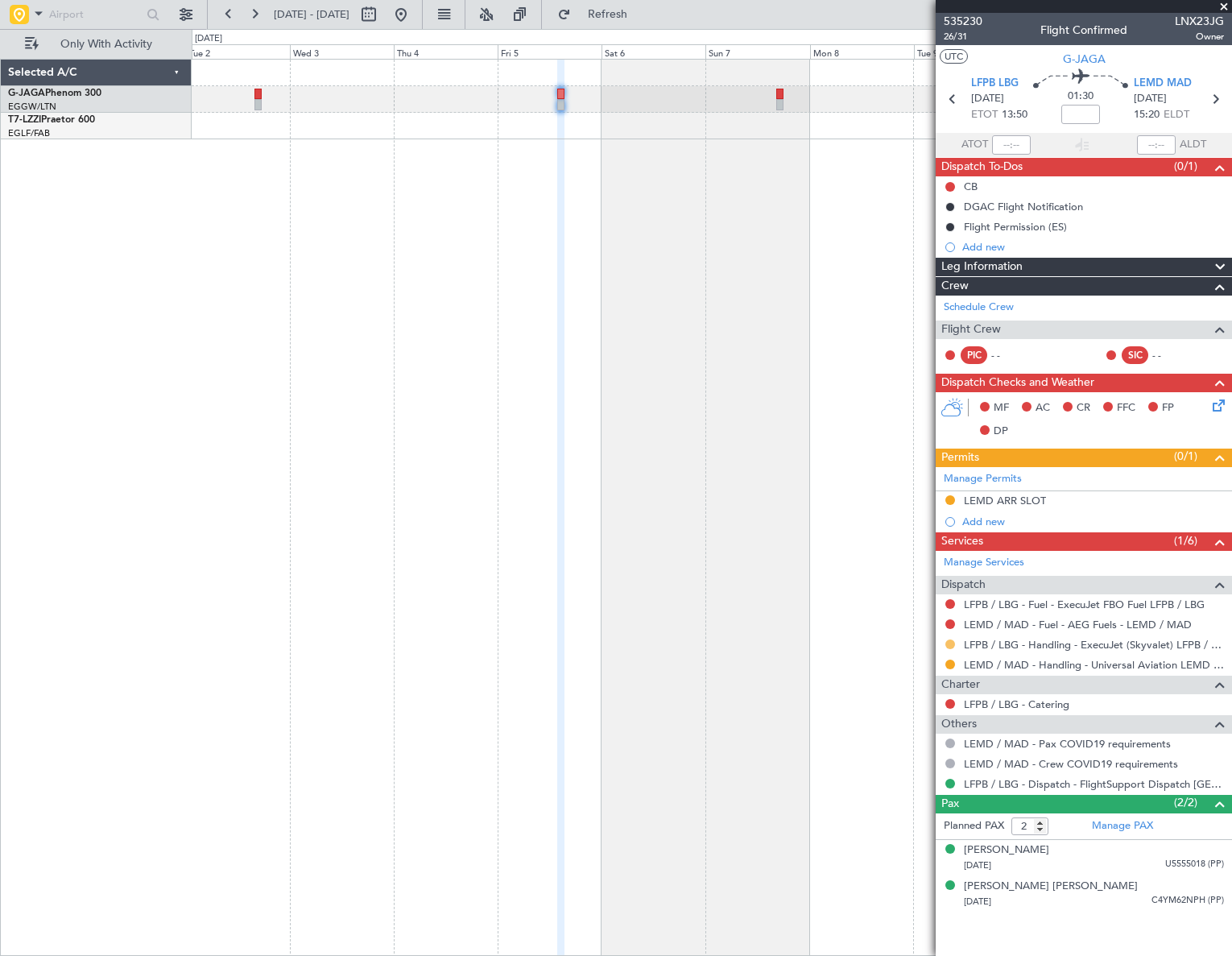
click at [950, 644] on button at bounding box center [949, 644] width 9 height 9
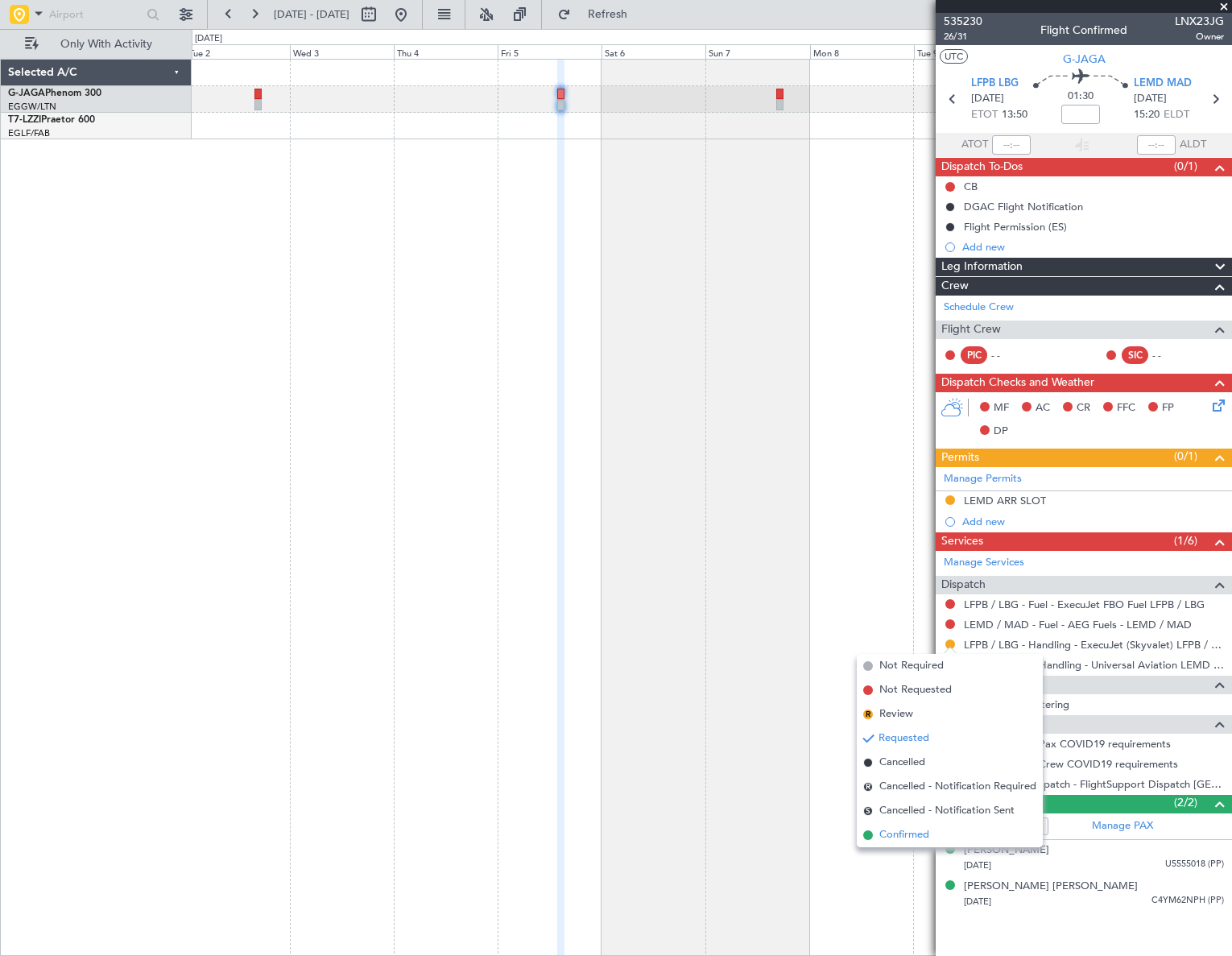
click at [899, 842] on span "Confirmed" at bounding box center [903, 835] width 50 height 16
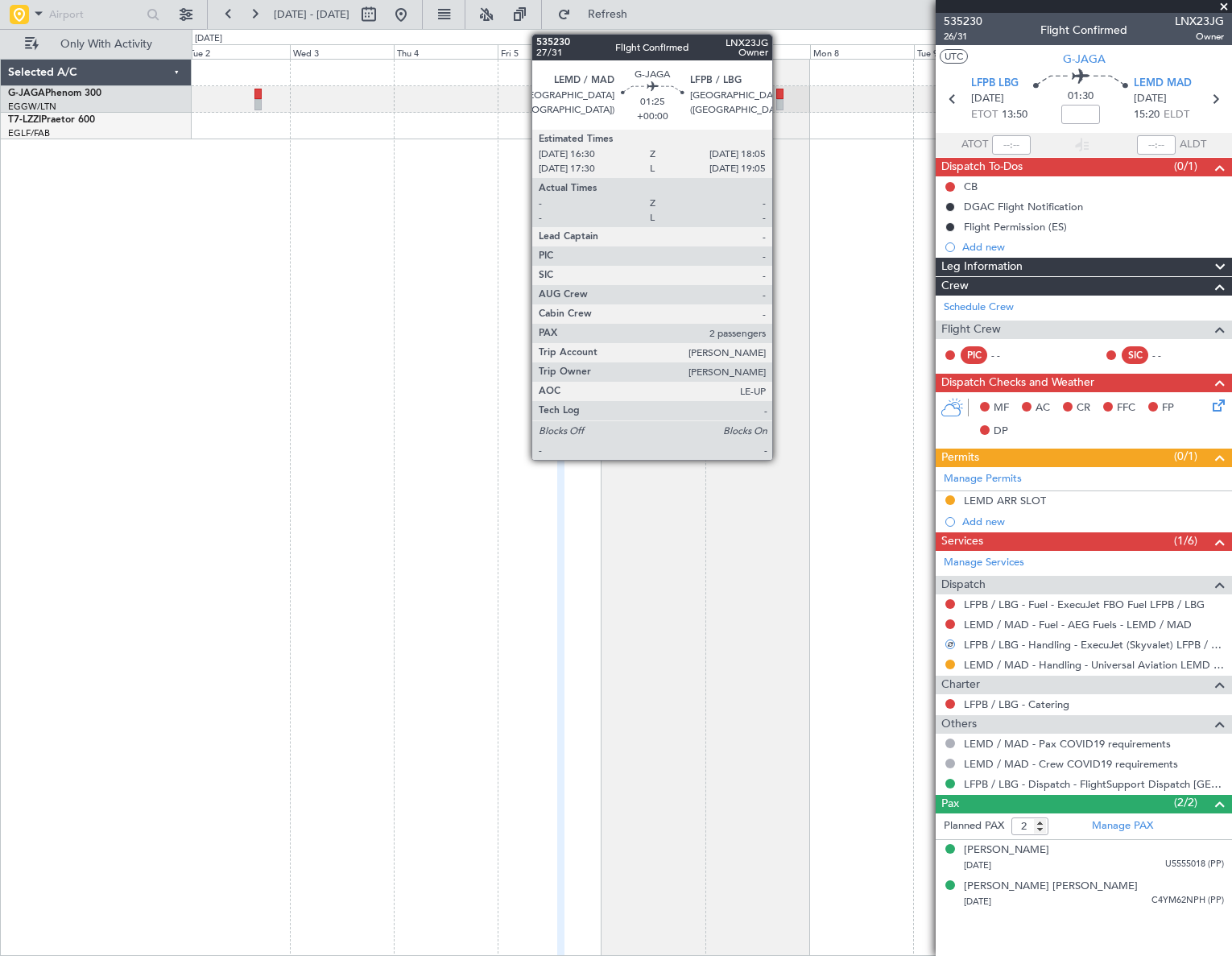
click at [780, 101] on div at bounding box center [780, 104] width 8 height 11
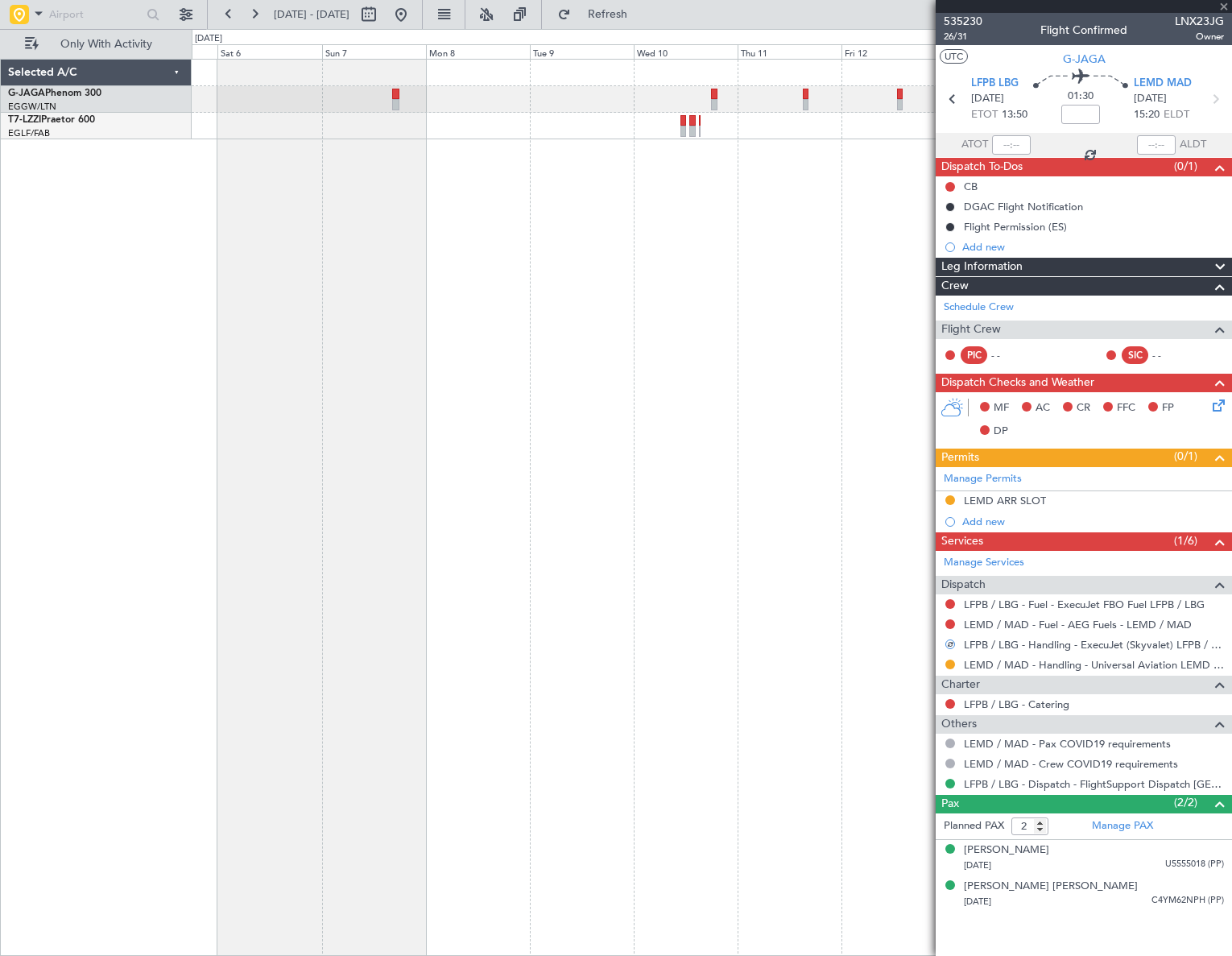
click at [389, 315] on div at bounding box center [711, 506] width 1041 height 897
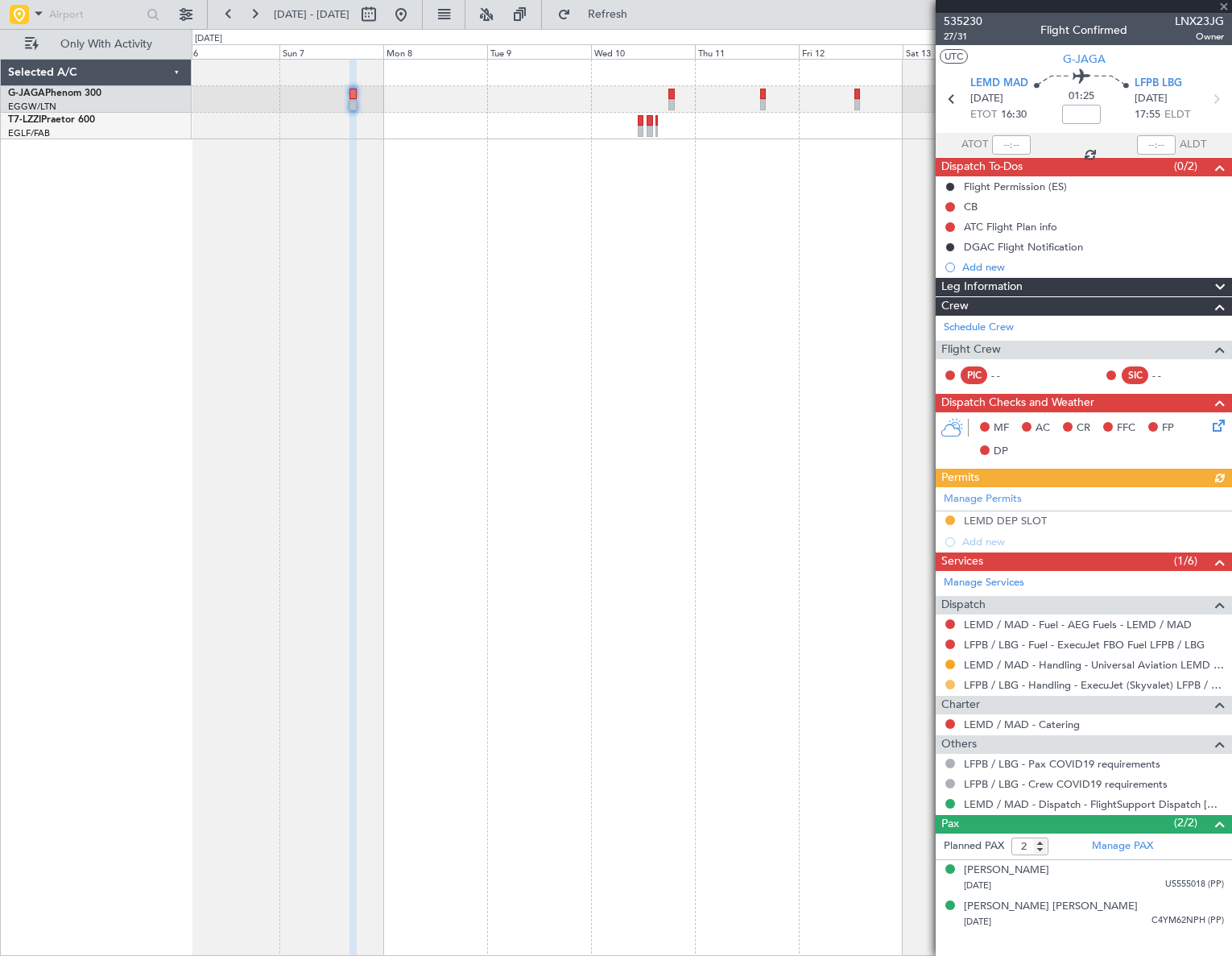
click at [951, 685] on button at bounding box center [949, 684] width 9 height 9
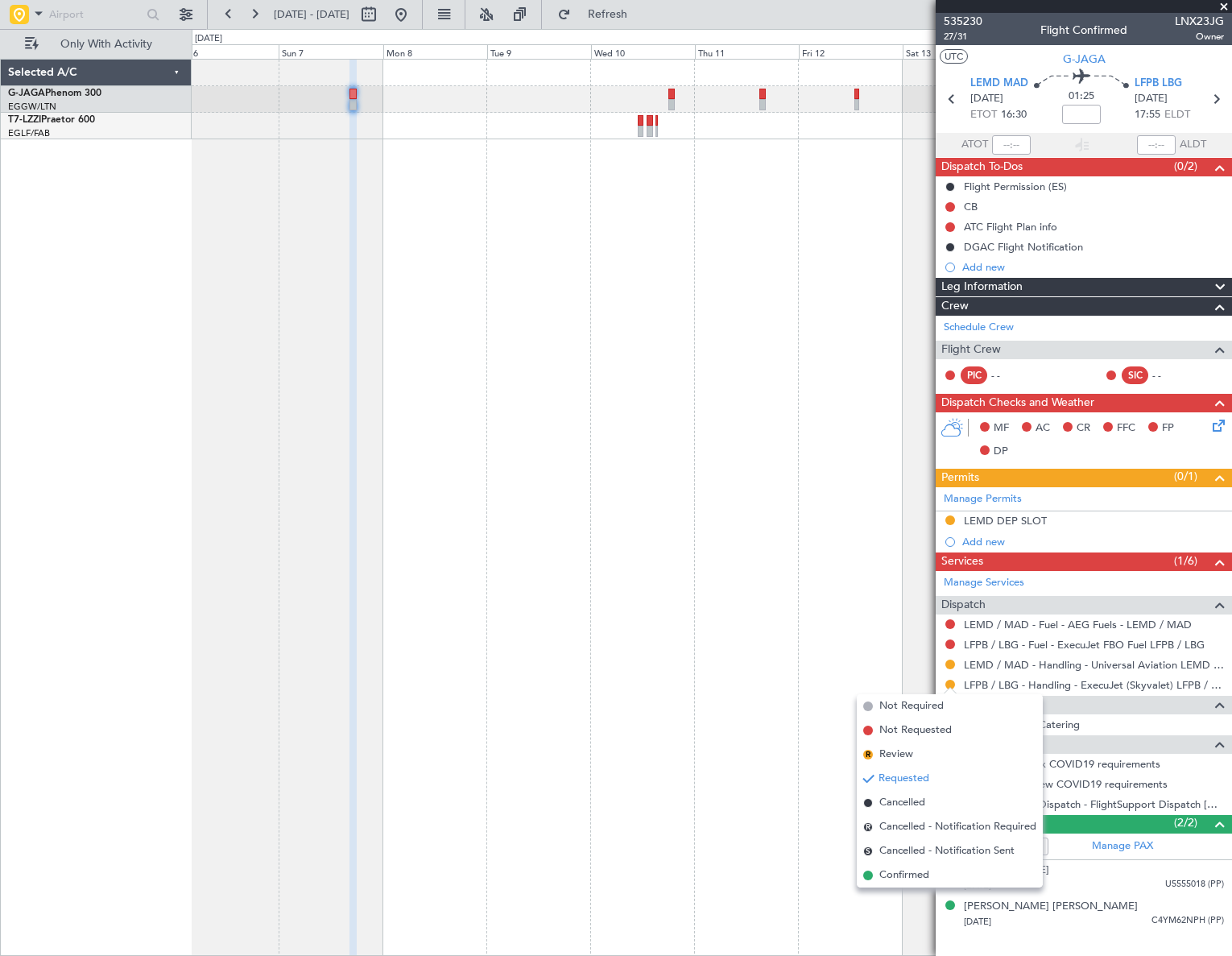
drag, startPoint x: 903, startPoint y: 871, endPoint x: 899, endPoint y: 862, distance: 9.8
click at [903, 876] on span "Confirmed" at bounding box center [903, 875] width 50 height 16
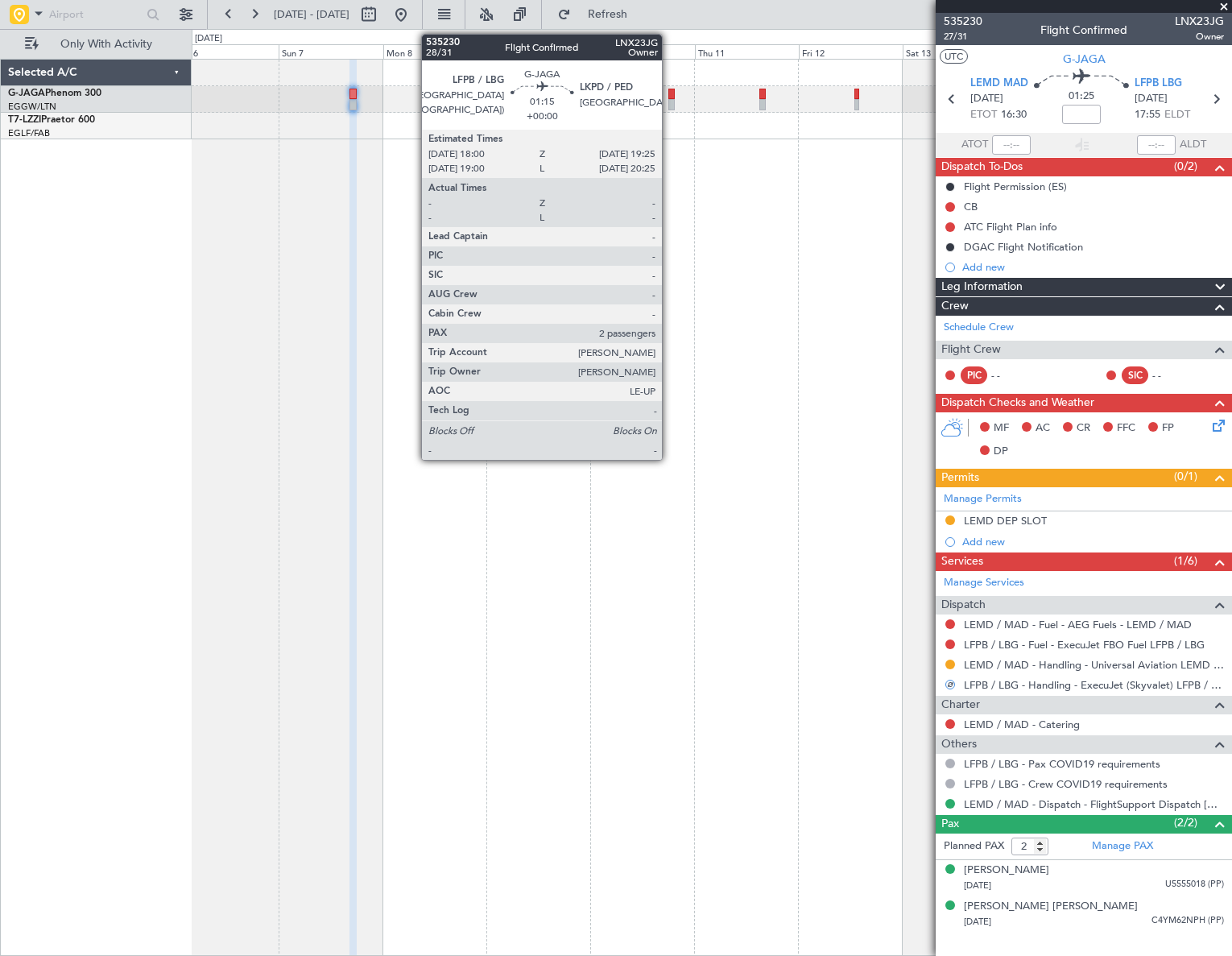
click at [670, 100] on div at bounding box center [671, 104] width 7 height 11
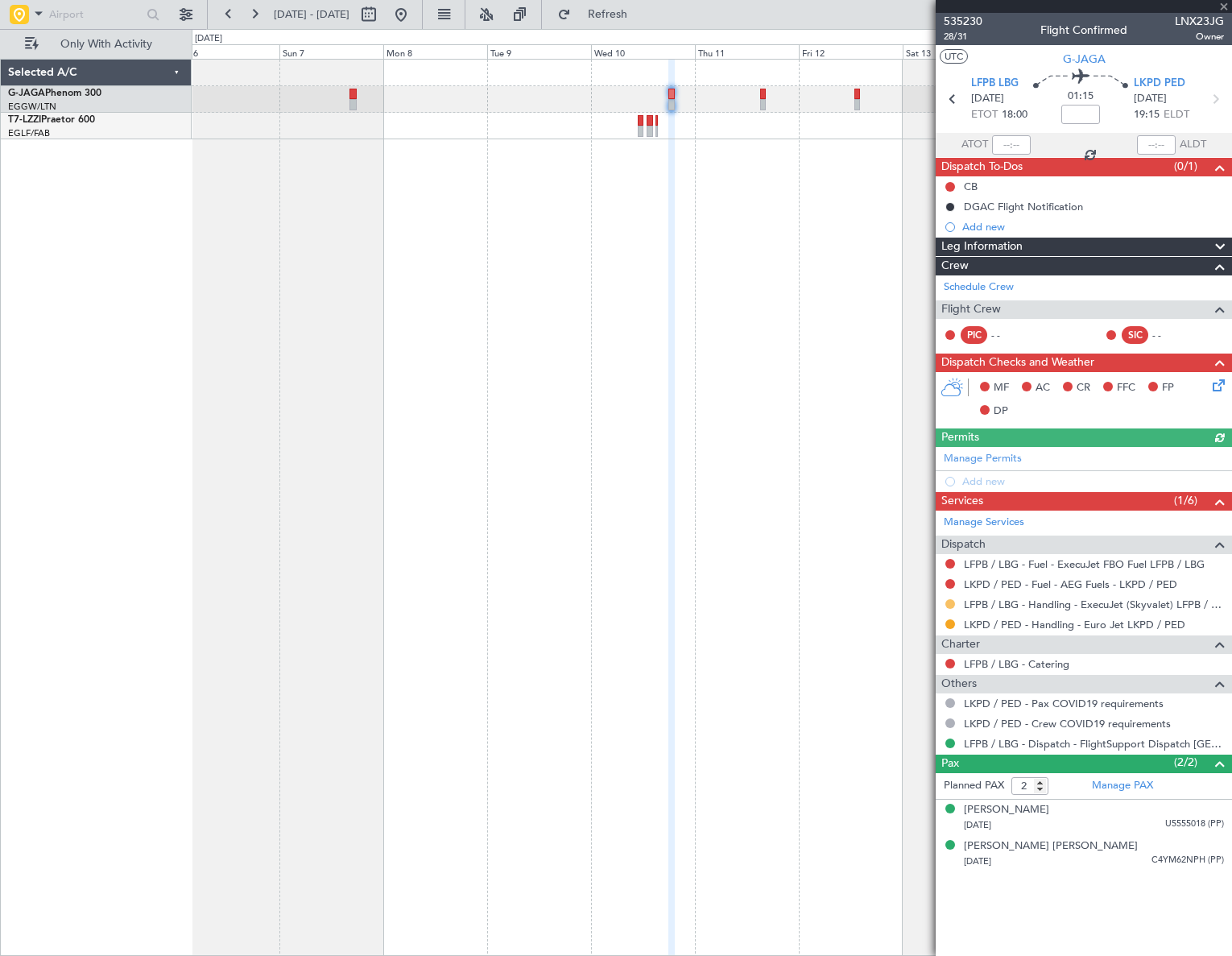
click at [952, 602] on button at bounding box center [949, 603] width 9 height 9
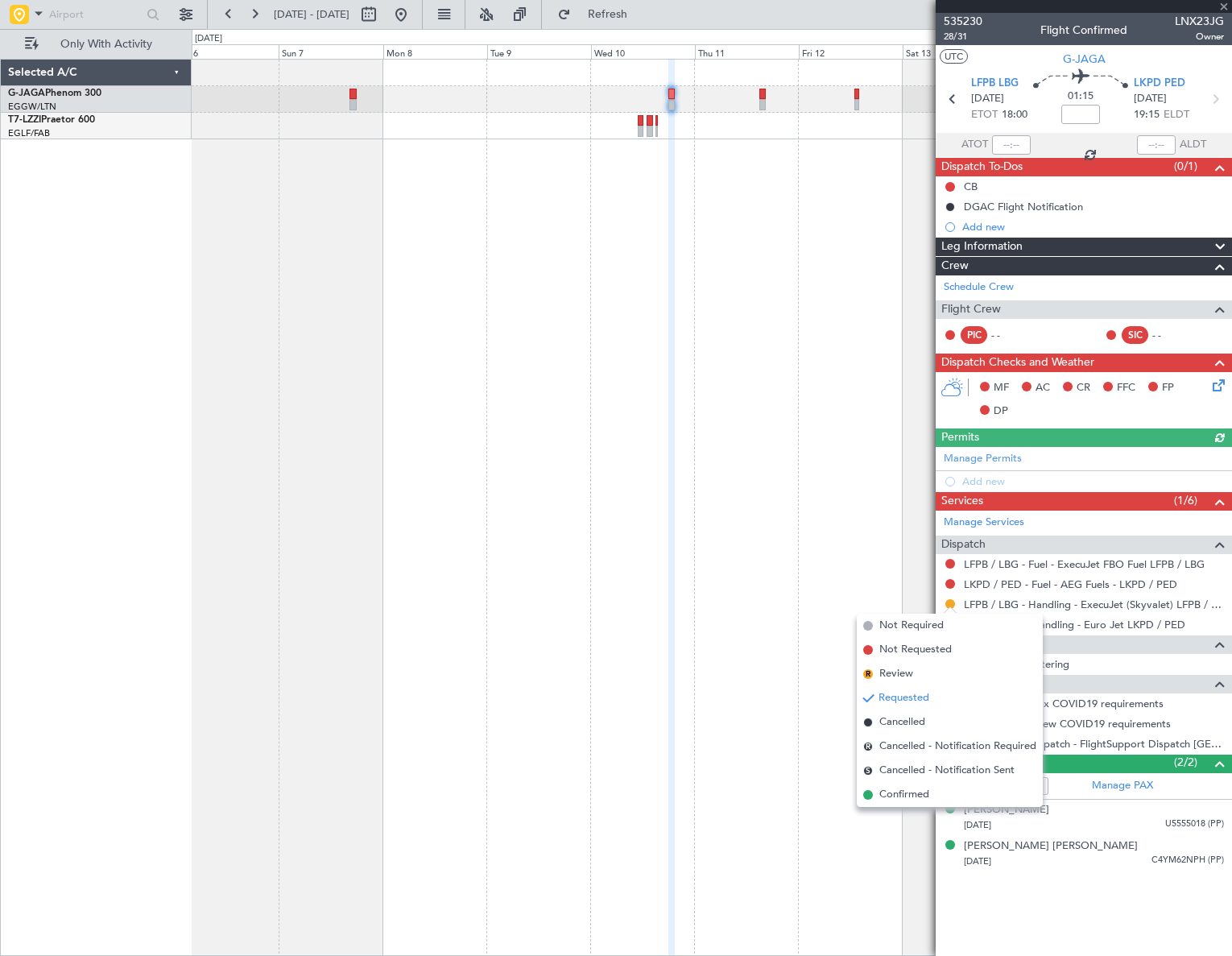
drag, startPoint x: 911, startPoint y: 787, endPoint x: 940, endPoint y: 788, distance: 29.0
click at [912, 787] on span "Confirmed" at bounding box center [903, 794] width 50 height 16
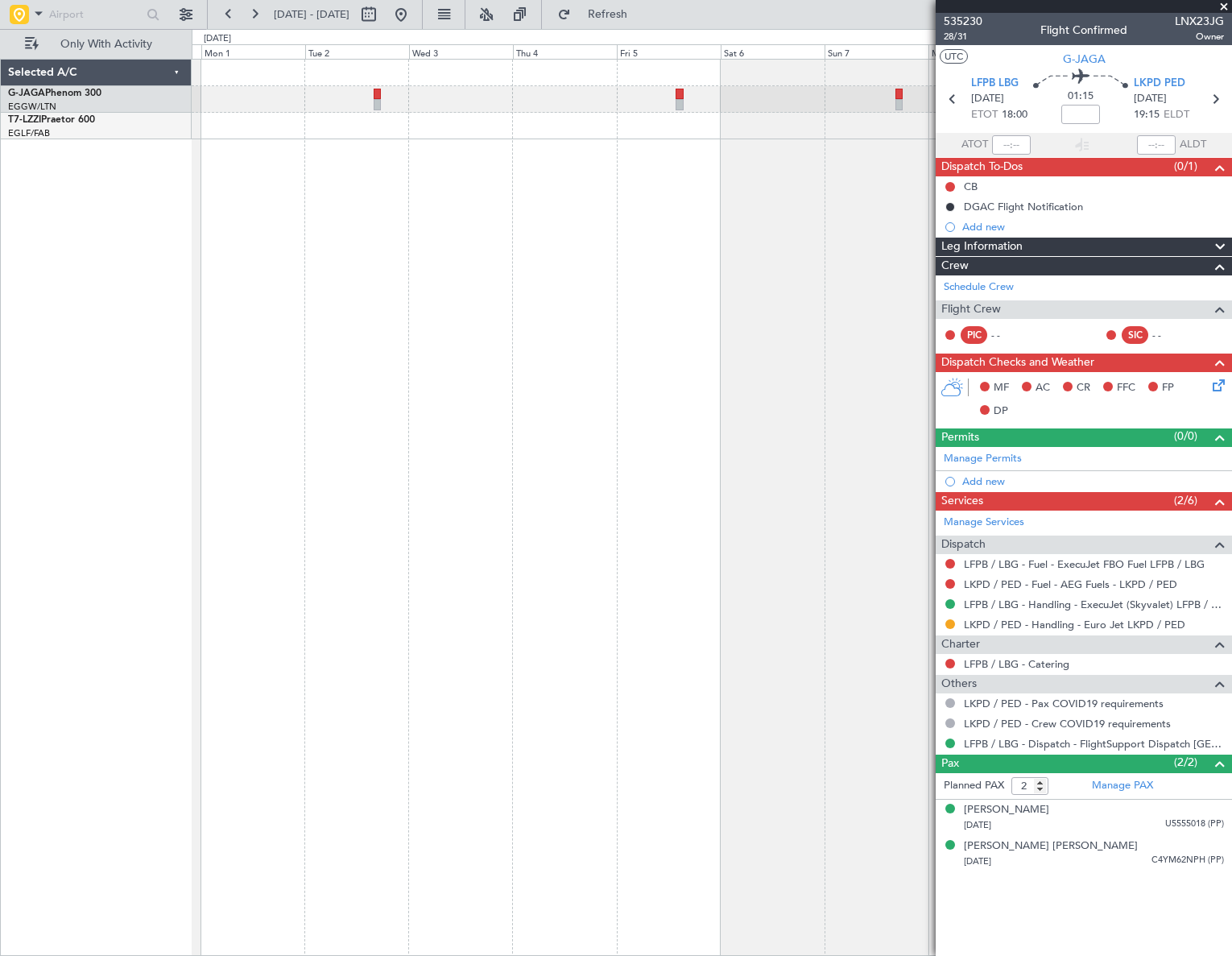
click at [1198, 495] on fb-app "[DATE] - [DATE] Refresh Quick Links Only With Activity Selected A/C G-JAGA Phen…" at bounding box center [616, 484] width 1232 height 943
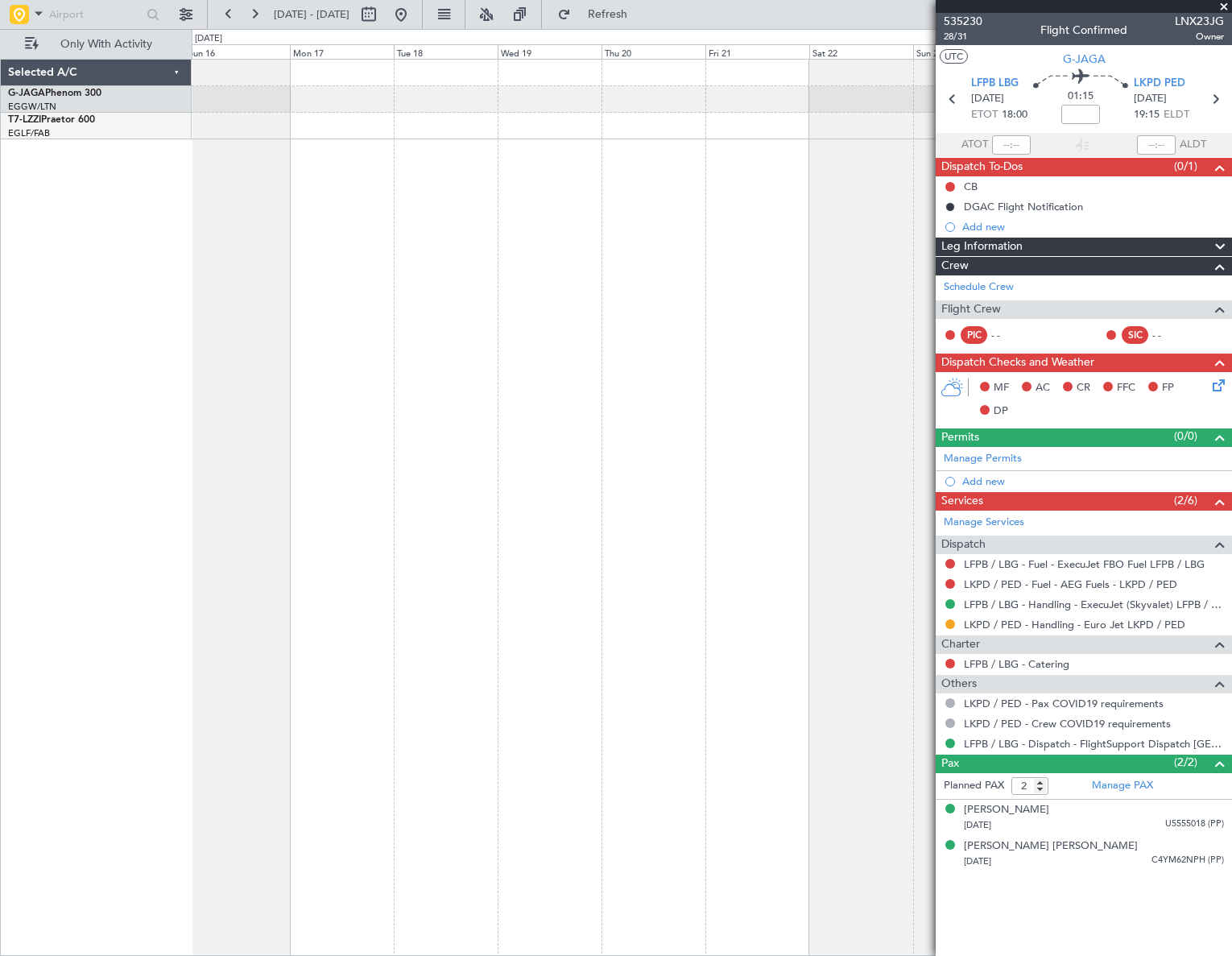
click at [1231, 451] on html "[DATE] - [DATE] Refresh Quick Links Only With Activity Selected A/C G-JAGA Phen…" at bounding box center [616, 478] width 1232 height 956
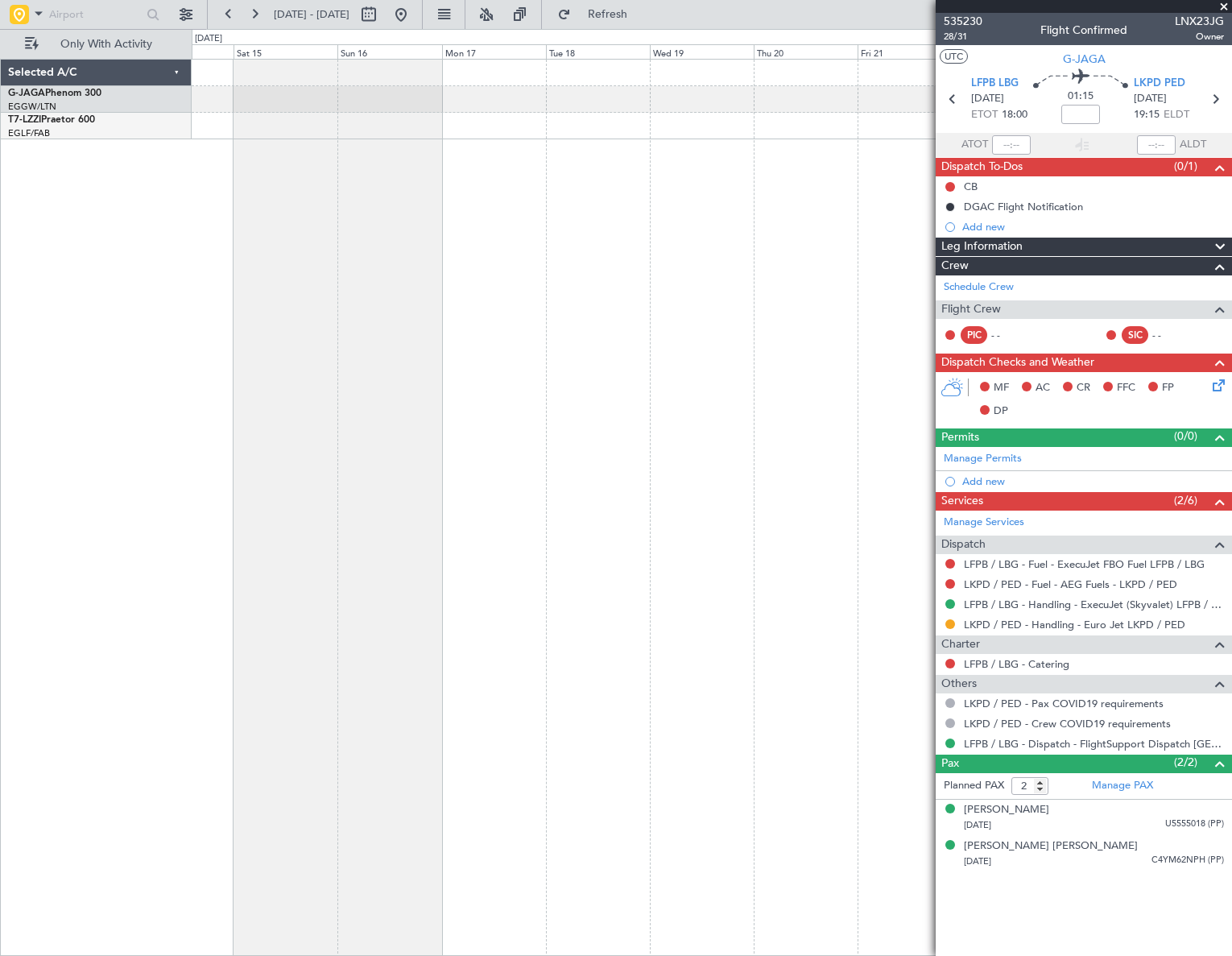
click at [1231, 439] on html "[DATE] - [DATE] Refresh Quick Links Only With Activity Selected A/C G-JAGA Phen…" at bounding box center [616, 478] width 1232 height 956
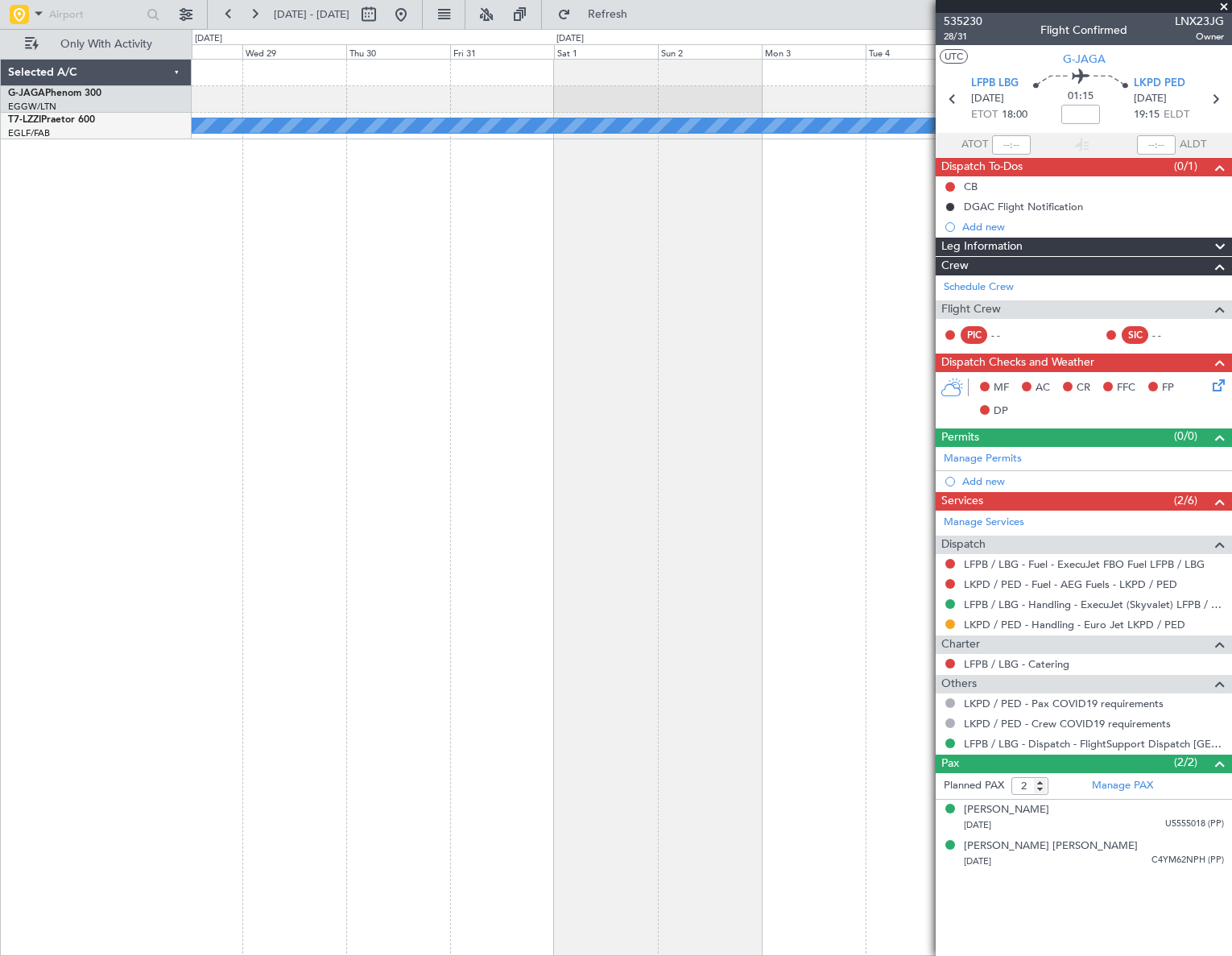
click at [1231, 443] on html "[DATE] - [DATE] Refresh Quick Links Only With Activity A/C Unavailable [GEOGRAP…" at bounding box center [616, 478] width 1232 height 956
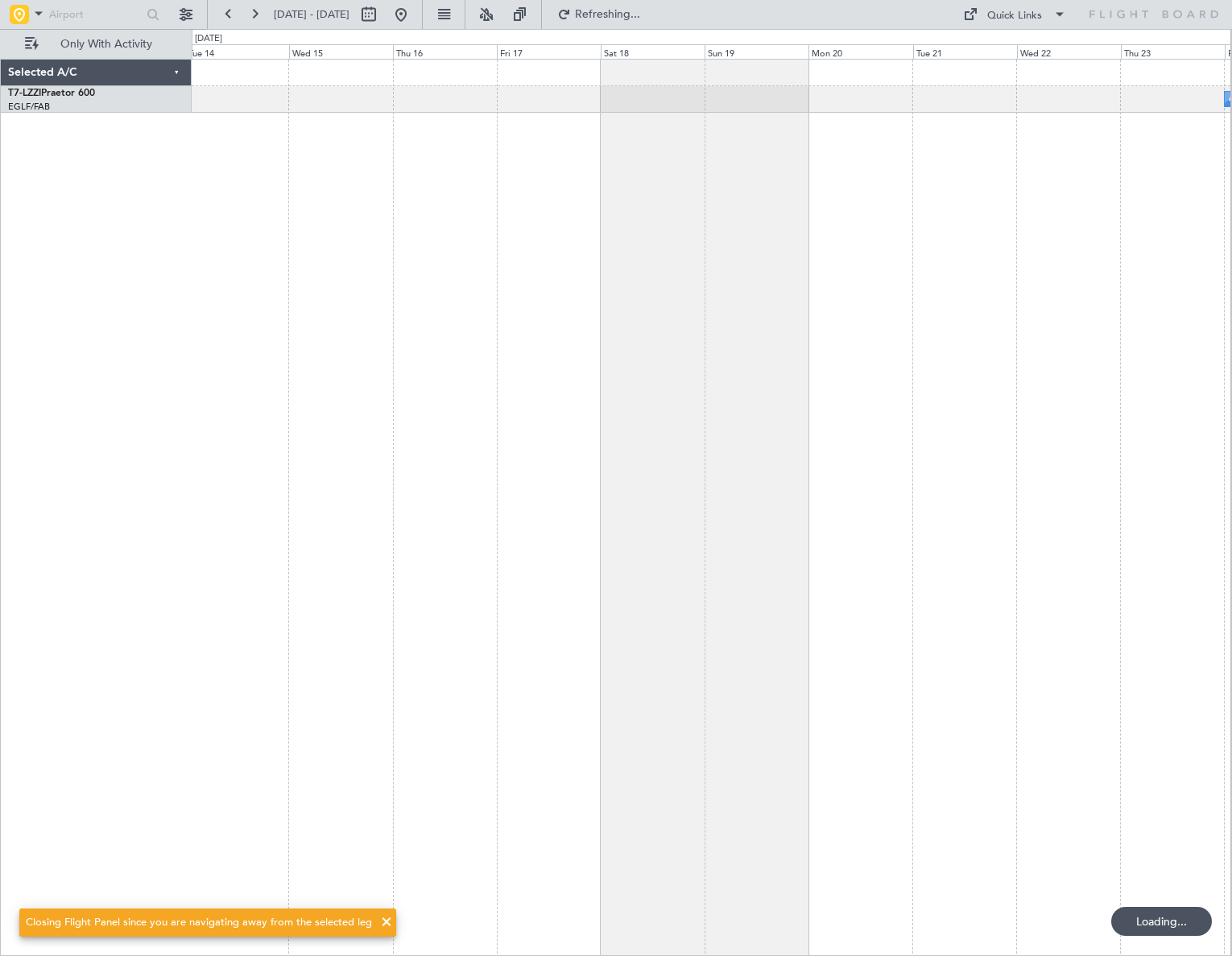
click at [1231, 470] on html "[DATE] - [DATE] Refreshing... Quick Links Only With Activity A/C Unavailable [G…" at bounding box center [616, 478] width 1232 height 956
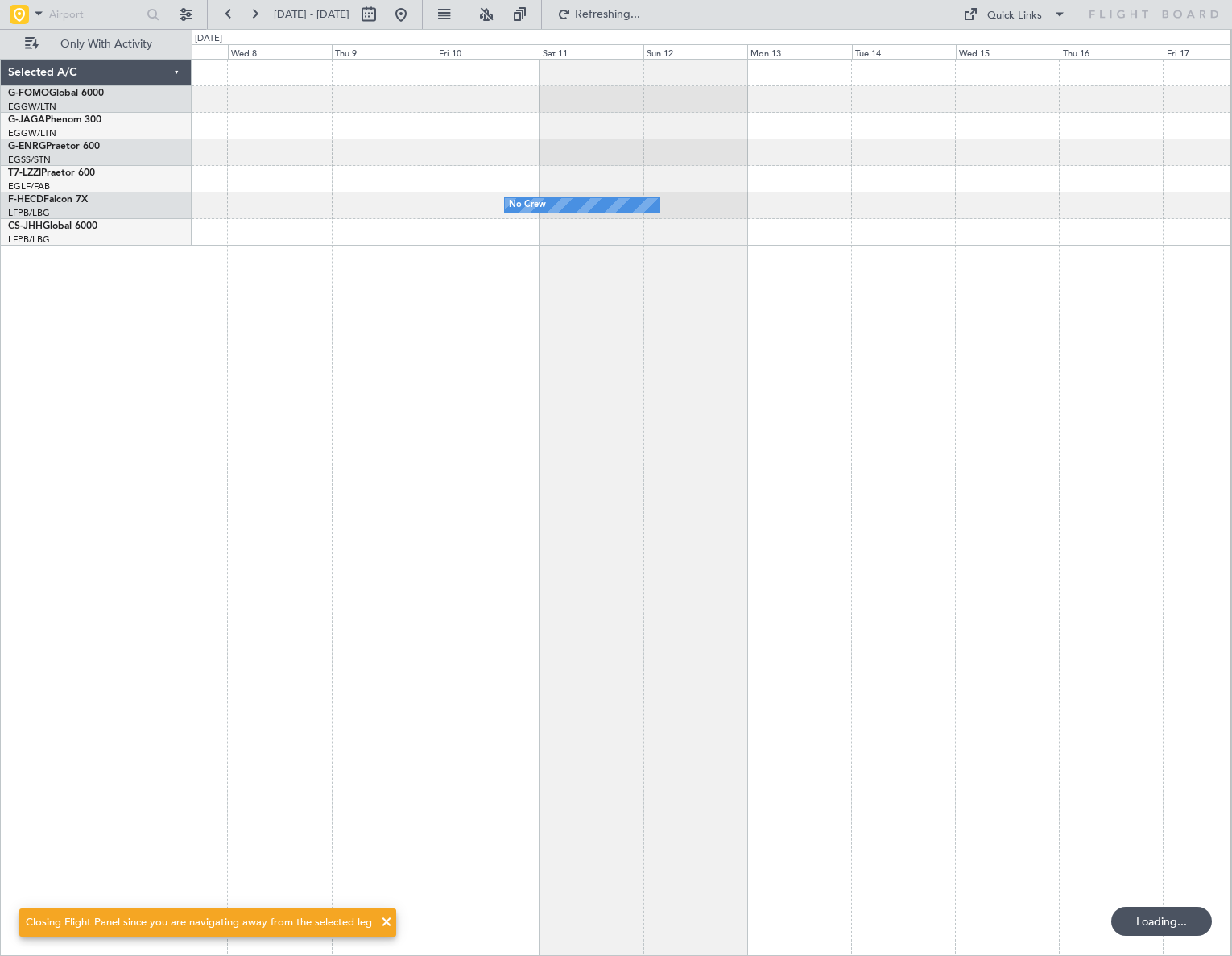
click at [1231, 482] on html "[DATE] - [DATE] Refreshing... Quick Links Only With Activity No Crew Selected A…" at bounding box center [616, 478] width 1232 height 956
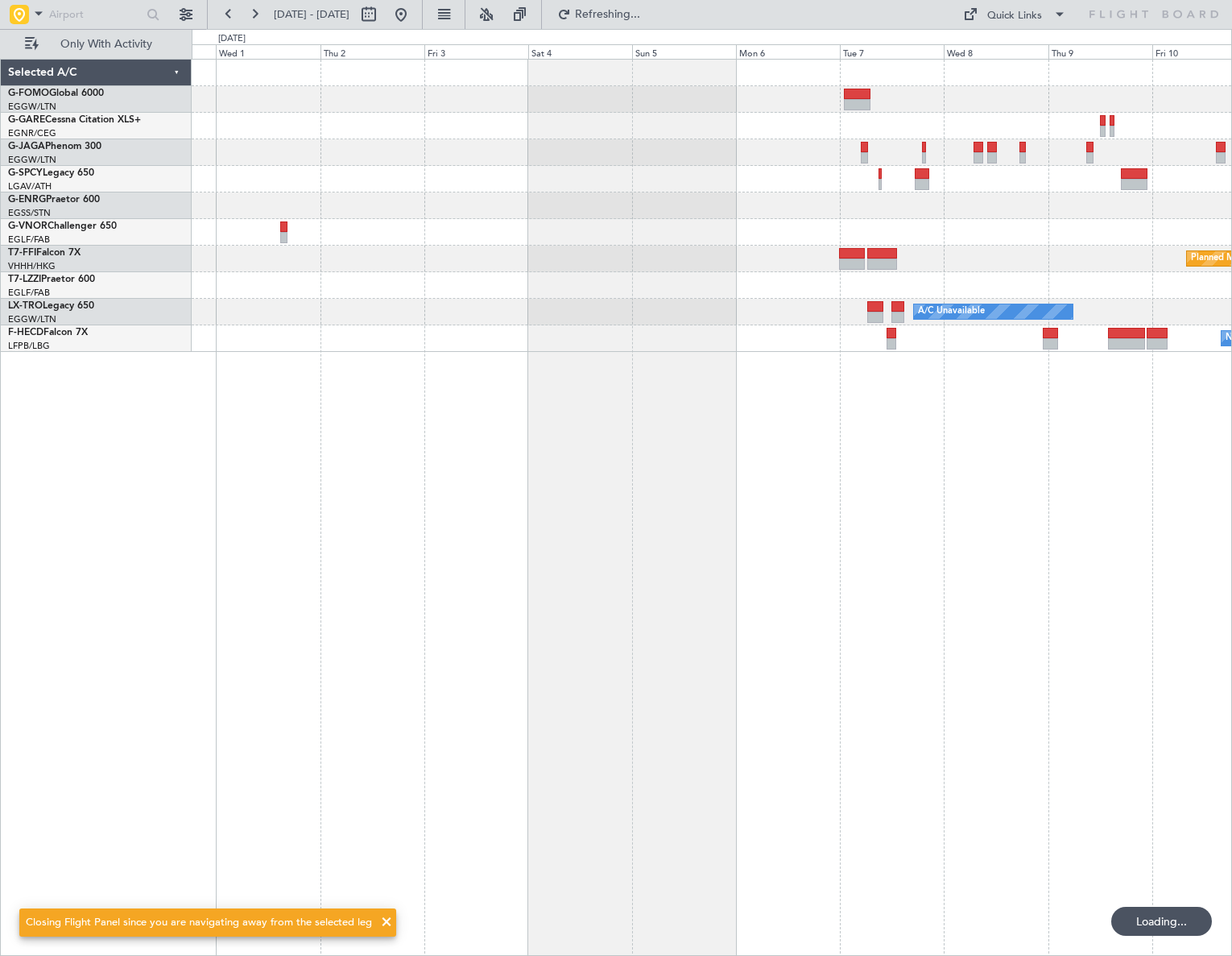
click at [939, 478] on div "Planned Maint Geneva (Cointrin) A/C Unavailable No Crew Planned Maint [GEOGRAPH…" at bounding box center [711, 506] width 1041 height 897
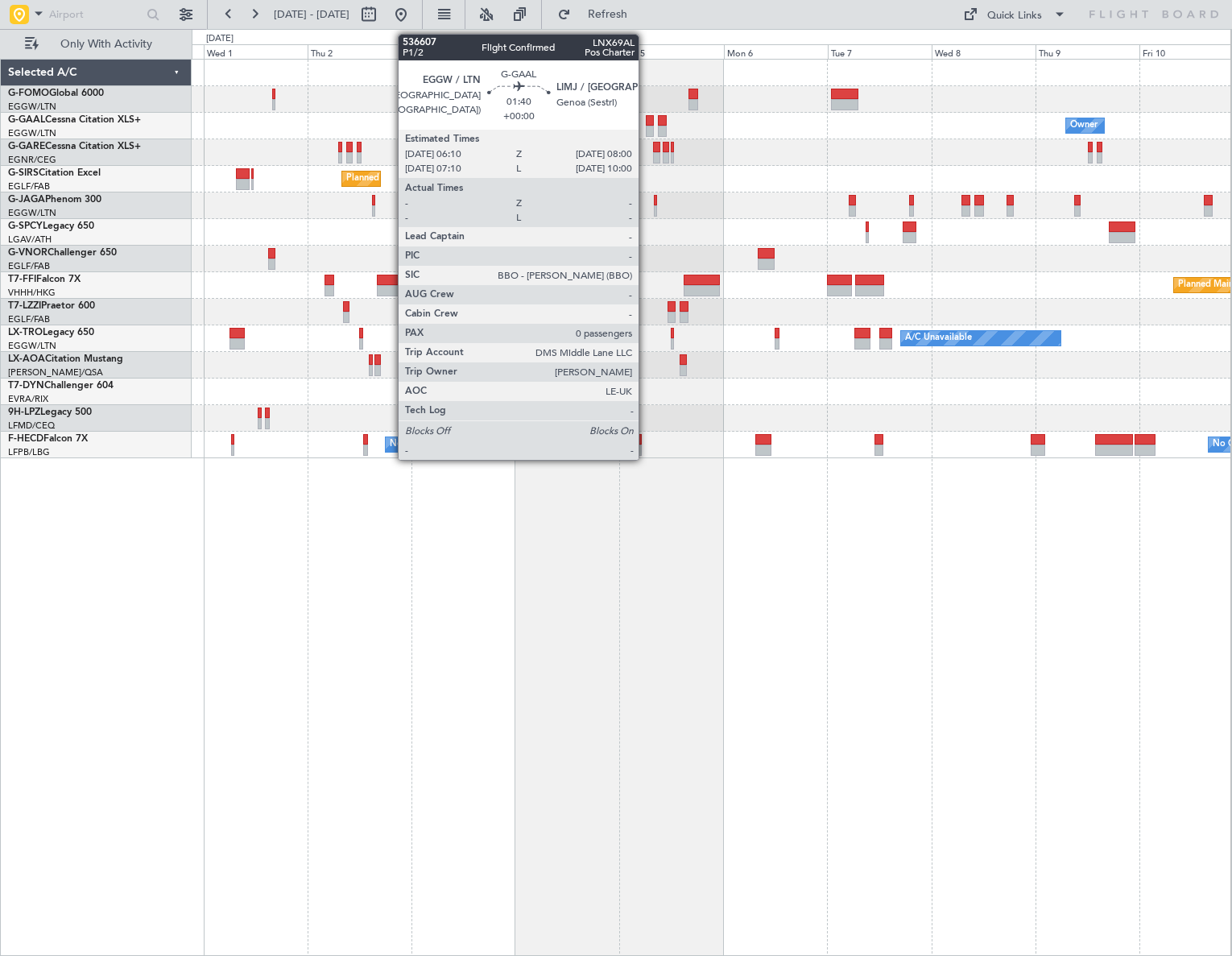
click at [646, 128] on div at bounding box center [650, 130] width 8 height 11
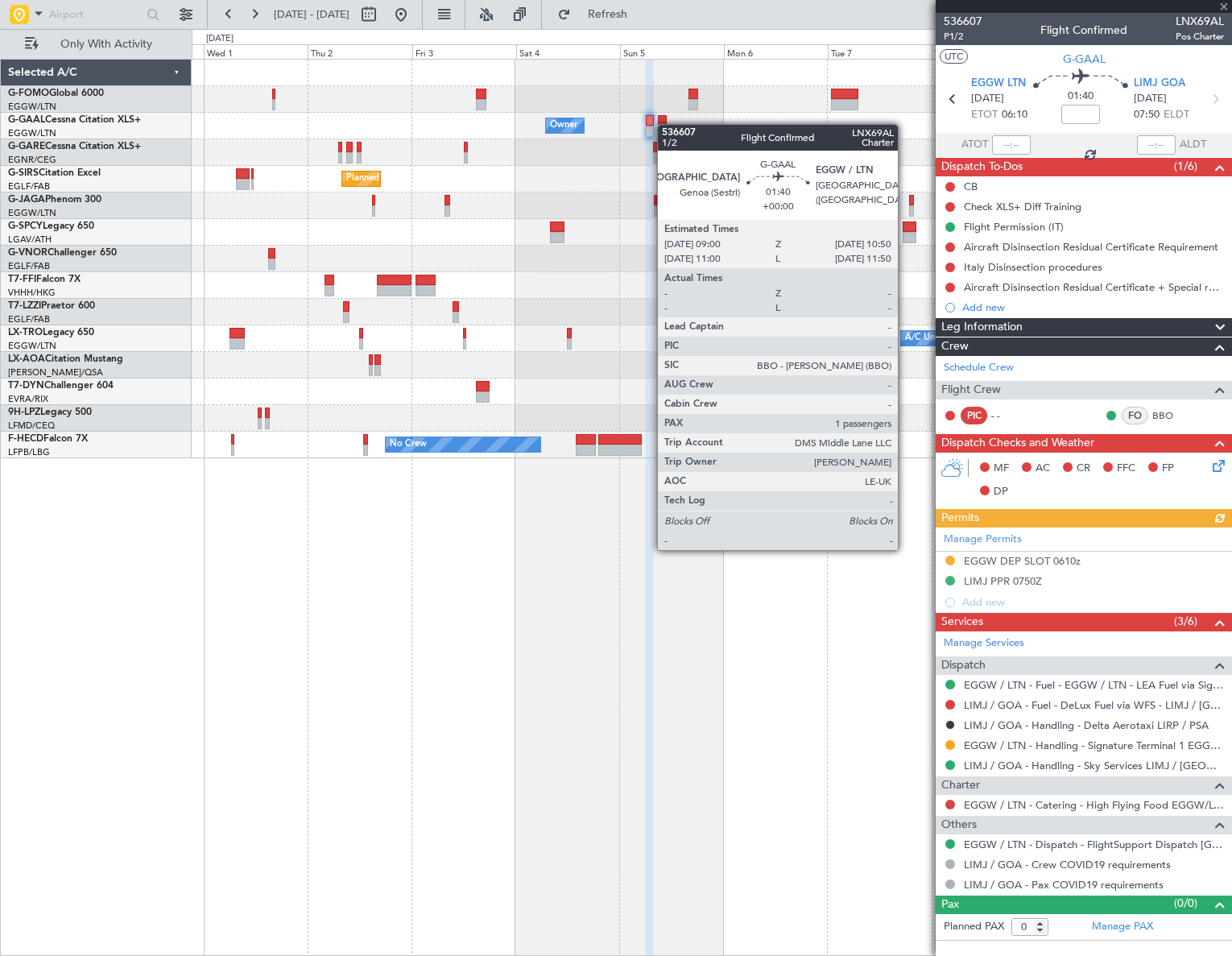
click at [665, 124] on div "Owner Owner Owner" at bounding box center [710, 125] width 1039 height 26
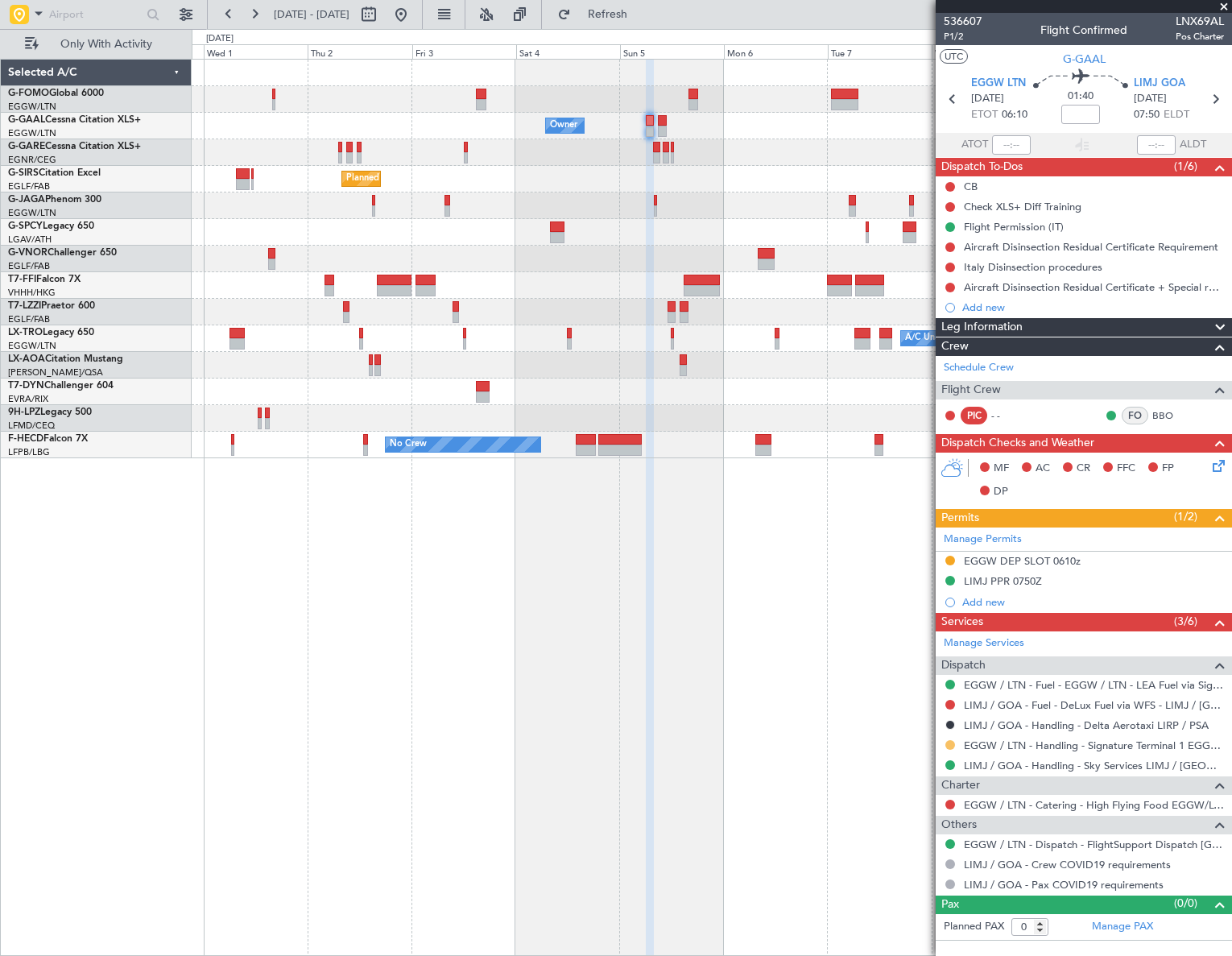
click at [952, 740] on button at bounding box center [949, 744] width 9 height 9
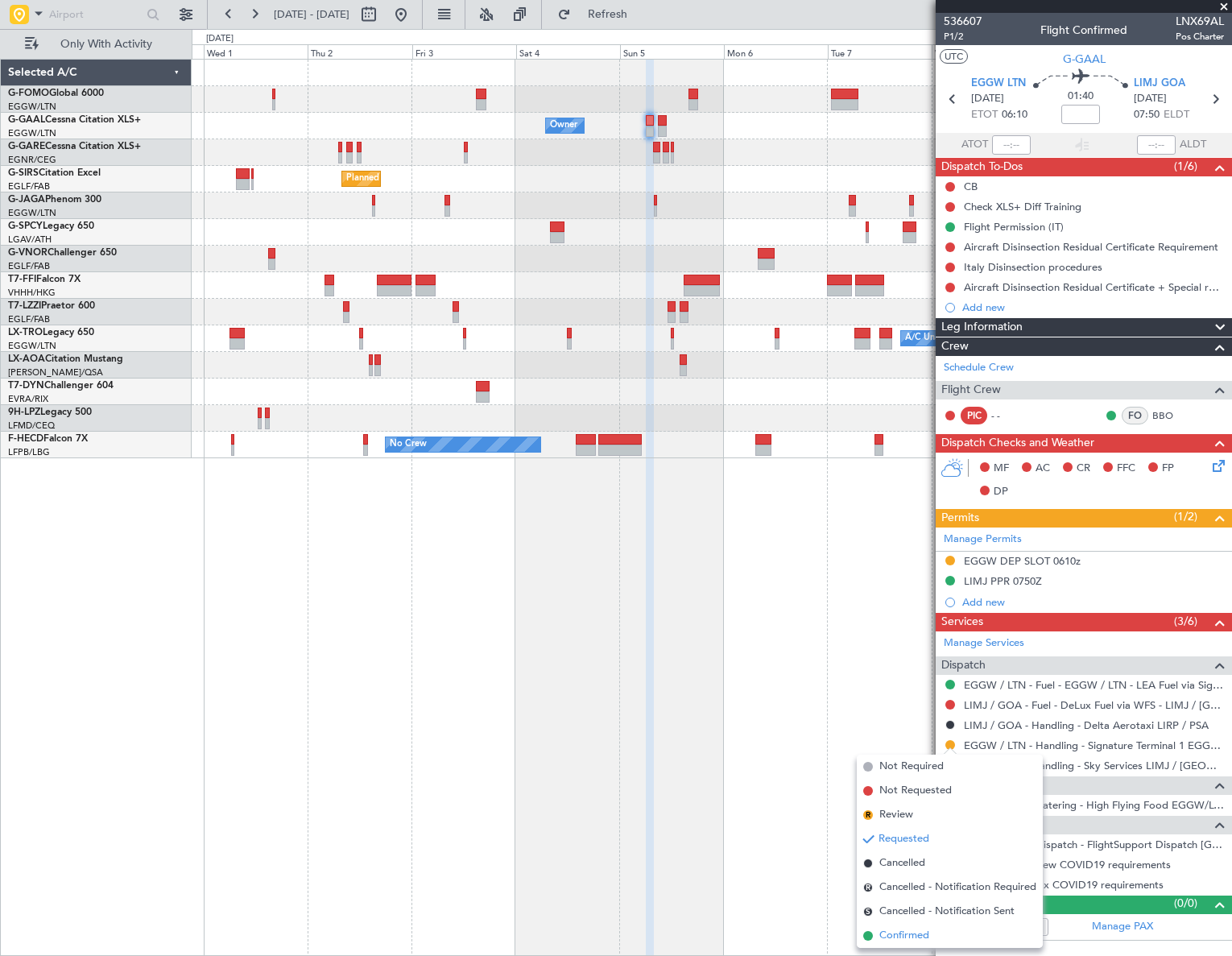
click at [894, 942] on span "Confirmed" at bounding box center [903, 935] width 50 height 16
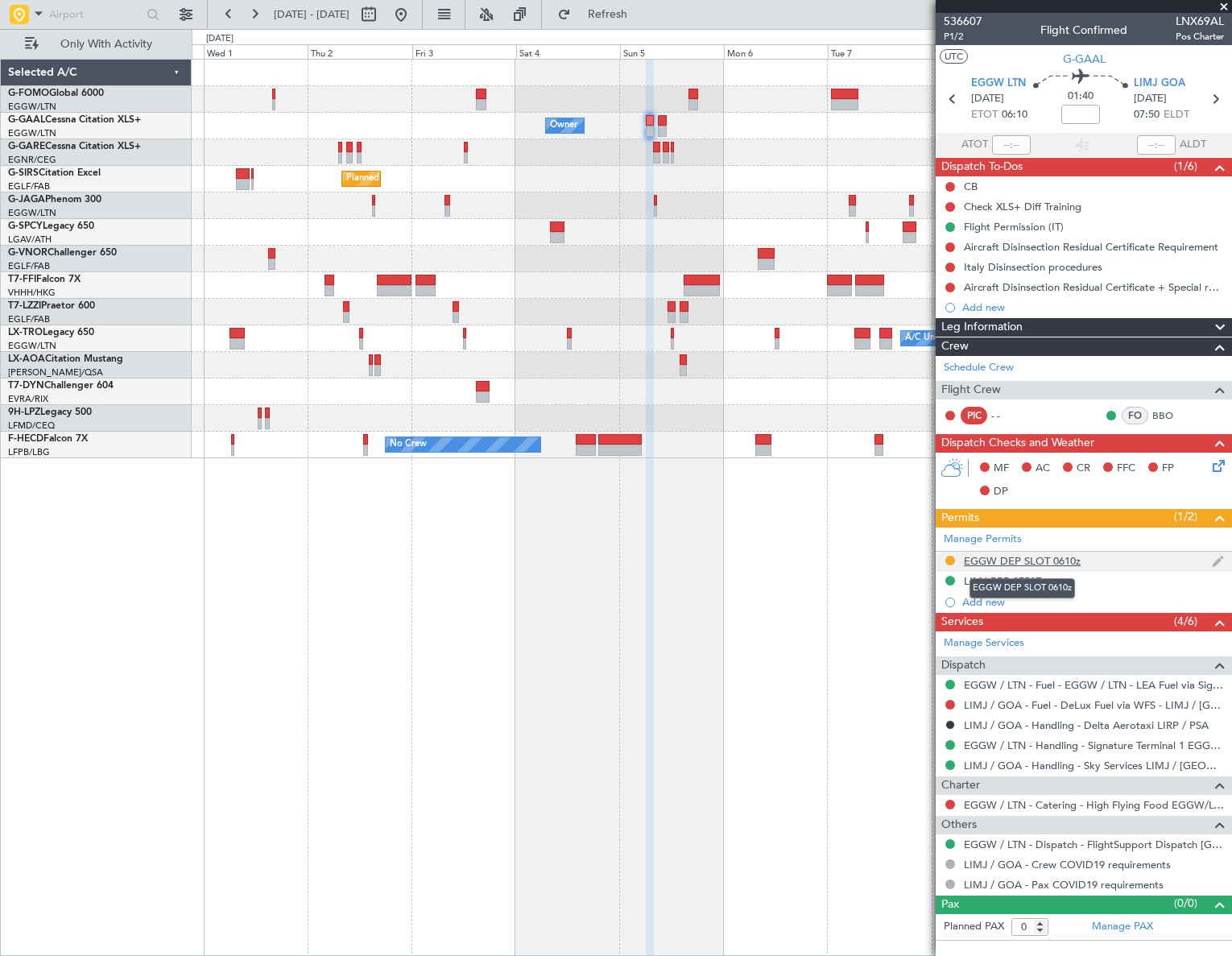
click at [1002, 563] on div "EGGW DEP SLOT 0610z" at bounding box center [1022, 561] width 117 height 14
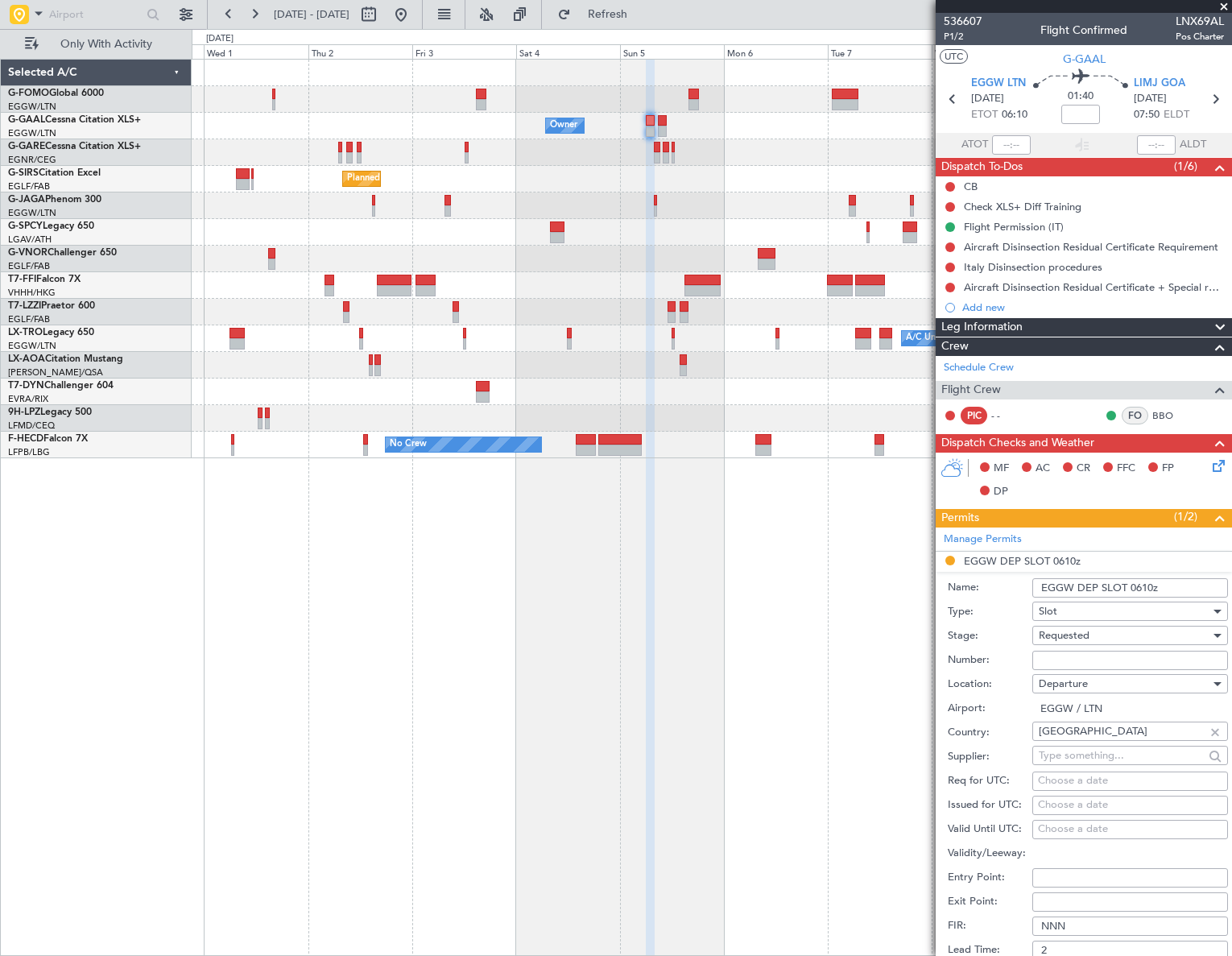
drag, startPoint x: 1163, startPoint y: 589, endPoint x: 1129, endPoint y: 589, distance: 34.0
click at [1129, 589] on input "EGGW DEP SLOT 0610z" at bounding box center [1130, 588] width 196 height 19
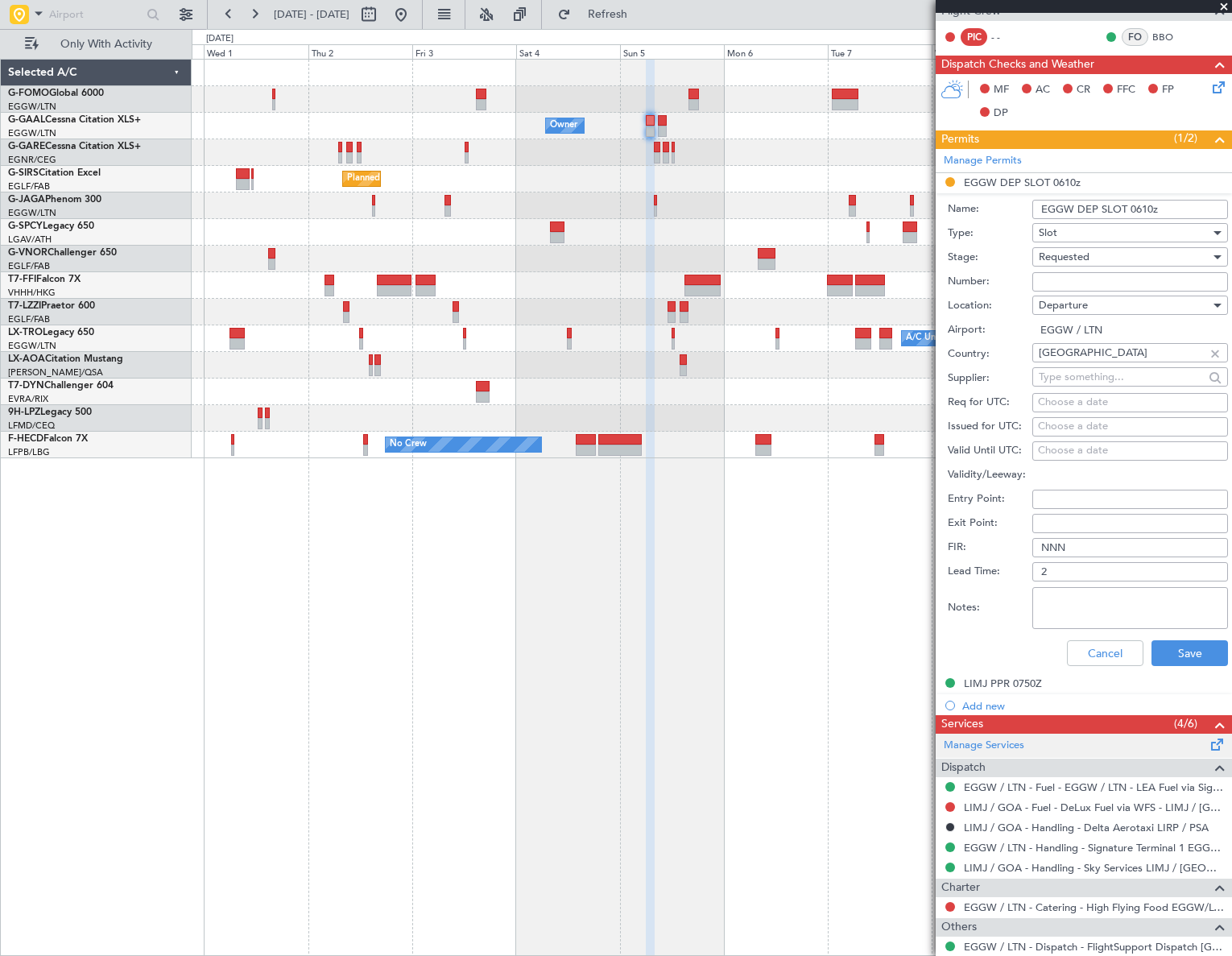
scroll to position [439, 0]
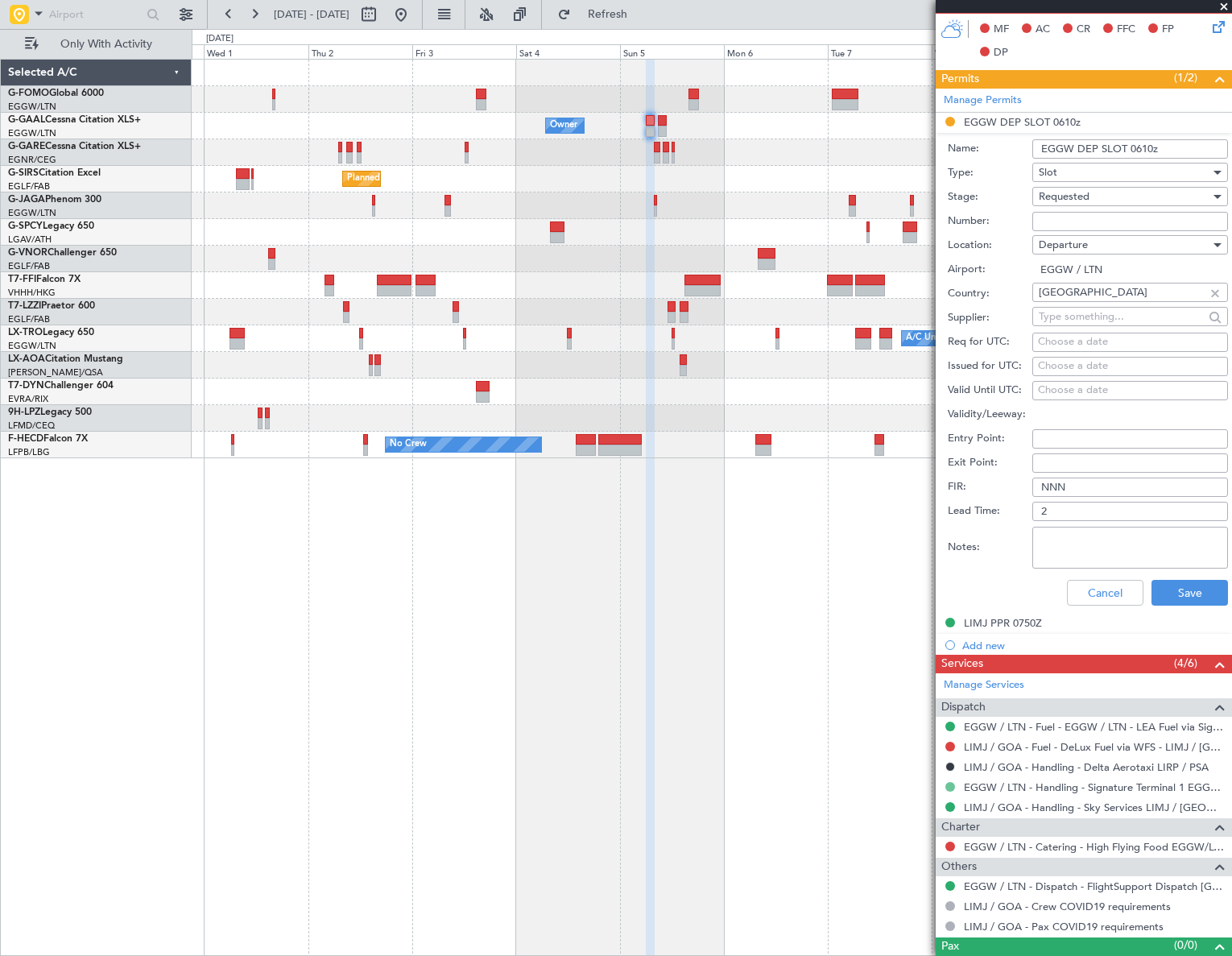
click at [948, 784] on button at bounding box center [949, 786] width 9 height 9
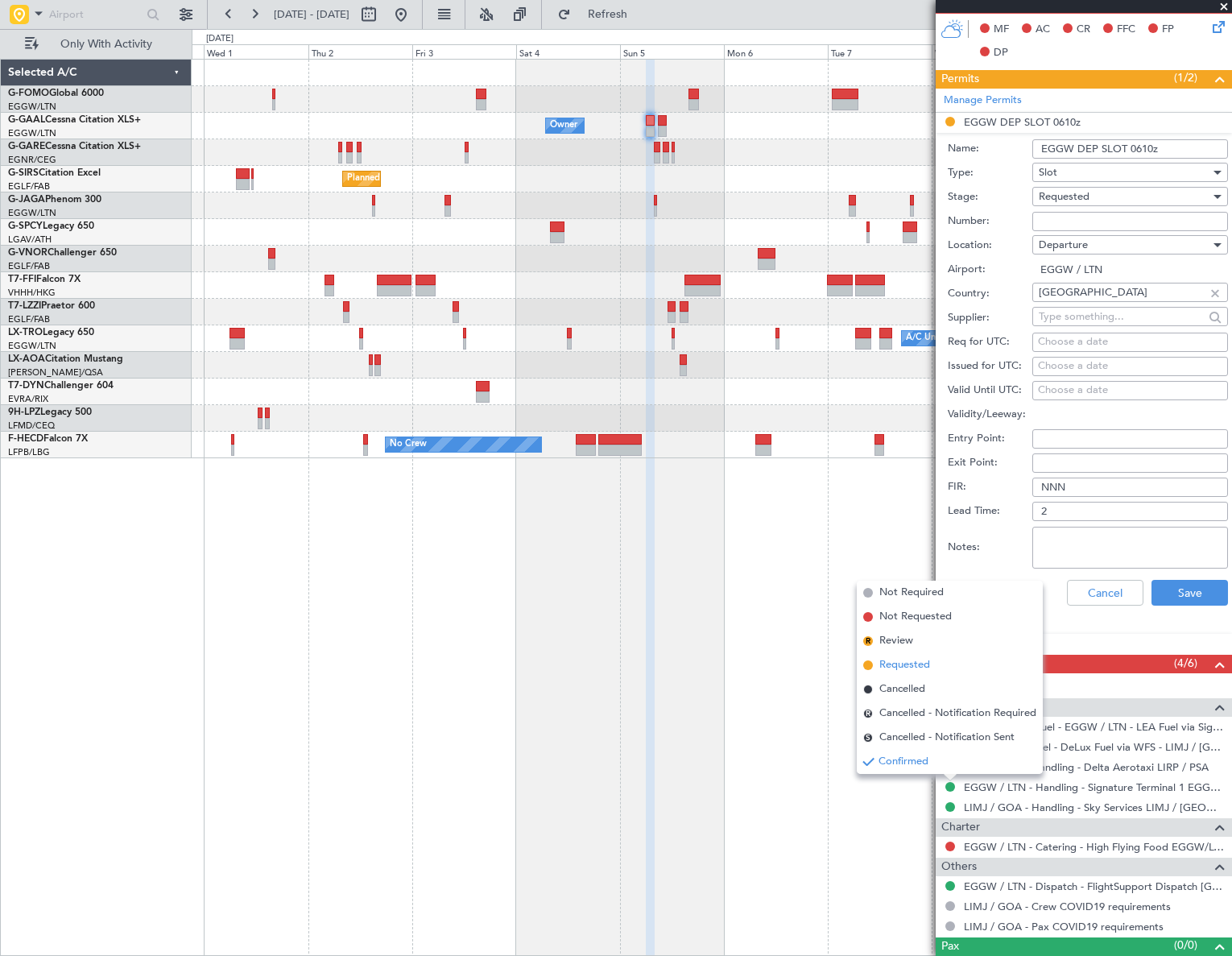
click at [895, 672] on span "Requested" at bounding box center [904, 665] width 51 height 16
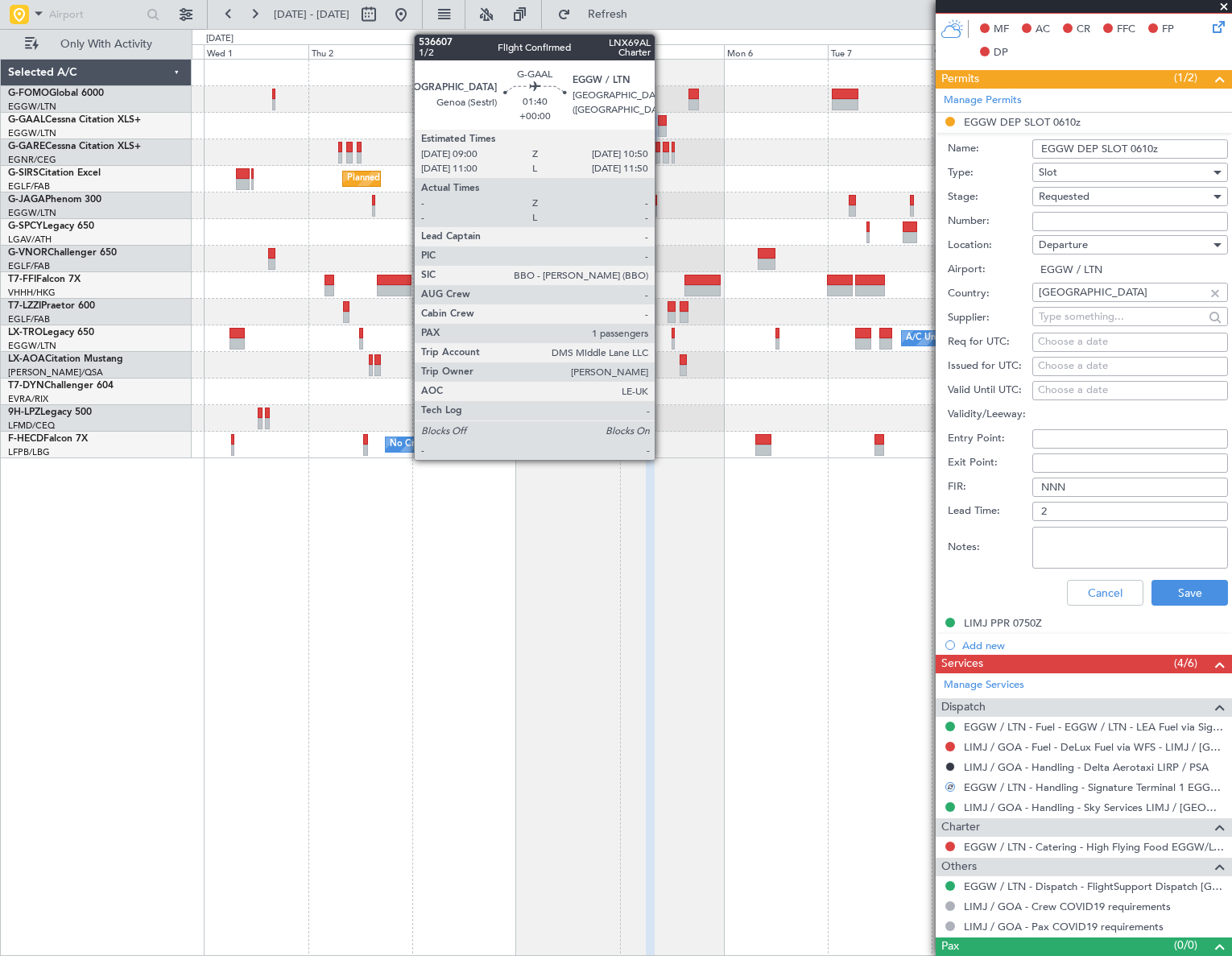
click at [662, 123] on div at bounding box center [662, 120] width 8 height 11
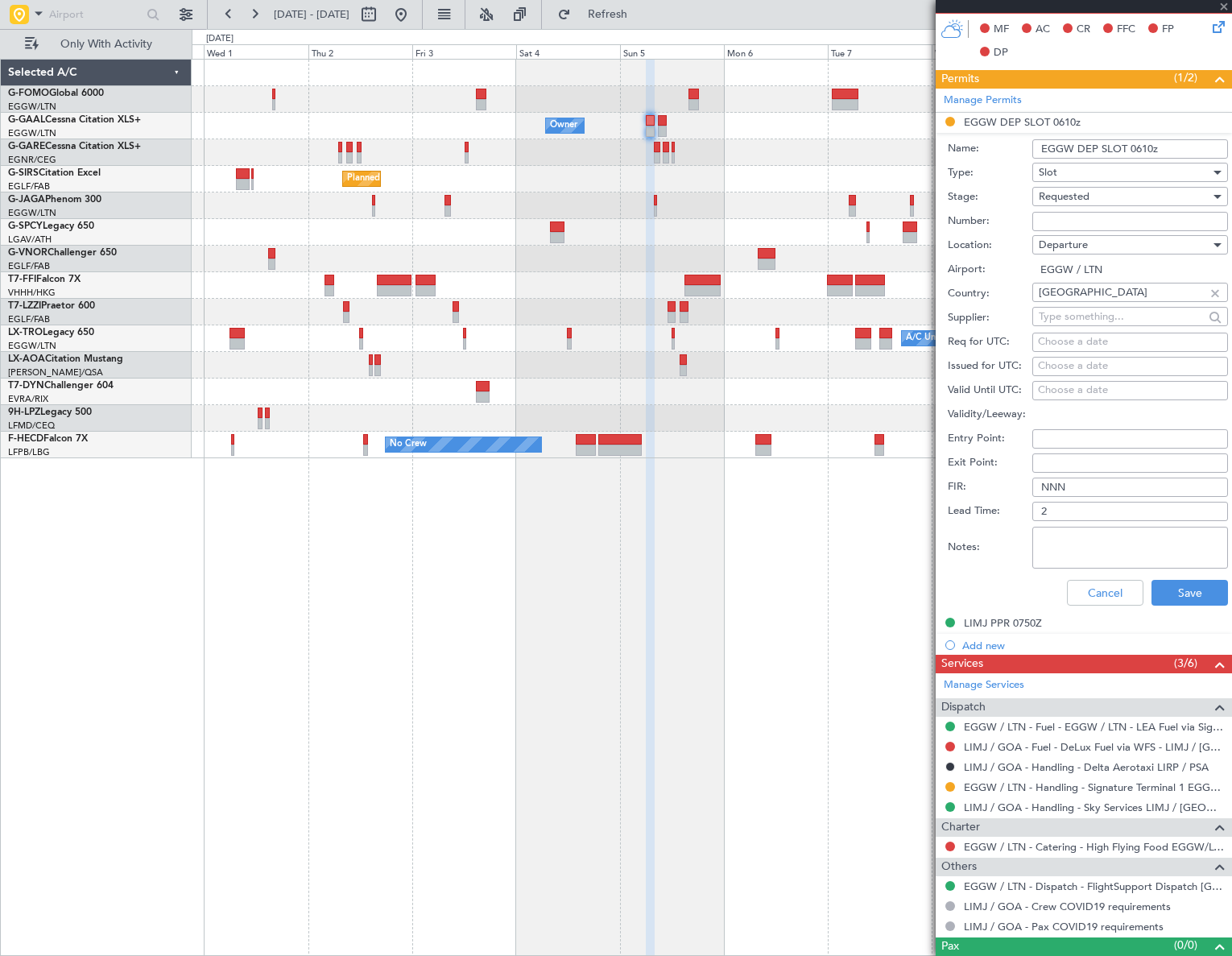
type input "1"
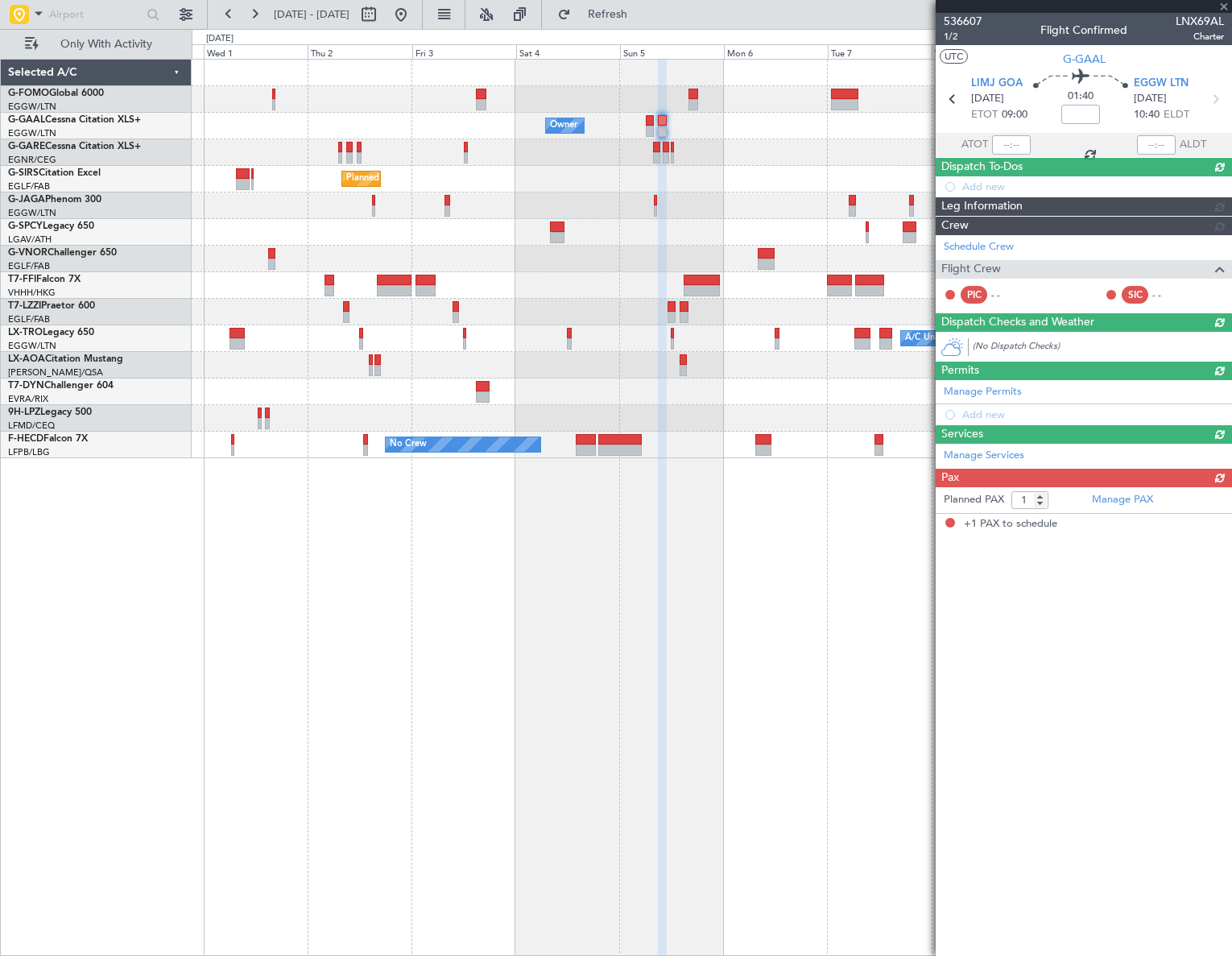
scroll to position [0, 0]
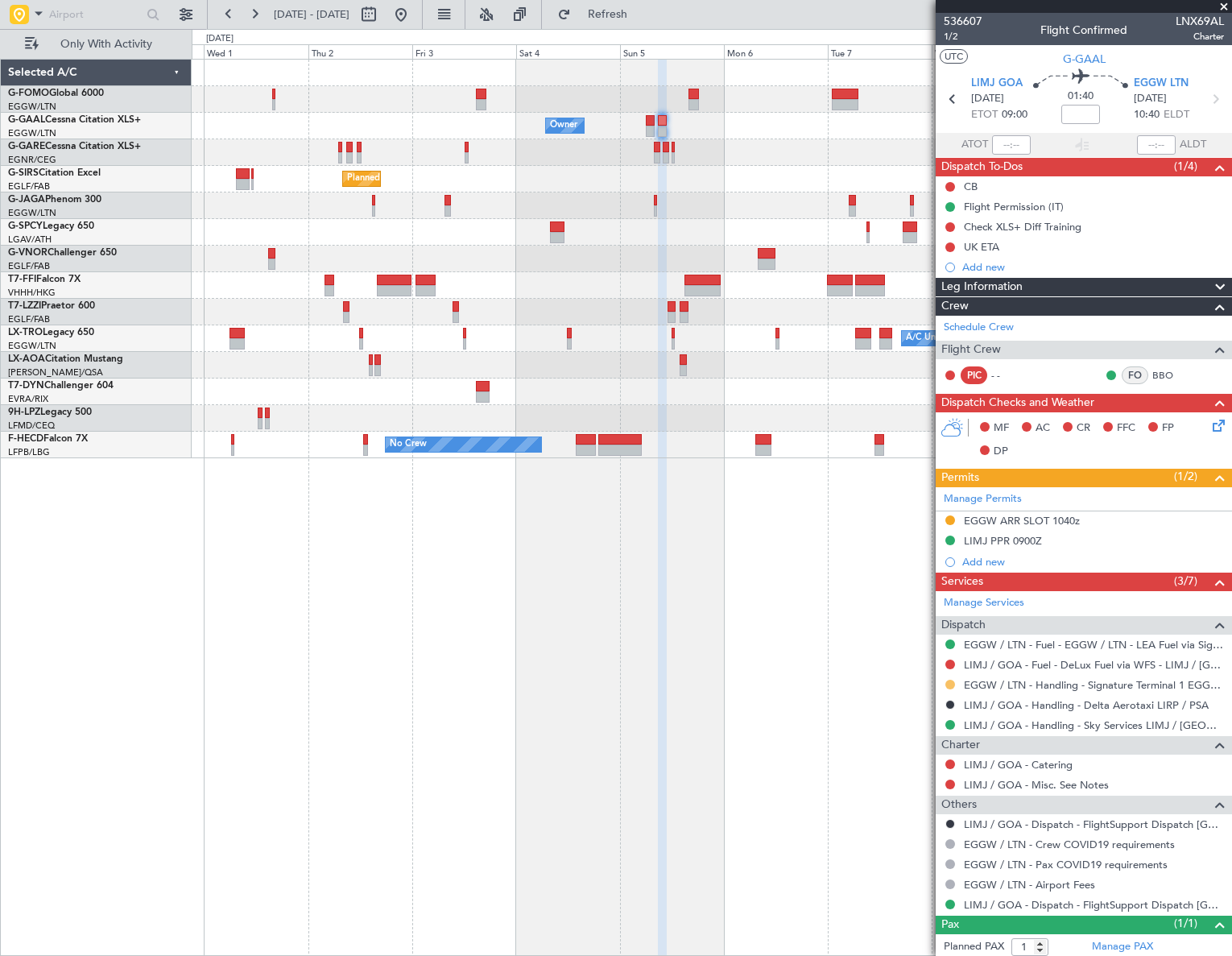
click at [950, 682] on button at bounding box center [949, 684] width 9 height 9
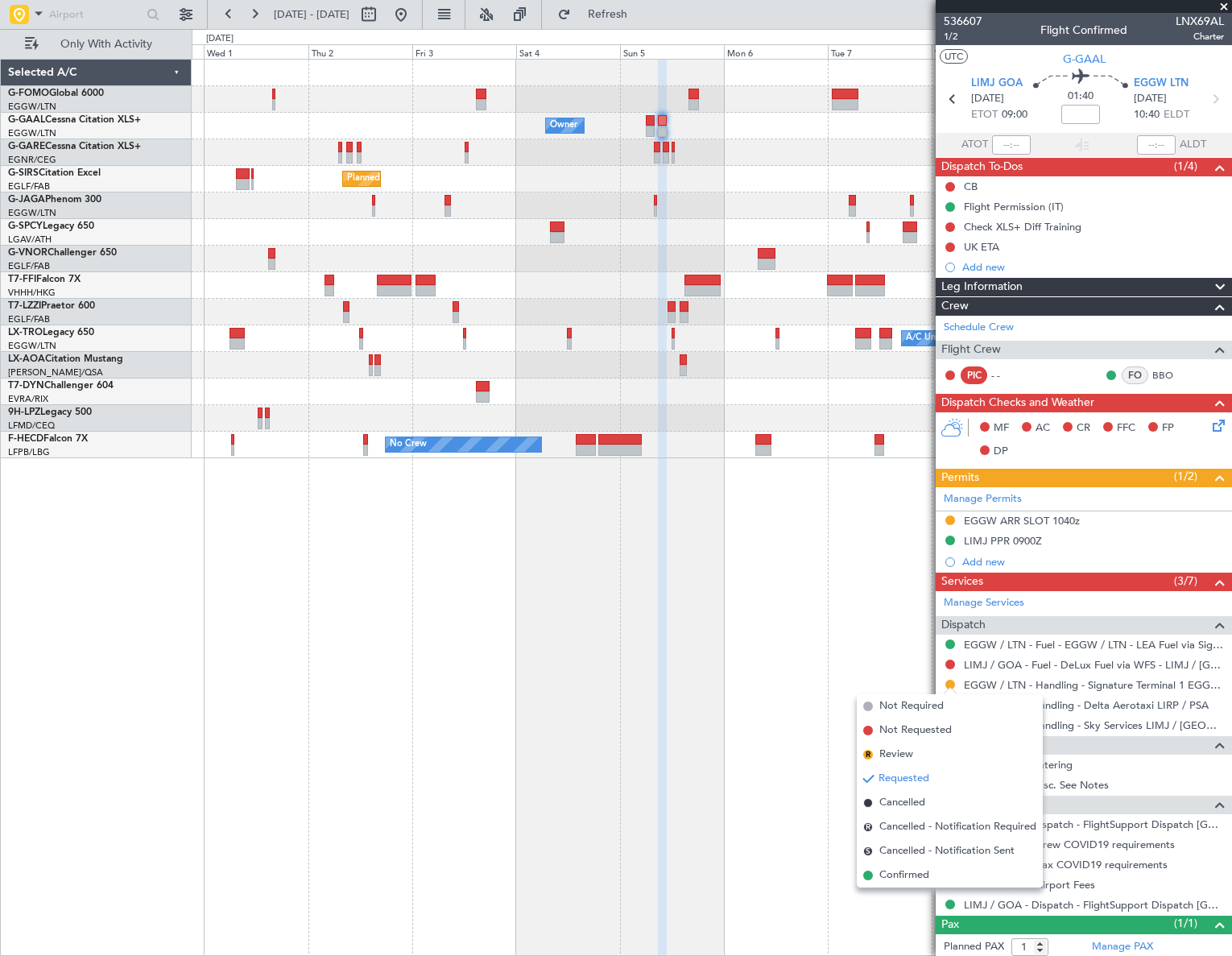
drag, startPoint x: 892, startPoint y: 882, endPoint x: 911, endPoint y: 867, distance: 24.2
click at [893, 882] on span "Confirmed" at bounding box center [903, 875] width 50 height 16
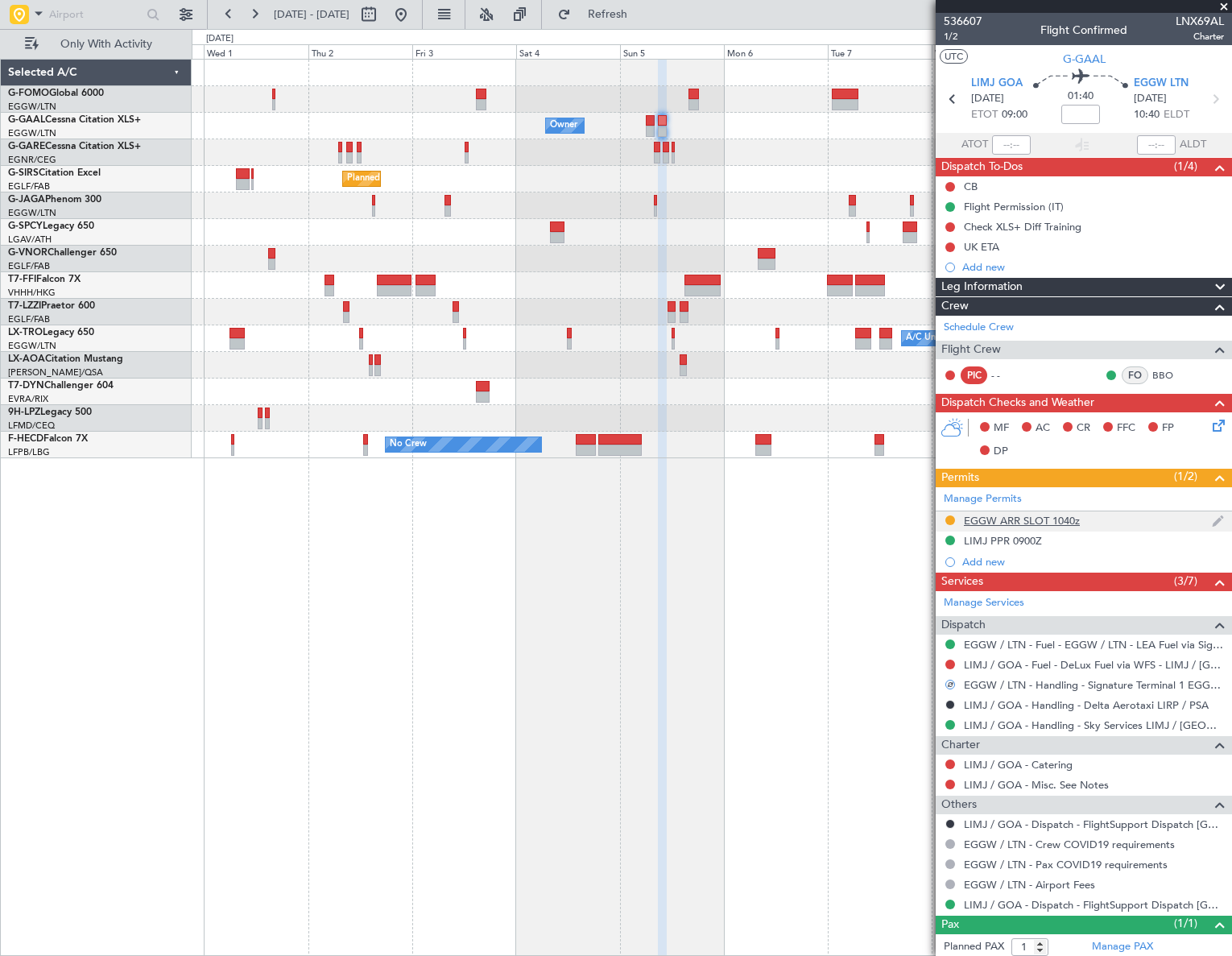
click at [1039, 517] on div "EGGW ARR SLOT 1040z" at bounding box center [1021, 521] width 116 height 14
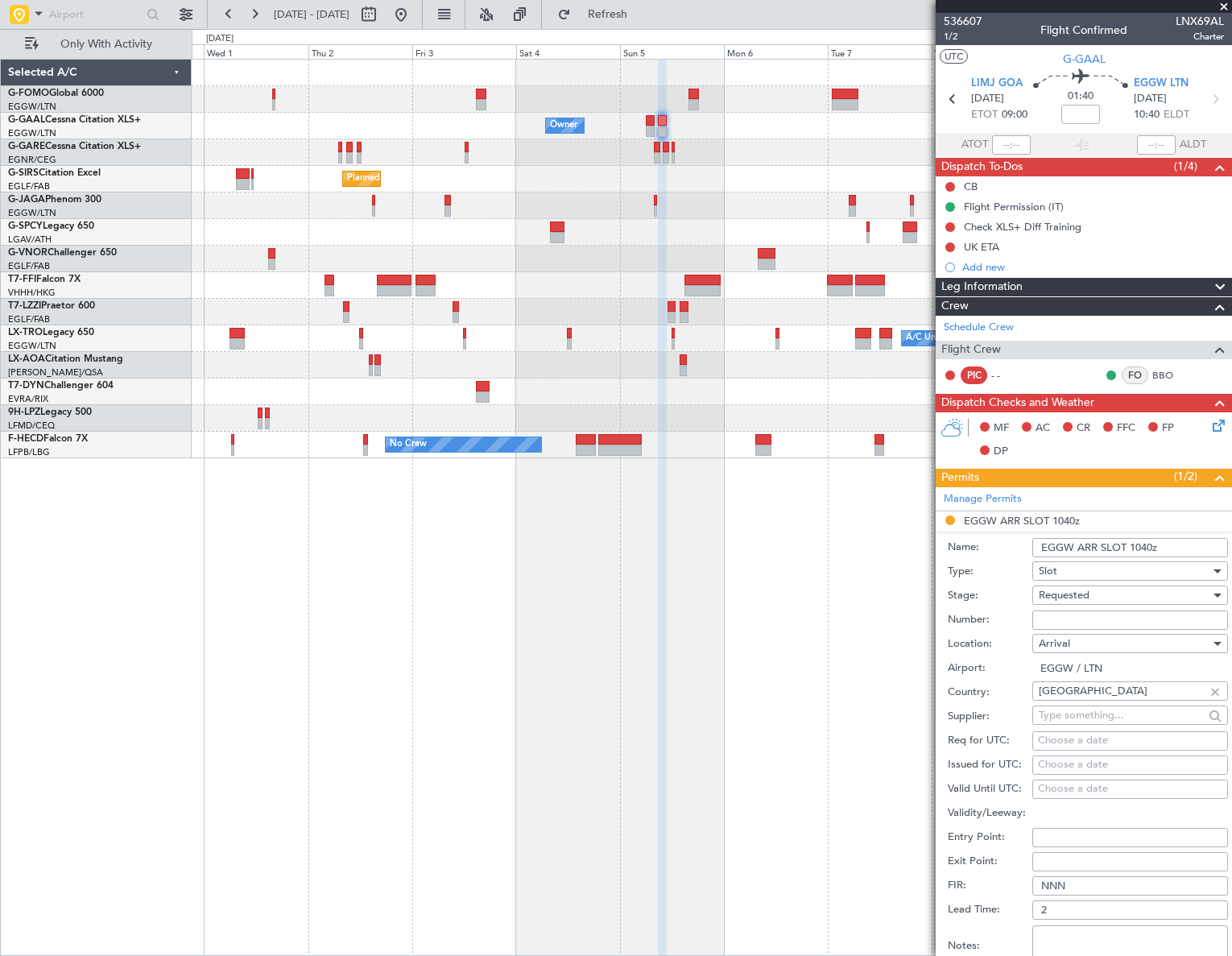
click at [1155, 542] on input "EGGW ARR SLOT 1040z" at bounding box center [1130, 547] width 196 height 19
click at [1152, 544] on input "EGGW ARR SLOT 1040z" at bounding box center [1130, 547] width 196 height 19
type input "EGGW ARR SLOT 1055z"
click at [1116, 589] on div "Requested" at bounding box center [1124, 594] width 172 height 25
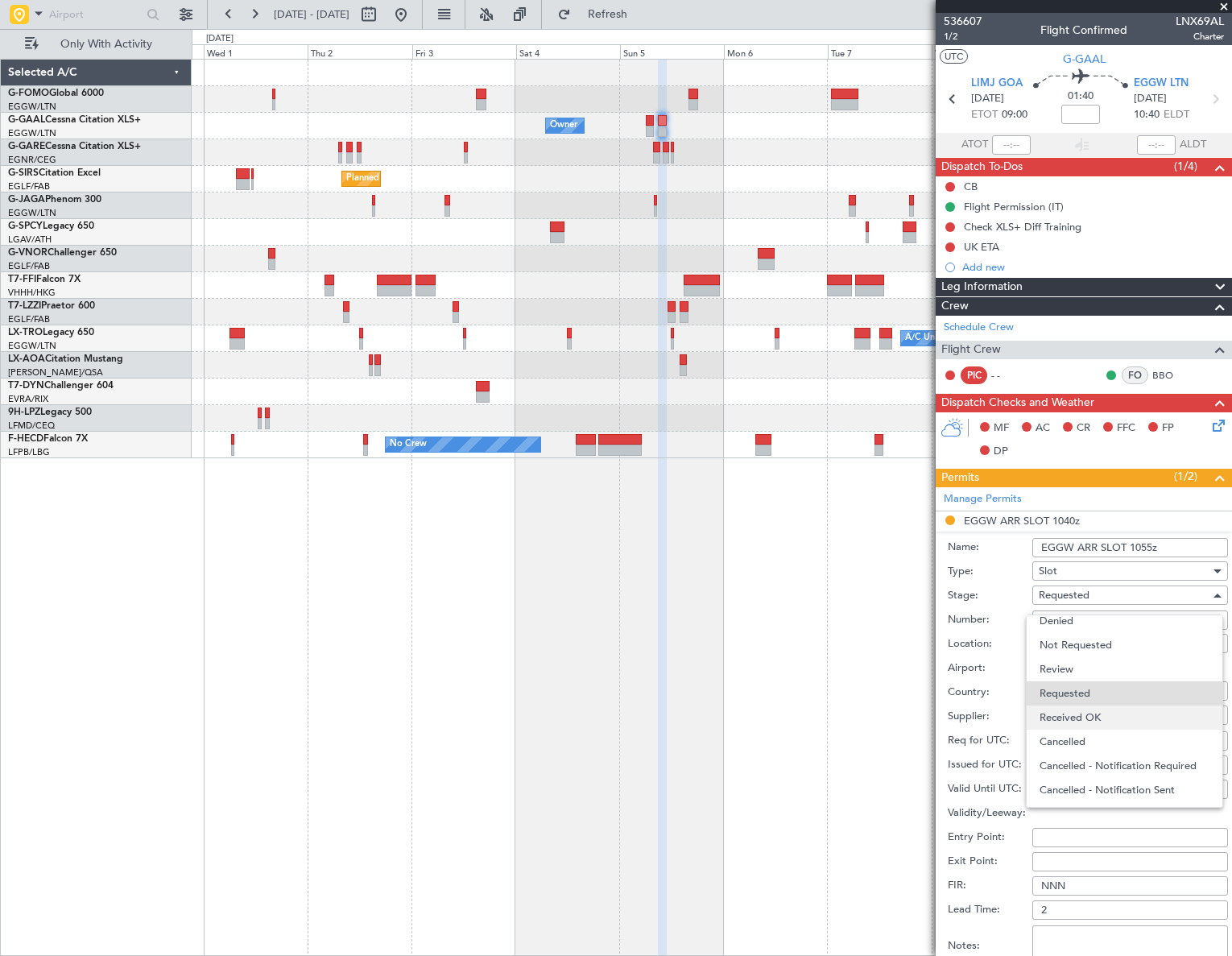
click at [1092, 721] on span "Received OK" at bounding box center [1125, 717] width 171 height 25
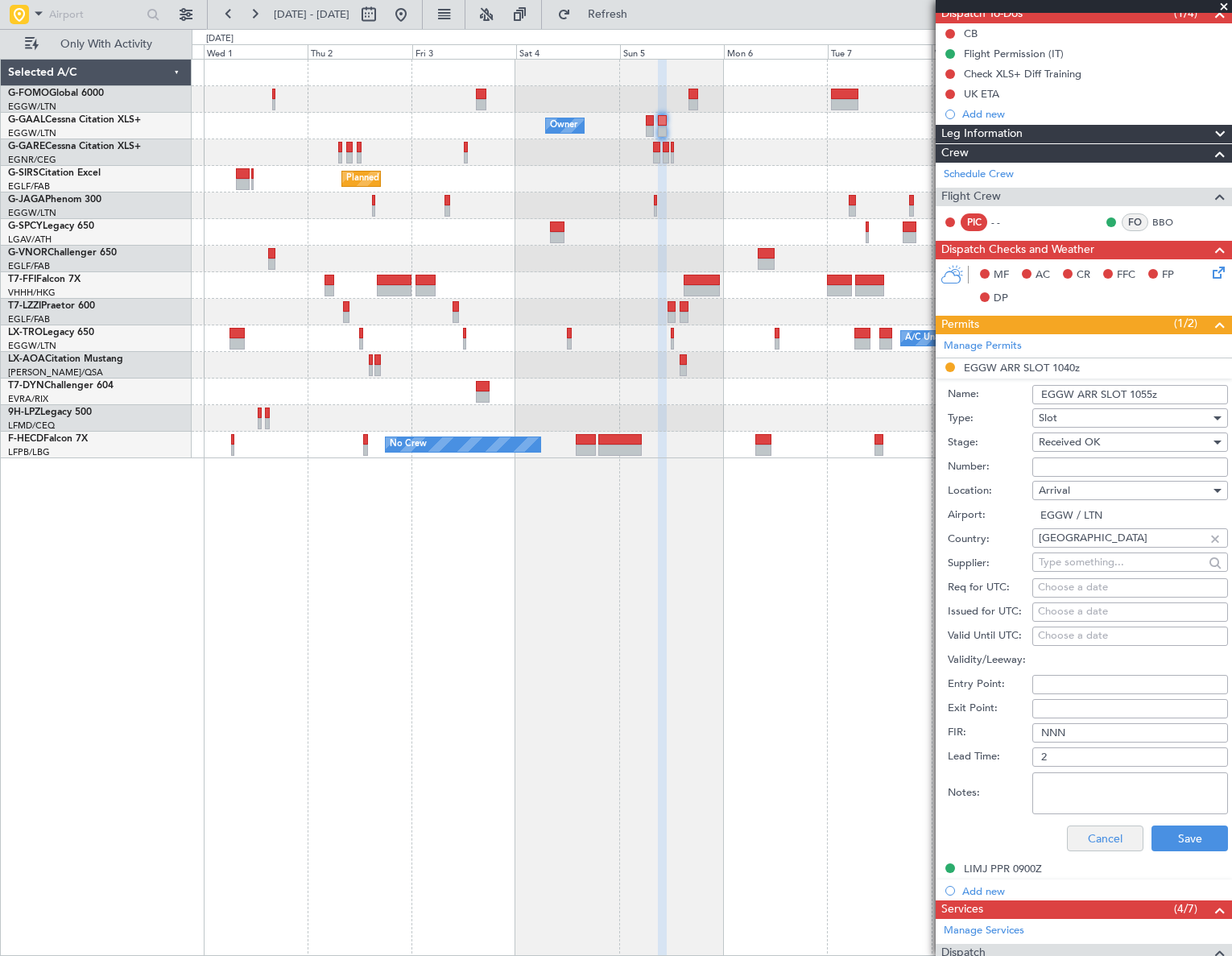
scroll to position [292, 0]
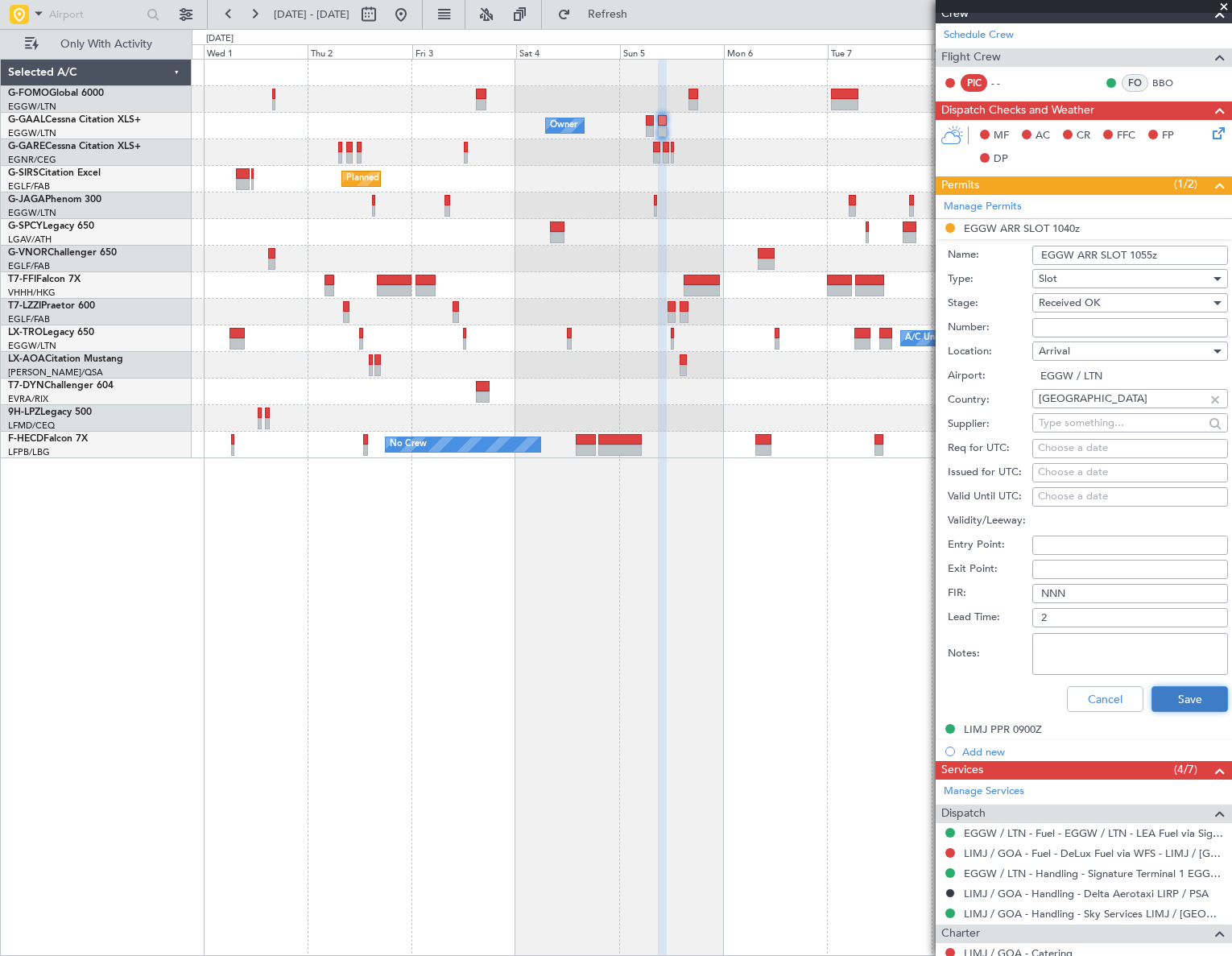
click at [1173, 698] on button "Save" at bounding box center [1190, 699] width 76 height 25
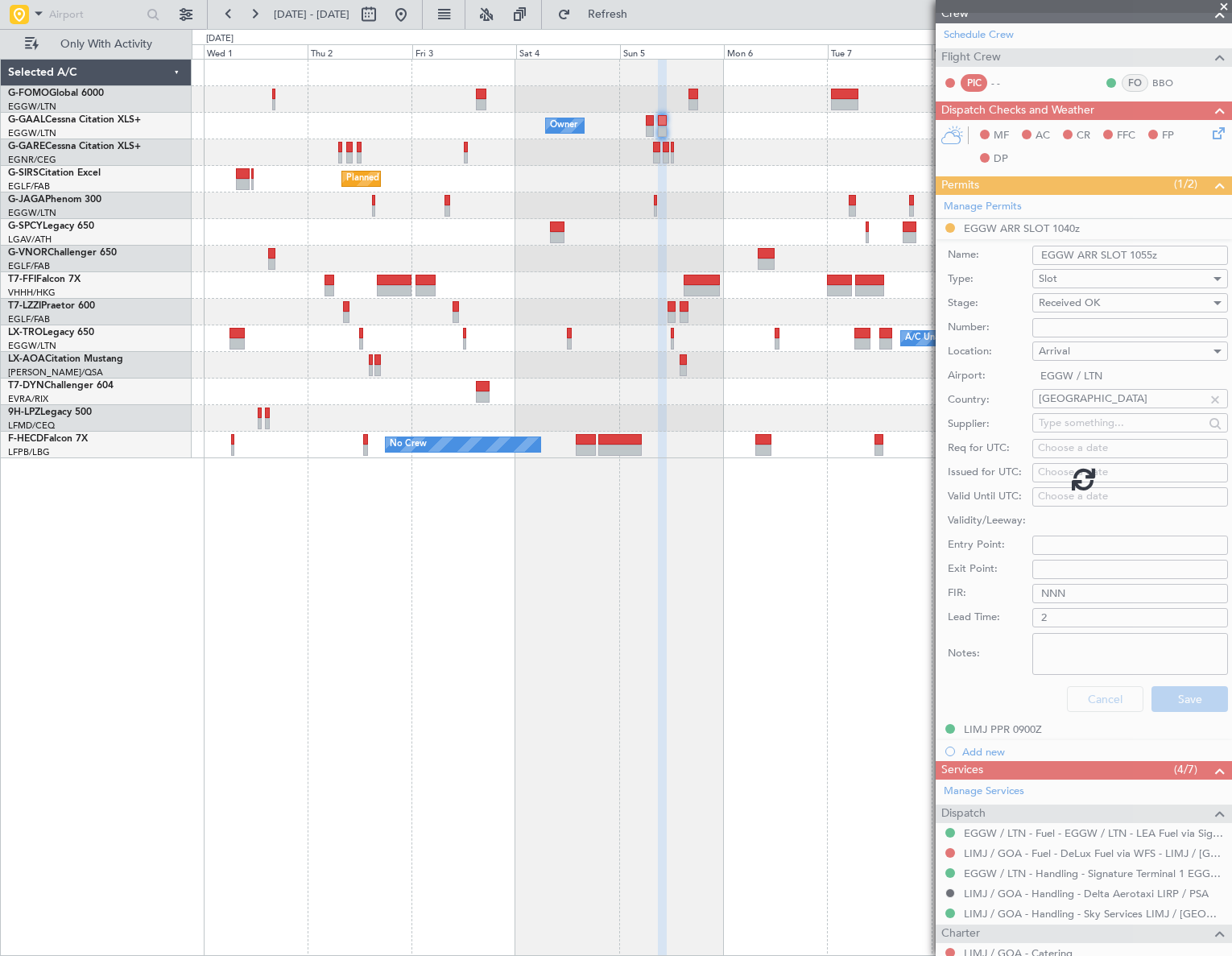
scroll to position [39, 0]
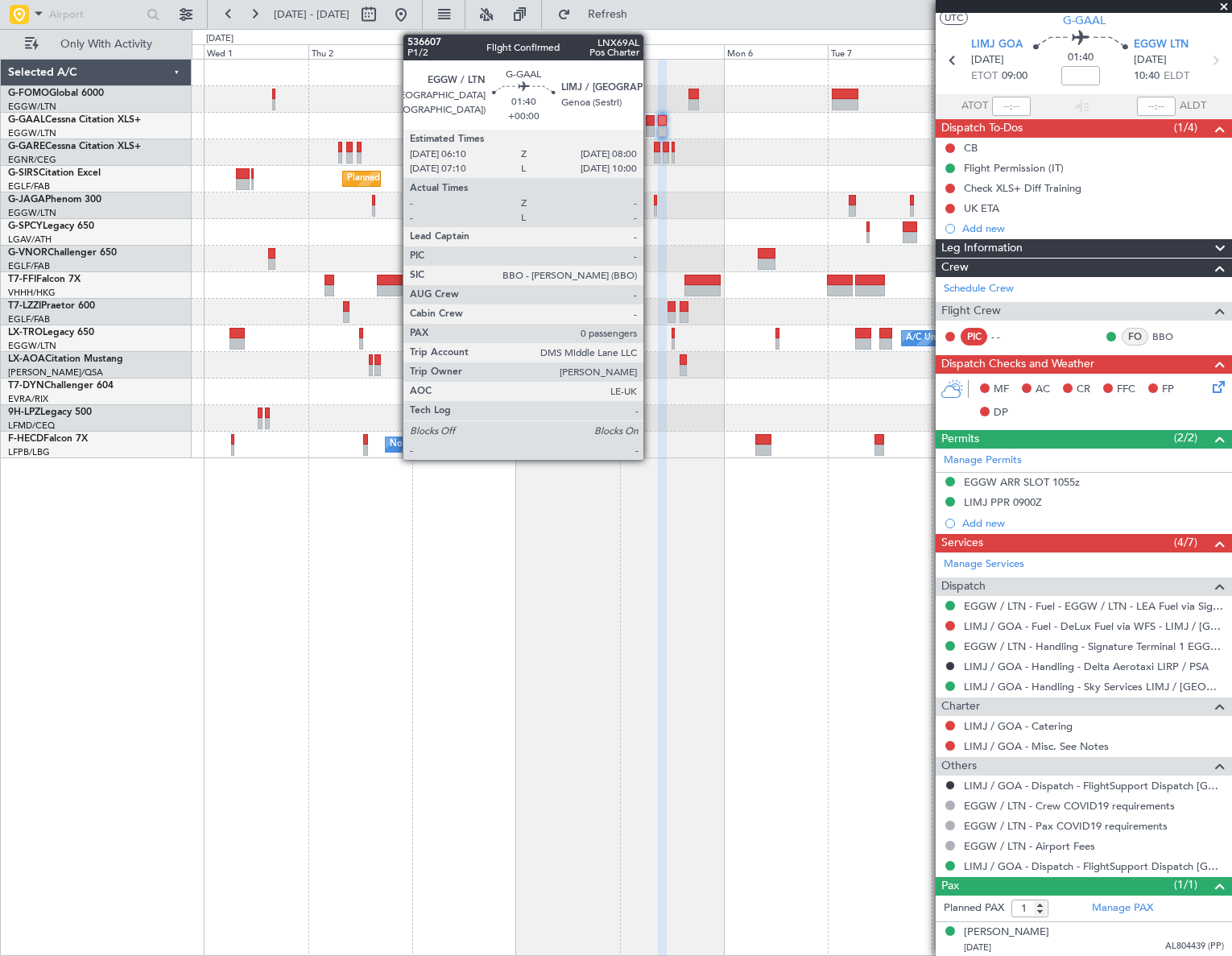
click at [650, 125] on div at bounding box center [650, 130] width 8 height 11
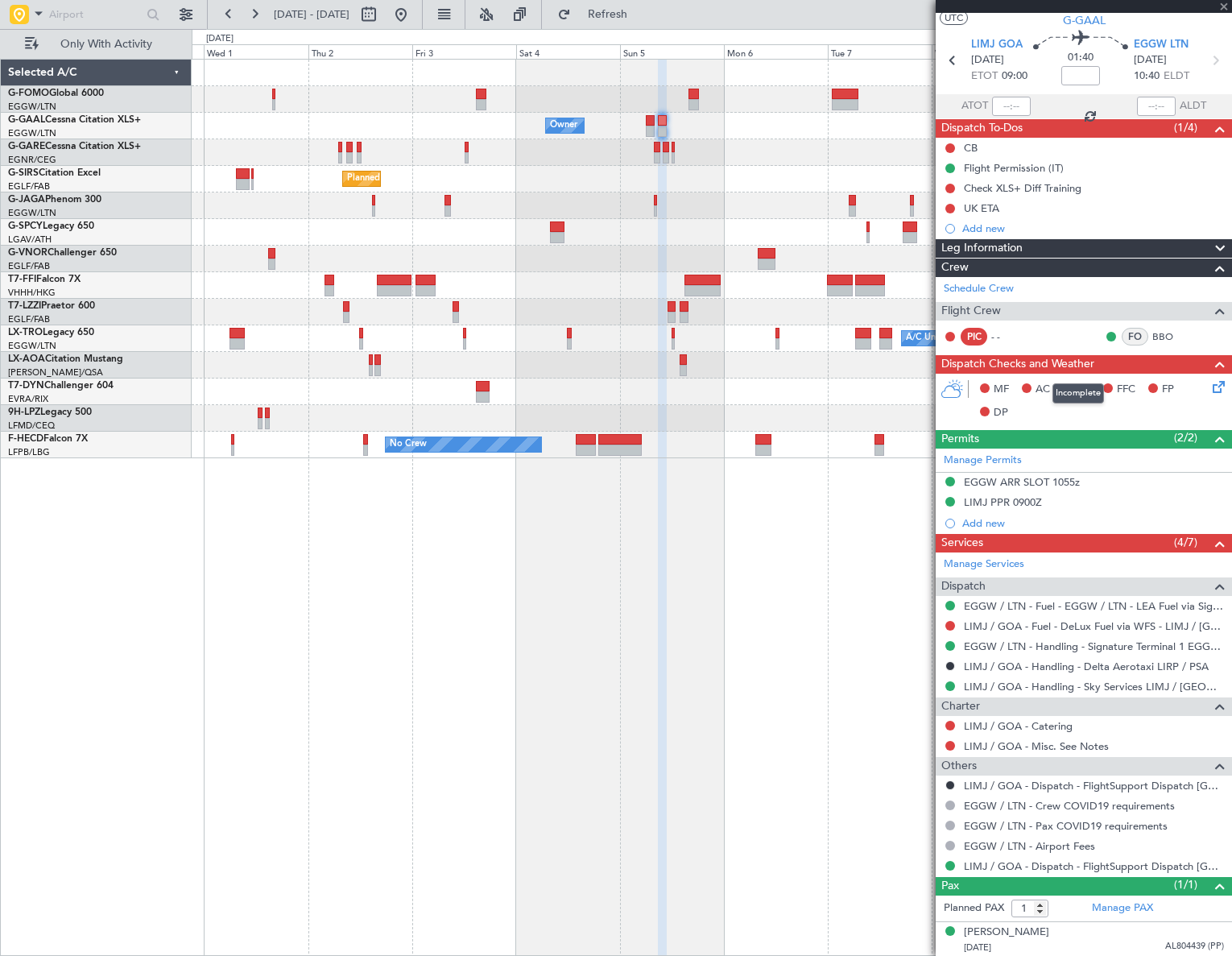
type input "0"
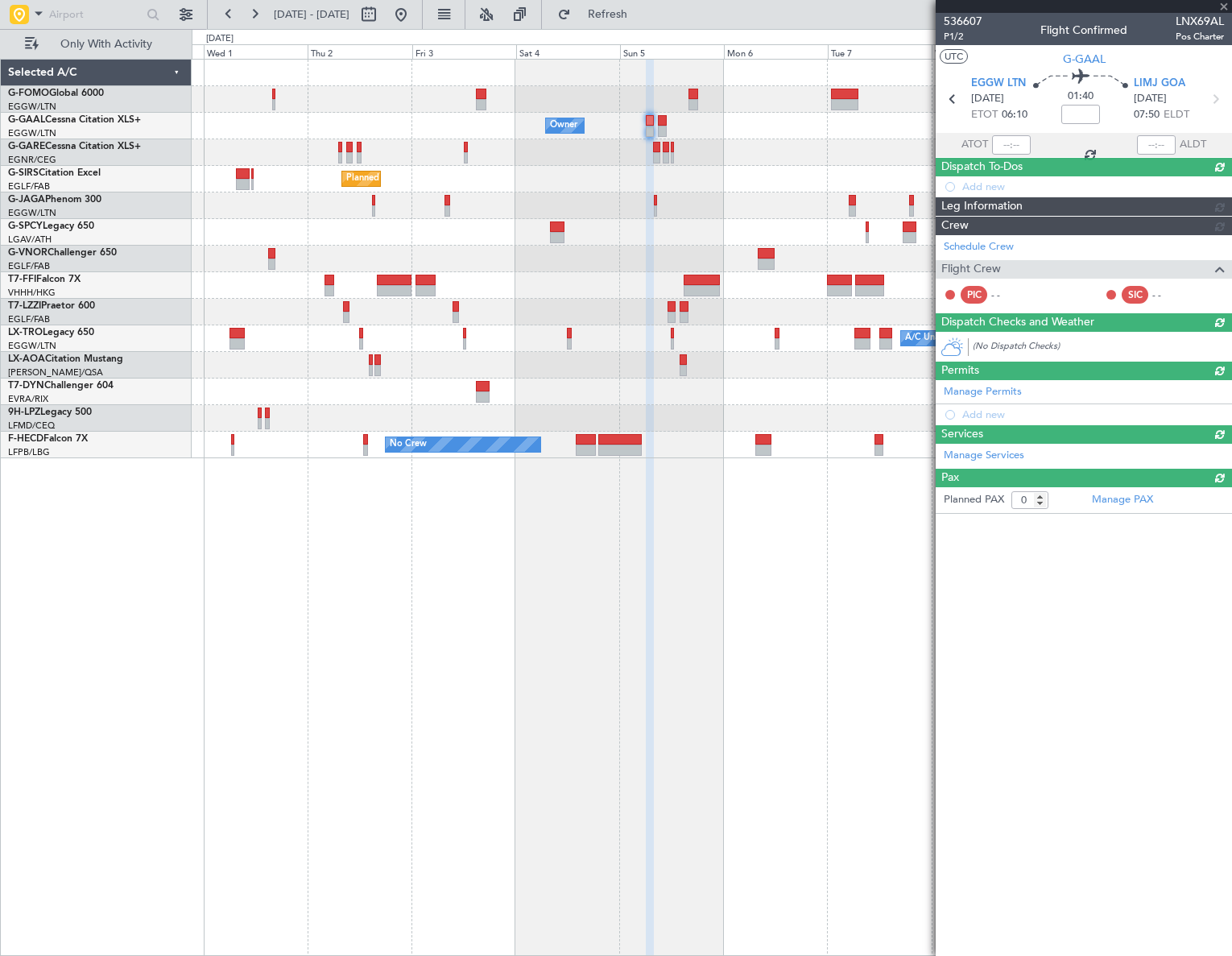
scroll to position [0, 0]
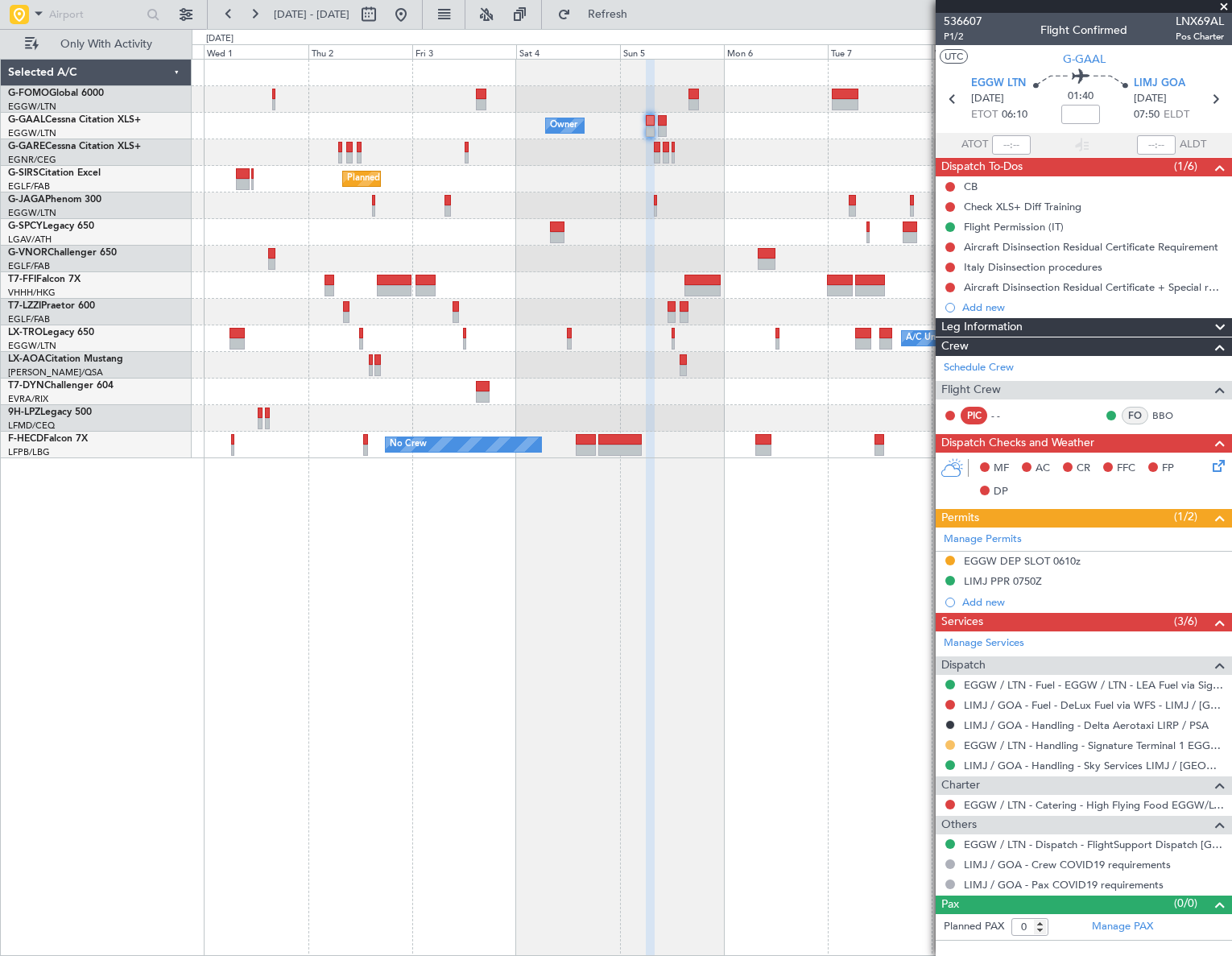
click at [946, 745] on button at bounding box center [949, 744] width 9 height 9
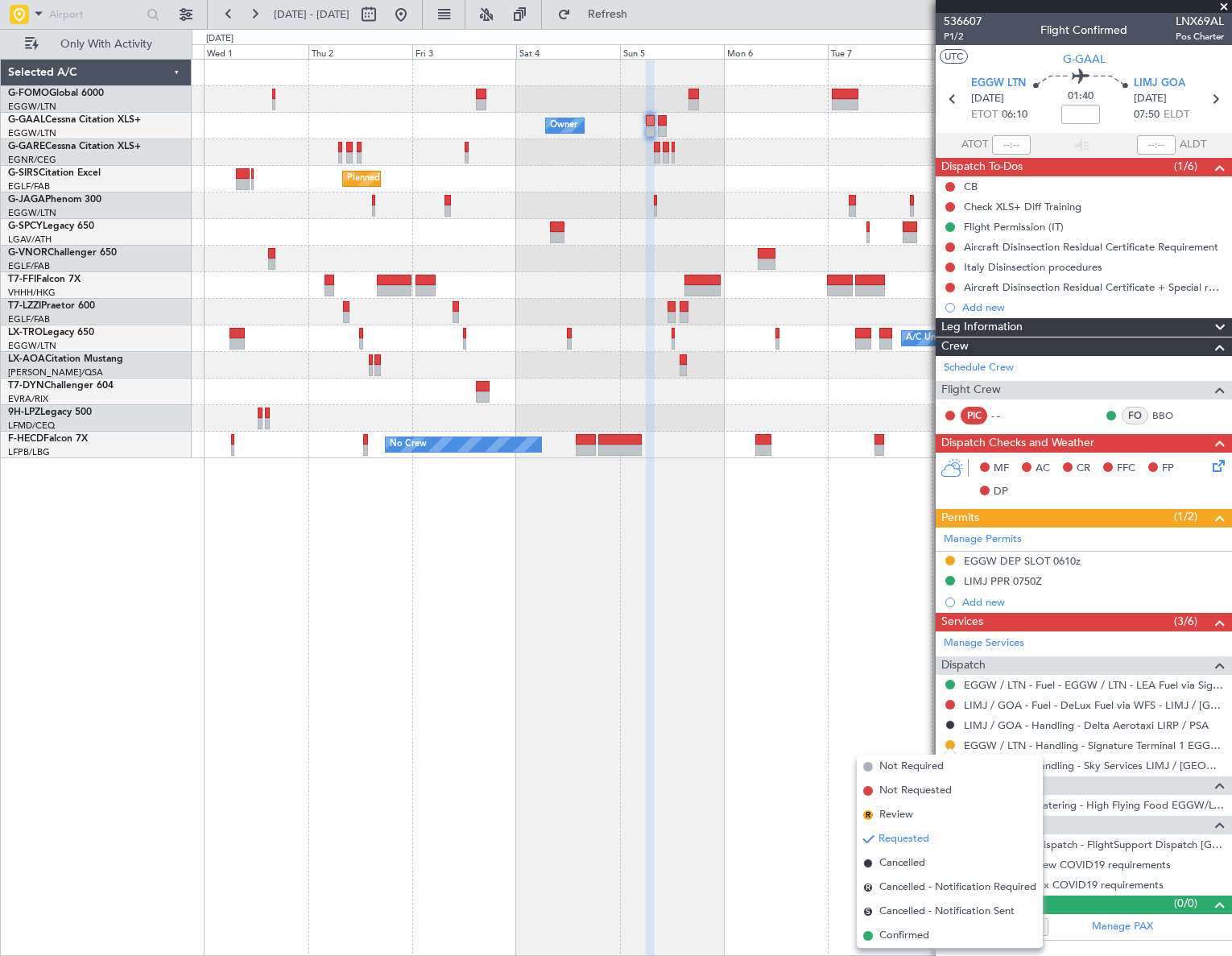
drag, startPoint x: 910, startPoint y: 935, endPoint x: 914, endPoint y: 918, distance: 17.5
click at [909, 934] on span "Confirmed" at bounding box center [903, 935] width 50 height 16
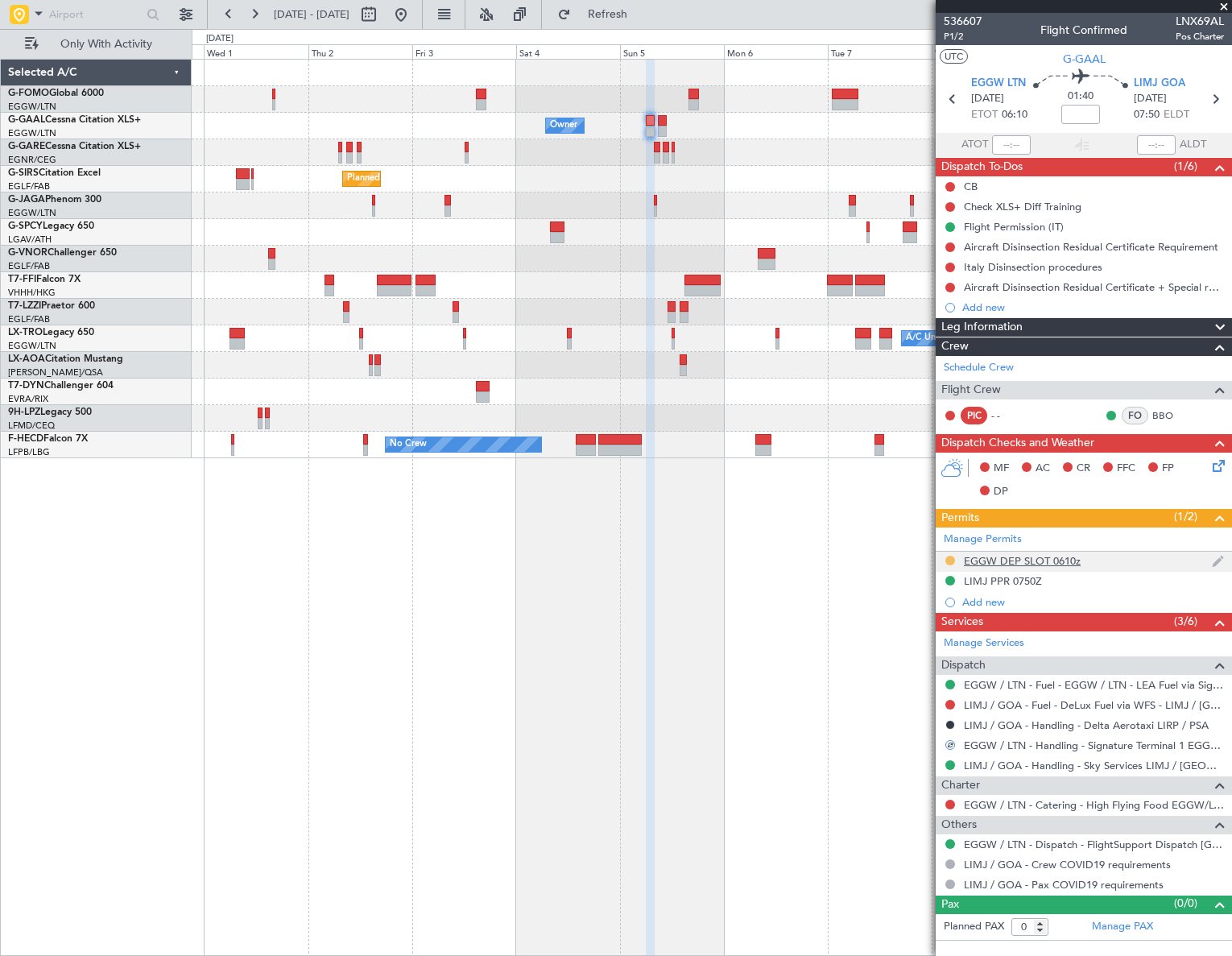
click at [950, 560] on button at bounding box center [949, 560] width 9 height 9
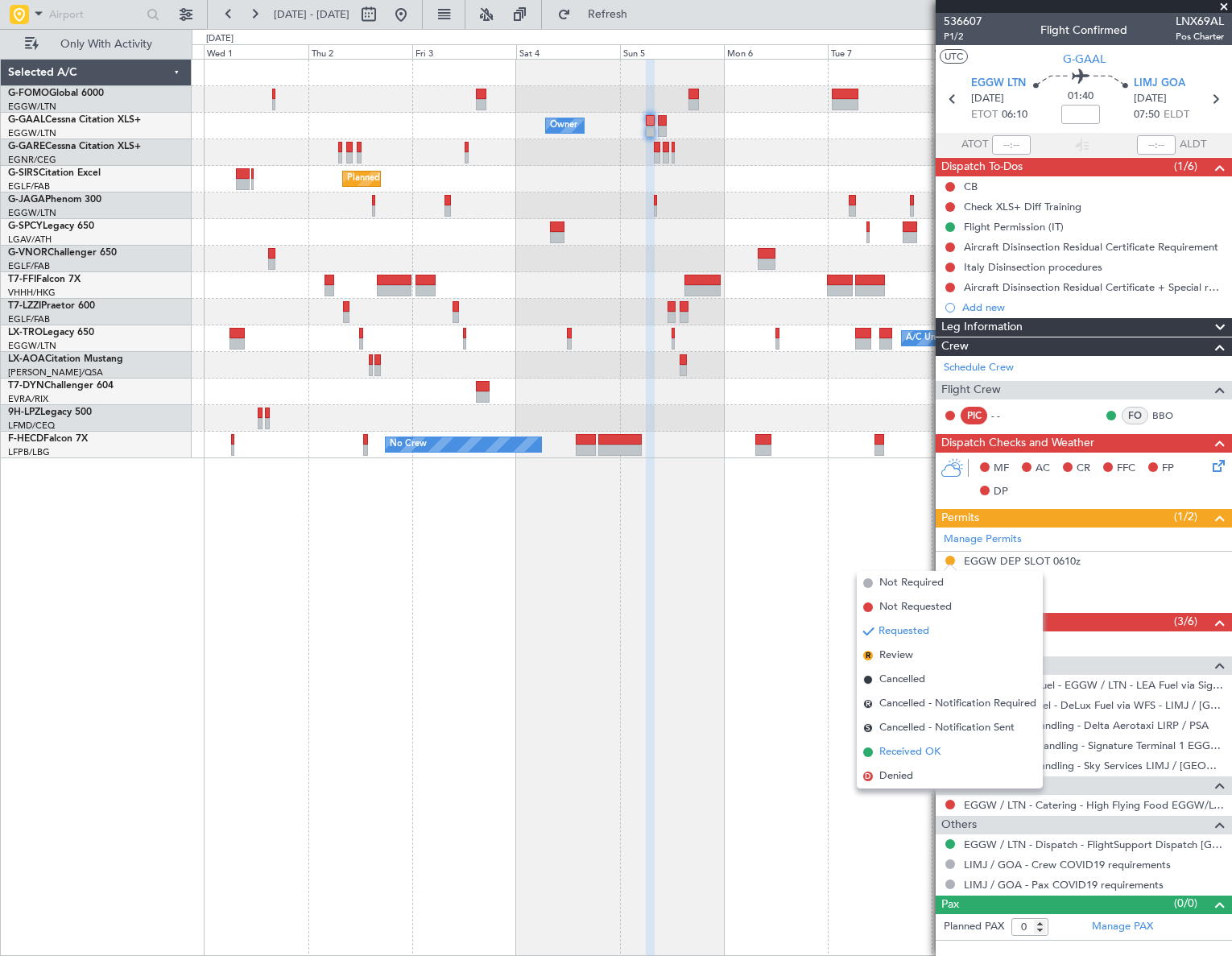
click at [914, 749] on span "Received OK" at bounding box center [909, 752] width 61 height 16
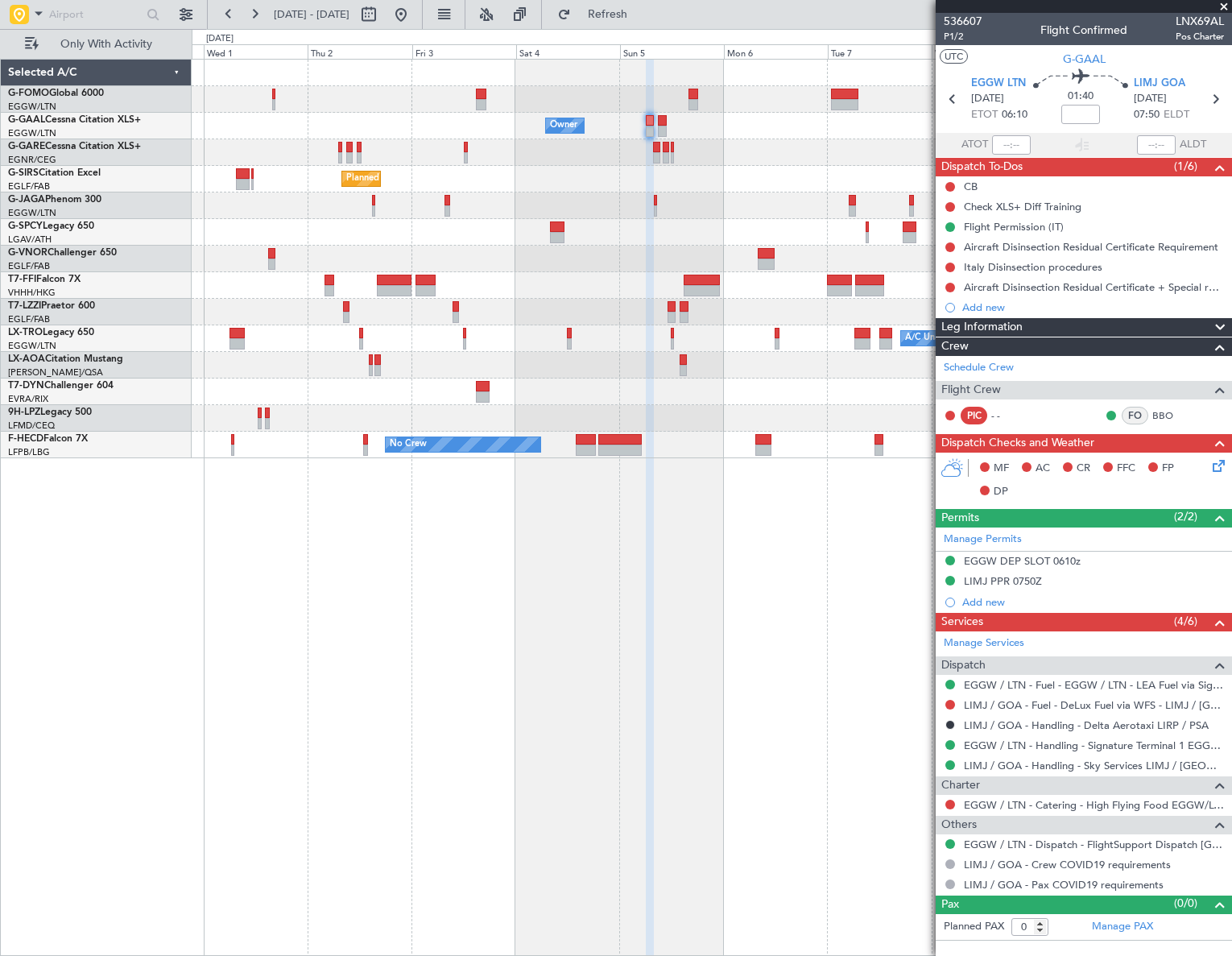
click at [0, 689] on html "30 Sep 2025 - 10 Oct 2025 Refresh Quick Links Only With Activity Owner Owner Ow…" at bounding box center [616, 478] width 1232 height 956
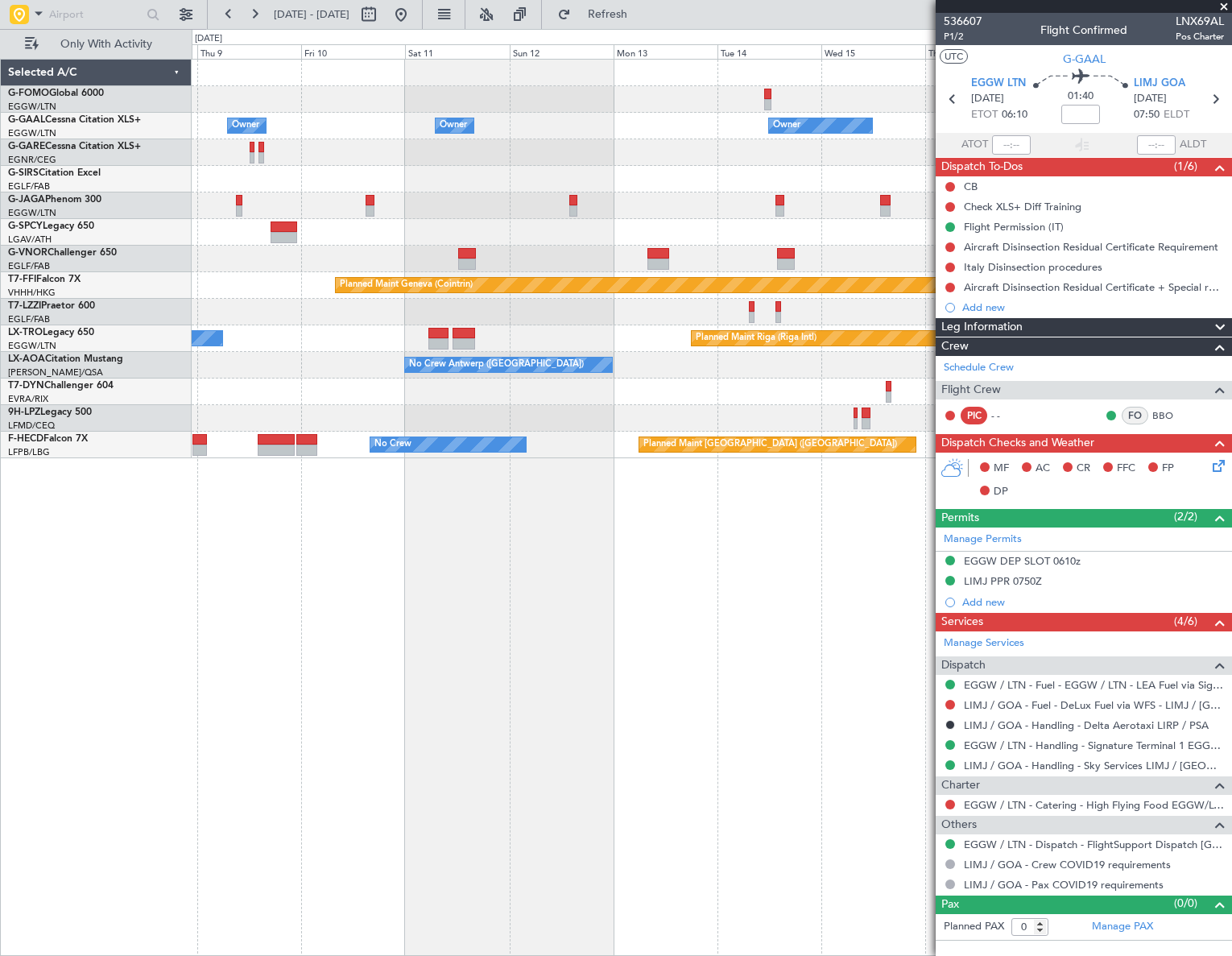
click at [181, 690] on div "Owner Owner Owner Owner No Crew Owner Planned Maint Oxford (Kidlington) Planned…" at bounding box center [616, 492] width 1232 height 927
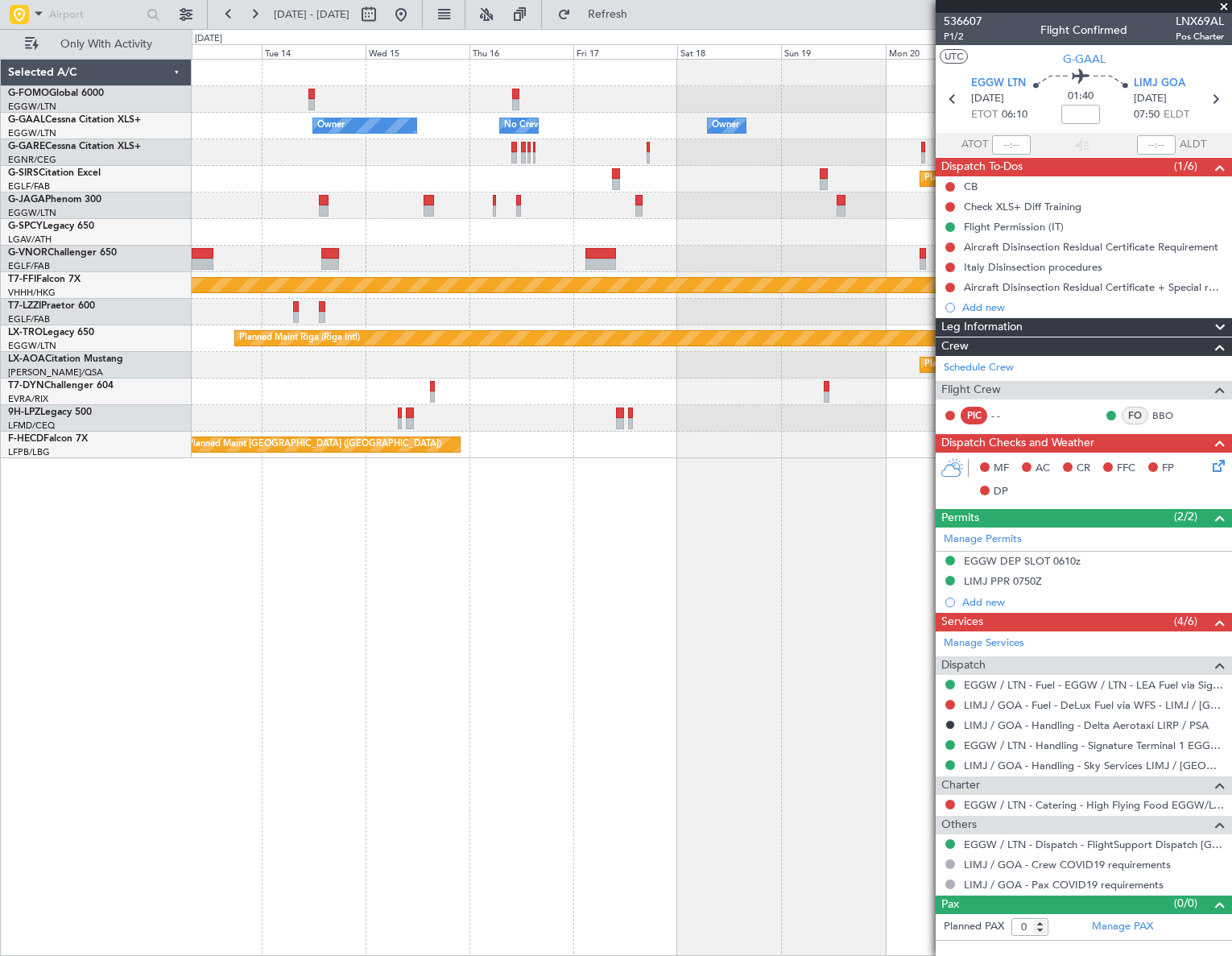
click at [69, 710] on div "Owner Owner No Crew Owner Owner Owner Planned Maint Oxford (Kidlington) Planned…" at bounding box center [616, 492] width 1232 height 927
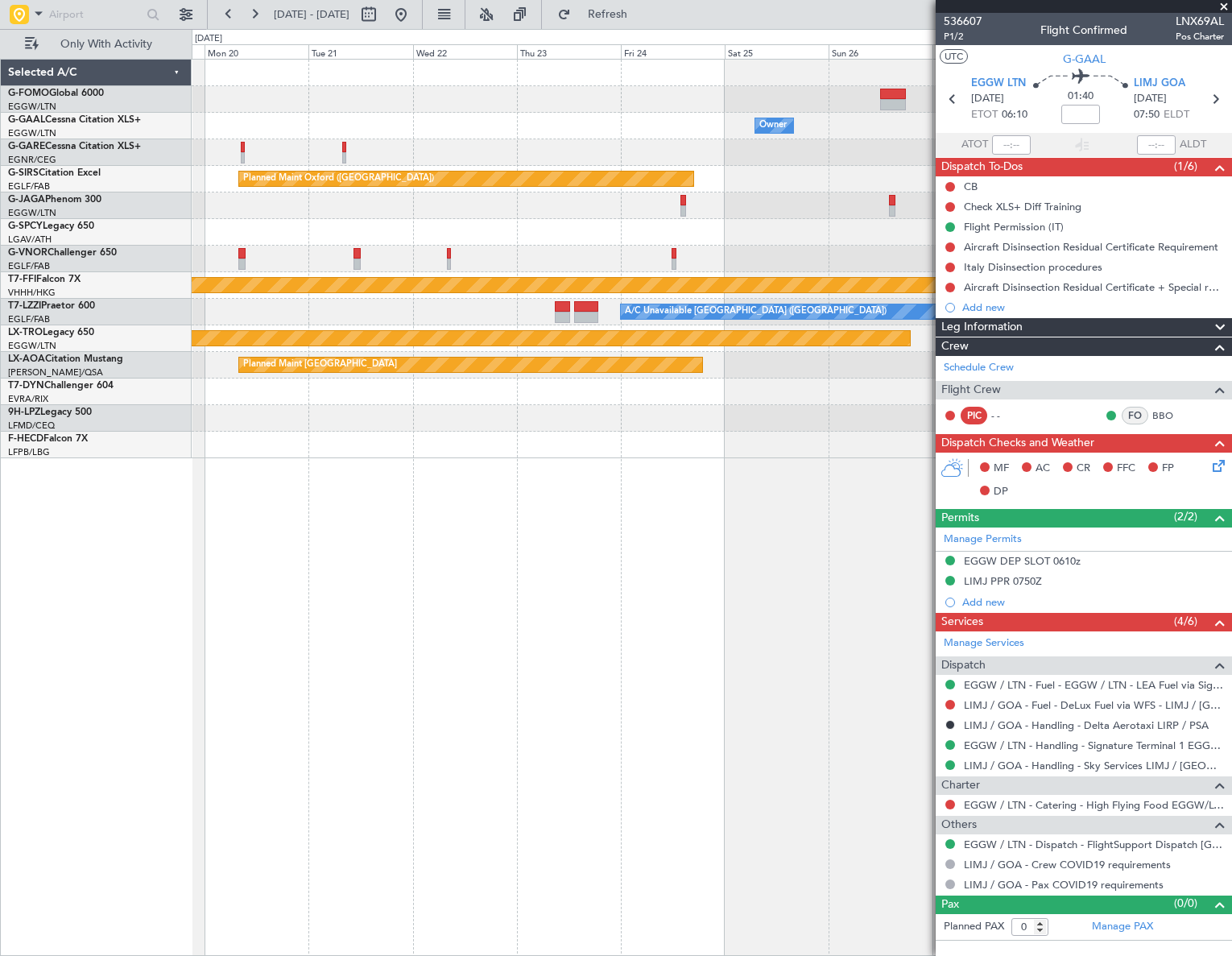
click at [128, 684] on div "Owner Owner Planned Maint Oxford (Kidlington) Planned Maint Geneva (Cointrin) A…" at bounding box center [616, 492] width 1232 height 927
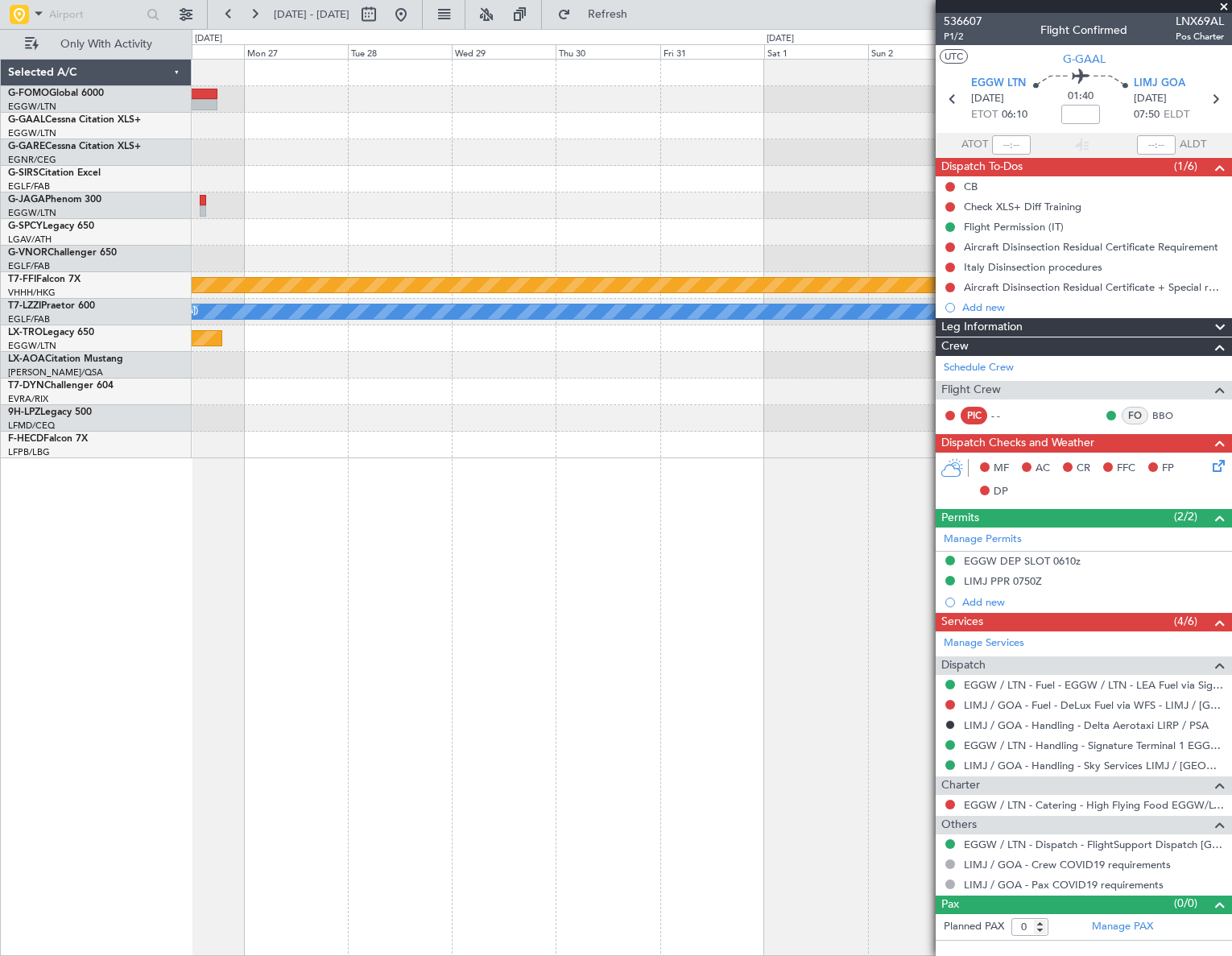
click at [88, 728] on div "Owner Planned Maint Bournemouth Planned Maint Bournemouth Planned Maint Oxford …" at bounding box center [616, 492] width 1232 height 927
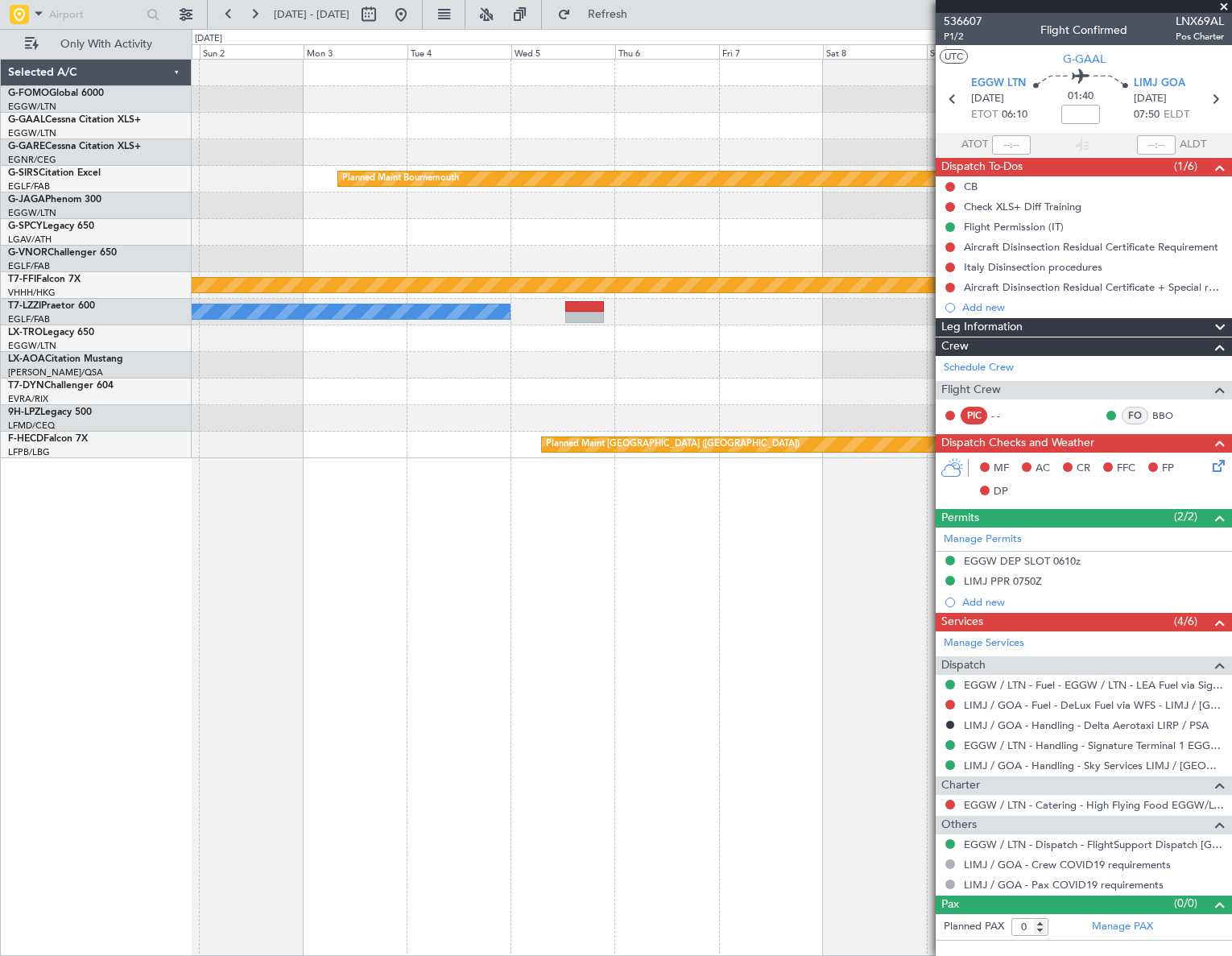
click at [142, 710] on div "Planned Maint Bournemouth Planned Maint Bournemouth Planned Maint Geneva (Coint…" at bounding box center [616, 492] width 1232 height 927
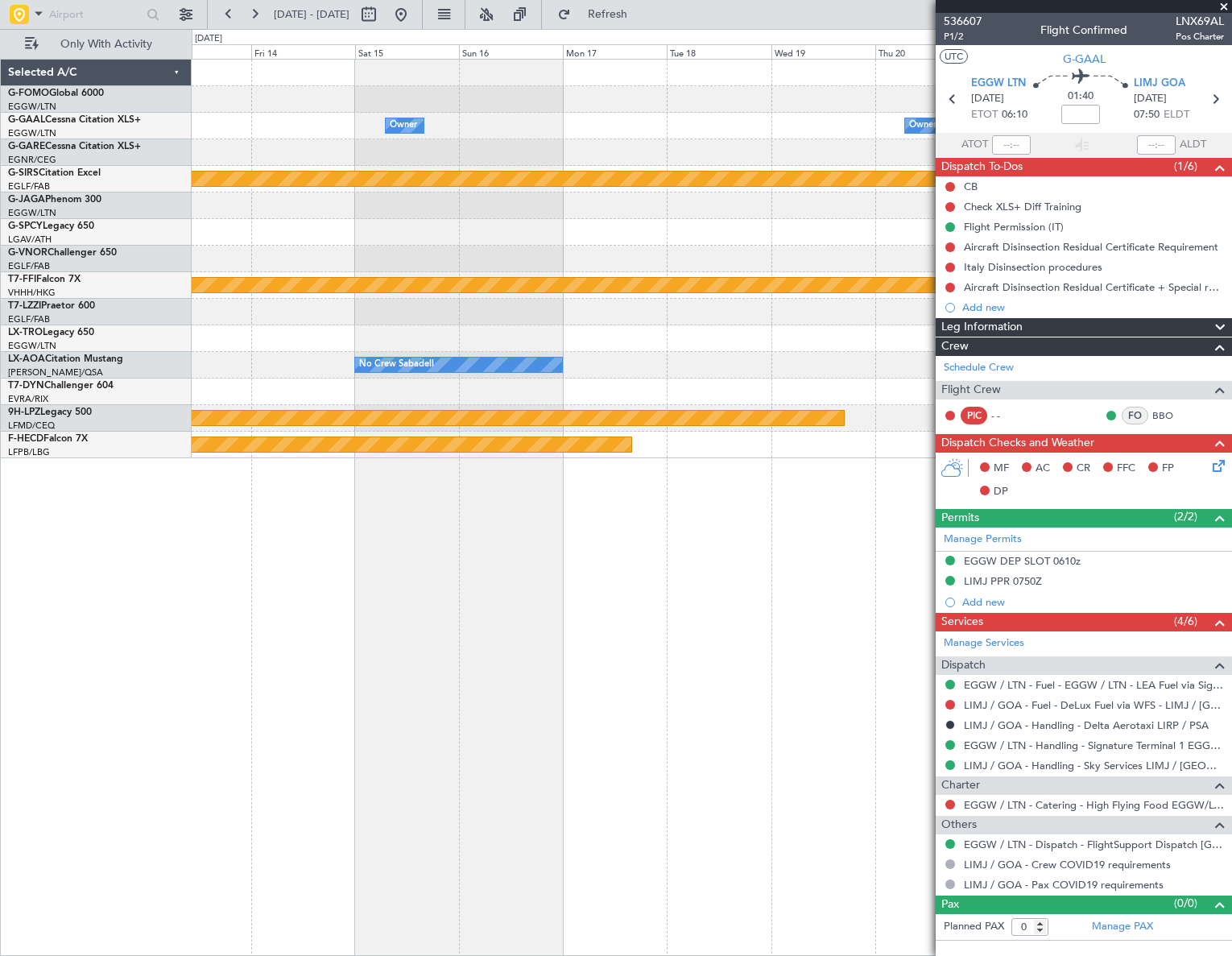
click at [75, 724] on div "Owner Owner Planned Maint Bournemouth Planned Maint Bournemouth Planned Maint G…" at bounding box center [616, 492] width 1232 height 927
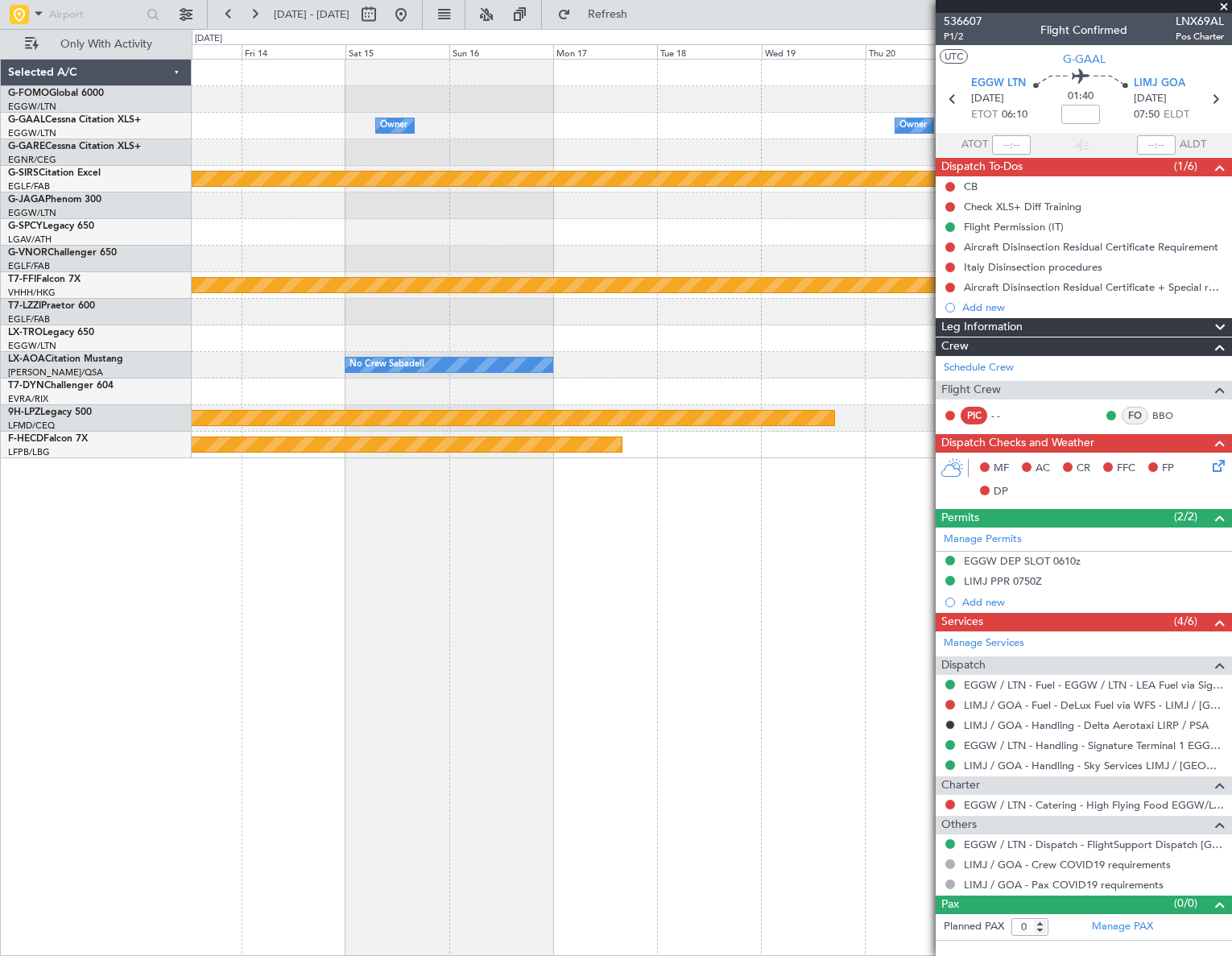
click at [185, 695] on div "Owner Owner Planned Maint Bournemouth Planned Maint Bournemouth Planned Maint G…" at bounding box center [616, 492] width 1232 height 927
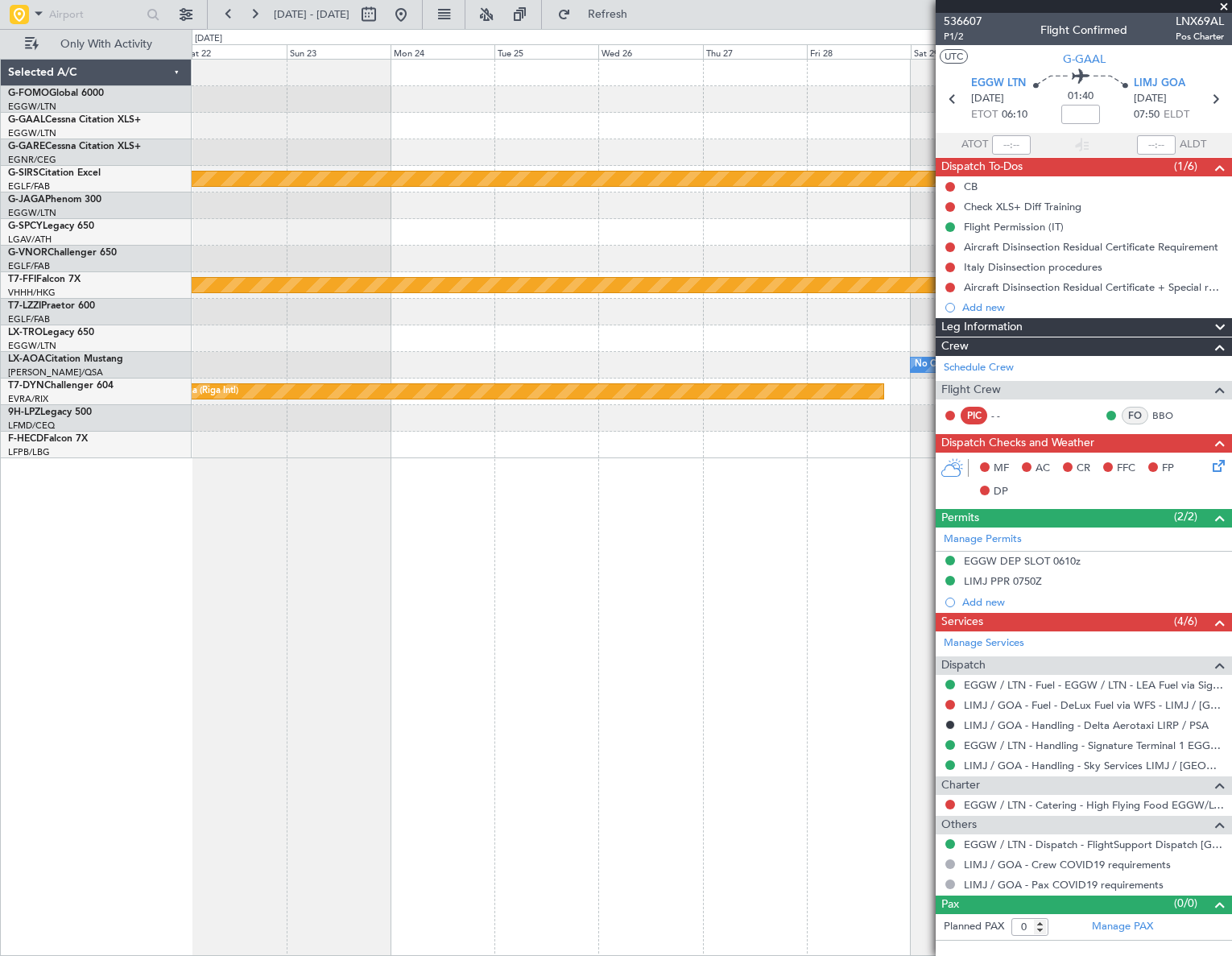
click at [0, 751] on html "30 Sep 2025 - 10 Oct 2025 Refresh Quick Links Only With Activity Owner Planned …" at bounding box center [616, 478] width 1232 height 956
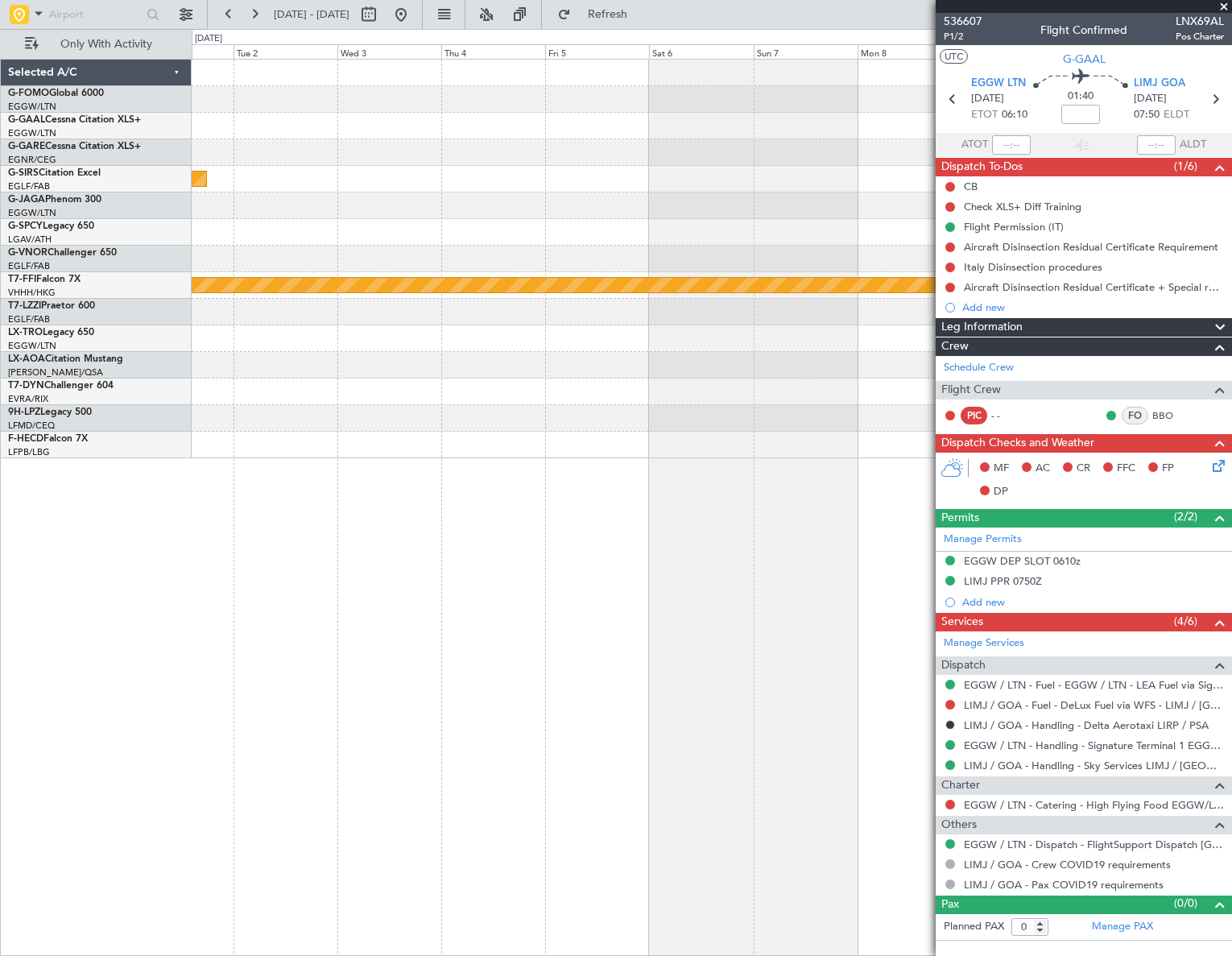
click at [41, 681] on div "Planned Maint Bournemouth Planned Maint Geneva (Cointrin) No Crew Sabadell Sele…" at bounding box center [616, 492] width 1232 height 927
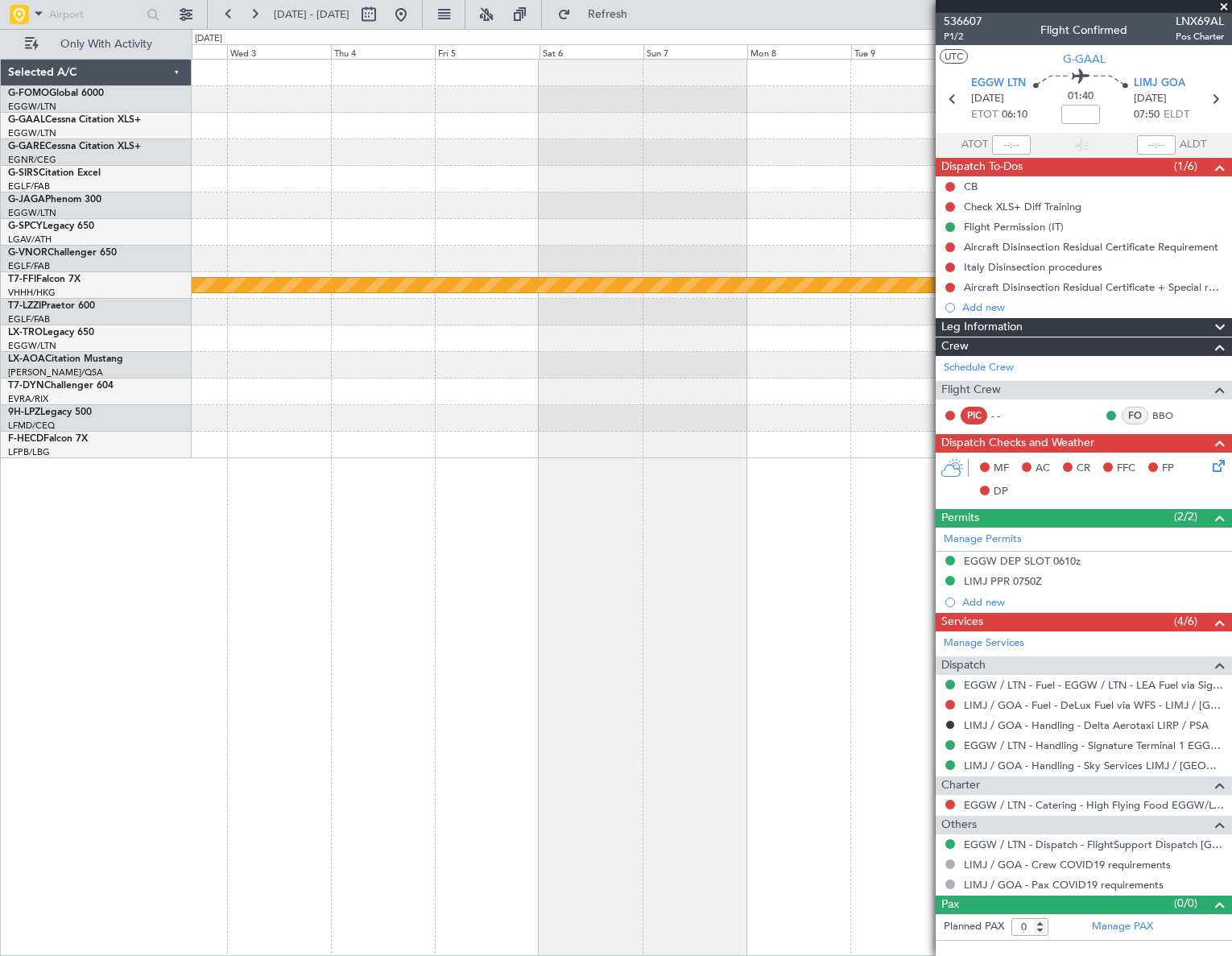
click at [0, 738] on html "30 Sep 2025 - 10 Oct 2025 Refresh Quick Links Only With Activity Planned Maint …" at bounding box center [616, 478] width 1232 height 956
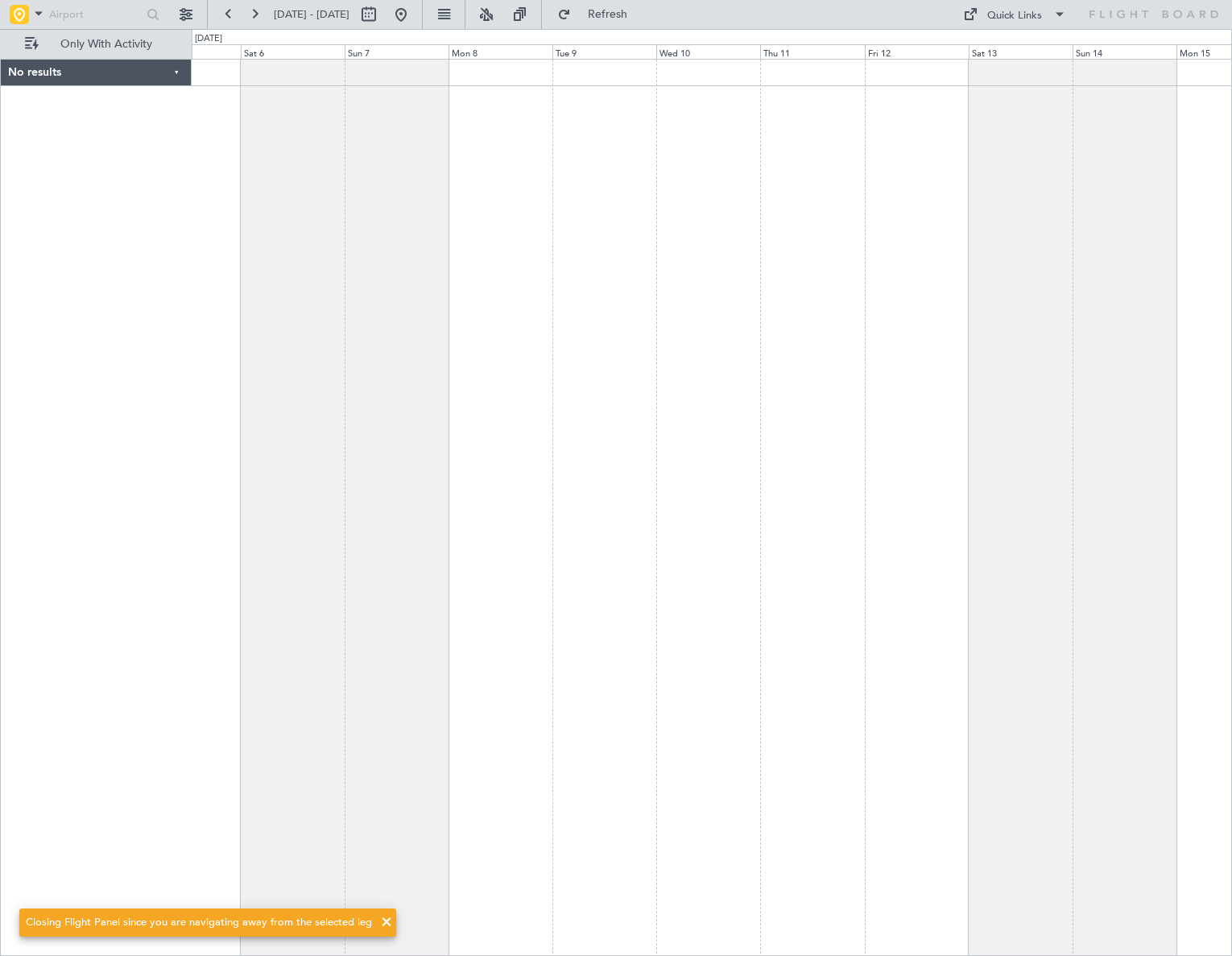
click at [913, 637] on div at bounding box center [711, 506] width 1041 height 897
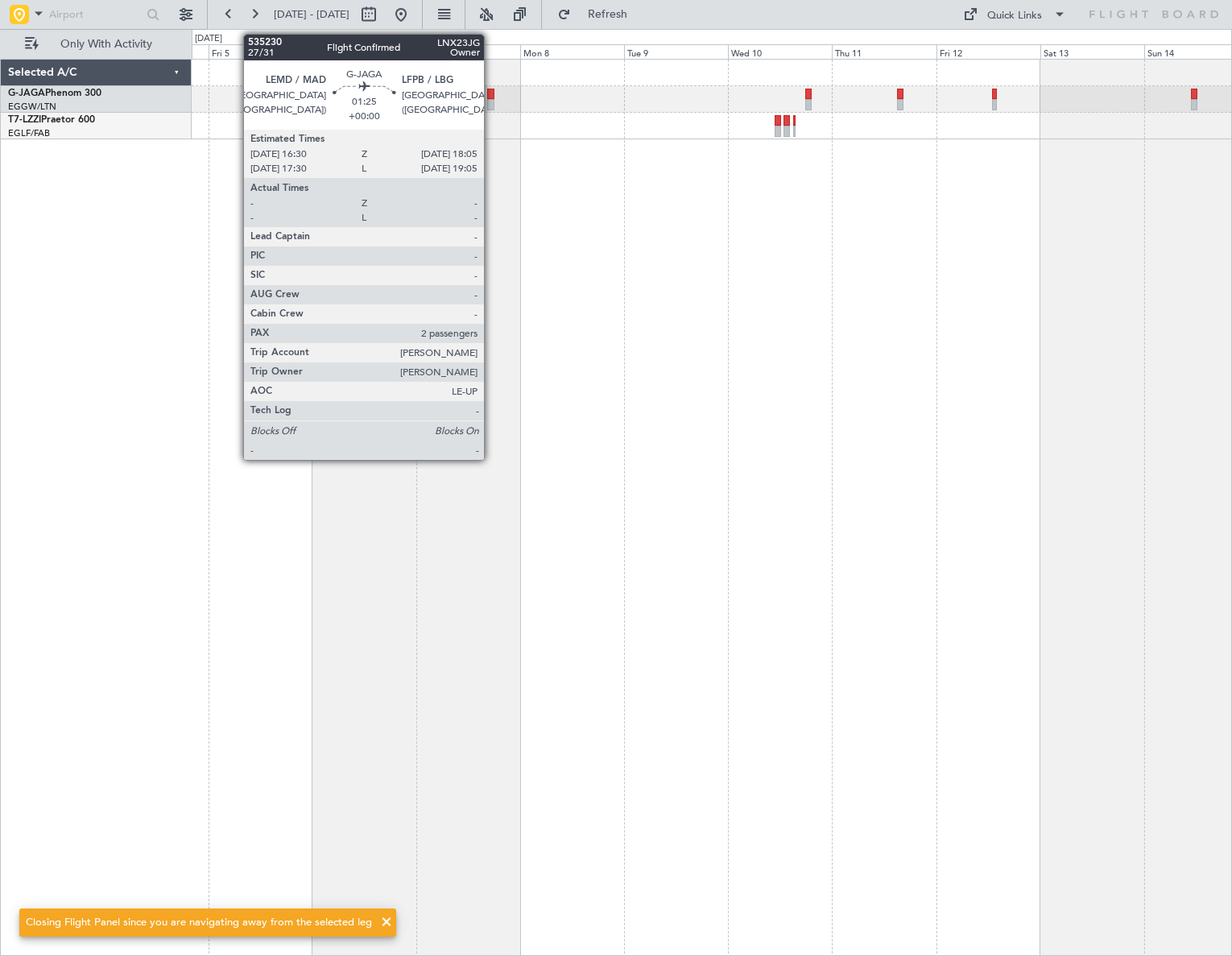
click at [491, 99] on div at bounding box center [490, 104] width 8 height 11
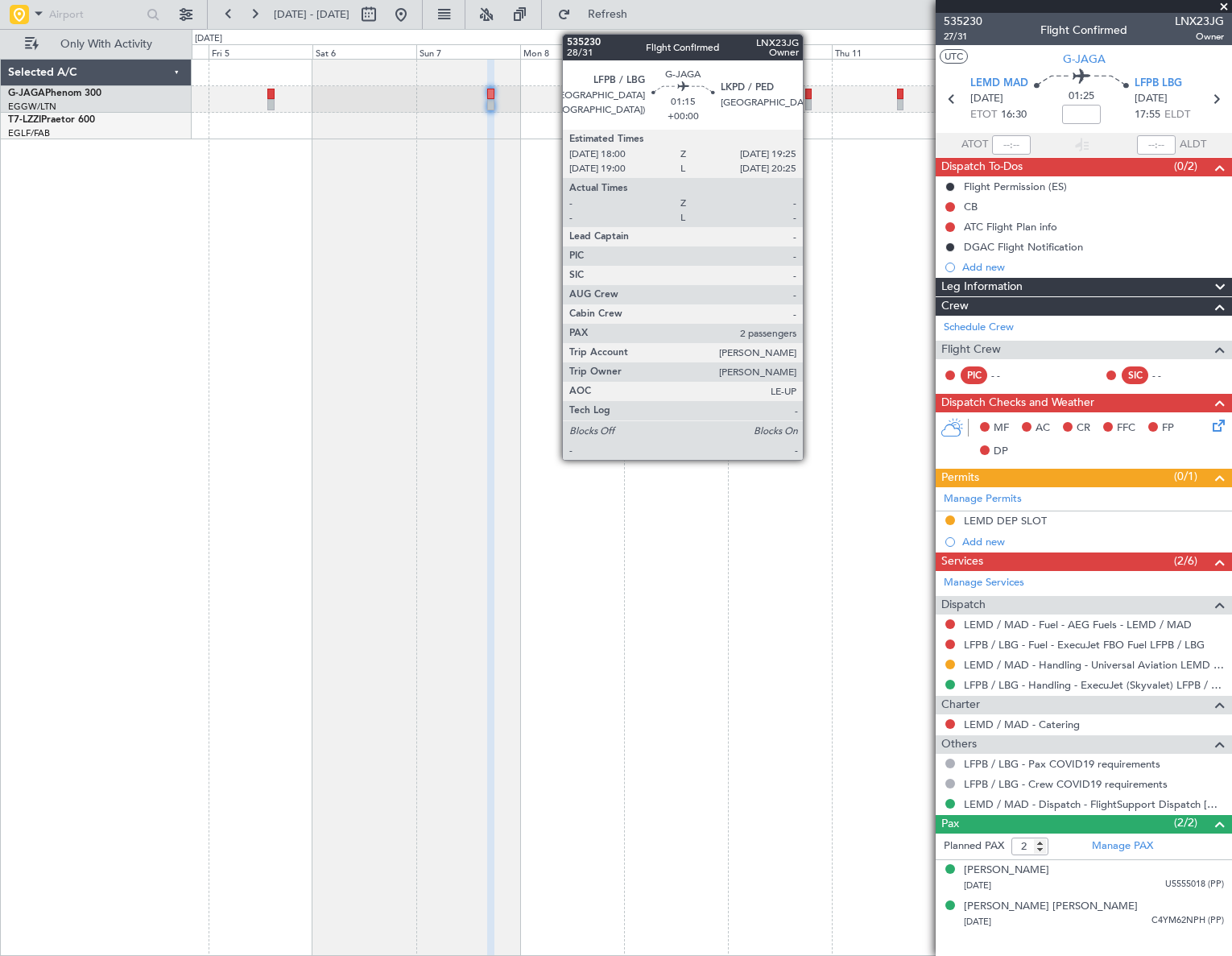
click at [809, 101] on div at bounding box center [809, 104] width 7 height 11
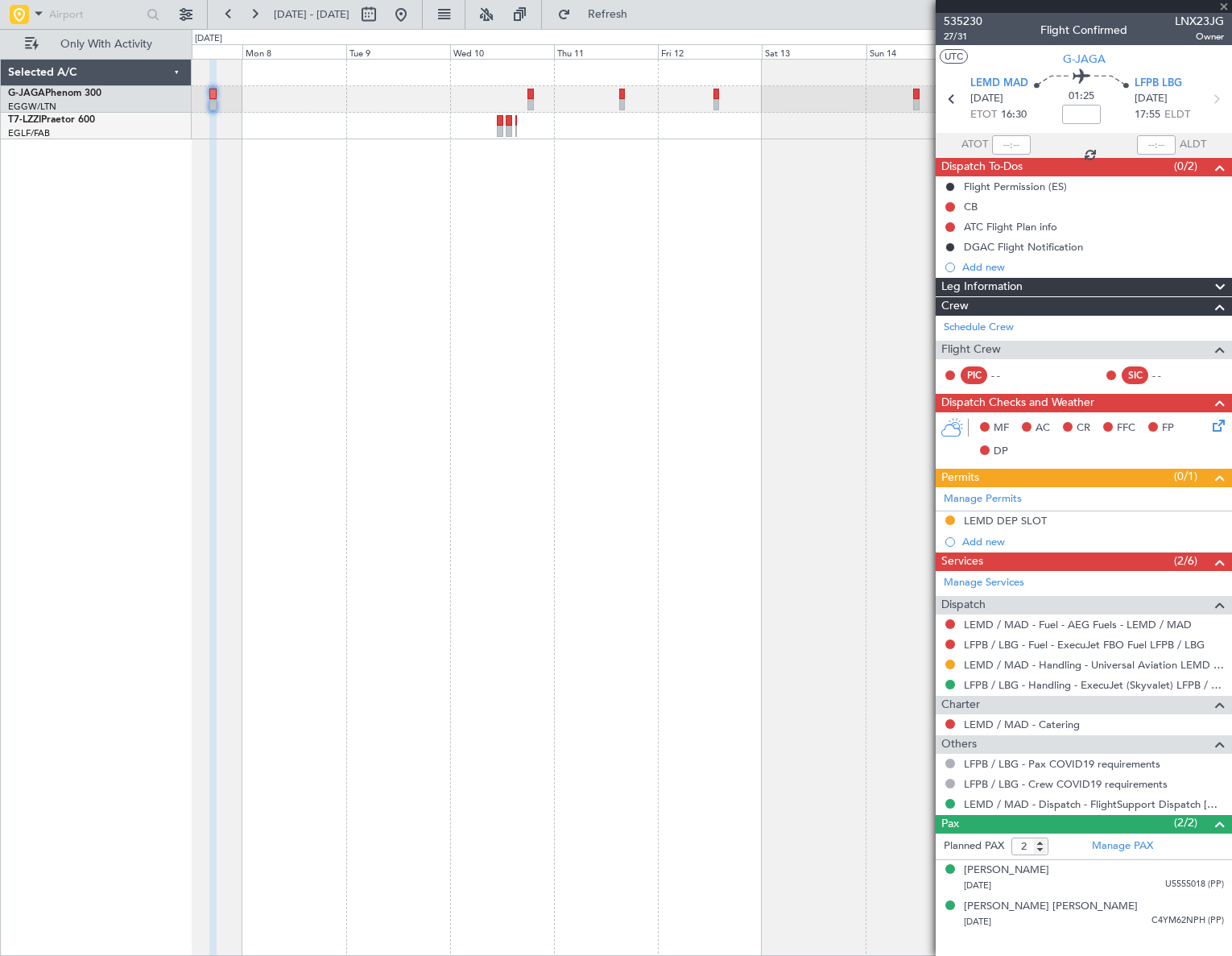
click at [396, 412] on div at bounding box center [711, 506] width 1040 height 897
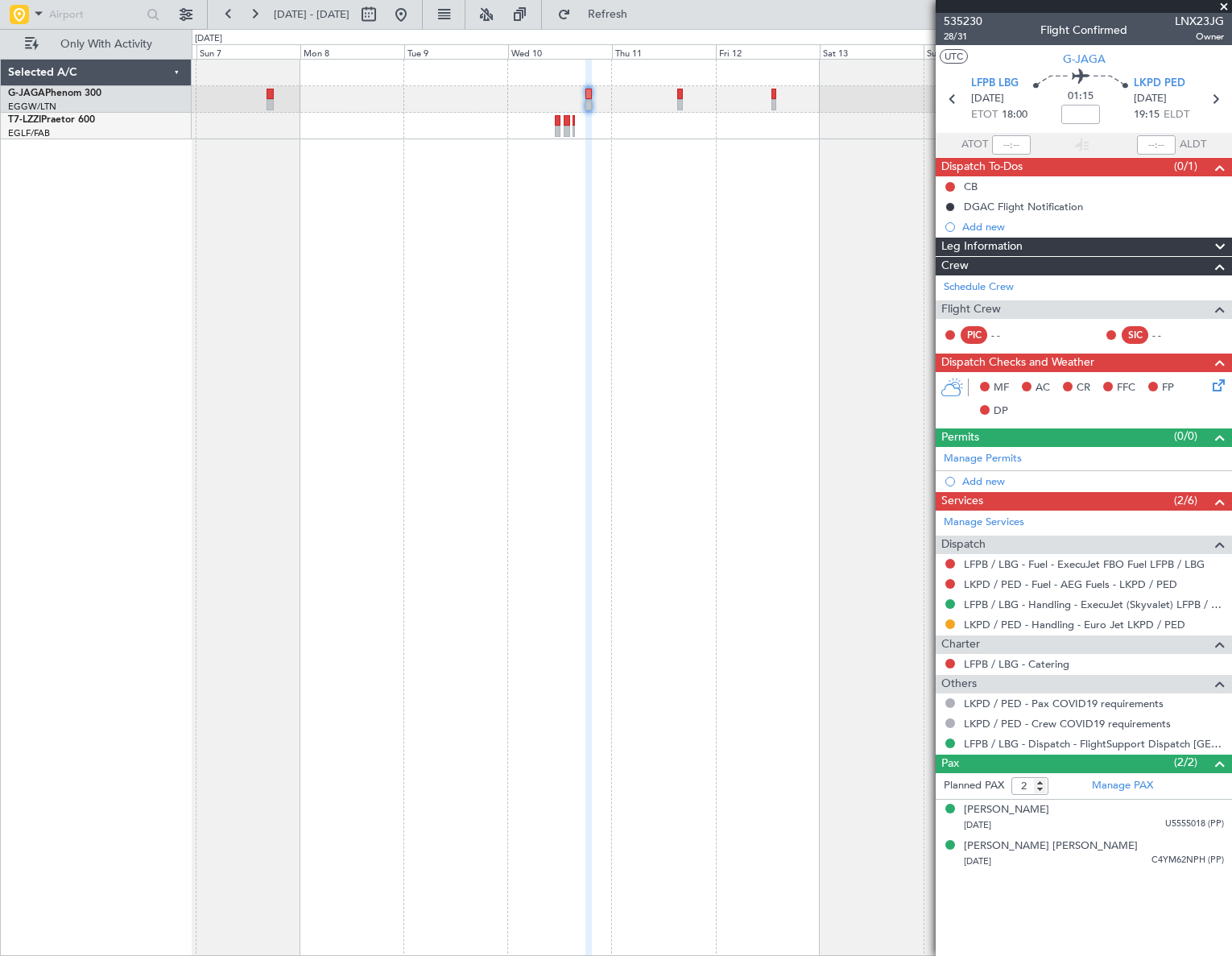
click at [1231, 514] on html "08 Dec 2025 - 18 Dec 2025 Refresh Quick Links Only With Activity Selected A/C G…" at bounding box center [616, 478] width 1232 height 956
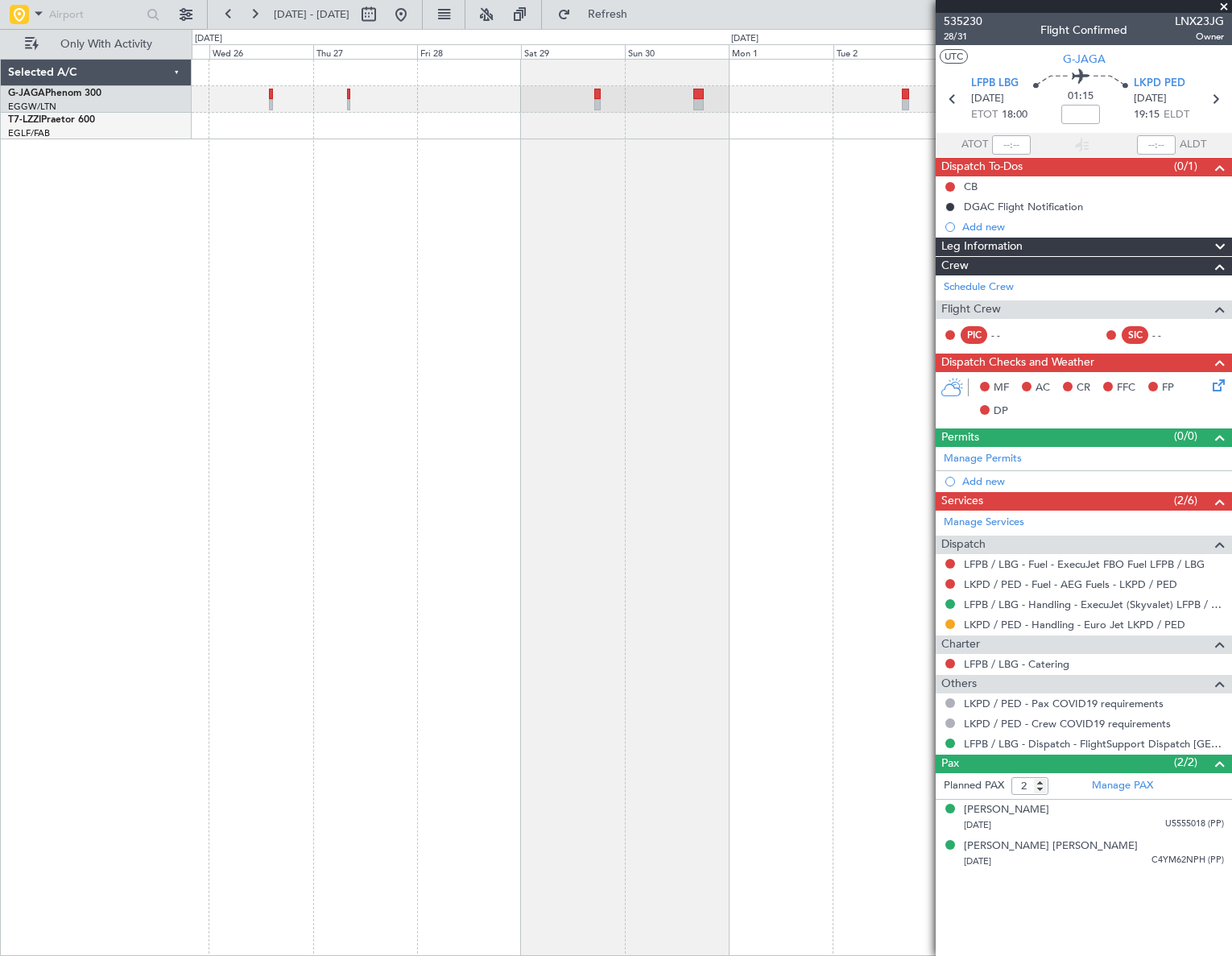
click at [1231, 435] on html "08 Dec 2025 - 18 Dec 2025 Refresh Quick Links Only With Activity Selected A/C G…" at bounding box center [616, 478] width 1232 height 956
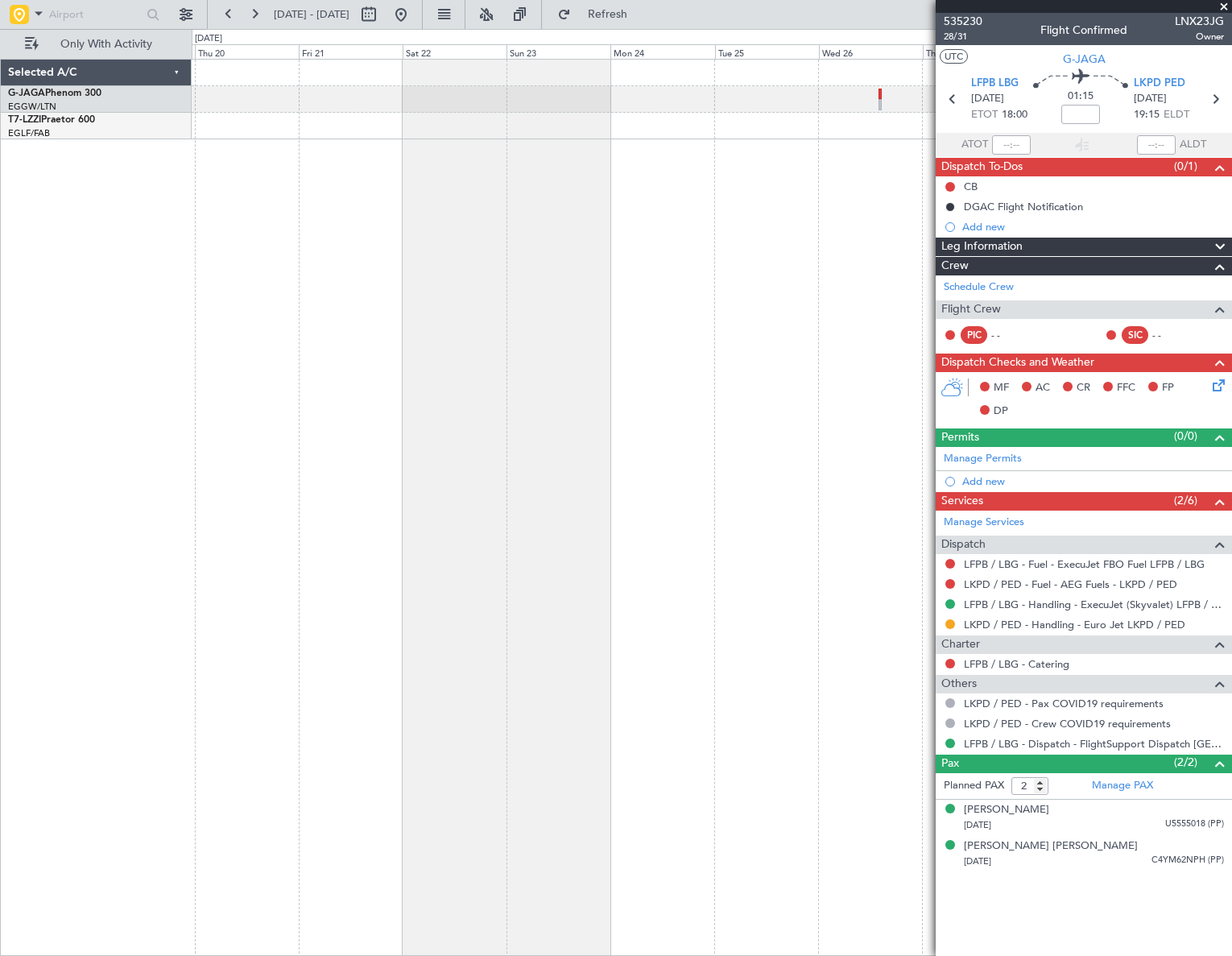
click at [1075, 402] on fb-app "08 Dec 2025 - 18 Dec 2025 Refresh Quick Links Only With Activity Selected A/C G…" at bounding box center [616, 484] width 1232 height 943
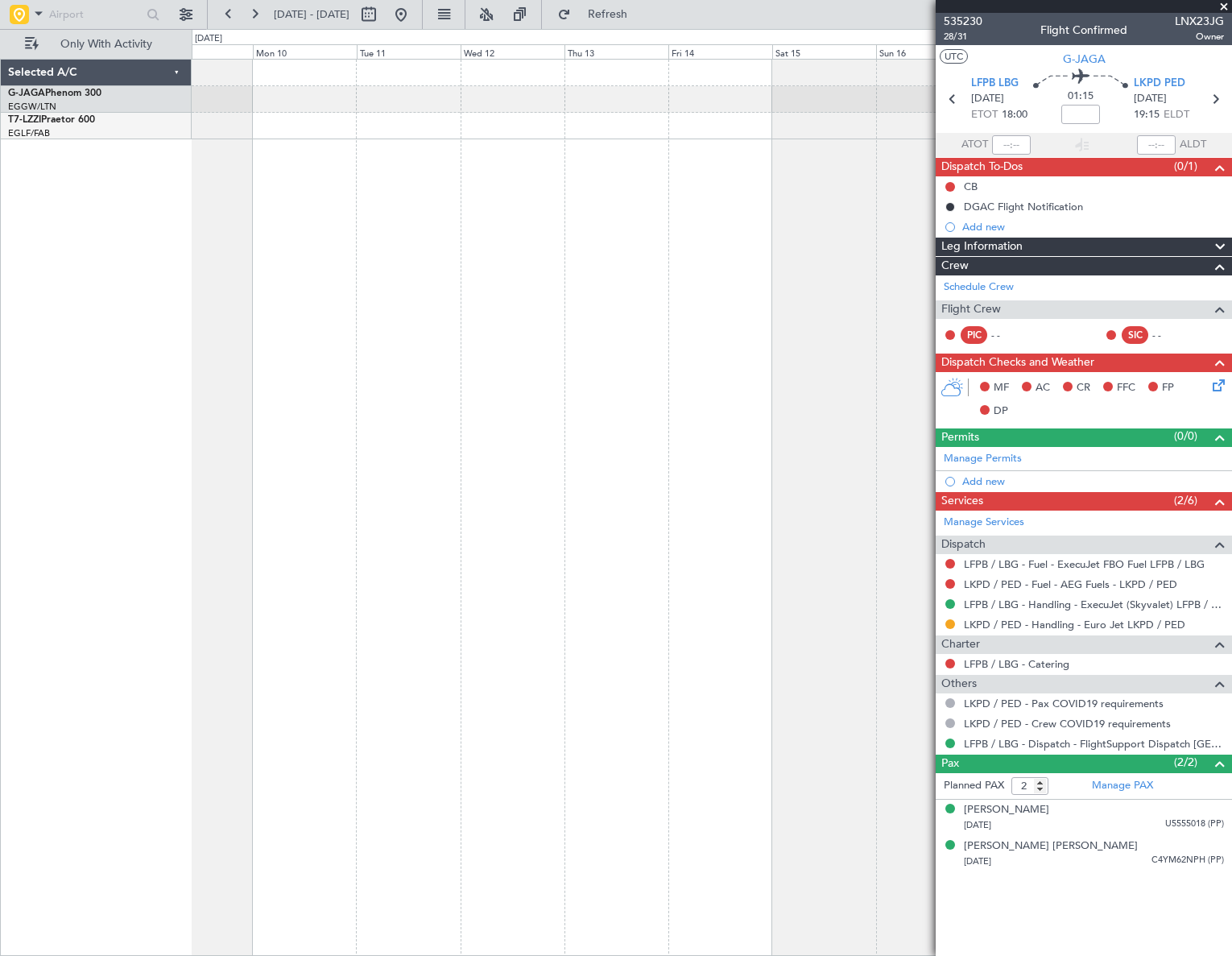
click at [1231, 492] on html "08 Dec 2025 - 18 Dec 2025 Refresh Quick Links Only With Activity Selected A/C G…" at bounding box center [616, 478] width 1232 height 956
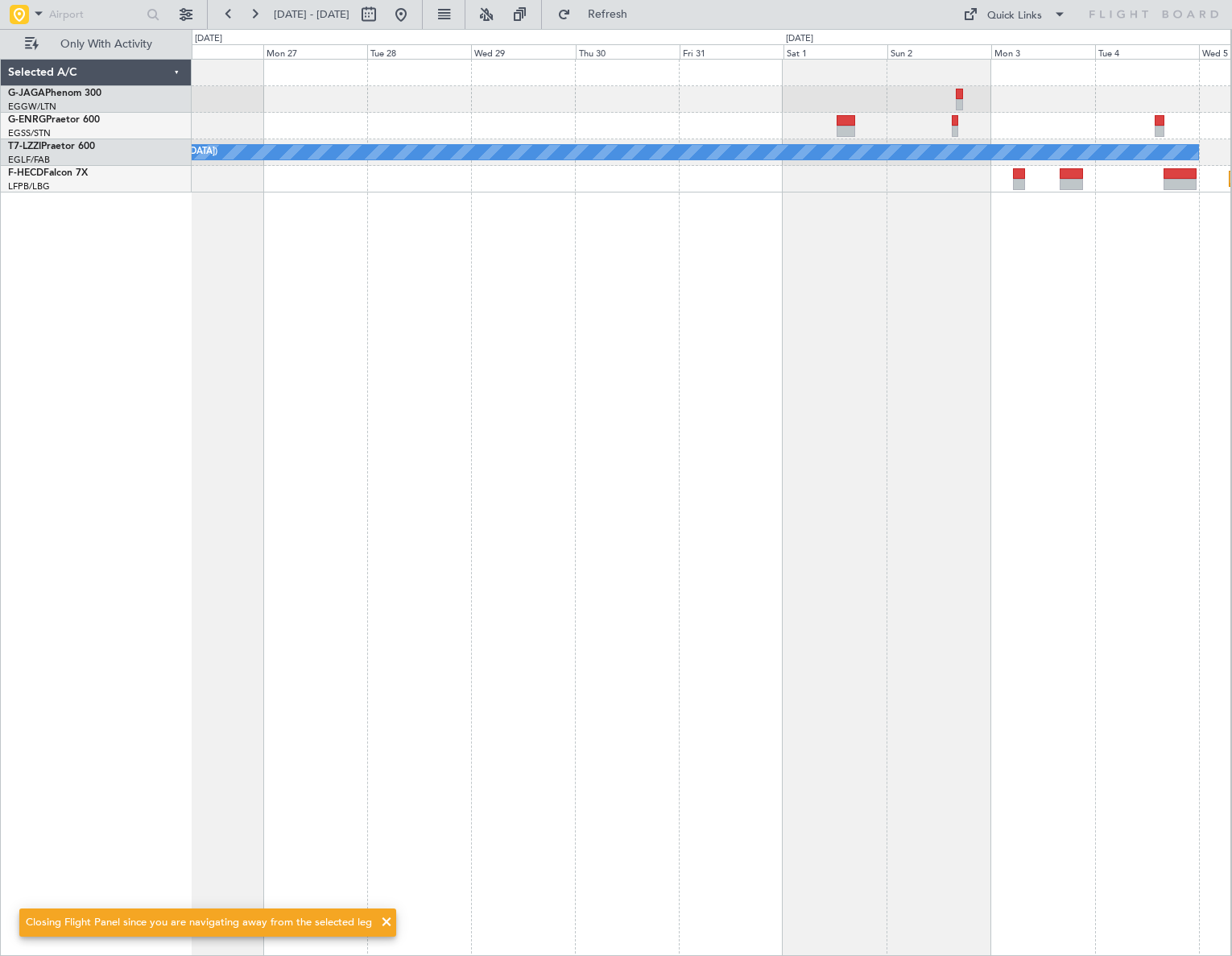
click at [1231, 353] on html "04 Nov 2025 - 14 Nov 2025 Refresh Quick Links Only With Activity A/C Unavailabl…" at bounding box center [616, 478] width 1232 height 956
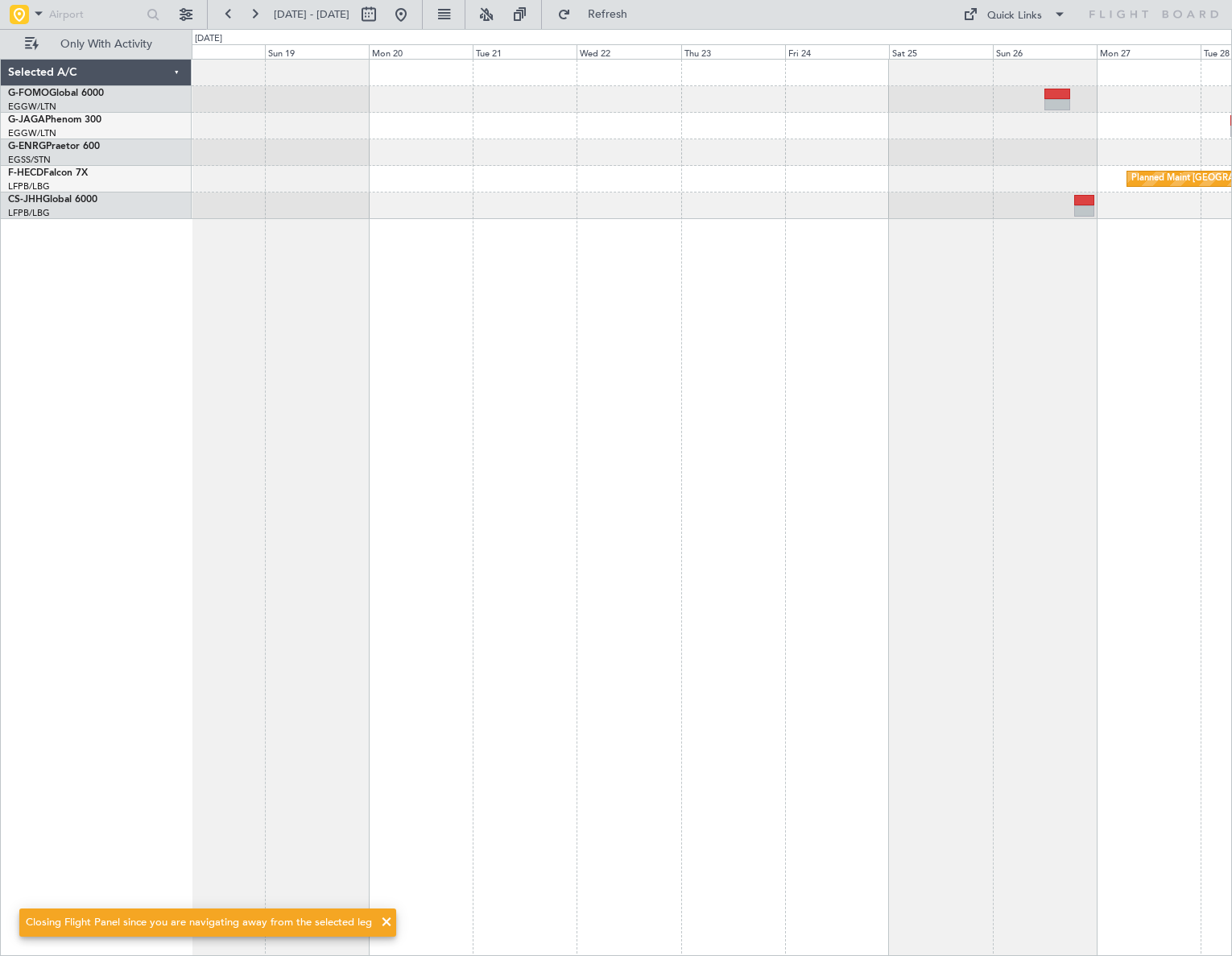
click at [1231, 515] on html "24 Oct 2025 - 03 Nov 2025 Refresh Quick Links Only With Activity Planned Maint …" at bounding box center [616, 478] width 1232 height 956
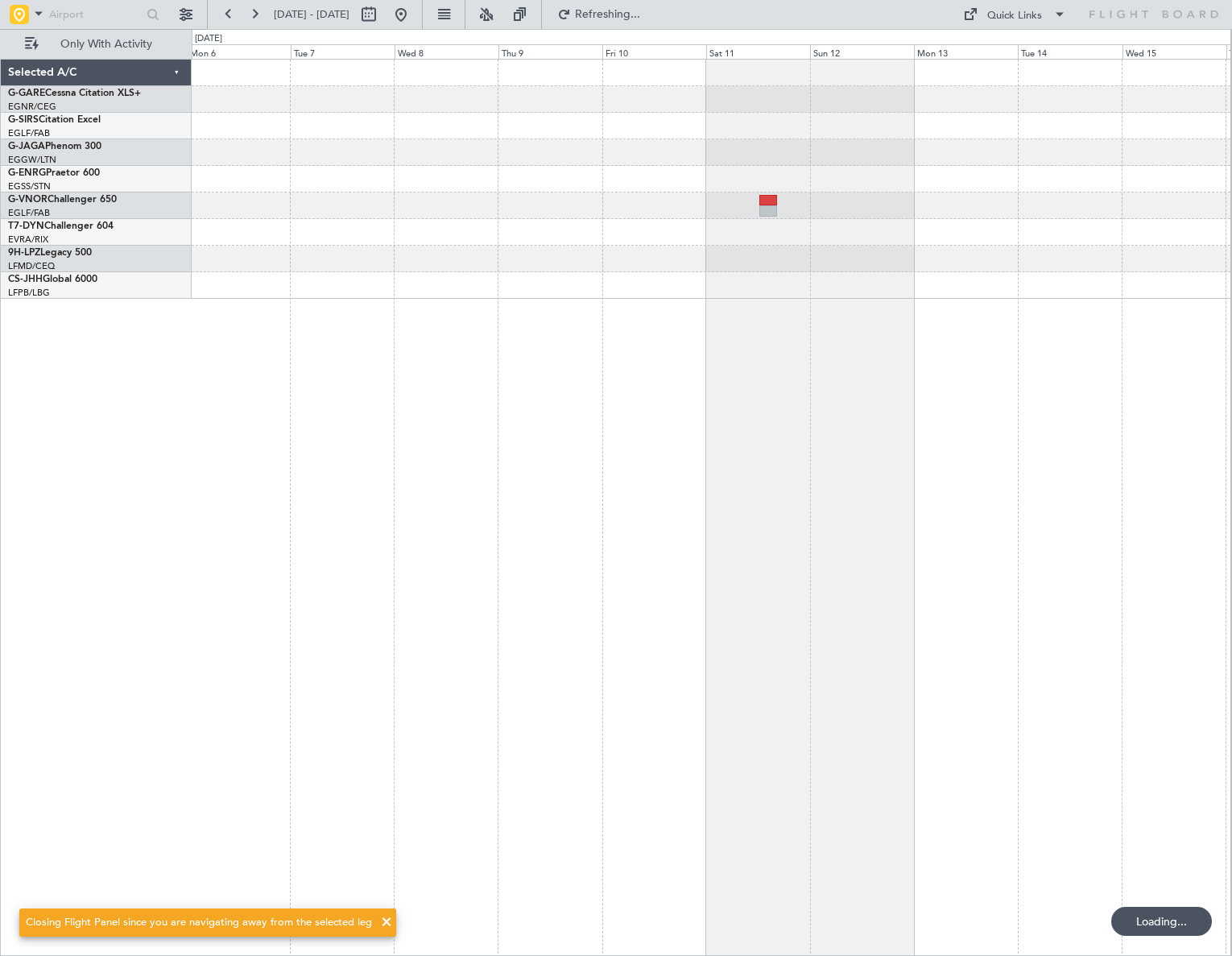
click at [1100, 534] on div at bounding box center [711, 506] width 1040 height 897
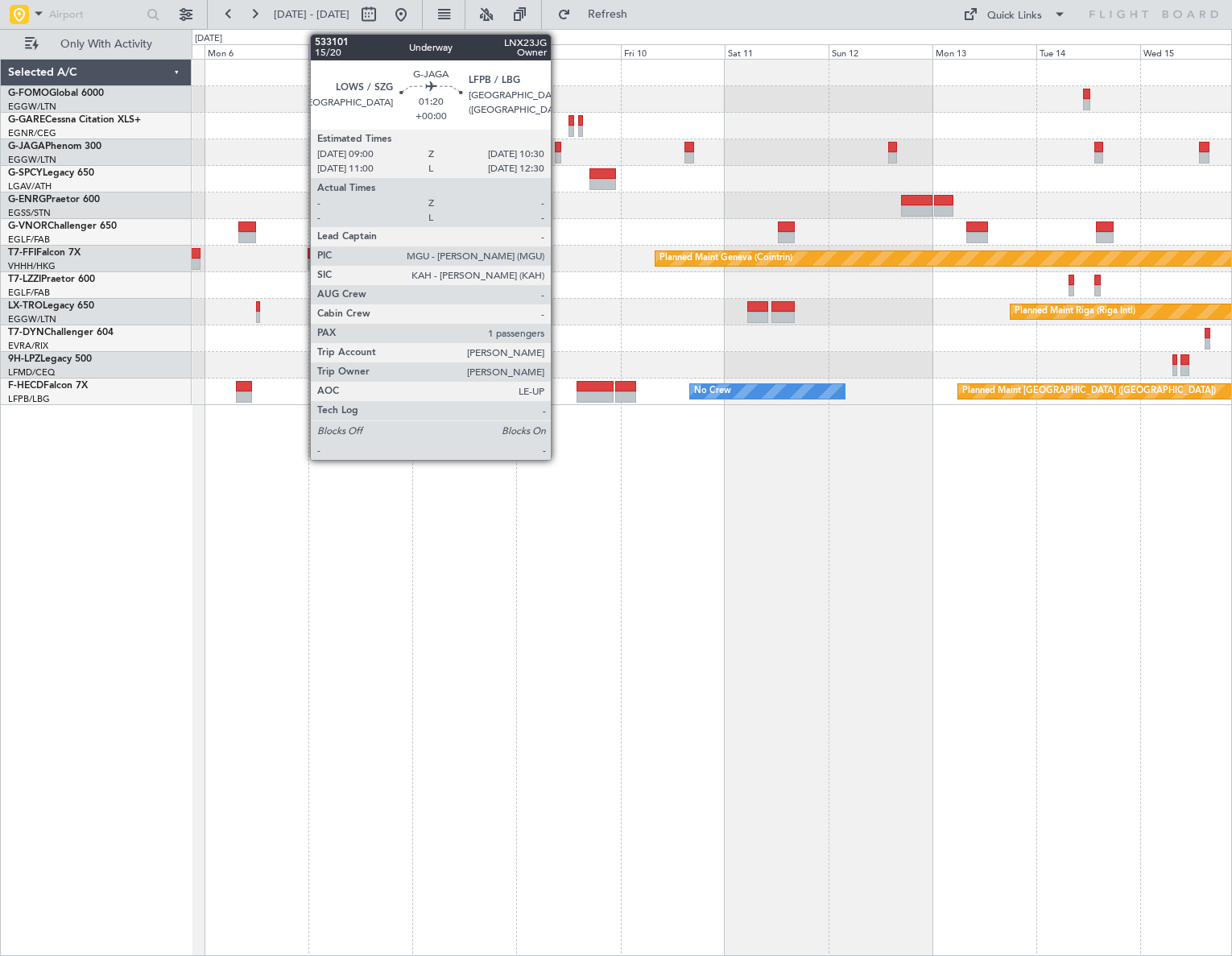
click at [558, 157] on div at bounding box center [558, 157] width 8 height 11
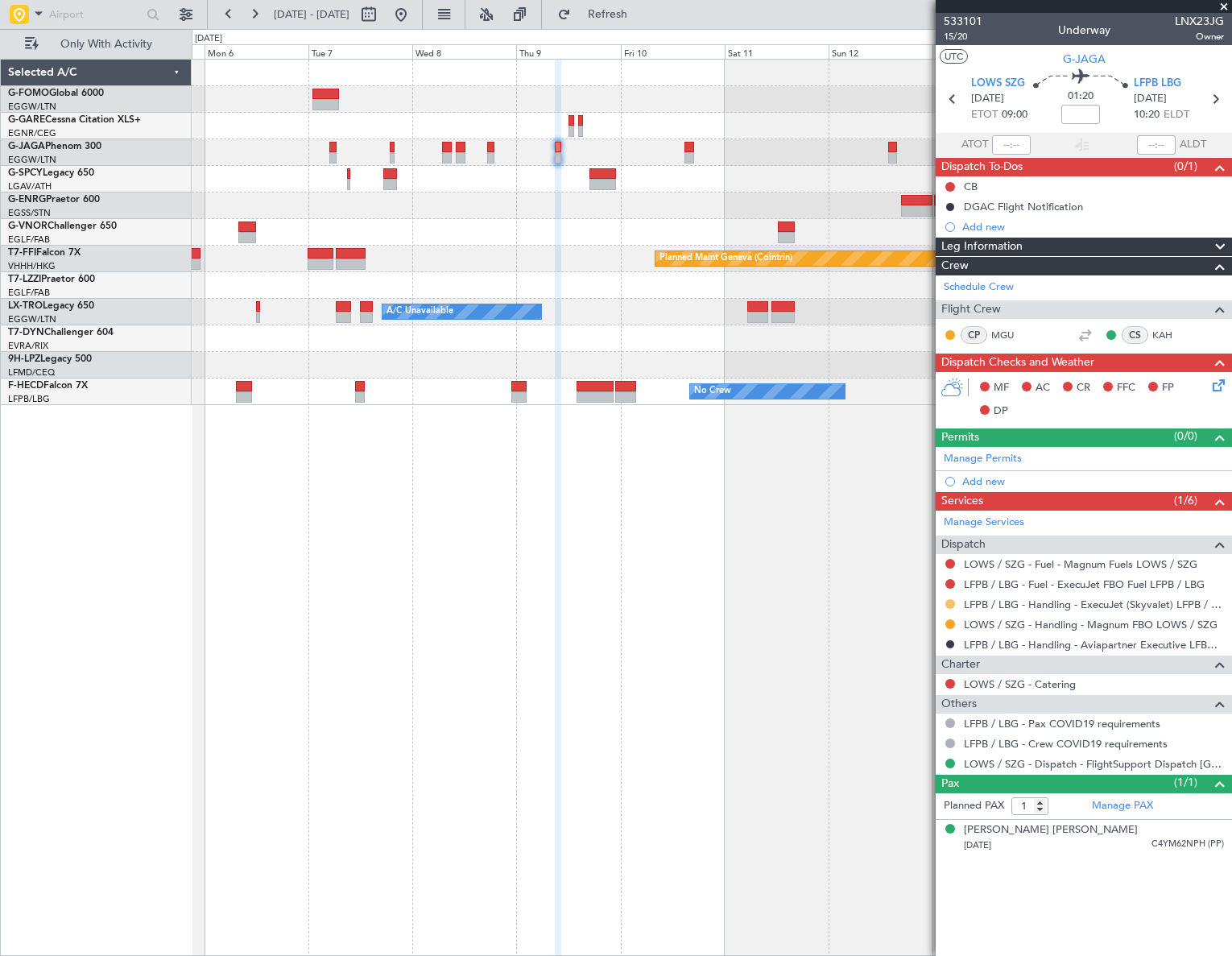
click at [952, 600] on button at bounding box center [949, 603] width 9 height 9
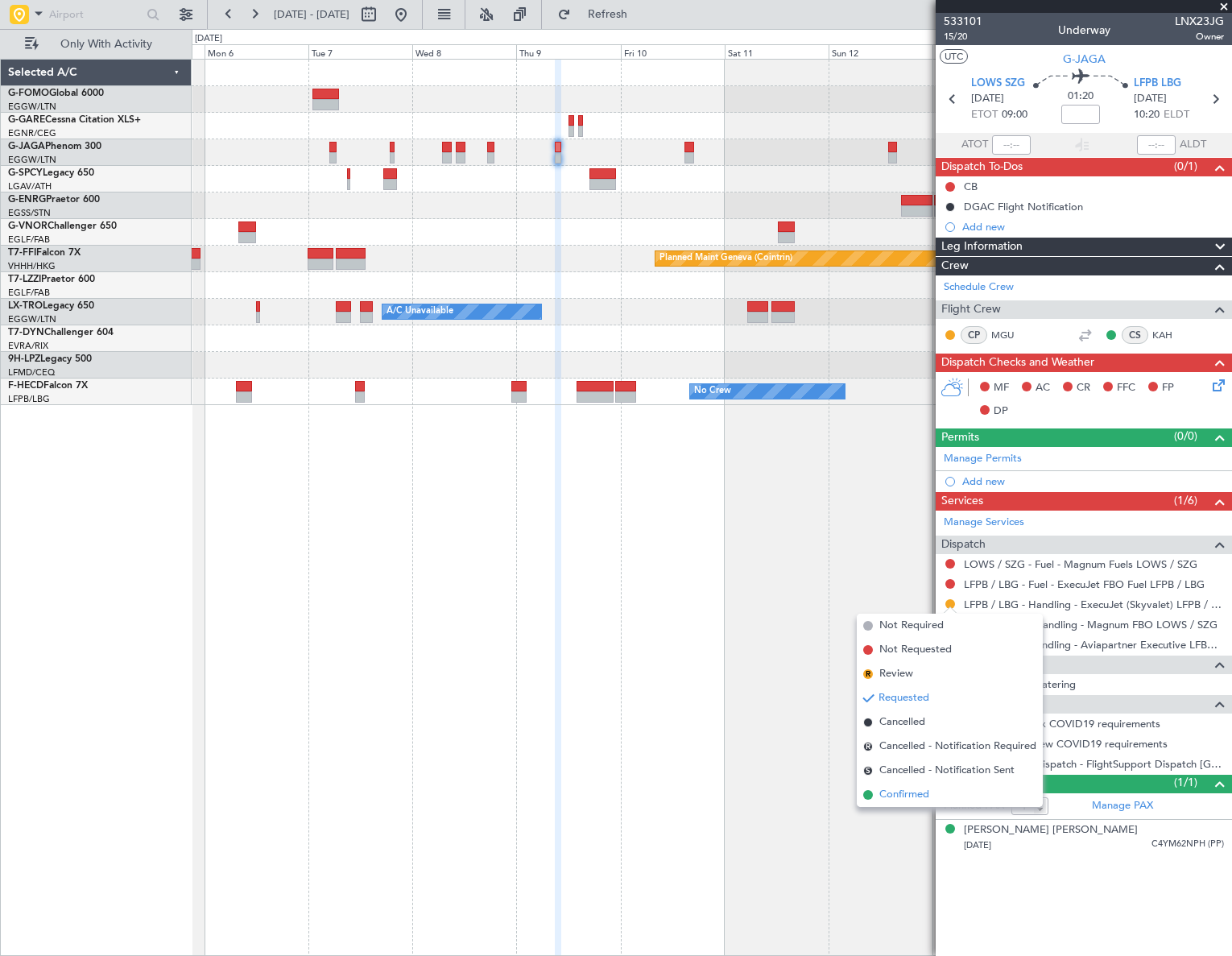
click at [894, 795] on span "Confirmed" at bounding box center [903, 794] width 50 height 16
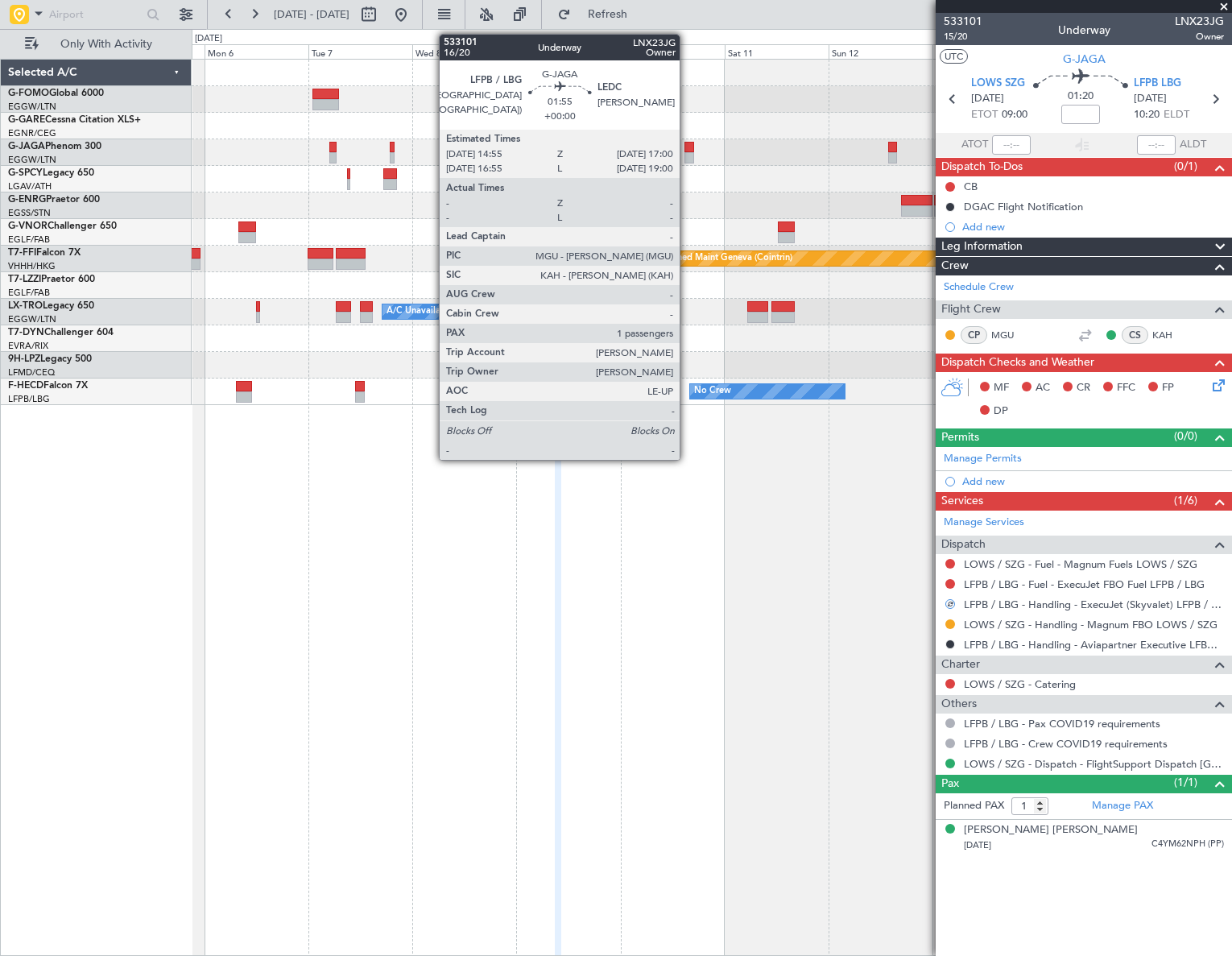
click at [687, 153] on div at bounding box center [688, 157] width 9 height 11
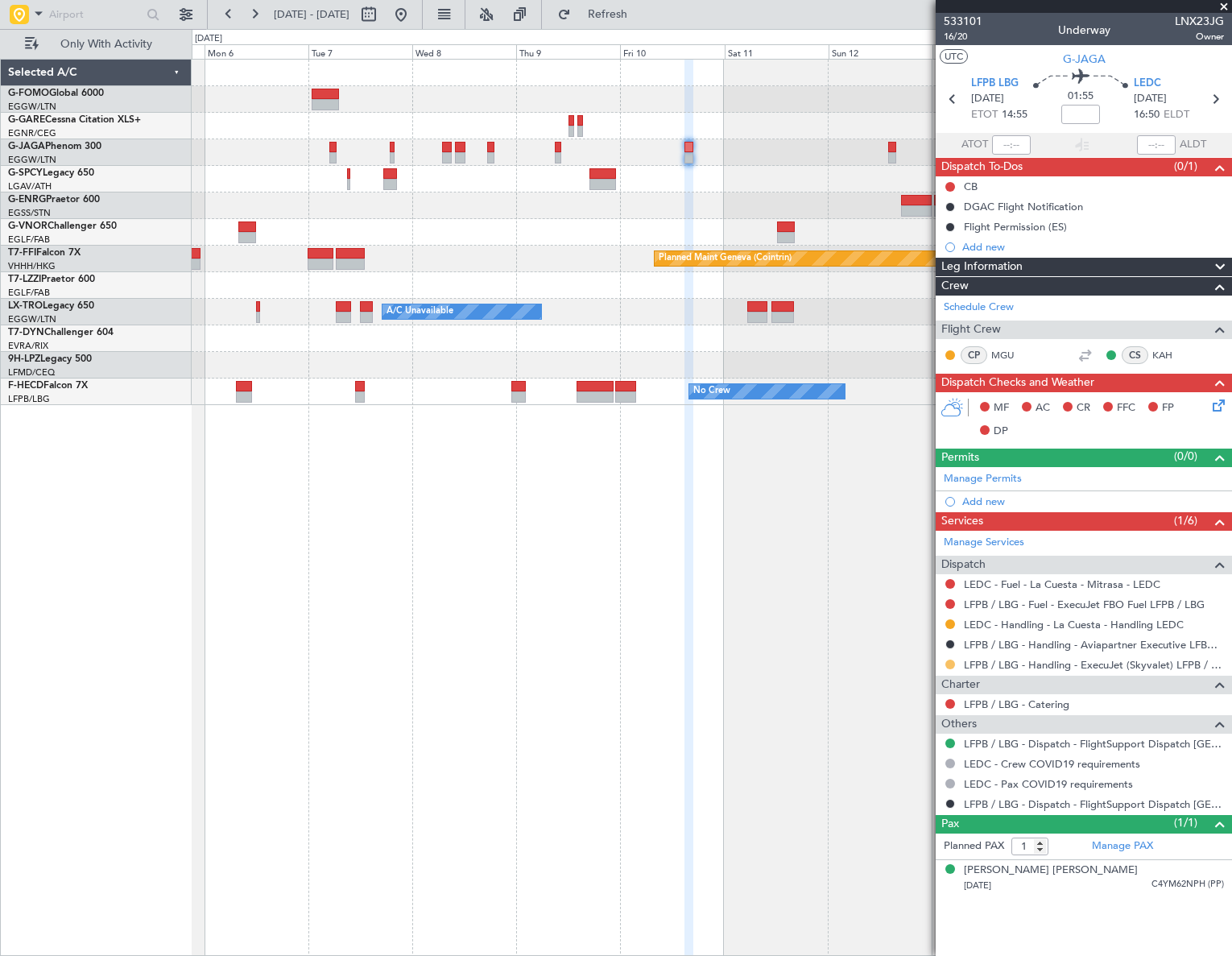
click at [947, 660] on button at bounding box center [949, 664] width 9 height 9
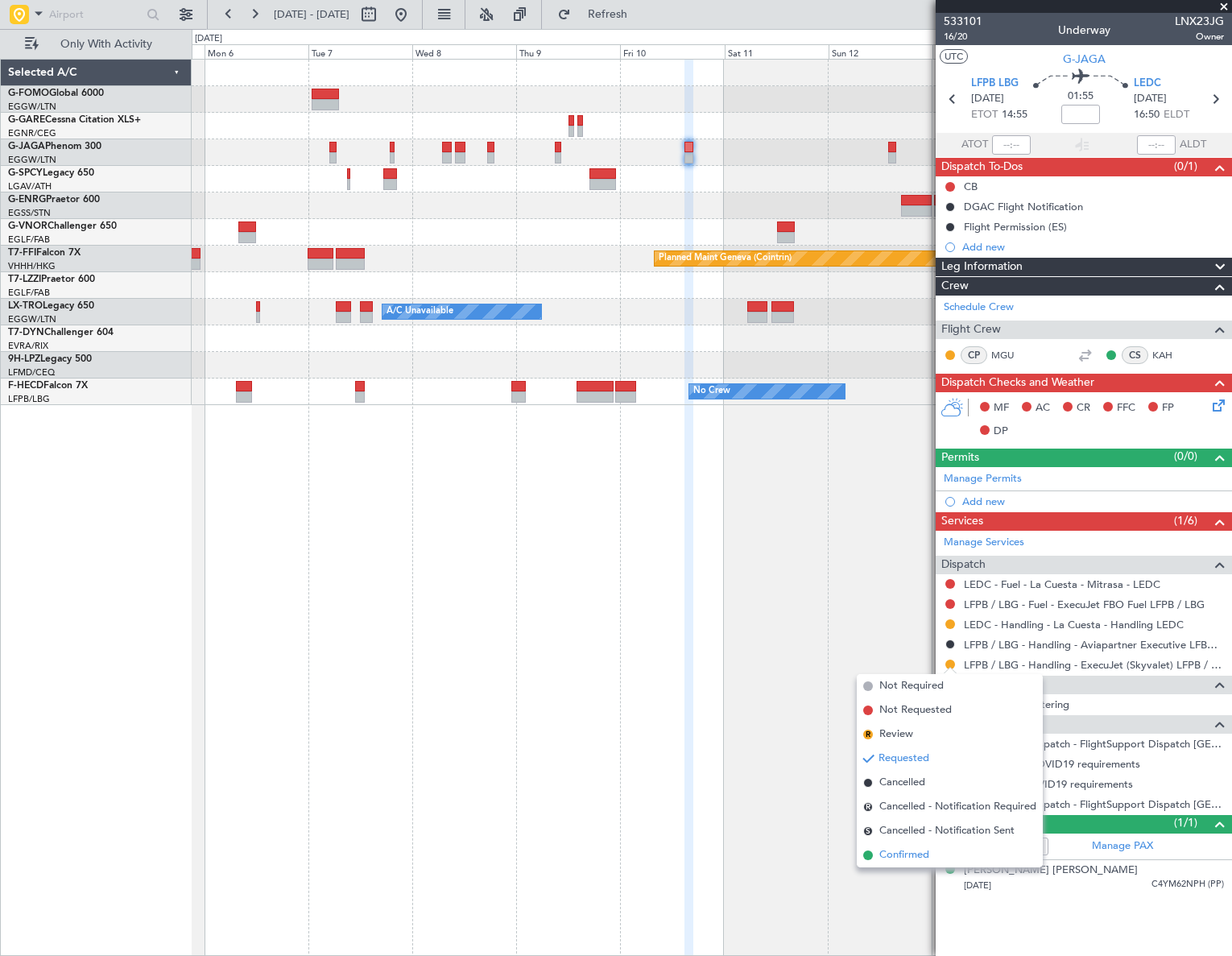
click at [907, 854] on span "Confirmed" at bounding box center [903, 854] width 50 height 16
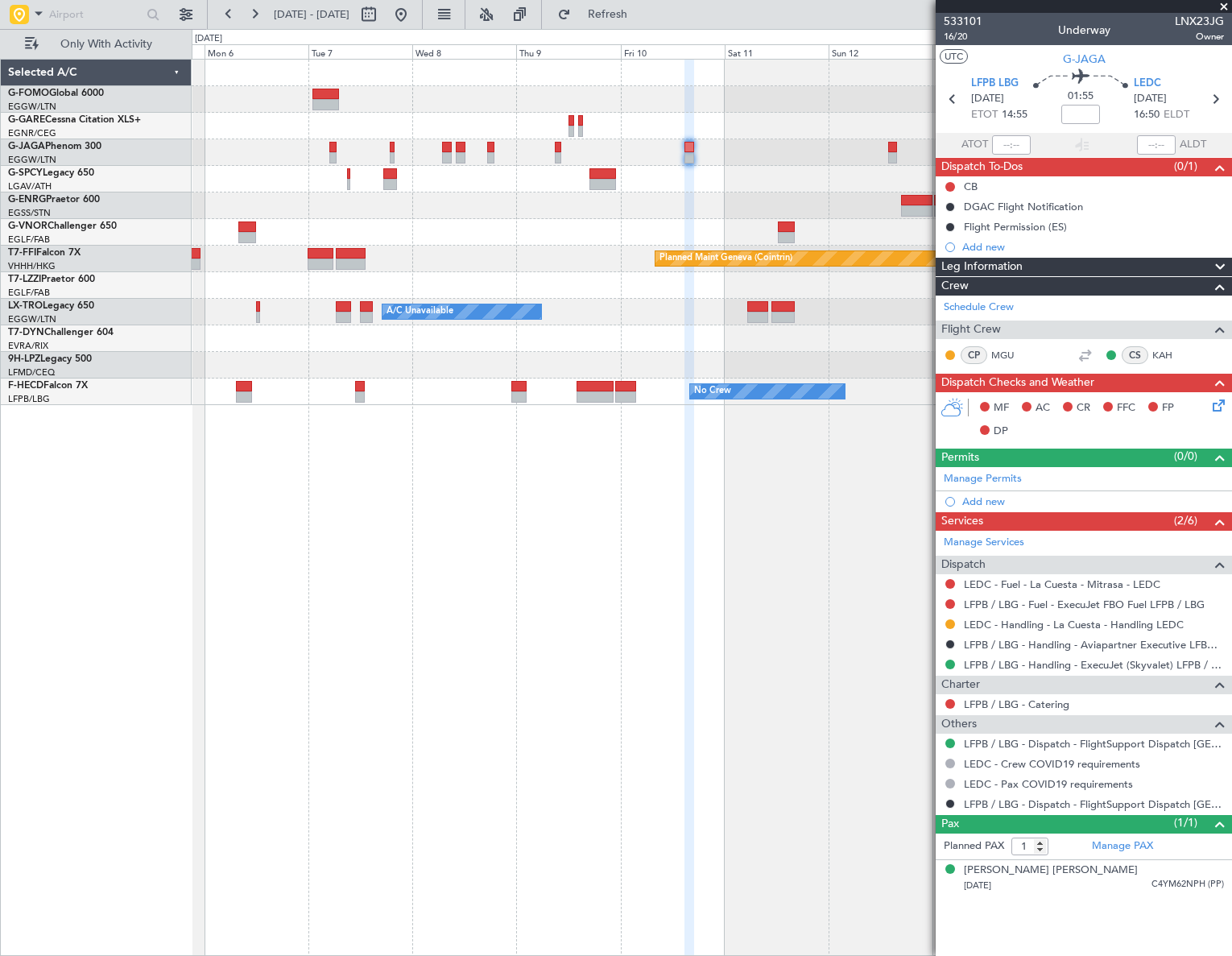
click at [0, 731] on html "05 Oct 2025 - 15 Oct 2025 Refresh Quick Links Only With Activity Planned Maint …" at bounding box center [616, 478] width 1232 height 956
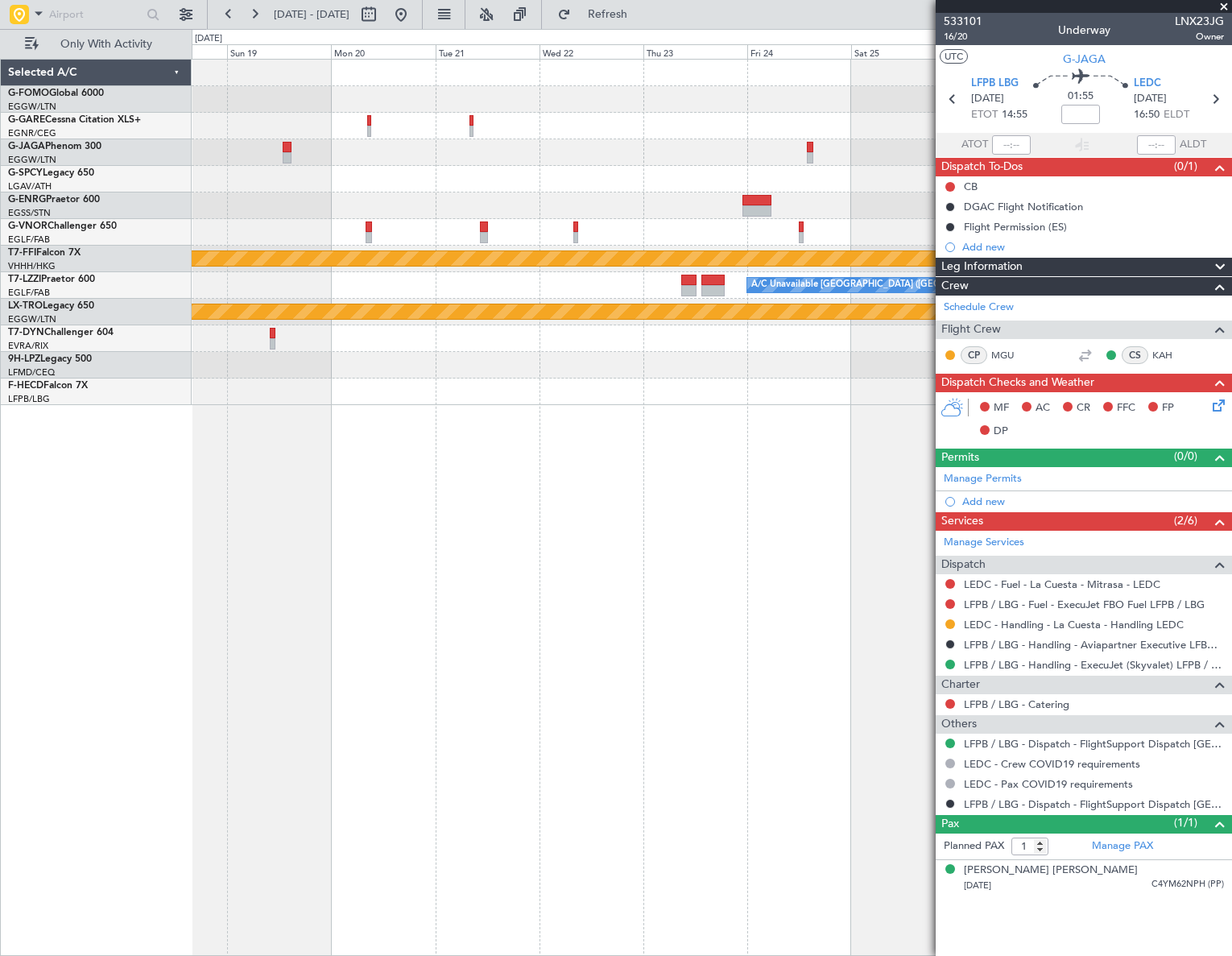
click at [0, 817] on html "05 Oct 2025 - 15 Oct 2025 Refresh Quick Links Only With Activity Planned Maint …" at bounding box center [616, 478] width 1232 height 956
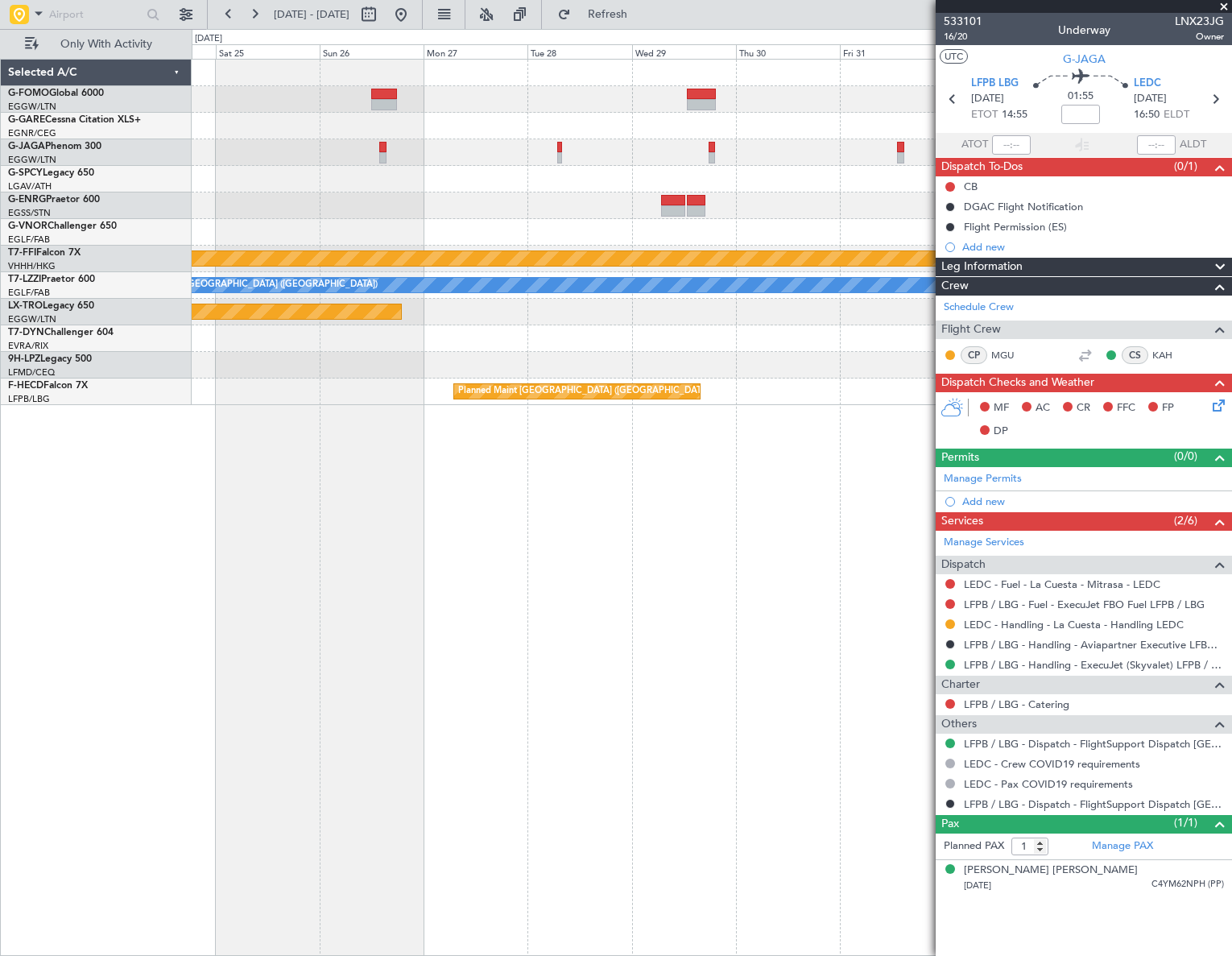
click at [0, 955] on html "05 Oct 2025 - 15 Oct 2025 Refresh Quick Links Only With Activity Planned Maint …" at bounding box center [616, 478] width 1232 height 956
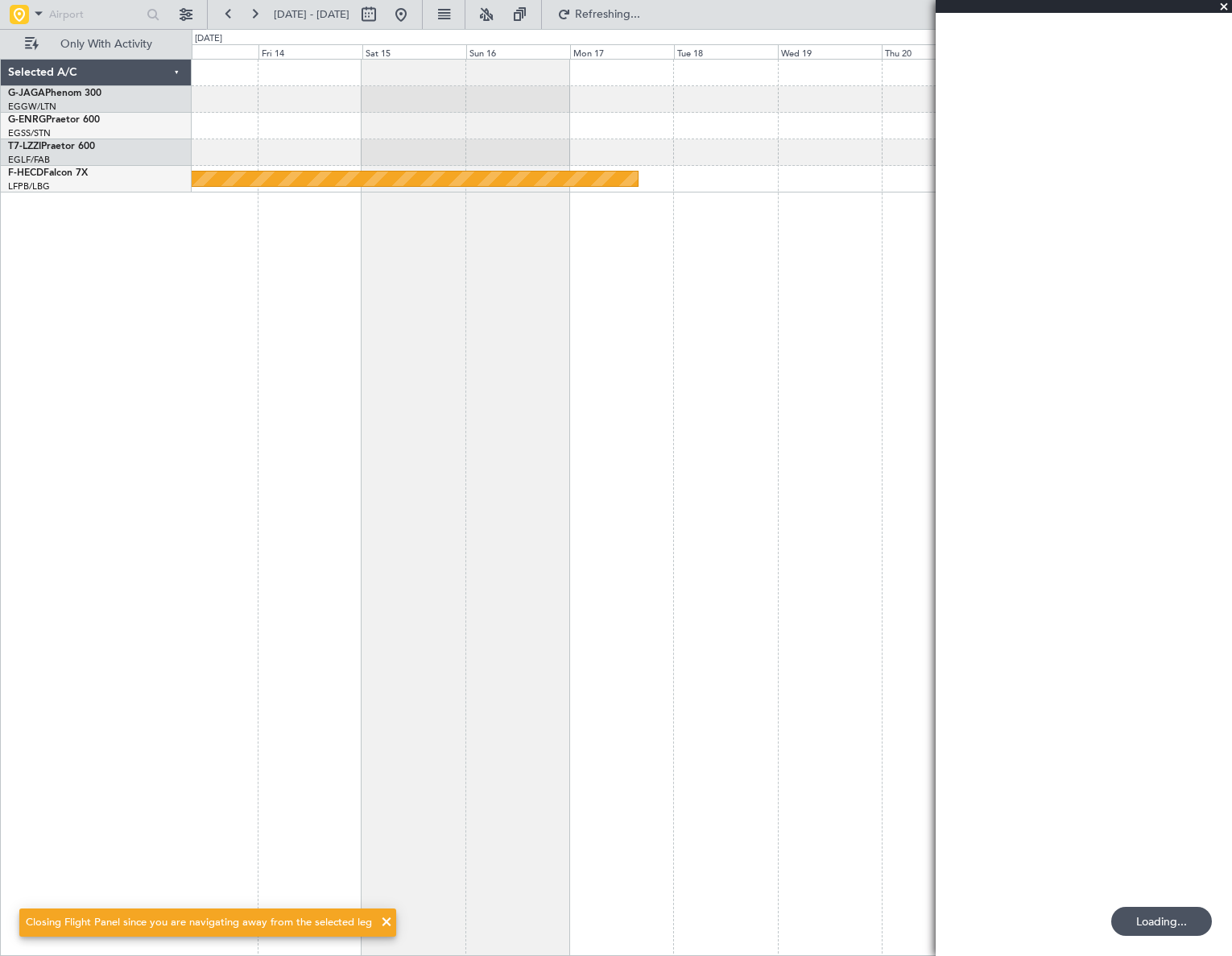
click at [0, 955] on html "31 Oct 2025 - 10 Nov 2025 Refreshing... Quick Links Only With Activity Planned …" at bounding box center [616, 478] width 1232 height 956
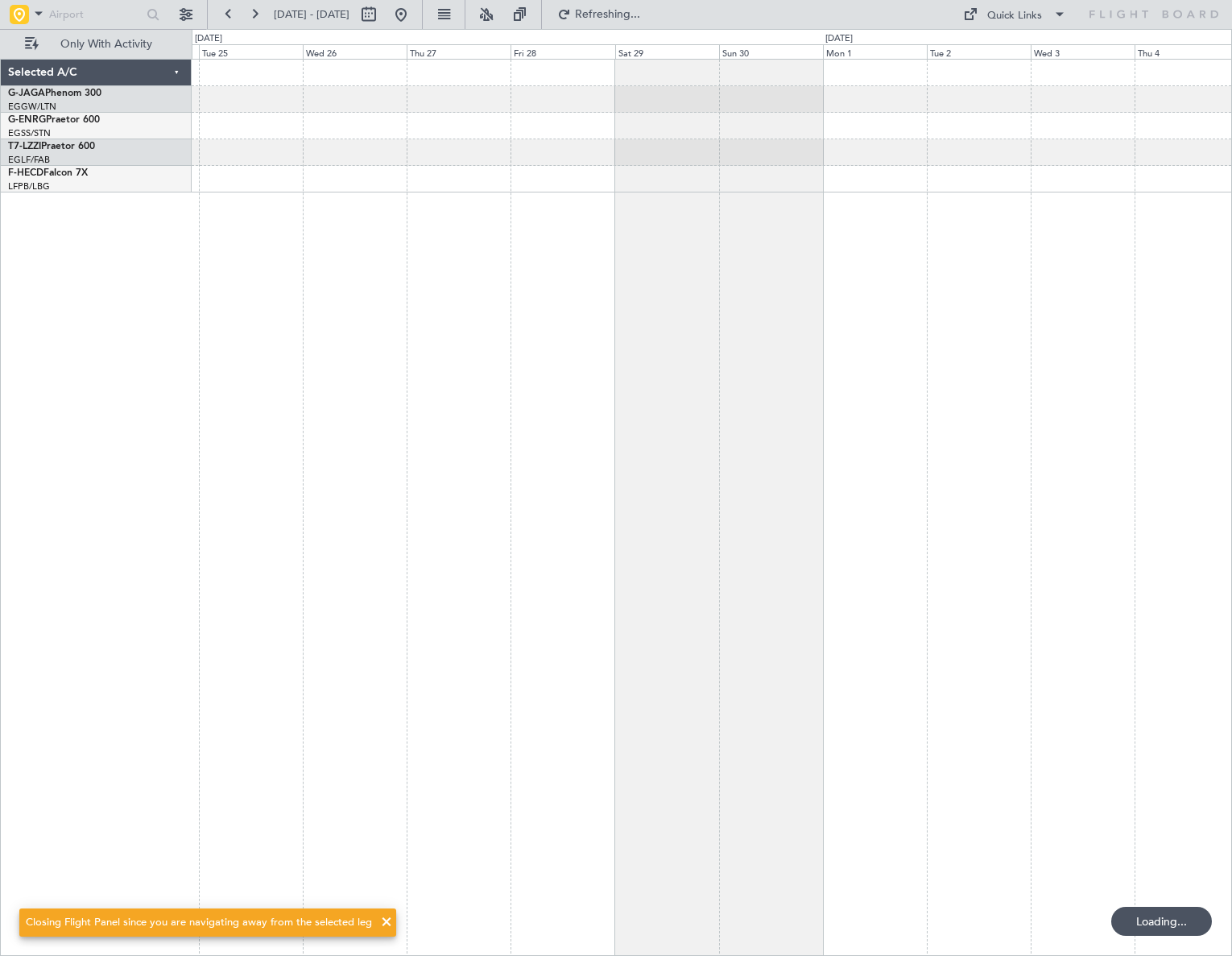
click at [0, 789] on html "18 Nov 2025 - 28 Nov 2025 Refreshing... Quick Links Only With Activity Selected…" at bounding box center [616, 478] width 1232 height 956
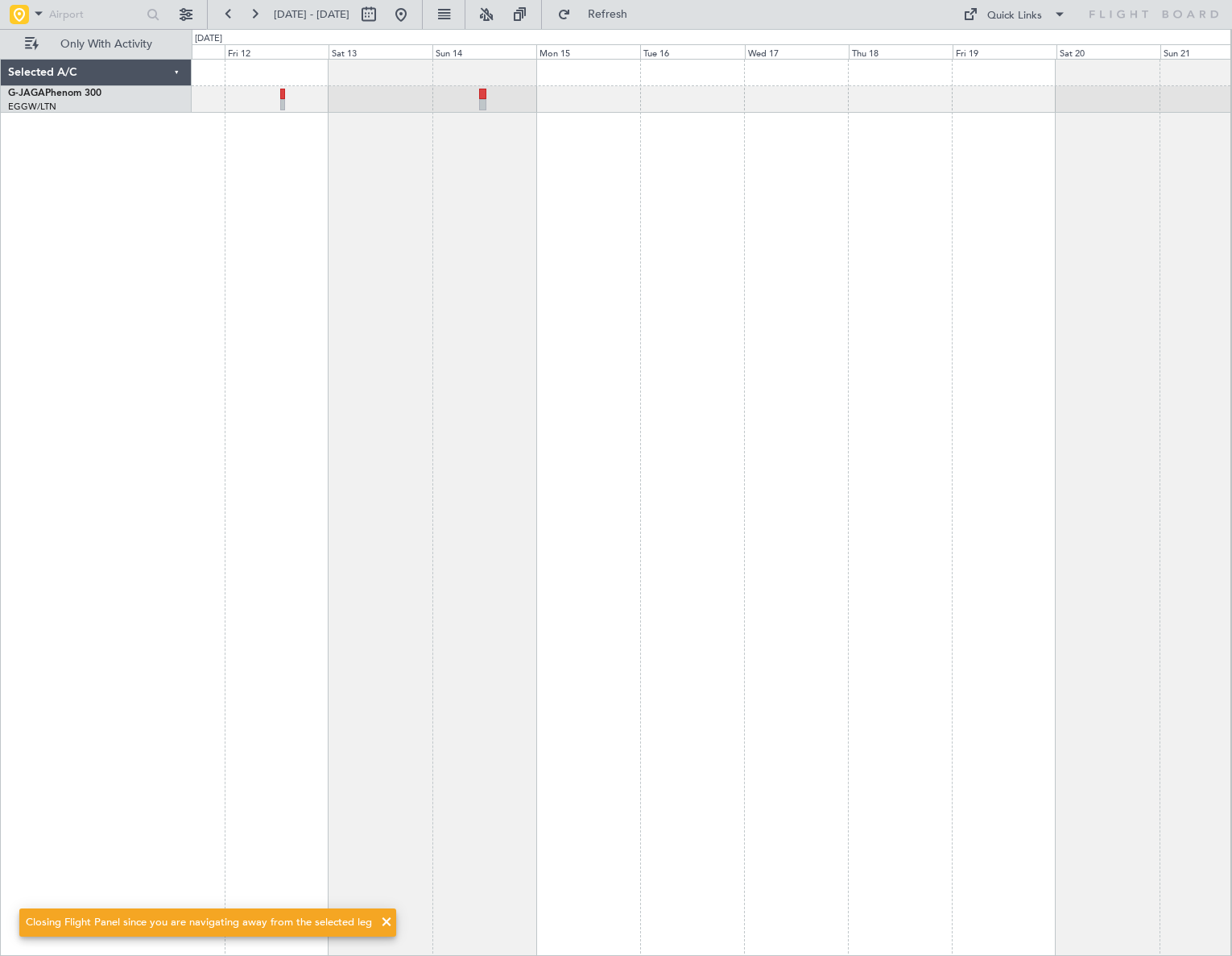
click at [280, 618] on div "Planned [GEOGRAPHIC_DATA] ([GEOGRAPHIC_DATA])" at bounding box center [711, 506] width 1040 height 897
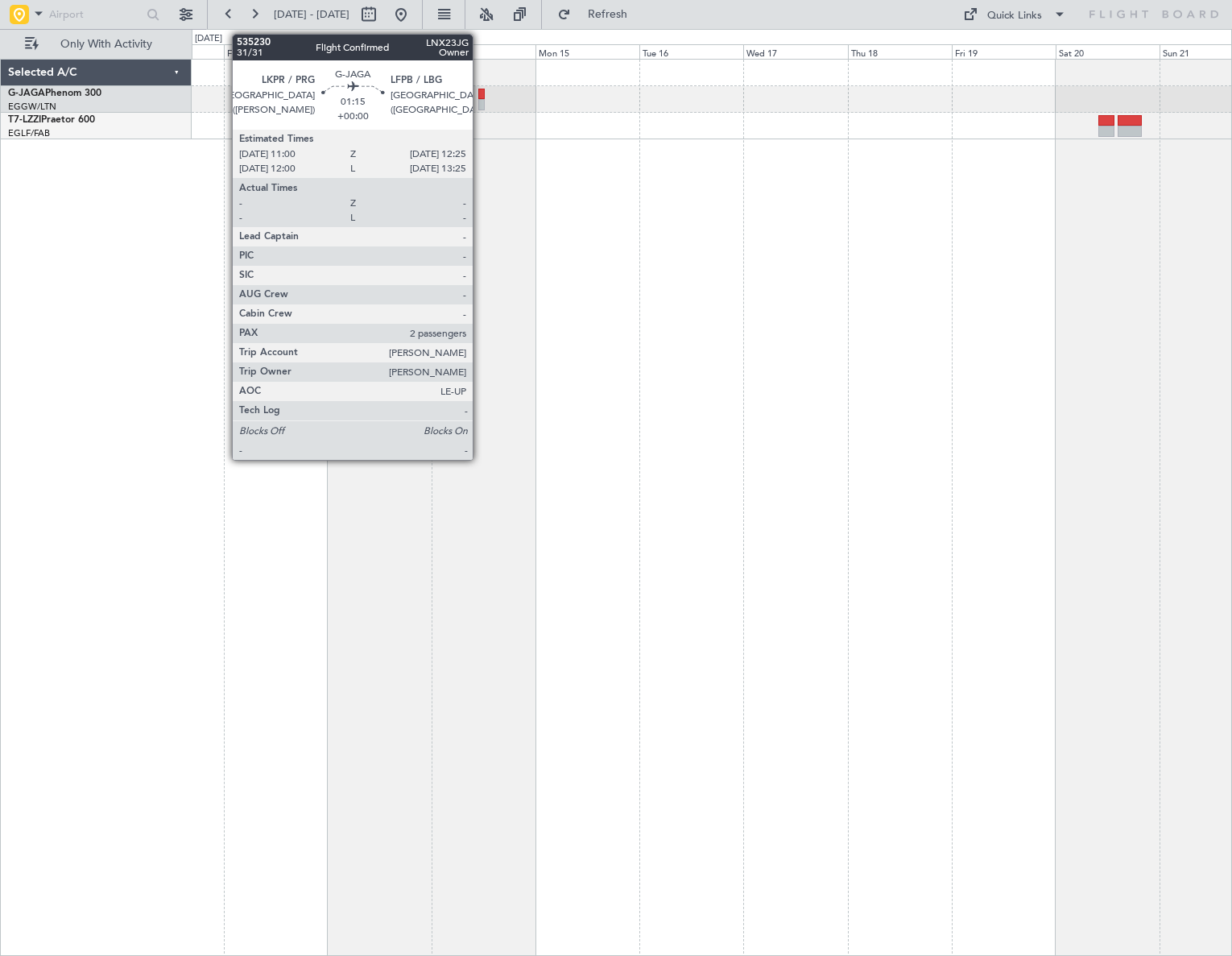
click at [480, 103] on div at bounding box center [482, 104] width 7 height 11
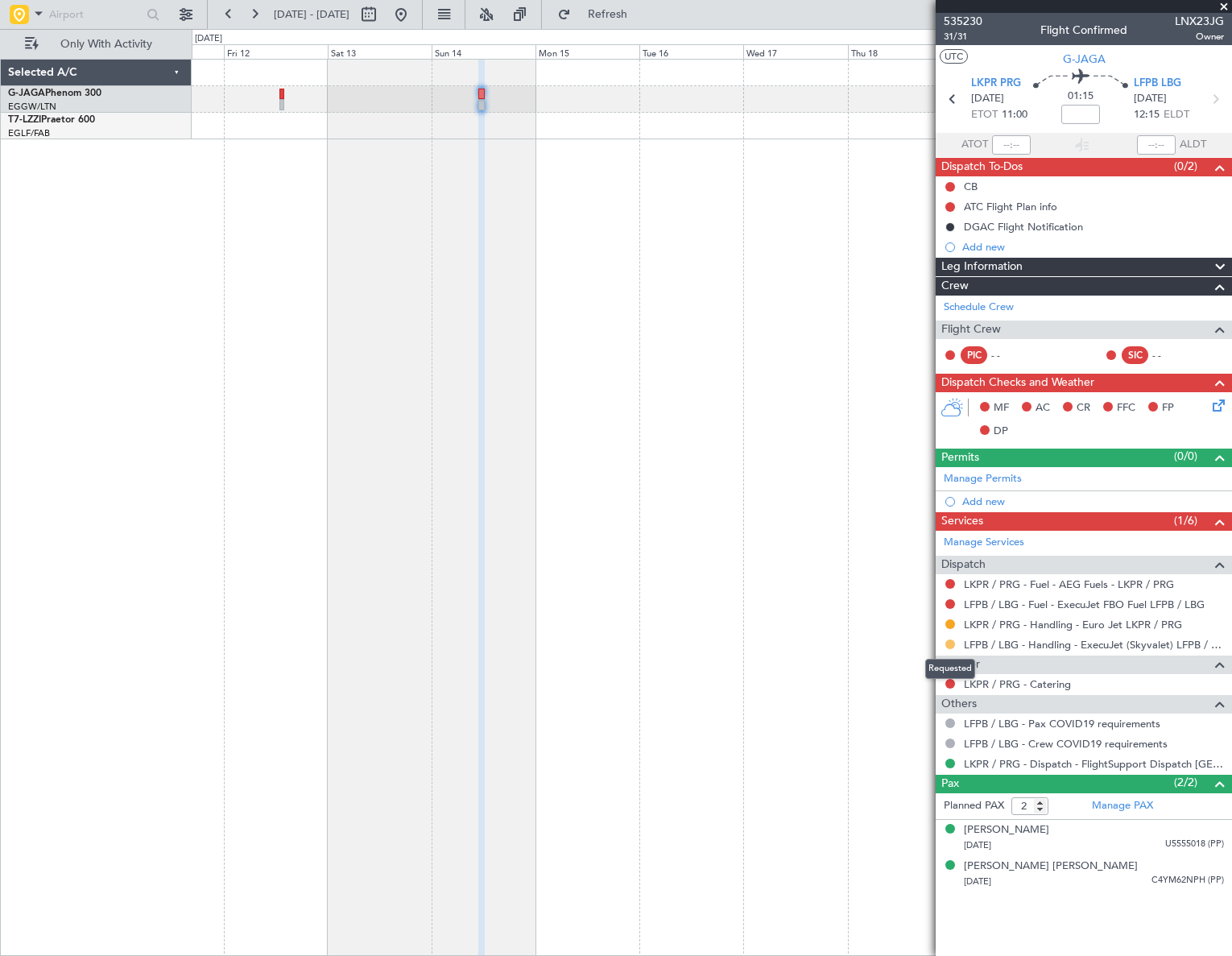
click at [950, 641] on button at bounding box center [949, 644] width 9 height 9
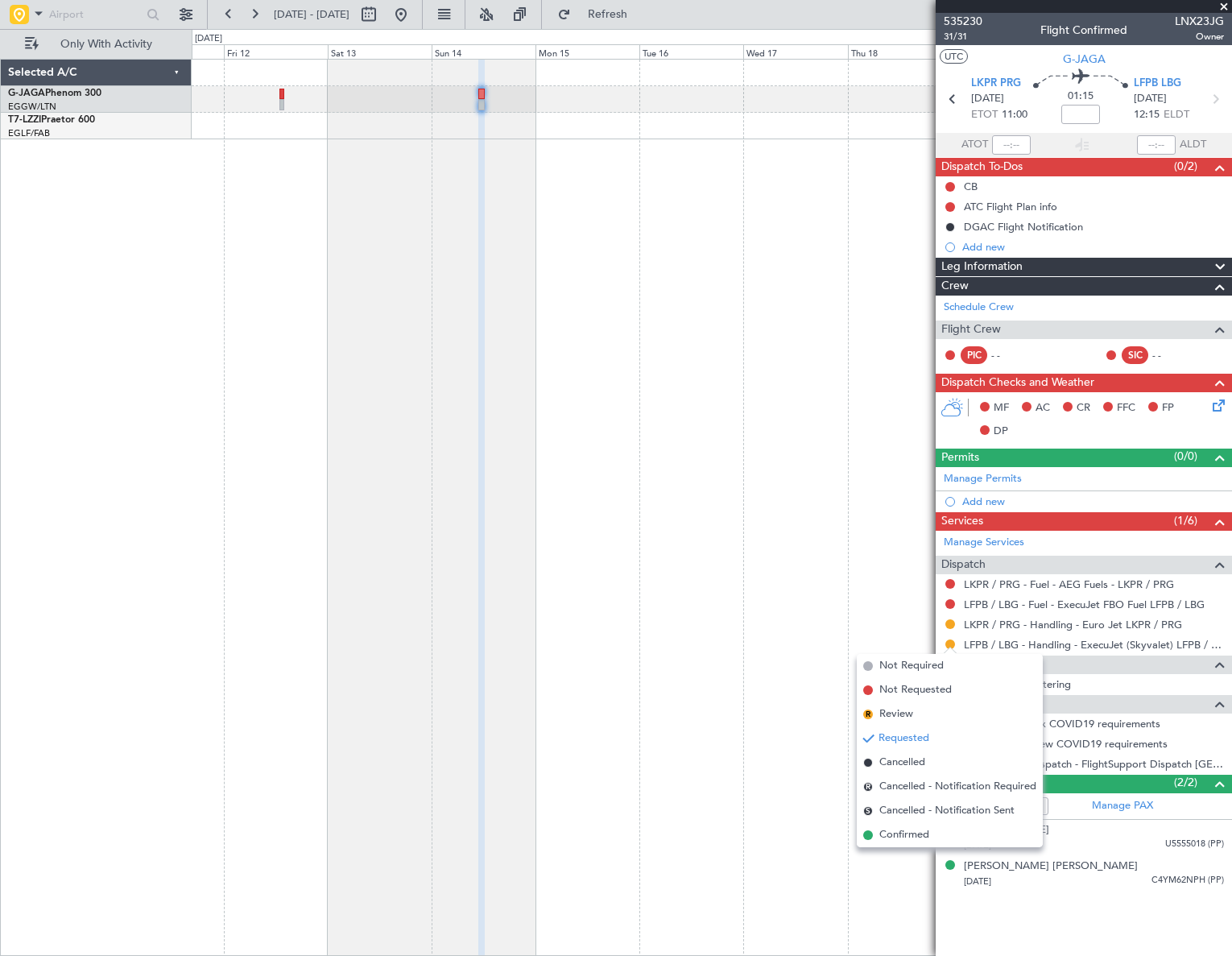
click at [882, 833] on span "Confirmed" at bounding box center [903, 835] width 50 height 16
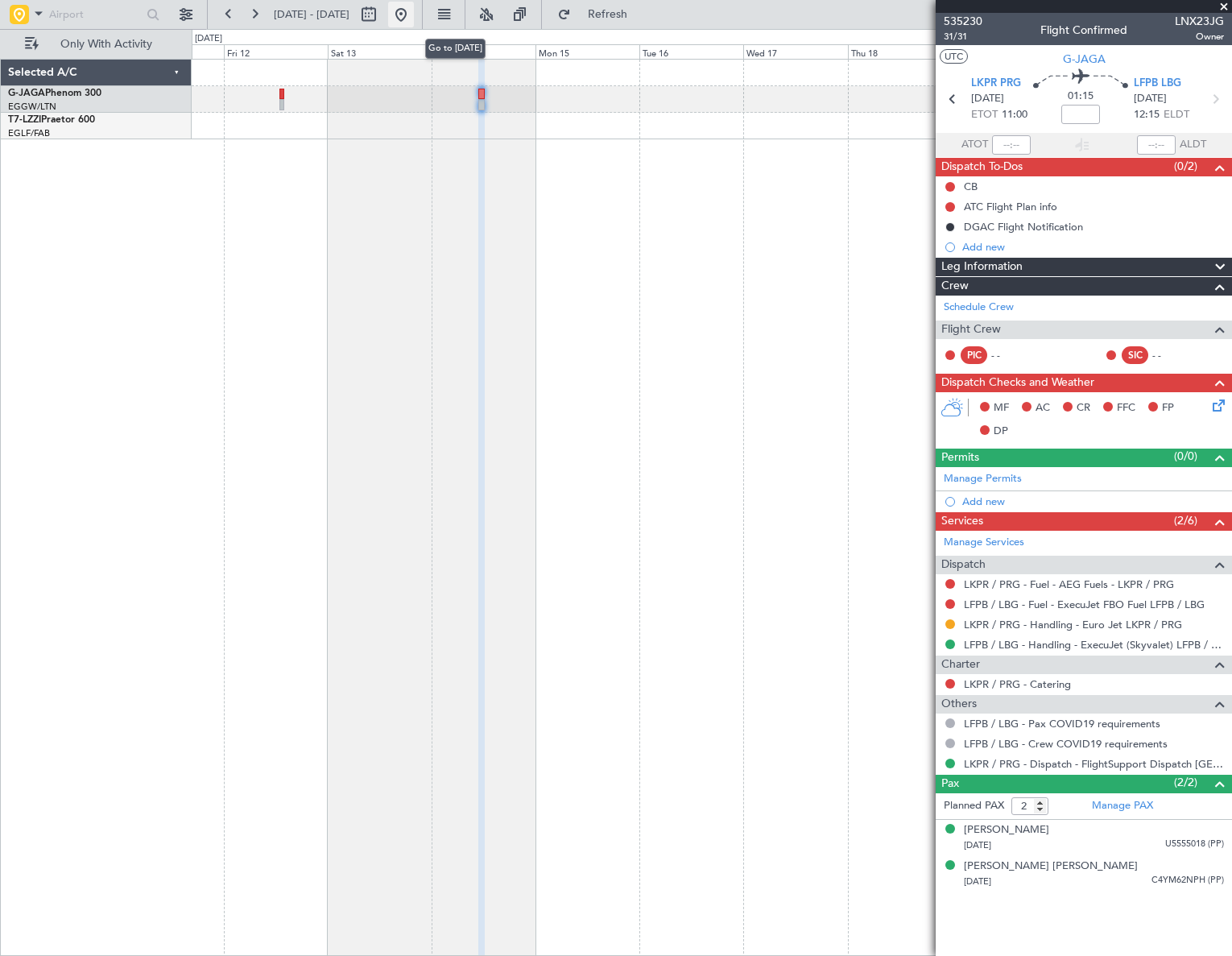
click at [414, 15] on button at bounding box center [401, 14] width 25 height 25
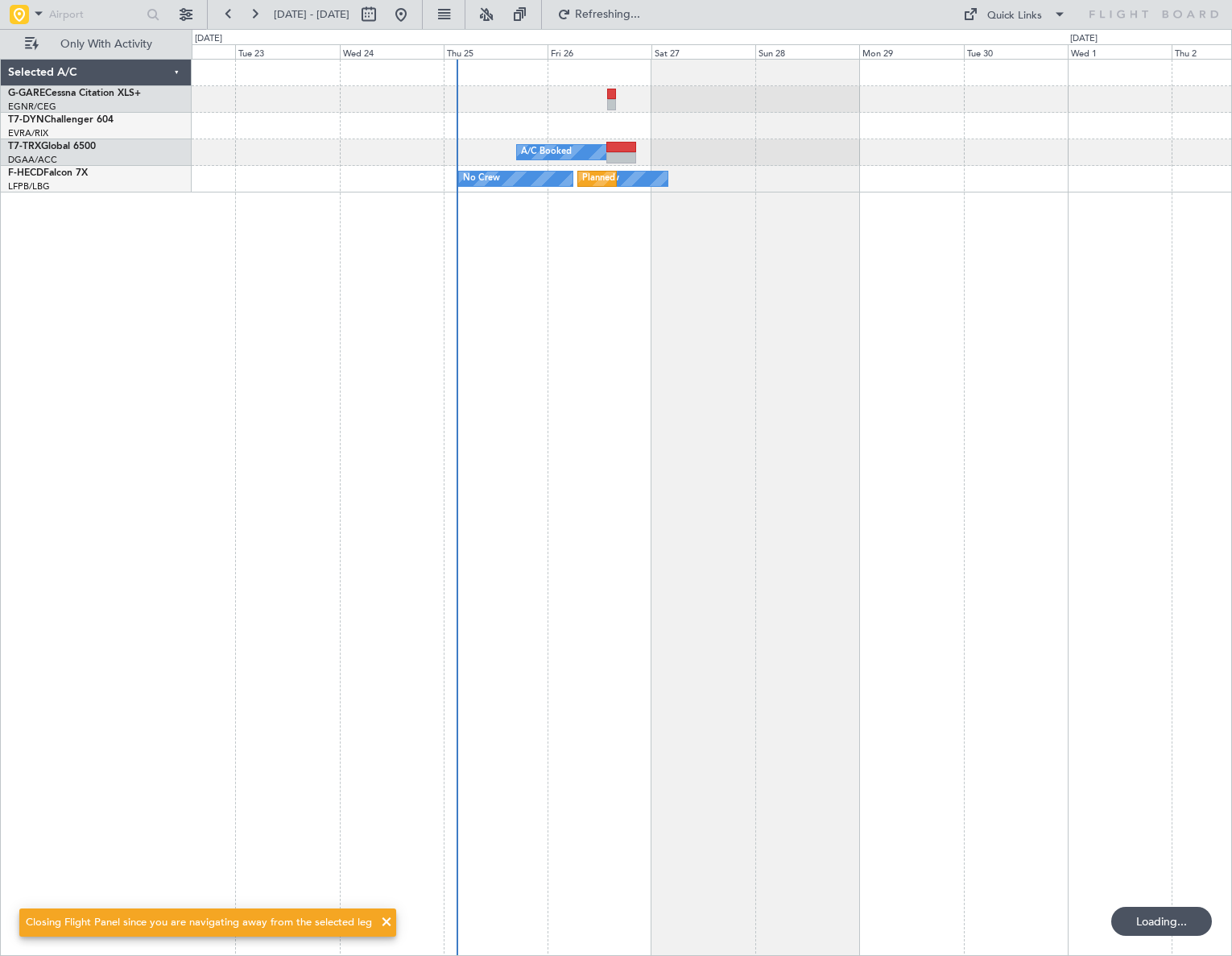
click at [439, 540] on div "A/C Booked No Crew Planned Maint Paris (Le Bourget) No Crew No Crew" at bounding box center [711, 506] width 1041 height 897
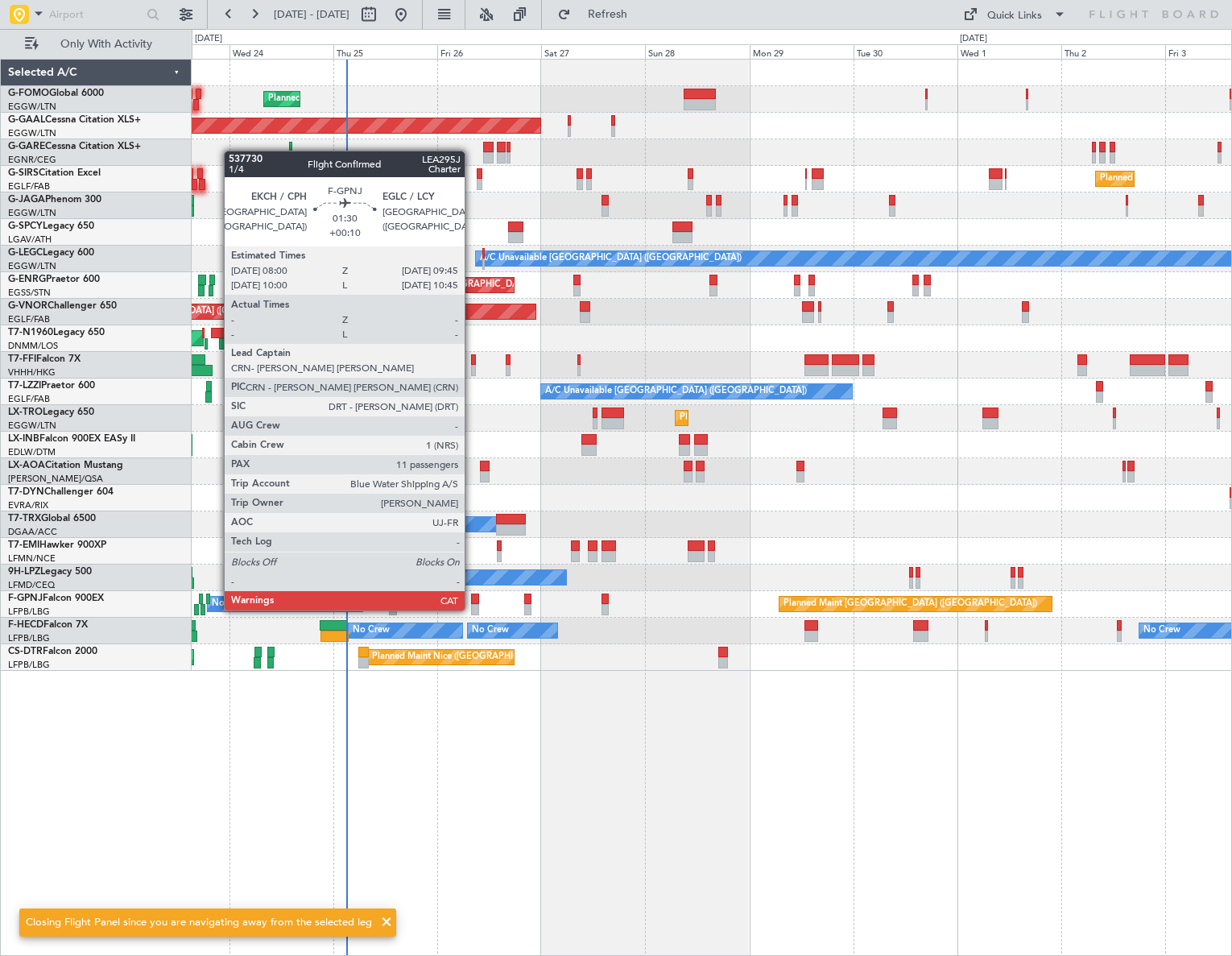
click at [472, 594] on div at bounding box center [475, 599] width 8 height 11
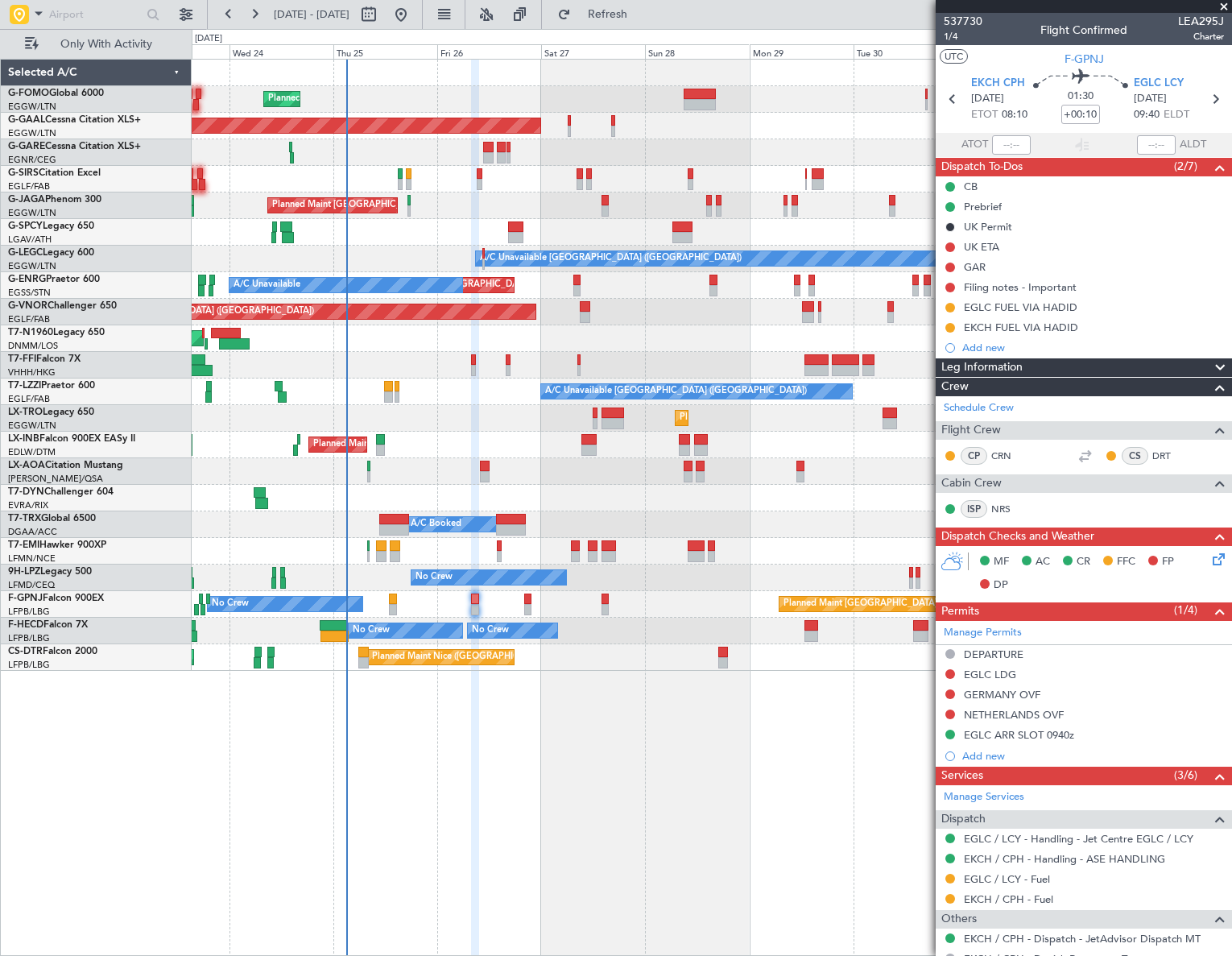
click at [0, 671] on html "23 Sep 2025 - 03 Oct 2025 Refresh Quick Links Only With Activity Planned Maint …" at bounding box center [616, 478] width 1232 height 956
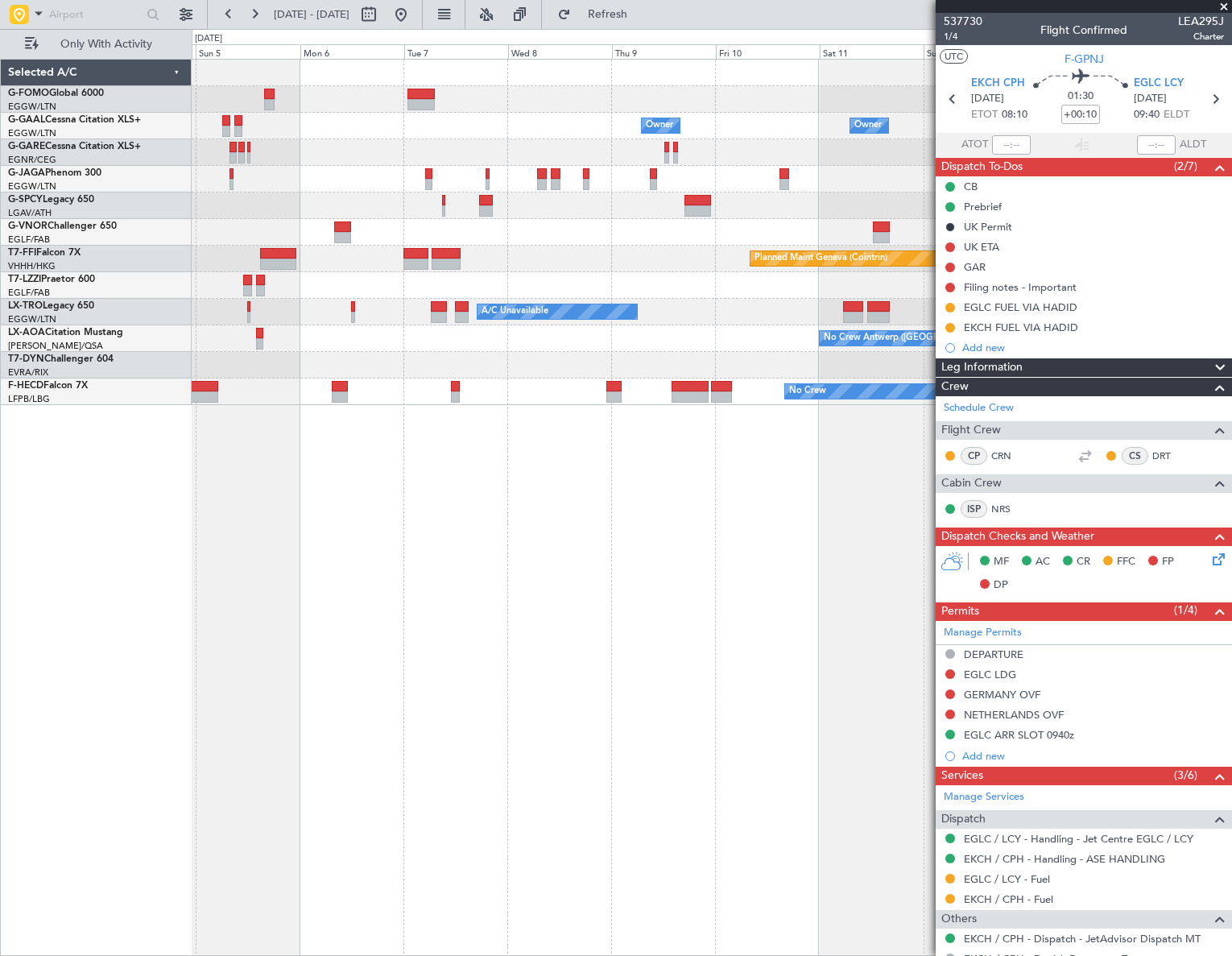
click at [360, 396] on div "Owner Owner Owner Owner No Crew Planned Maint Geneva (Cointrin) A/C Unavailable…" at bounding box center [710, 232] width 1039 height 345
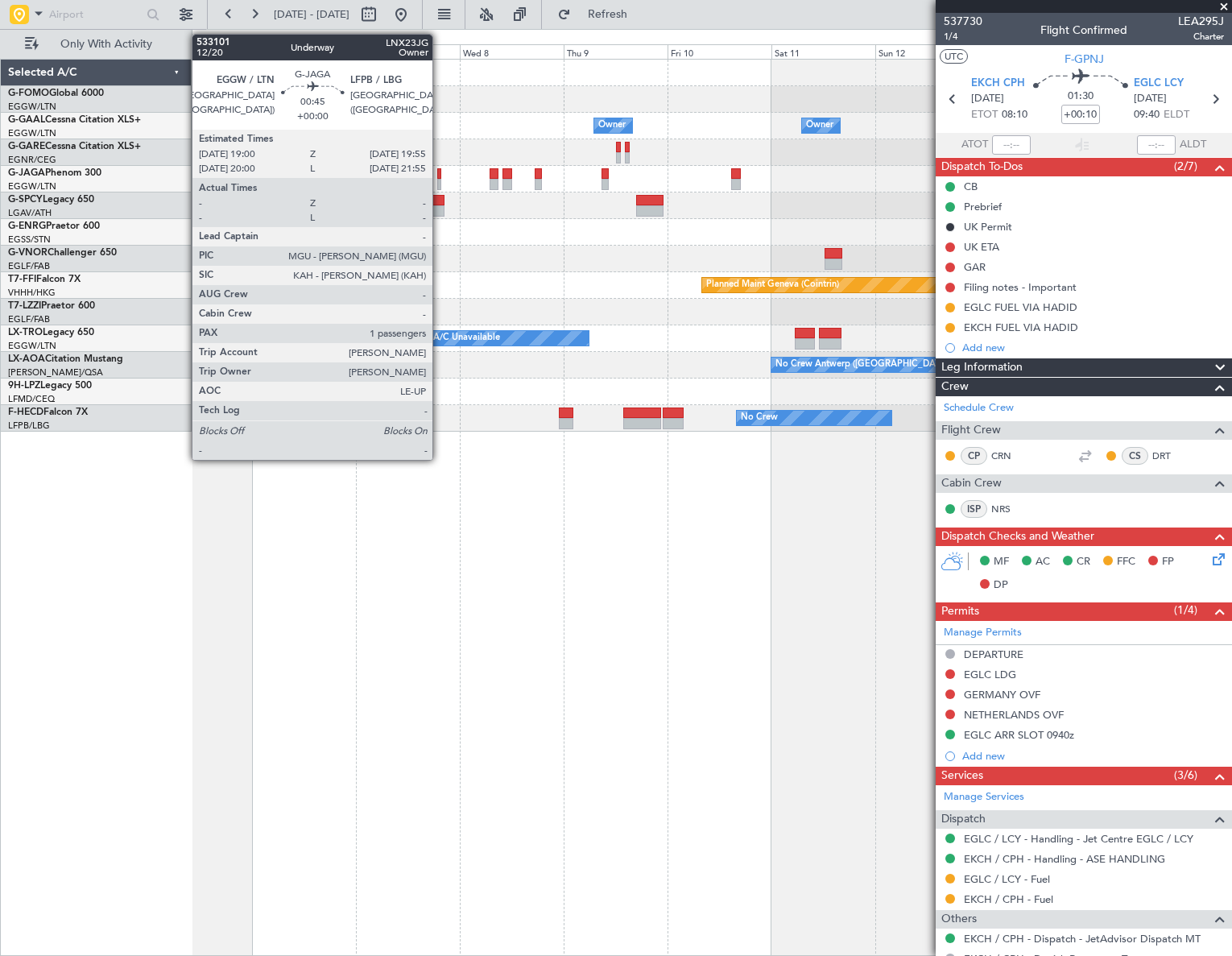
click at [439, 173] on div at bounding box center [439, 174] width 4 height 11
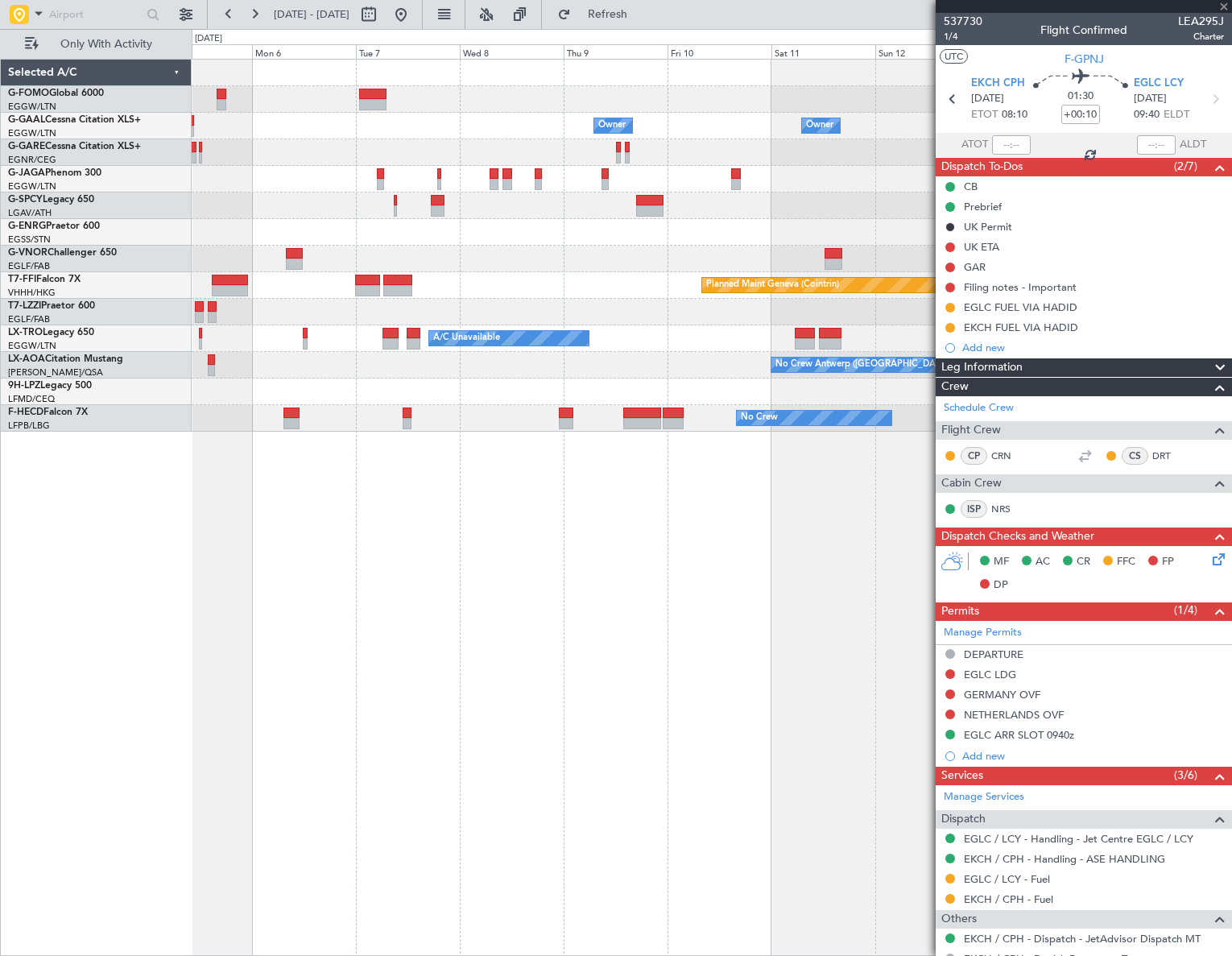
type input "1"
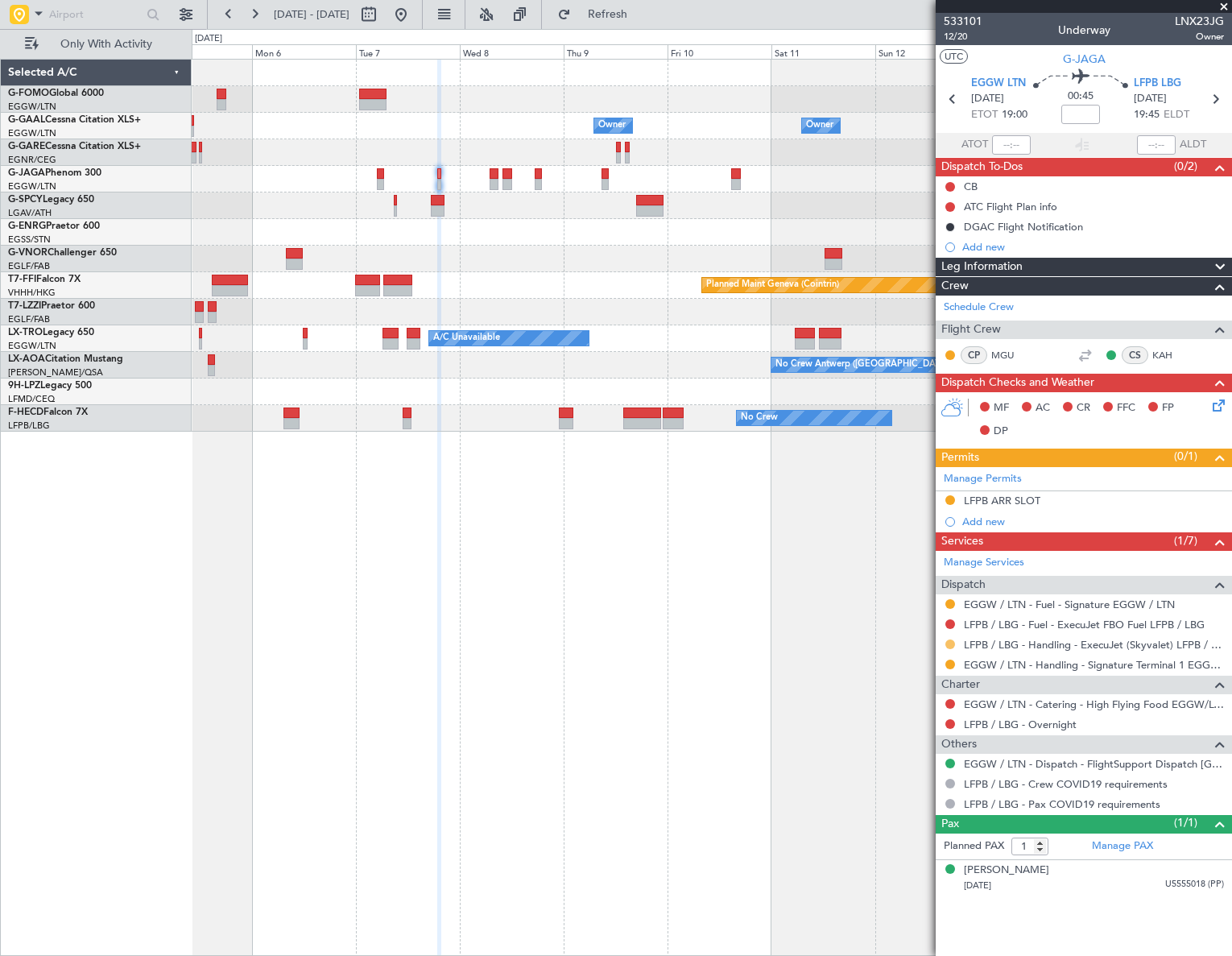
click at [952, 641] on button at bounding box center [949, 644] width 9 height 9
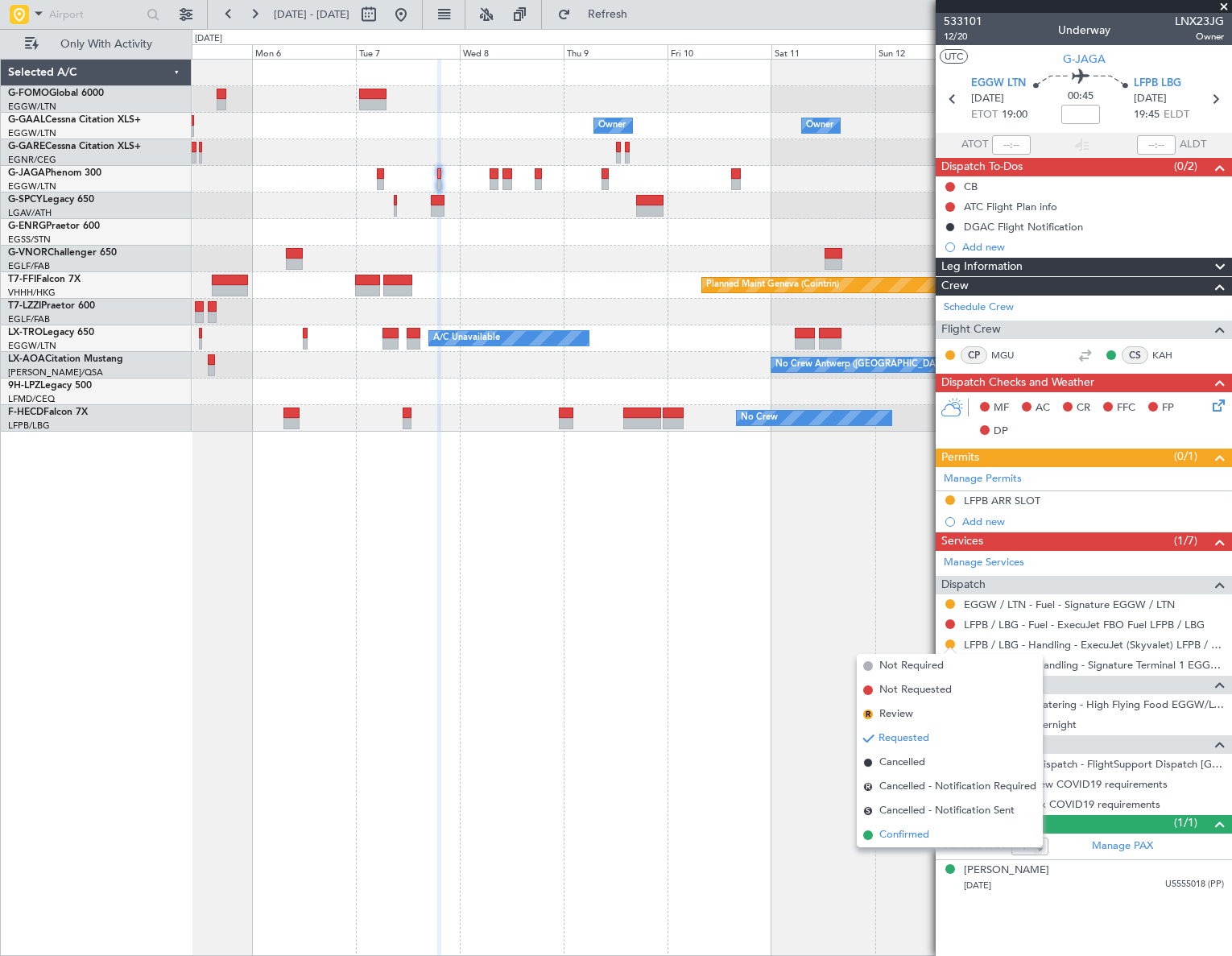
click at [896, 840] on span "Confirmed" at bounding box center [903, 835] width 50 height 16
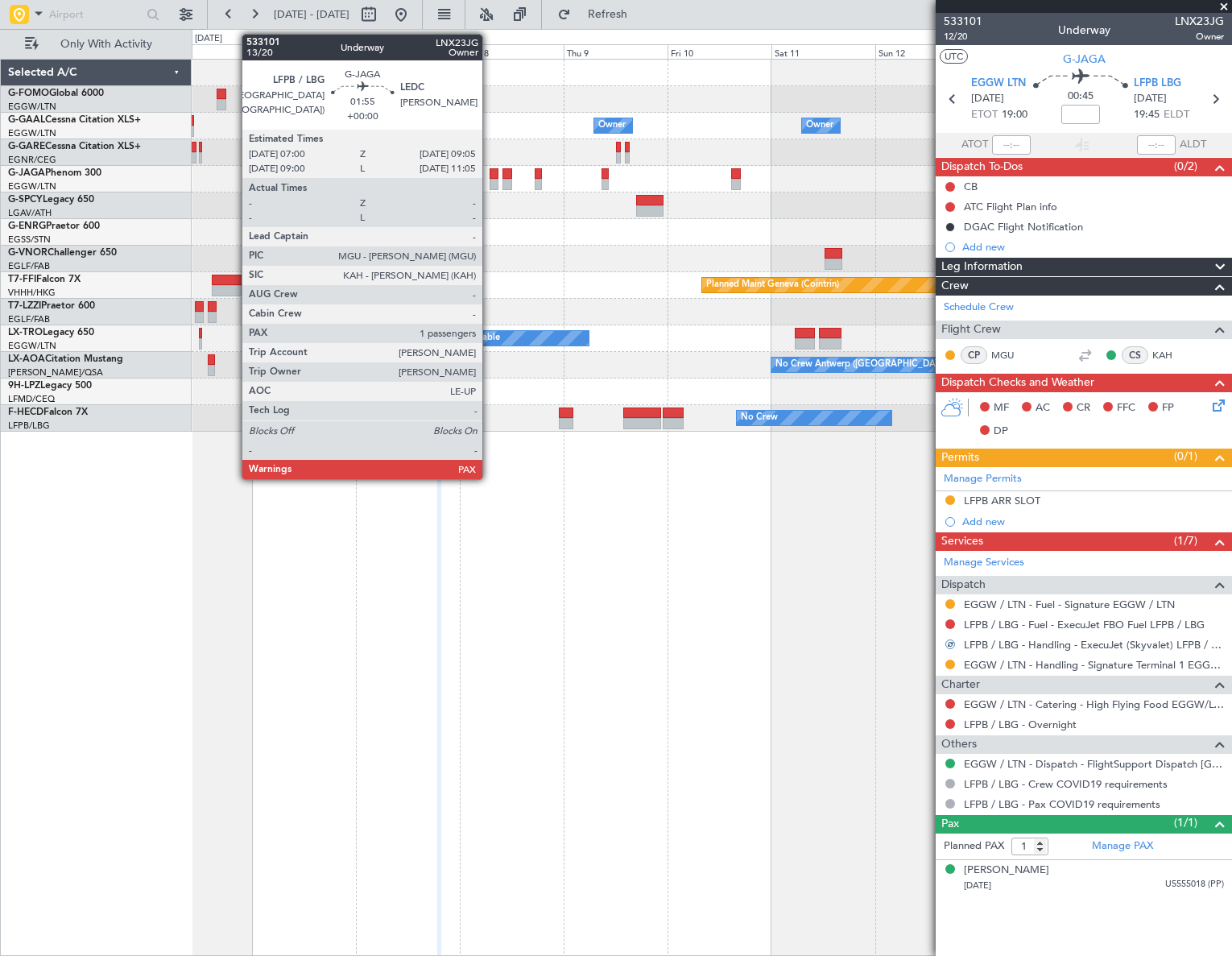
click at [489, 181] on div at bounding box center [494, 184] width 9 height 11
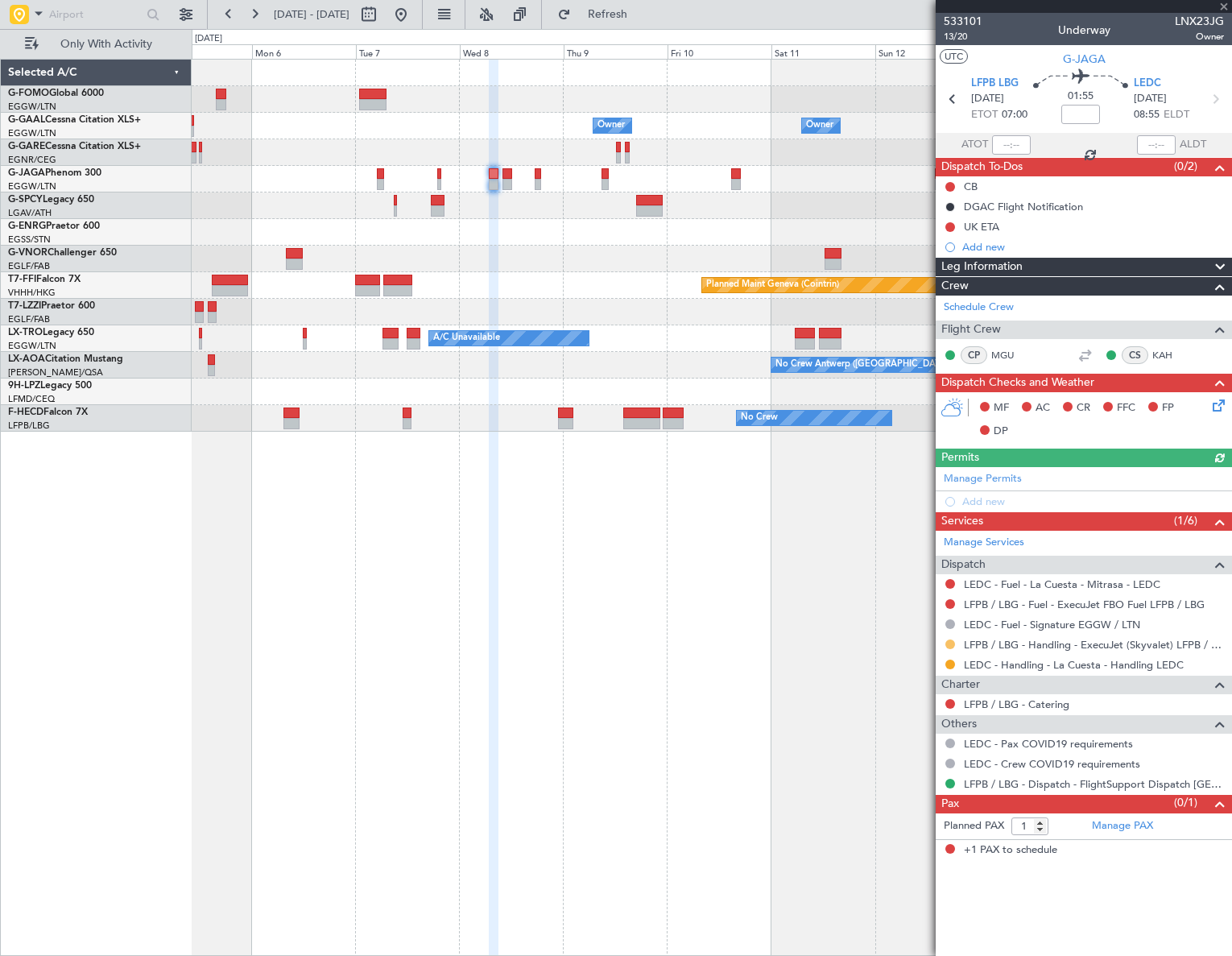
click at [952, 643] on button at bounding box center [949, 644] width 9 height 9
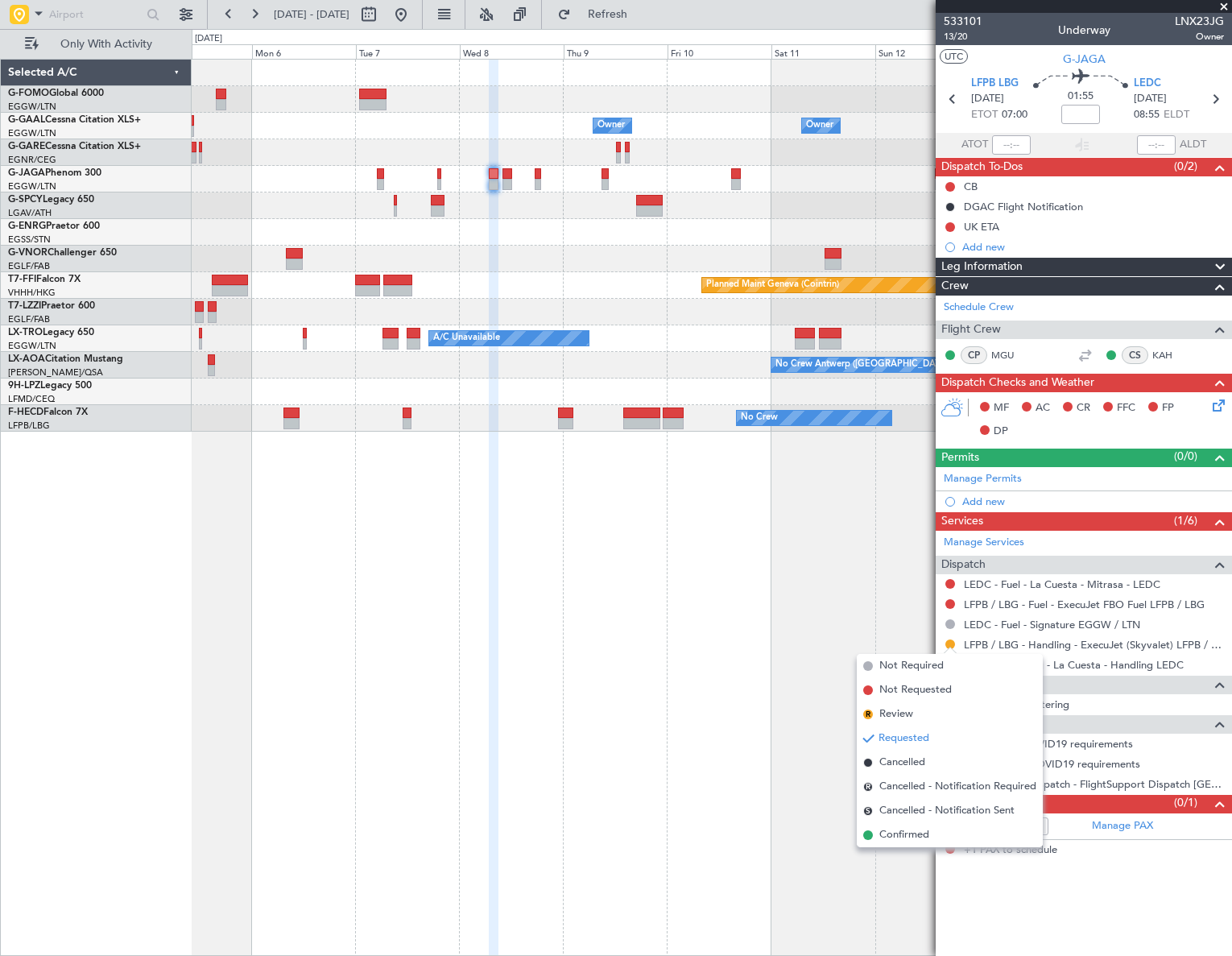
click at [908, 833] on span "Confirmed" at bounding box center [903, 835] width 50 height 16
